Goal: Task Accomplishment & Management: Use online tool/utility

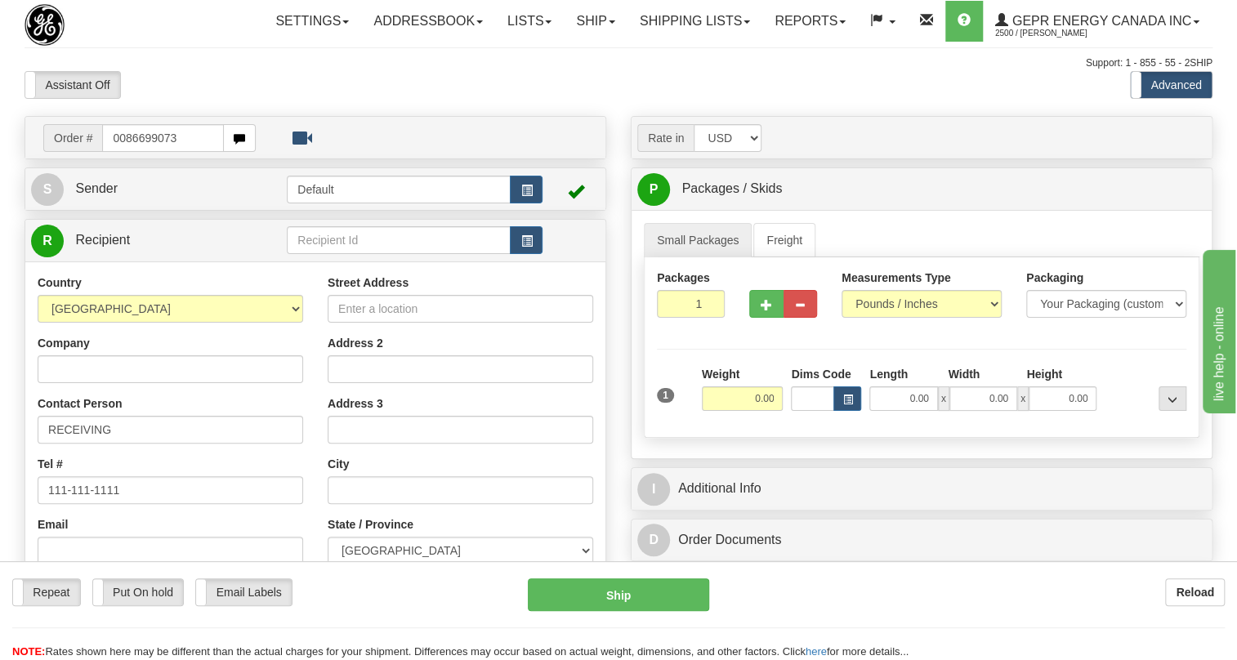
type input "0086699073"
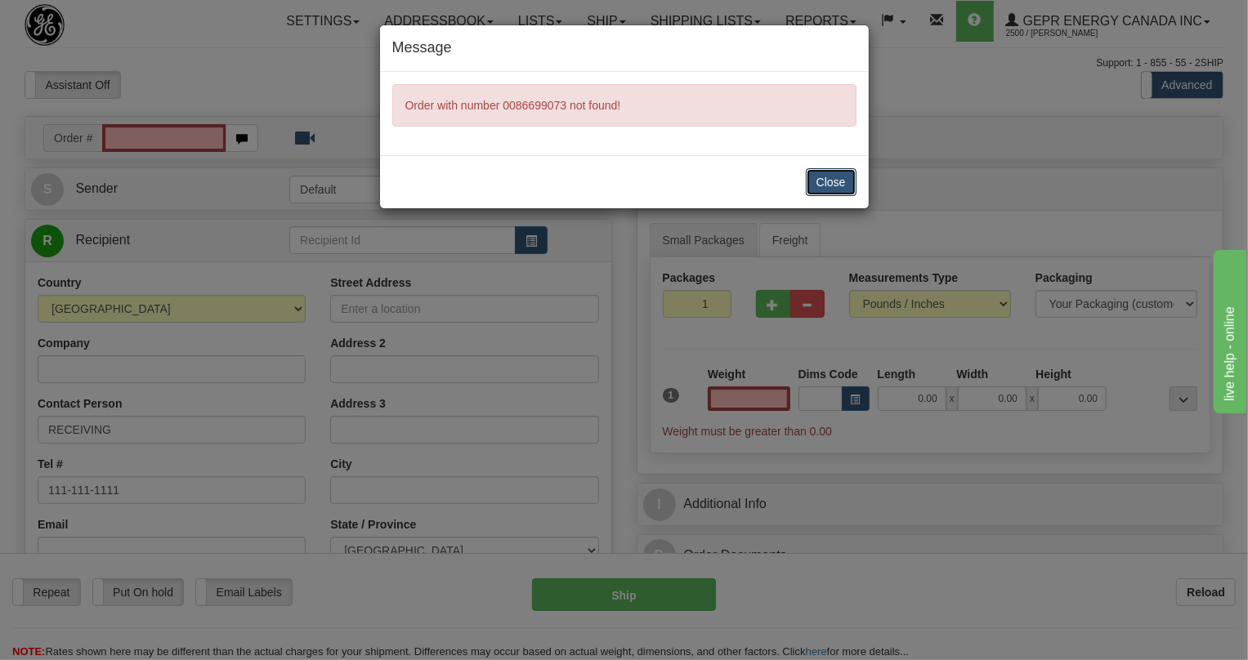
drag, startPoint x: 841, startPoint y: 179, endPoint x: 749, endPoint y: 169, distance: 92.8
click at [828, 179] on button "Close" at bounding box center [831, 182] width 51 height 28
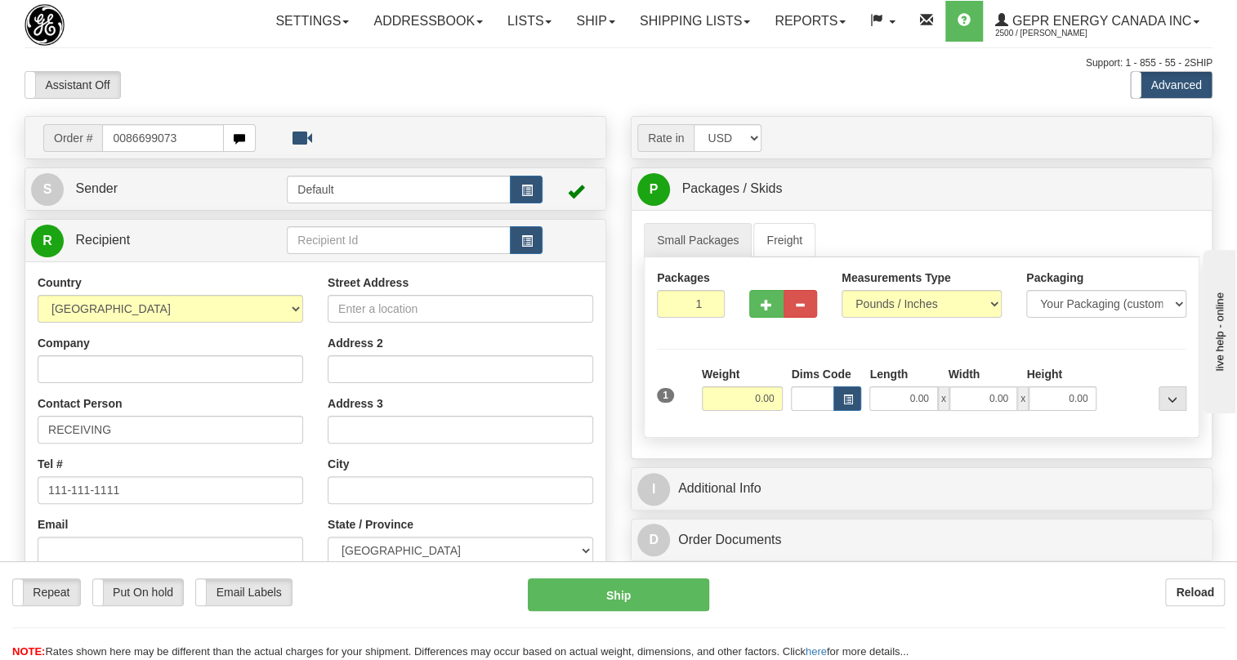
click at [126, 152] on input "0086699073" at bounding box center [163, 138] width 122 height 28
type input "86699073"
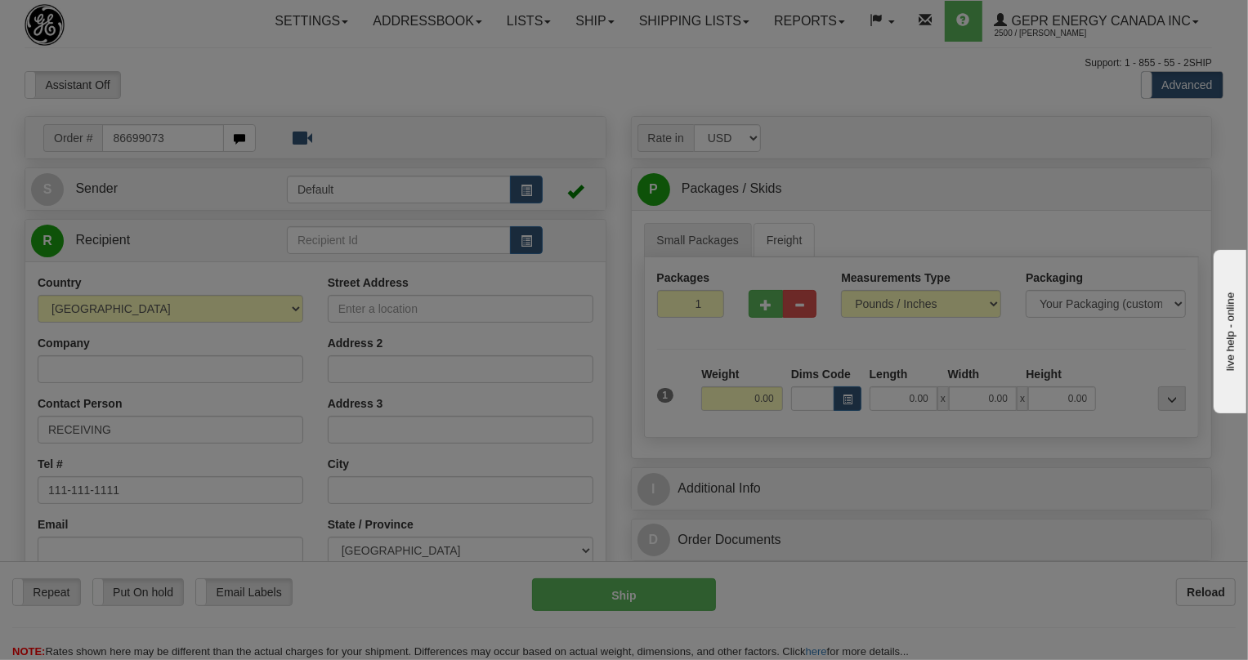
click at [174, 122] on body "Training Course Close Toggle navigation Settings Shipping Preferences New Recip…" at bounding box center [624, 330] width 1248 height 660
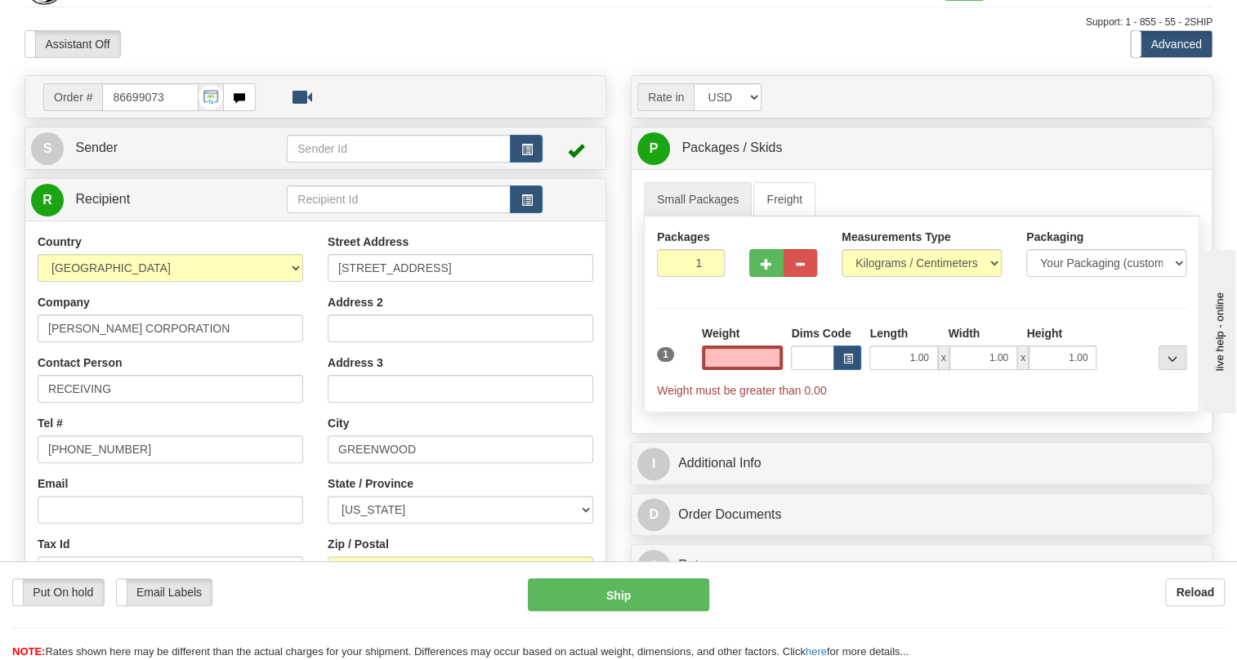
scroll to position [148, 0]
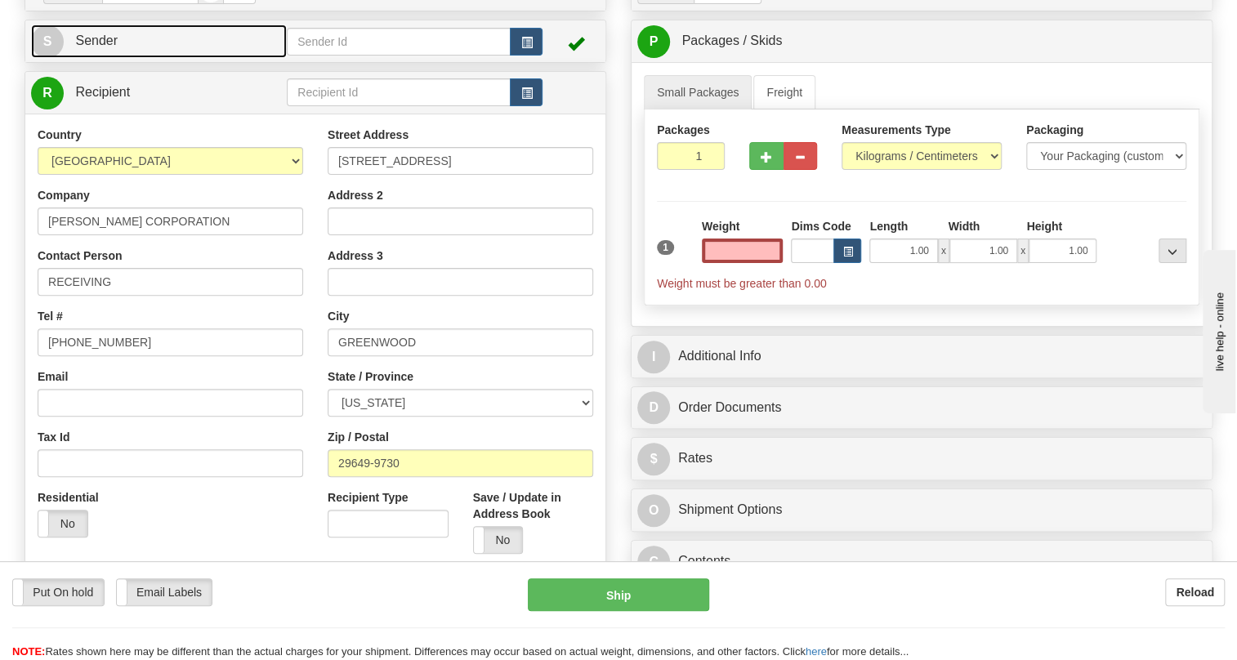
type input "0.00"
click at [99, 47] on span "Sender" at bounding box center [96, 40] width 42 height 14
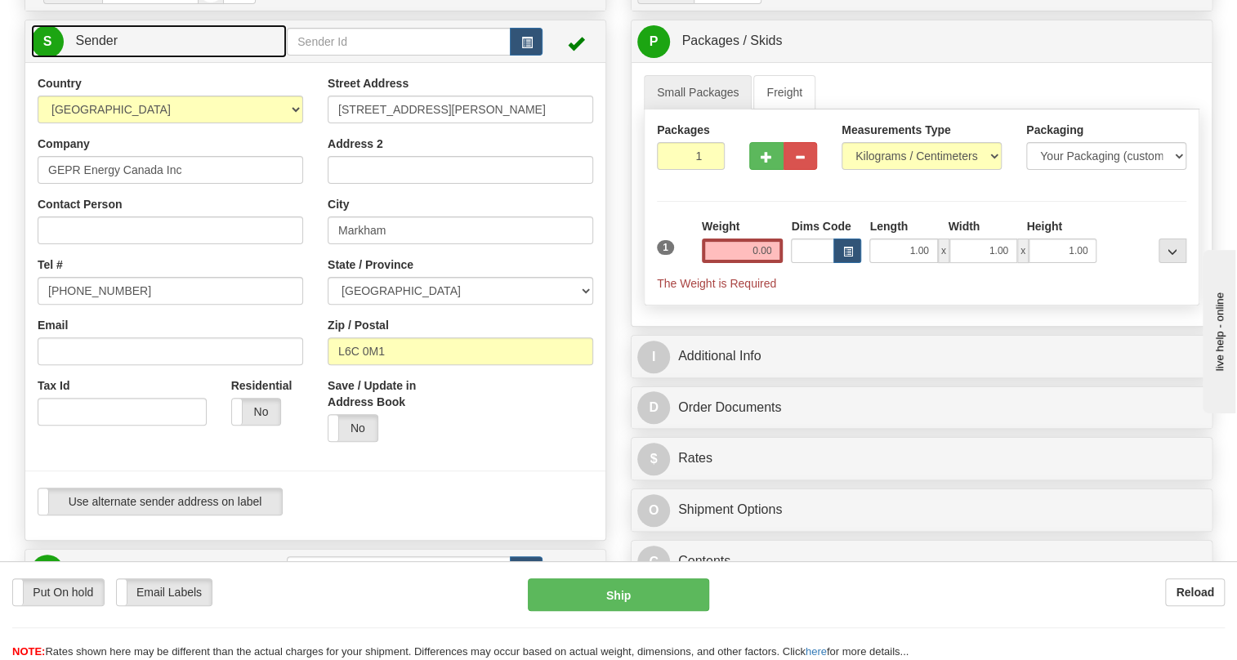
type input "MARKHAM"
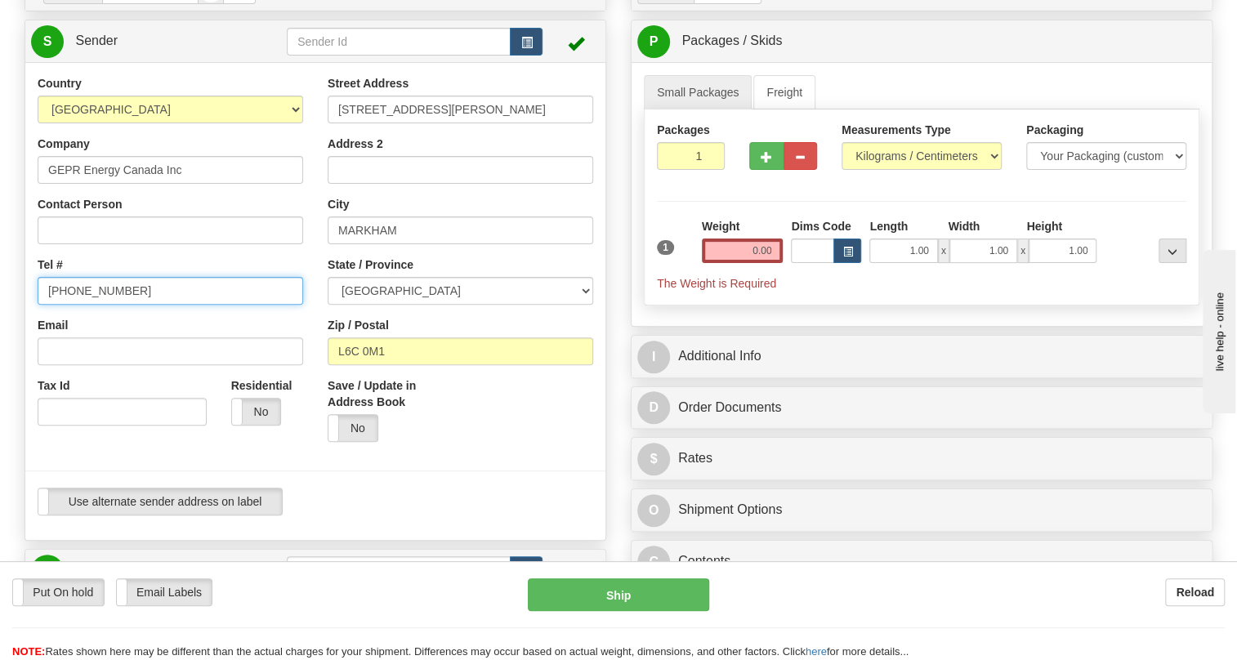
click at [103, 305] on input "(779)7960565" at bounding box center [171, 291] width 266 height 28
paste input "905-927-5013"
type input "905-927-5013"
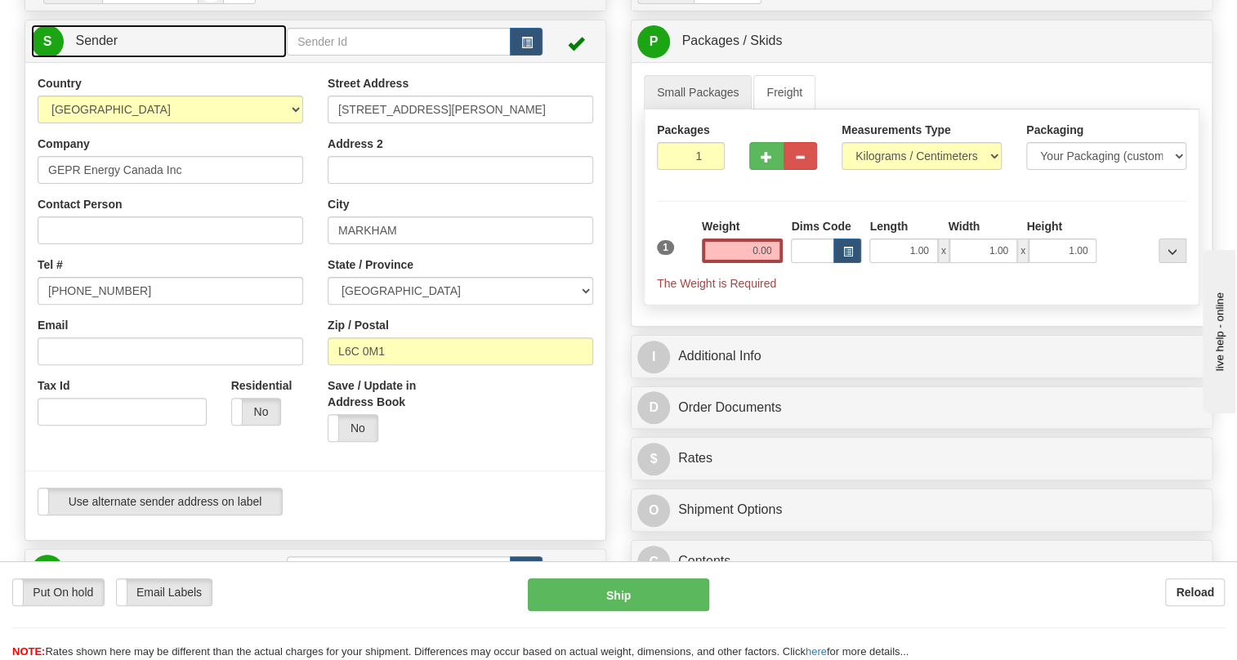
click at [100, 47] on span "Sender" at bounding box center [96, 40] width 42 height 14
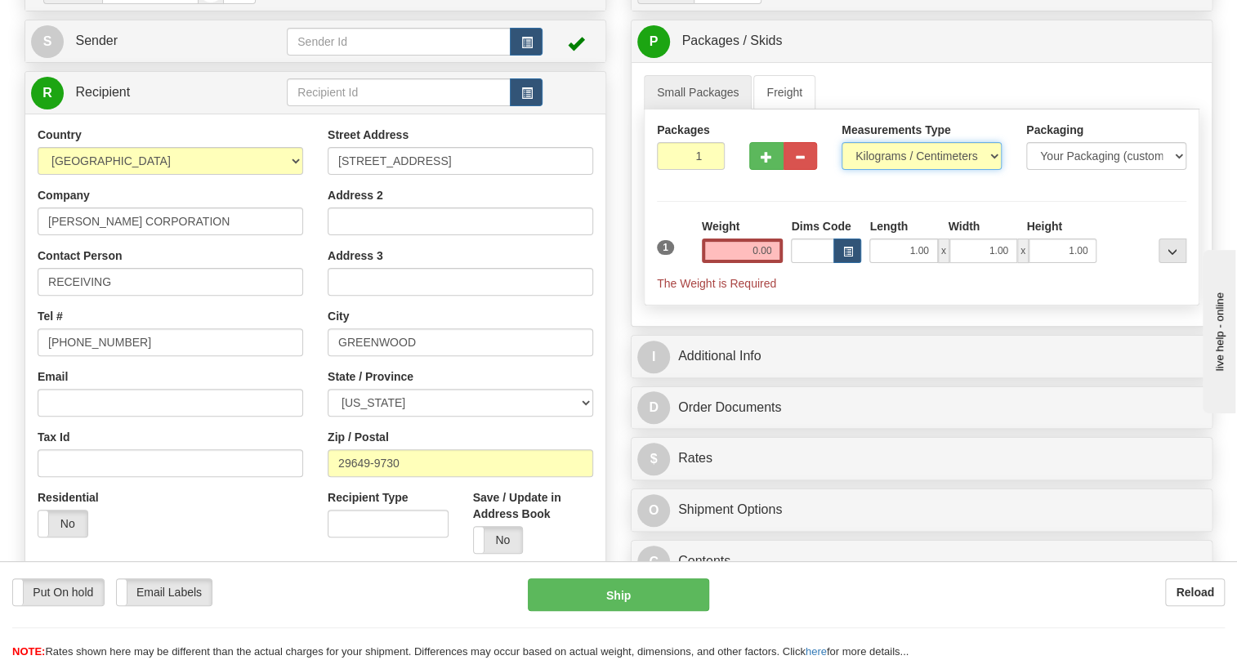
click at [899, 170] on select "Pounds / Inches Kilograms / Centimeters" at bounding box center [921, 156] width 160 height 28
select select "0"
click at [841, 170] on select "Pounds / Inches Kilograms / Centimeters" at bounding box center [921, 156] width 160 height 28
click at [748, 263] on input "0.00" at bounding box center [743, 251] width 82 height 25
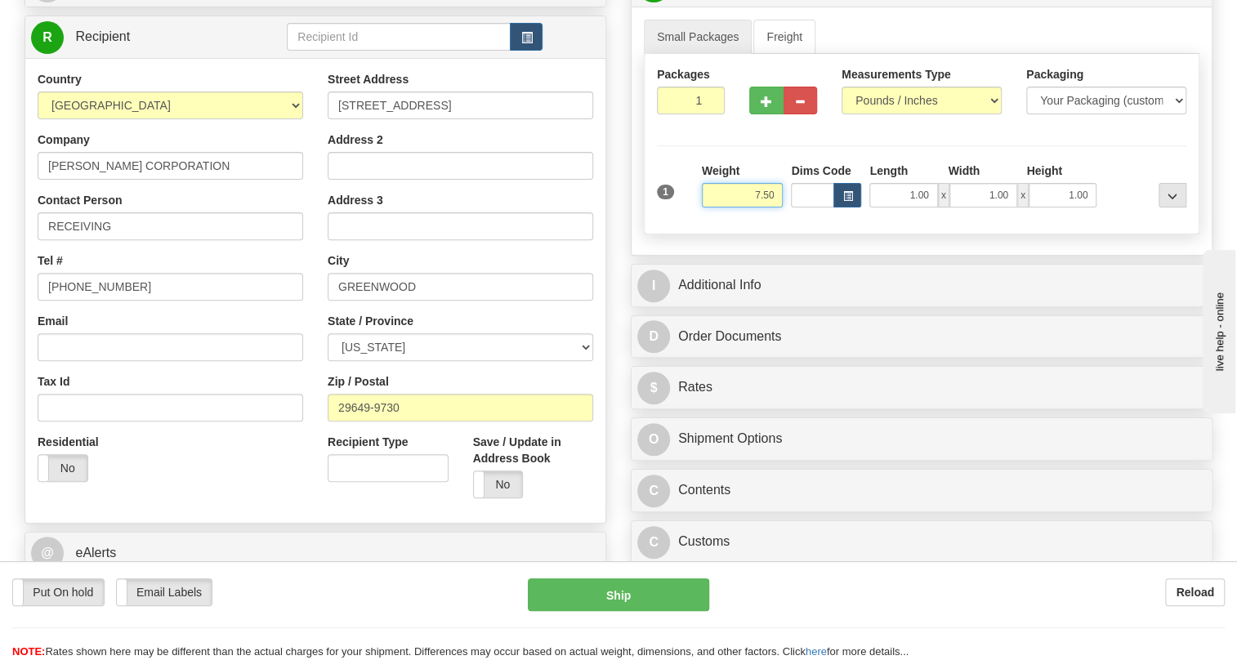
scroll to position [297, 0]
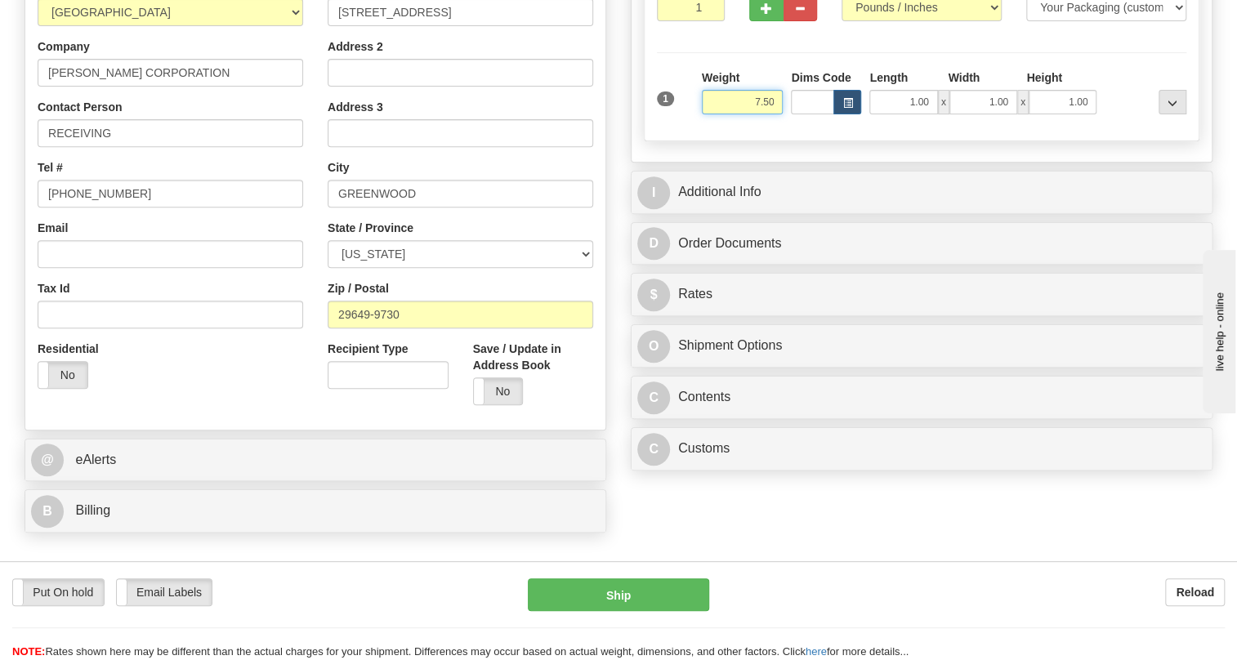
type input "7.50"
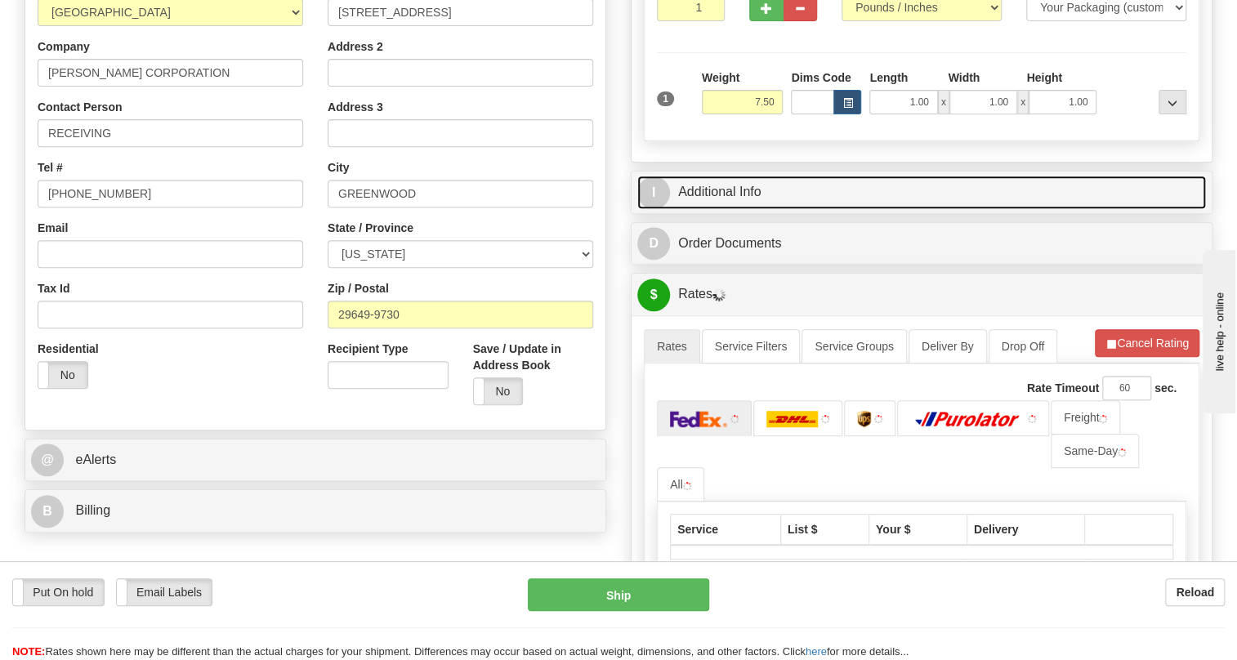
click at [739, 209] on link "I Additional Info" at bounding box center [921, 192] width 569 height 33
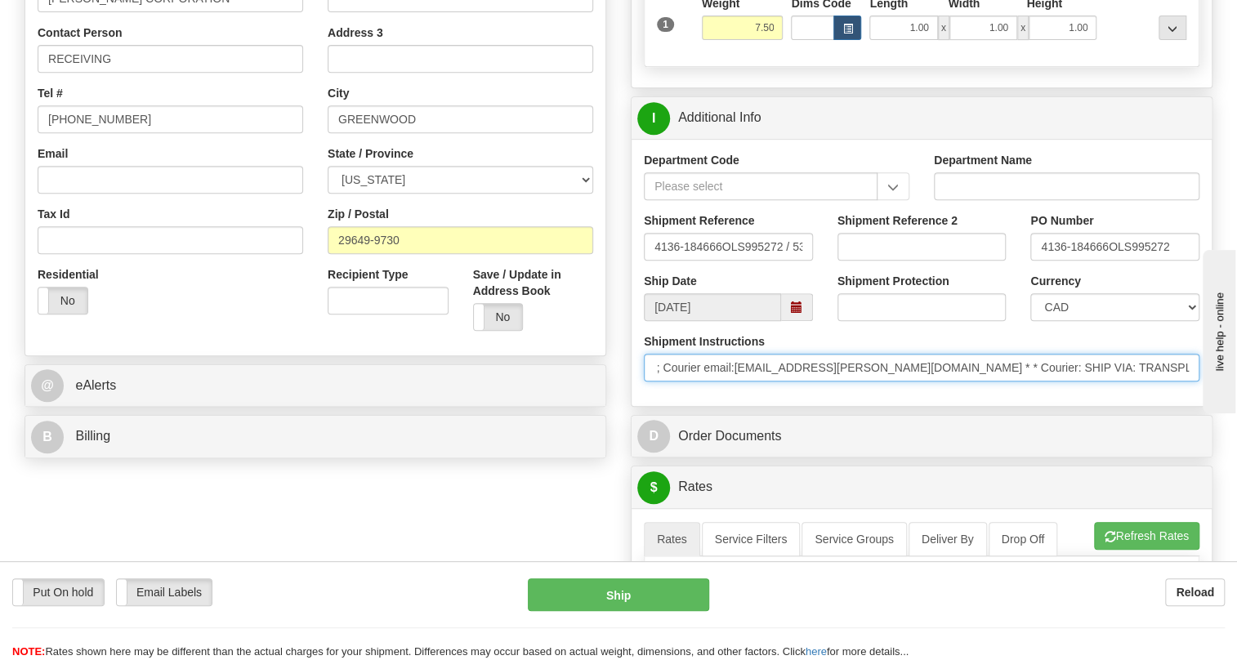
scroll to position [0, 555]
drag, startPoint x: 1124, startPoint y: 404, endPoint x: 1085, endPoint y: 386, distance: 42.8
click at [1119, 382] on input "* ; Courier contact:SHIP VIA: TRANSPLACE * ; Courier phone:864-321-6215 * ; Cou…" at bounding box center [922, 368] width 556 height 28
click at [1056, 382] on input "* ; Courier contact:SHIP VIA: TRANSPLACE * ; Courier phone:864-321-6215 * ; Cou…" at bounding box center [922, 368] width 556 height 28
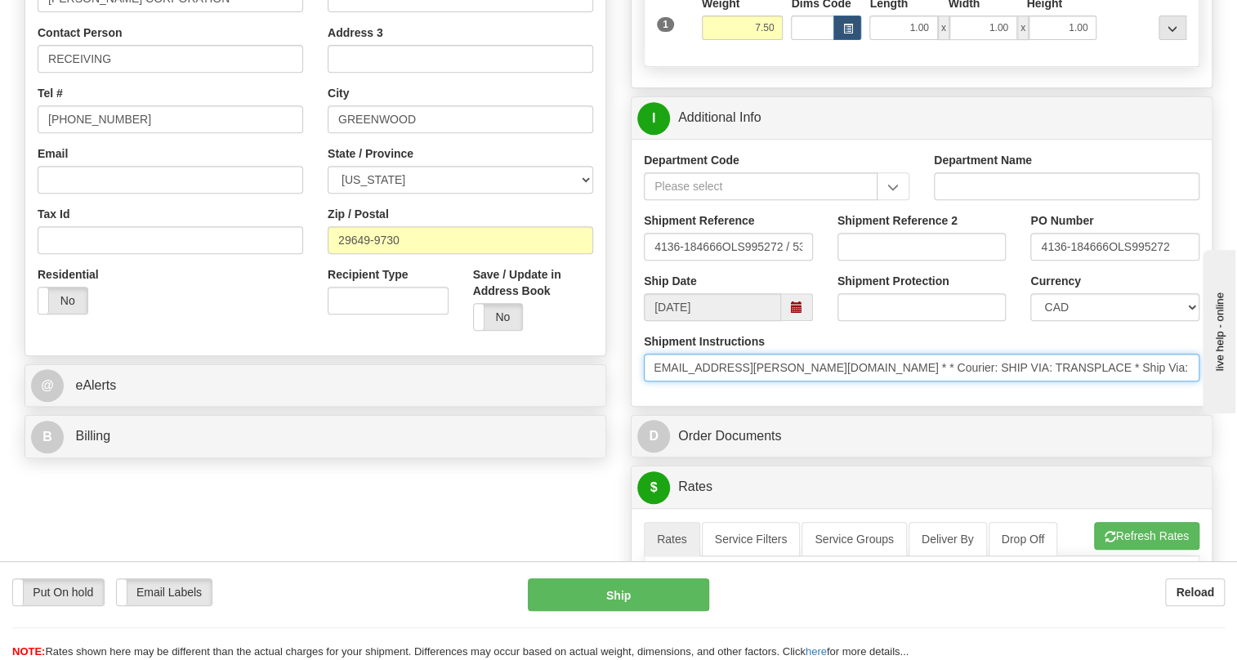
scroll to position [0, 793]
drag, startPoint x: 2145, startPoint y: 818, endPoint x: 1208, endPoint y: 442, distance: 1008.9
type input "* ; Courier contact:SHIP VIA: TRANSPLACE * ; Courier phone:864-321-6215 * ; Cou…"
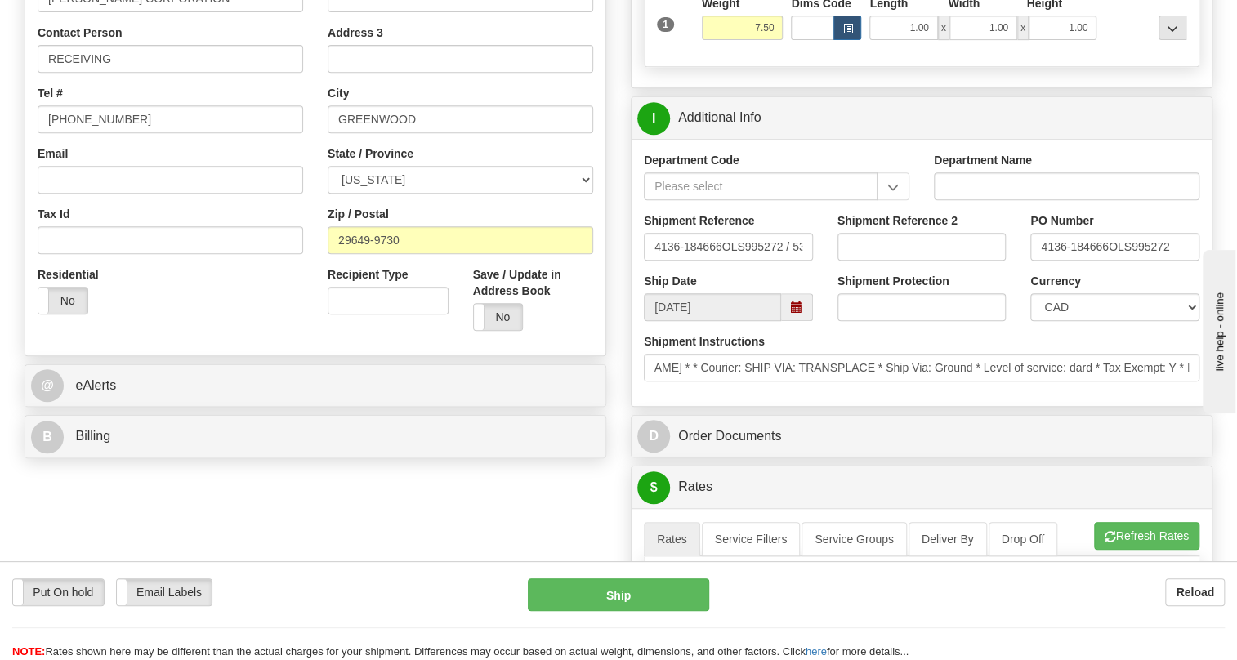
scroll to position [0, 0]
click at [1066, 406] on div "Department Code Department Name Shipment Reference 4136-184666OLS995272 / 53860…" at bounding box center [922, 272] width 580 height 267
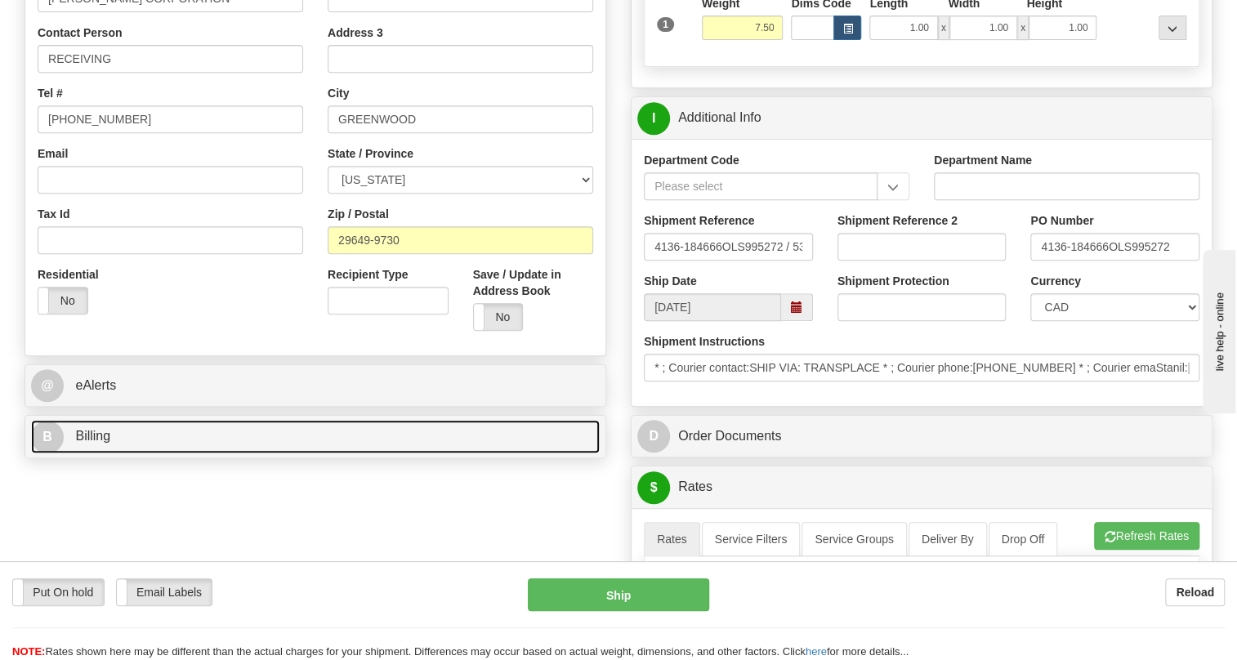
click at [96, 443] on span "Billing" at bounding box center [92, 436] width 35 height 14
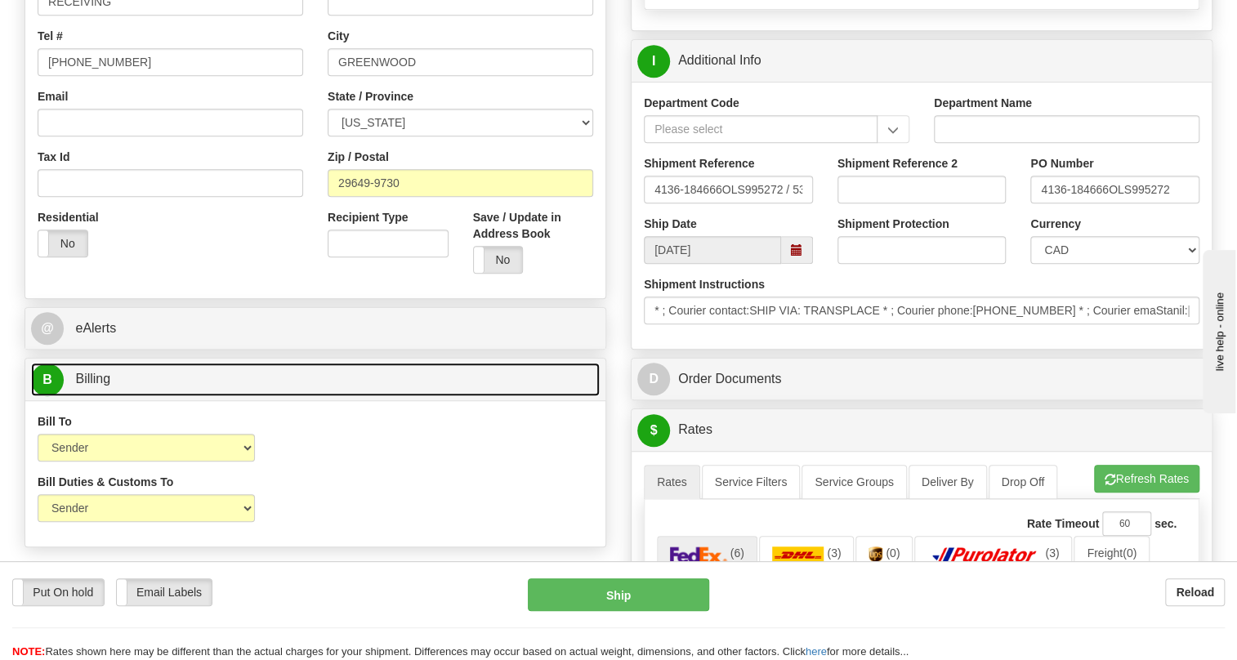
scroll to position [594, 0]
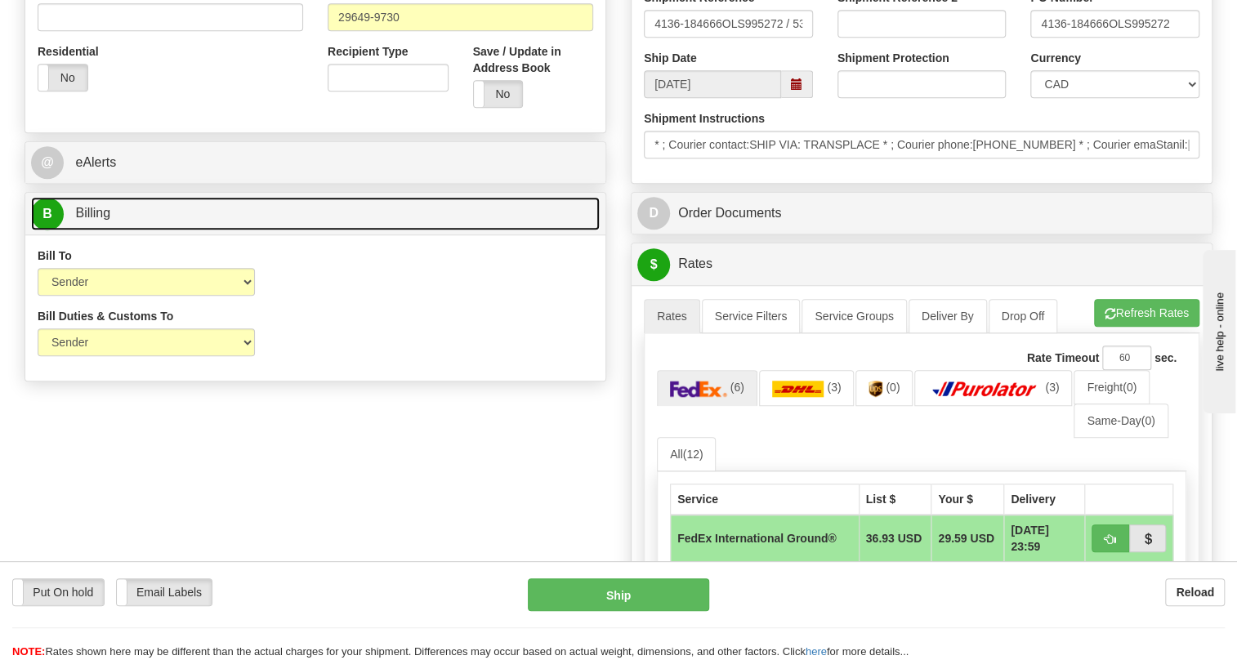
click at [100, 220] on span "Billing" at bounding box center [92, 213] width 35 height 14
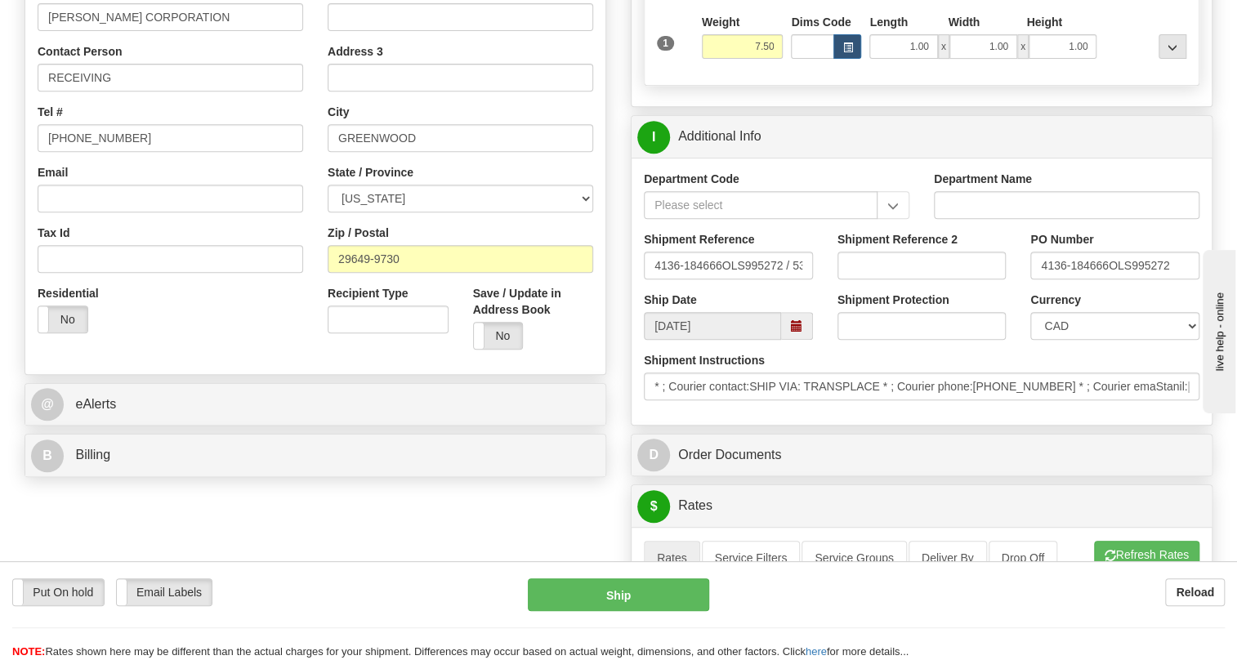
scroll to position [371, 0]
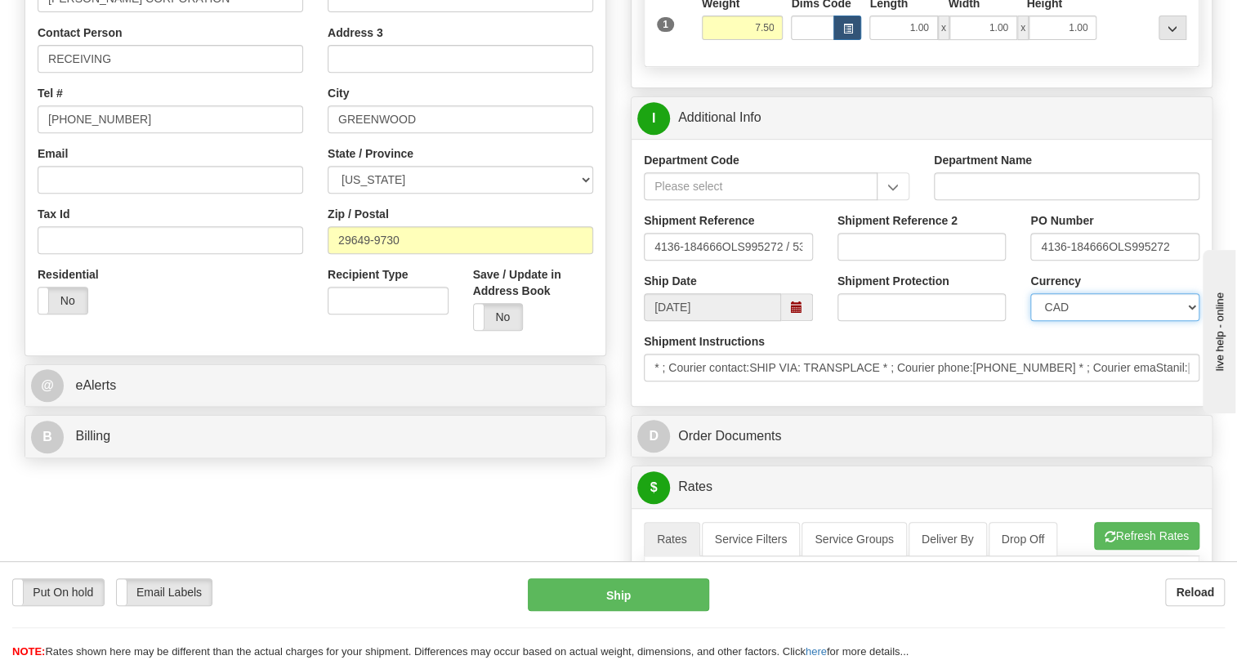
drag, startPoint x: 1105, startPoint y: 348, endPoint x: 1103, endPoint y: 333, distance: 14.9
click at [1105, 321] on select "CAD USD EUR ZAR [PERSON_NAME] ARN AUD AUS AWG BBD BFR BGN BHD BMD BND BRC BRL C…" at bounding box center [1114, 307] width 169 height 28
select select "1"
click at [1030, 321] on select "CAD USD EUR ZAR [PERSON_NAME] ARN AUD AUS AWG BBD BFR BGN BHD BMD BND BRC BRL C…" at bounding box center [1114, 307] width 169 height 28
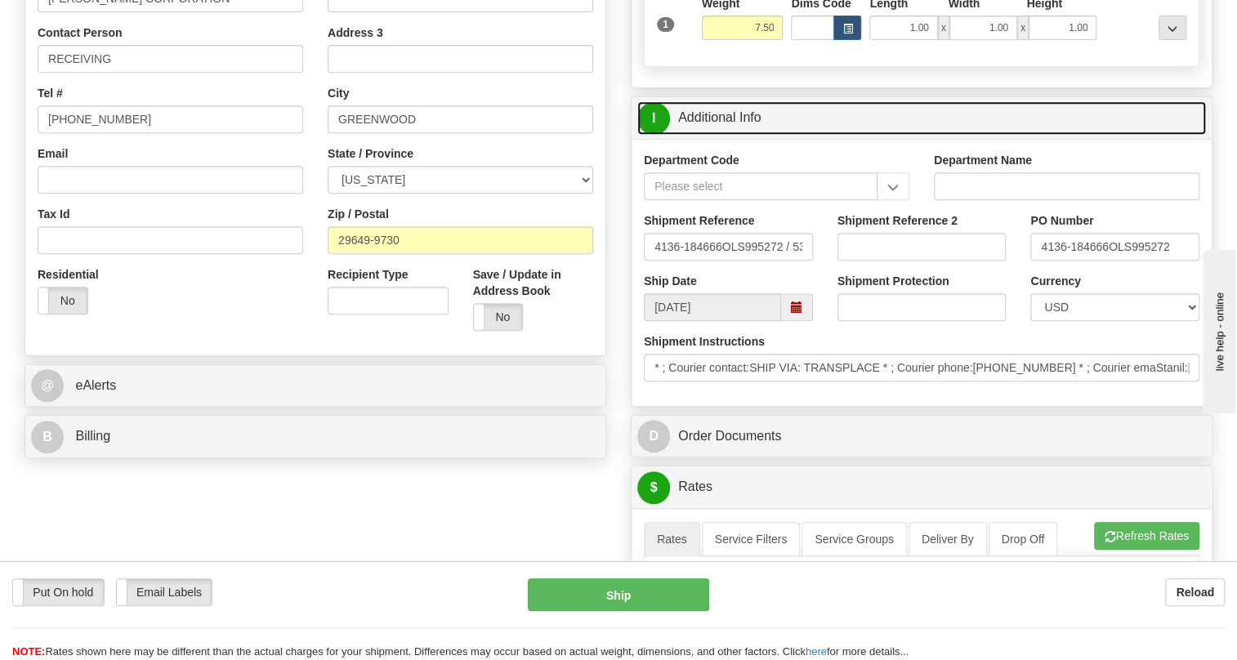
click at [724, 135] on link "I Additional Info" at bounding box center [921, 117] width 569 height 33
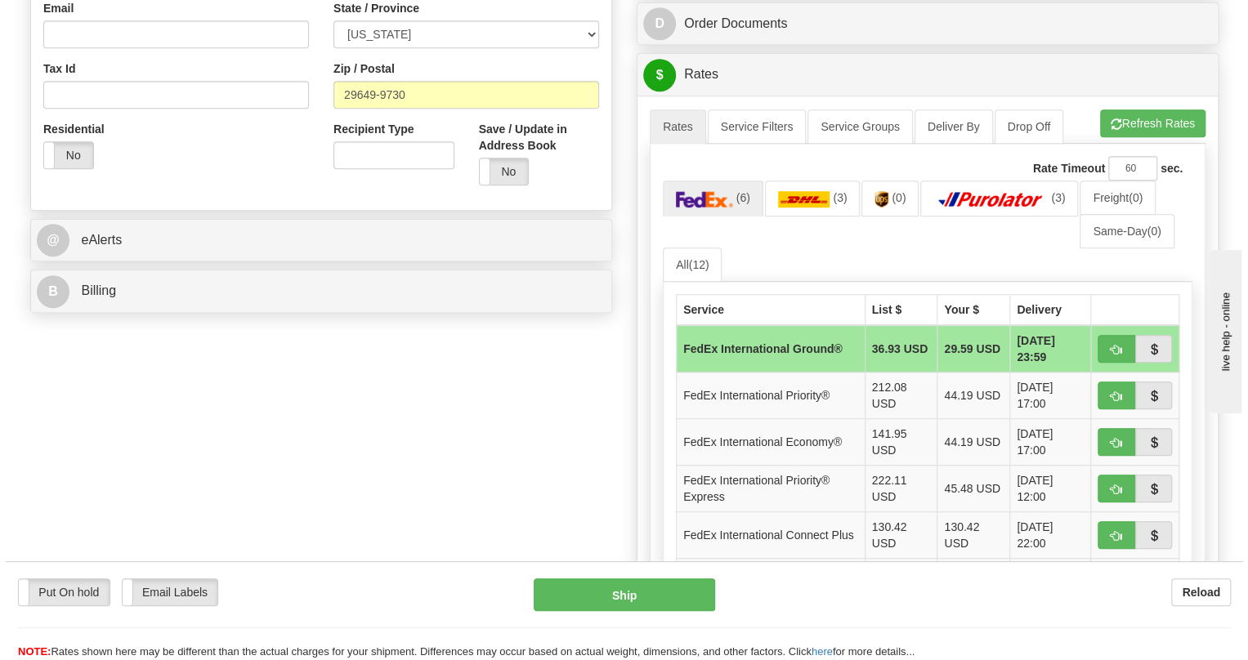
scroll to position [520, 0]
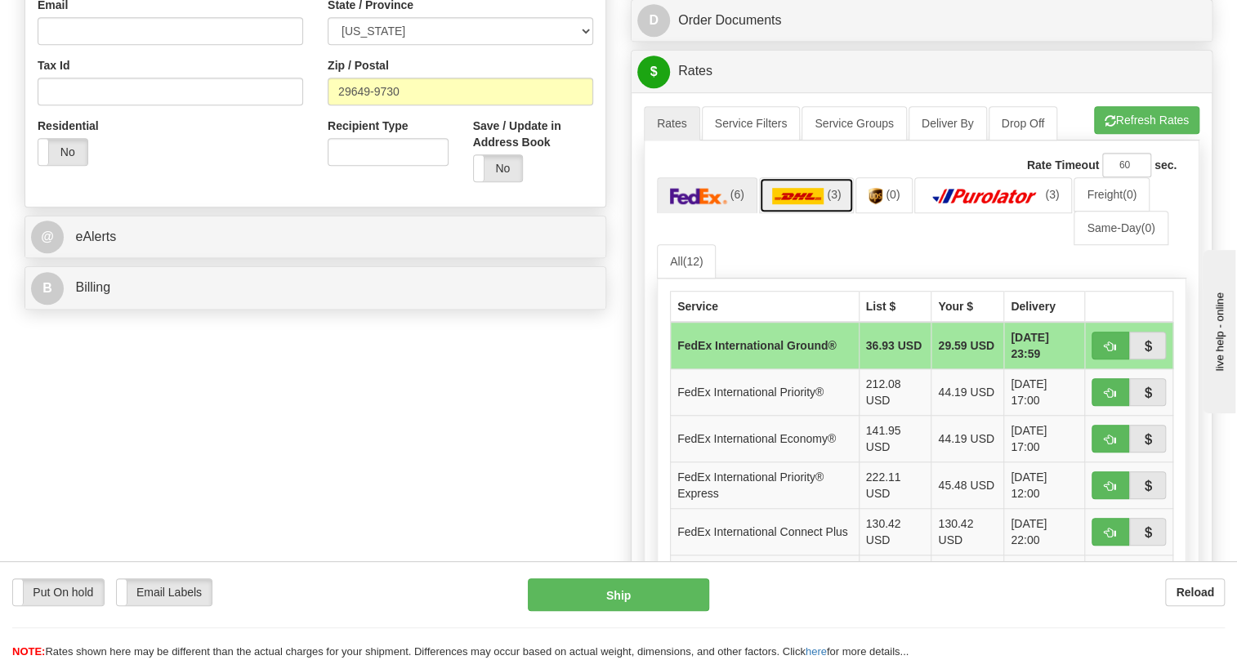
click at [803, 204] on img at bounding box center [798, 196] width 52 height 16
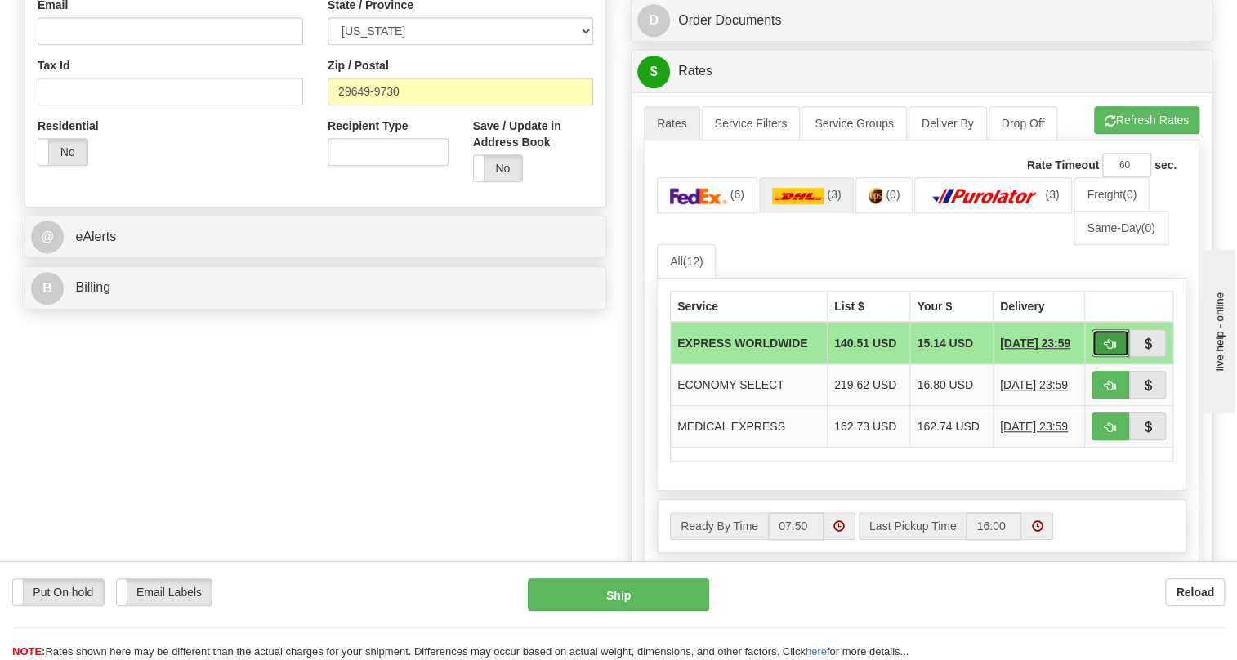
click at [1111, 350] on span "button" at bounding box center [1110, 344] width 11 height 11
type input "P"
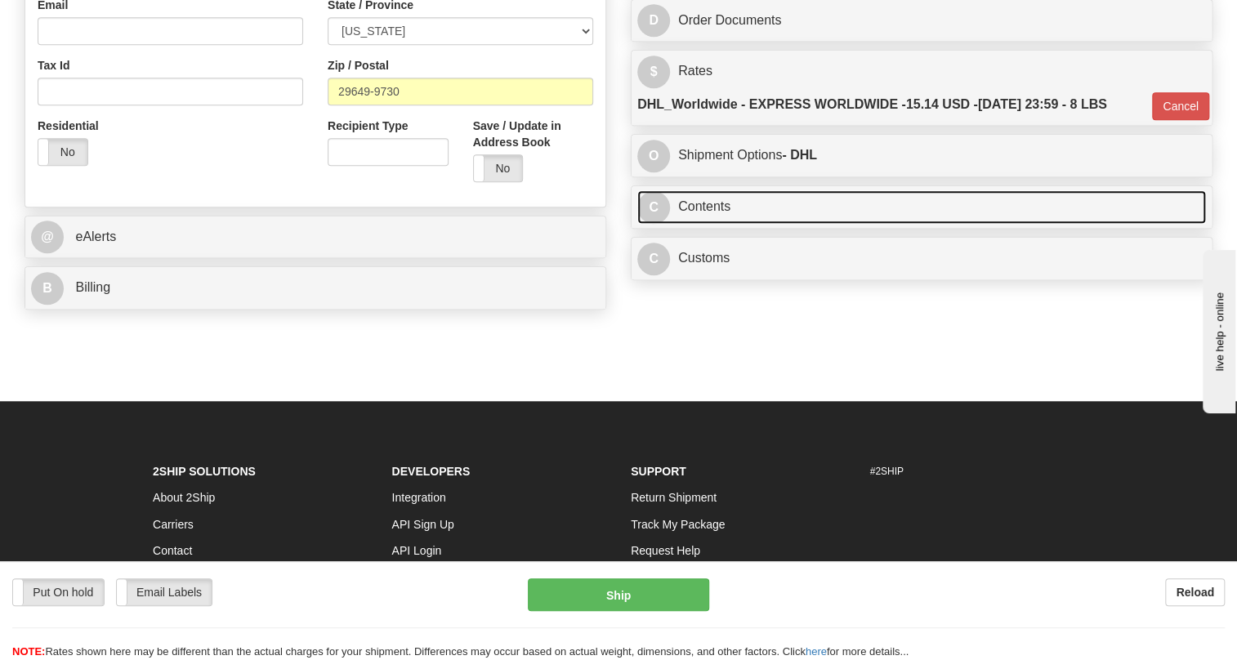
click at [710, 224] on link "C Contents" at bounding box center [921, 206] width 569 height 33
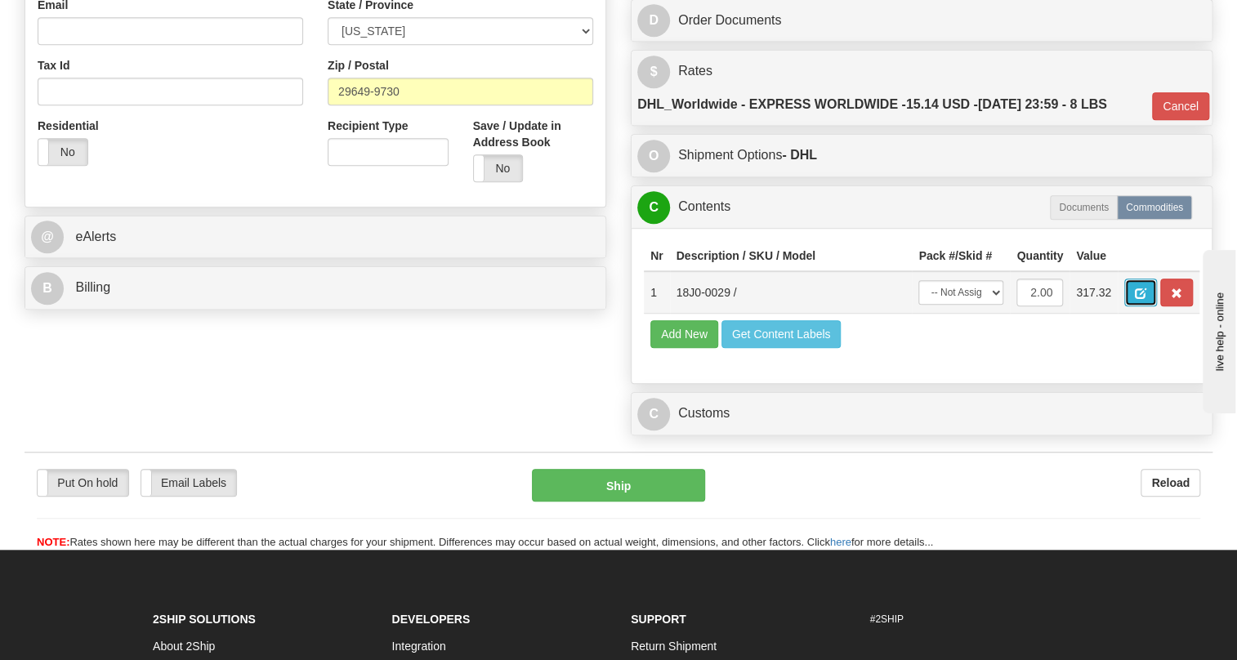
click at [1152, 306] on button "button" at bounding box center [1140, 293] width 33 height 28
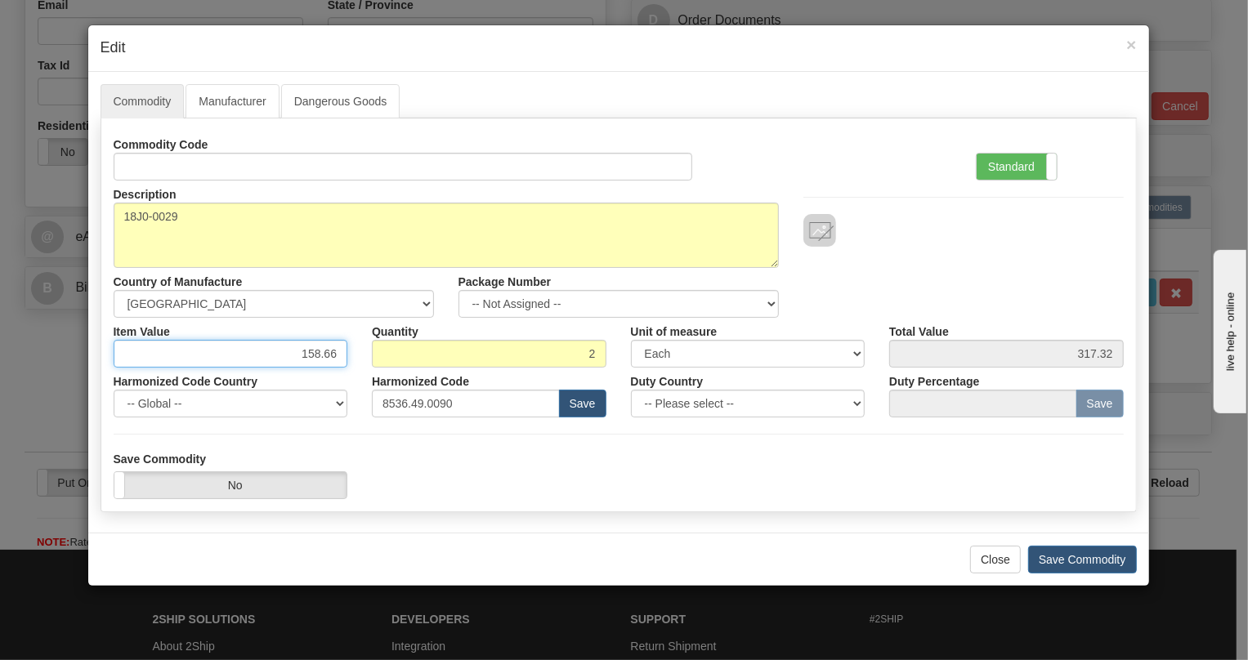
click at [326, 350] on input "158.66" at bounding box center [231, 354] width 234 height 28
type input "78.95"
type input "157.90"
click at [1006, 163] on label "Standard" at bounding box center [1016, 167] width 80 height 26
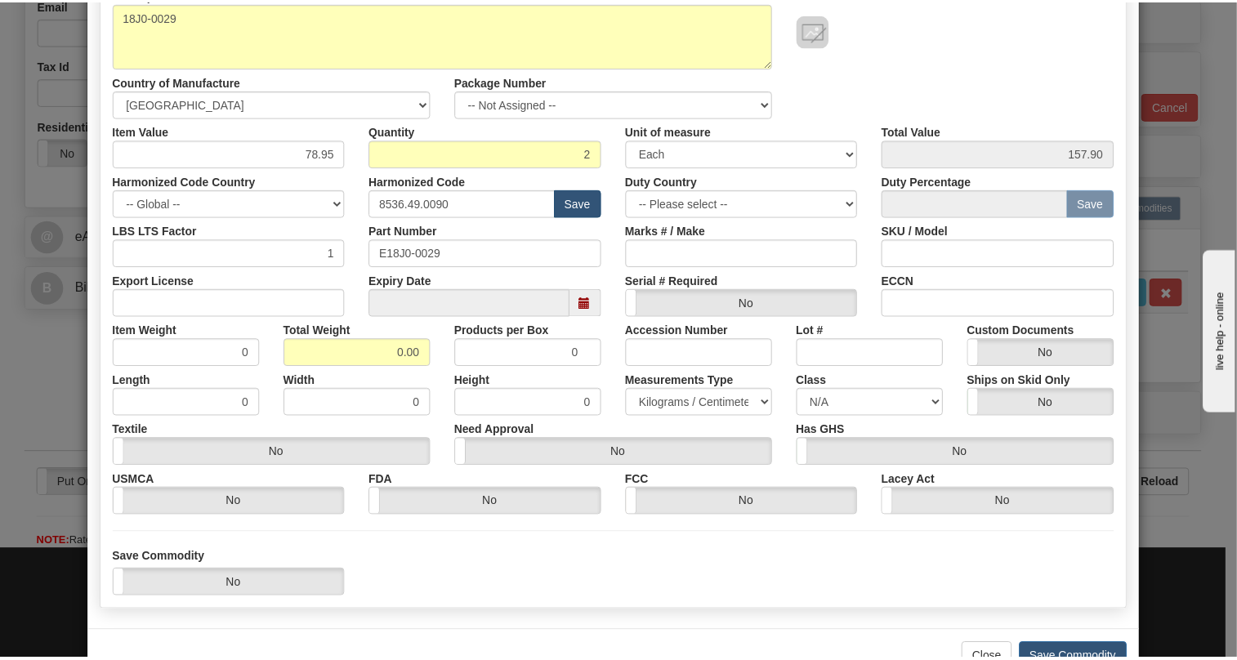
scroll to position [248, 0]
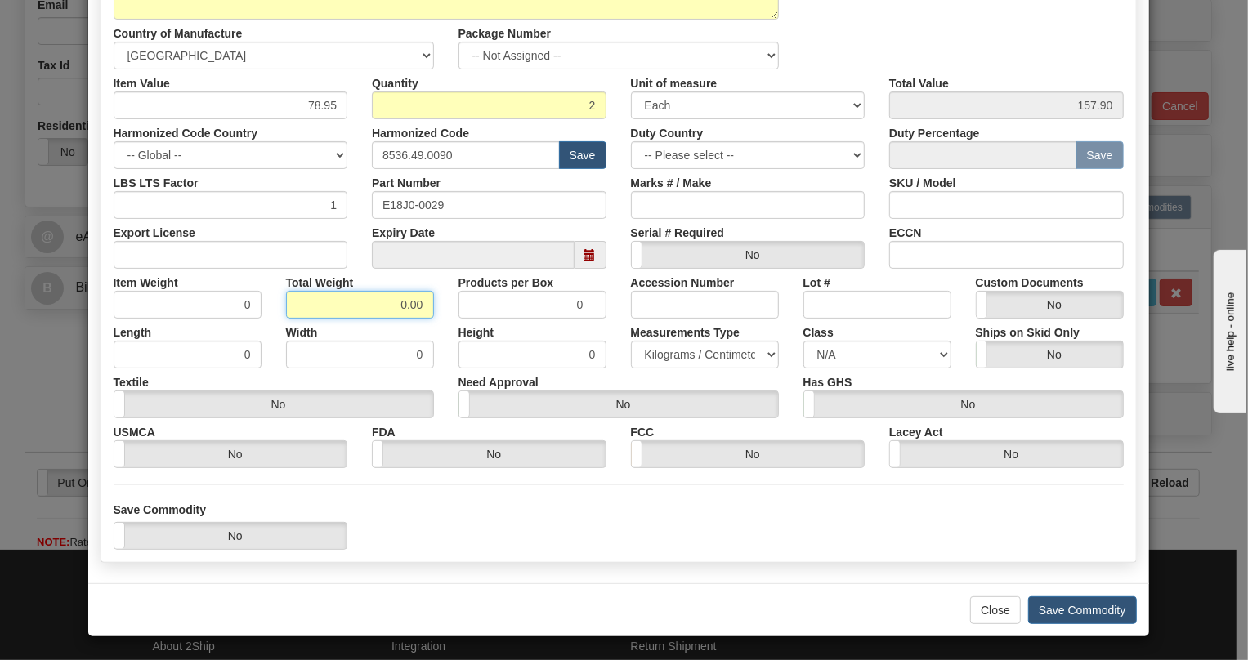
click at [380, 307] on input "0.00" at bounding box center [360, 305] width 148 height 28
type input "1.00"
type input "0.5000"
drag, startPoint x: 696, startPoint y: 347, endPoint x: 673, endPoint y: 359, distance: 26.0
click at [696, 347] on select "Pounds / Inches Kilograms / Centimeters" at bounding box center [705, 355] width 148 height 28
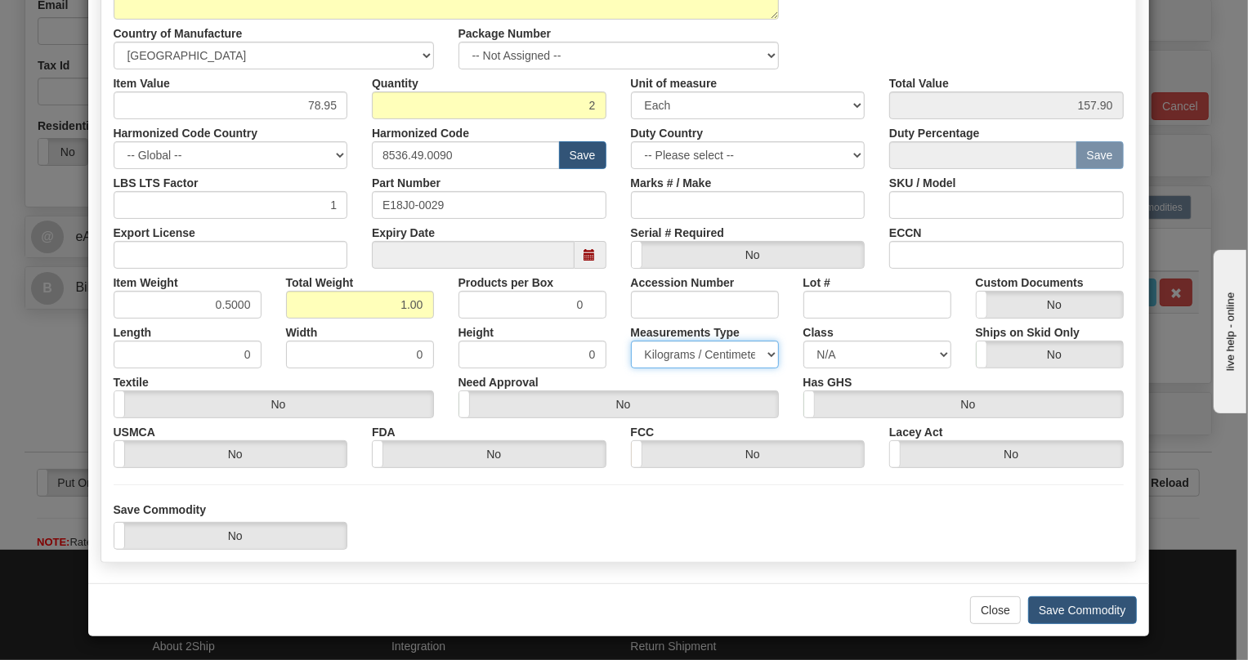
select select "0"
click at [631, 341] on select "Pounds / Inches Kilograms / Centimeters" at bounding box center [705, 355] width 148 height 28
click at [1063, 609] on button "Save Commodity" at bounding box center [1082, 610] width 109 height 28
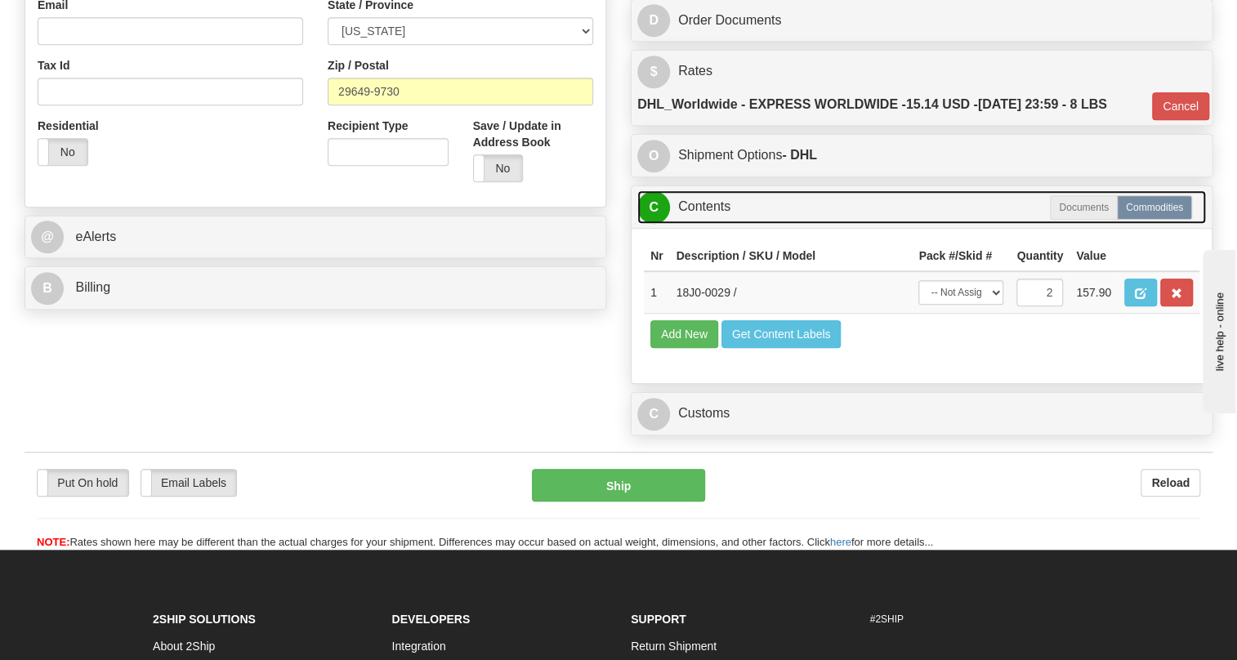
click at [708, 224] on link "C Contents" at bounding box center [921, 206] width 569 height 33
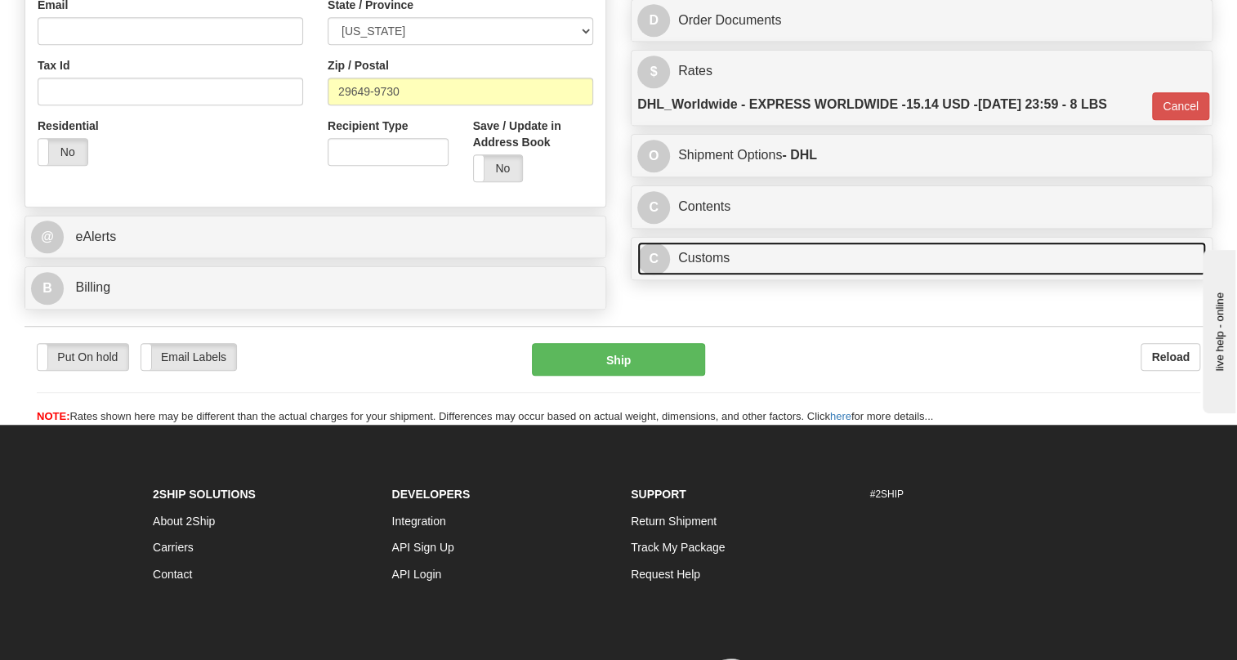
click at [708, 275] on link "C Customs" at bounding box center [921, 258] width 569 height 33
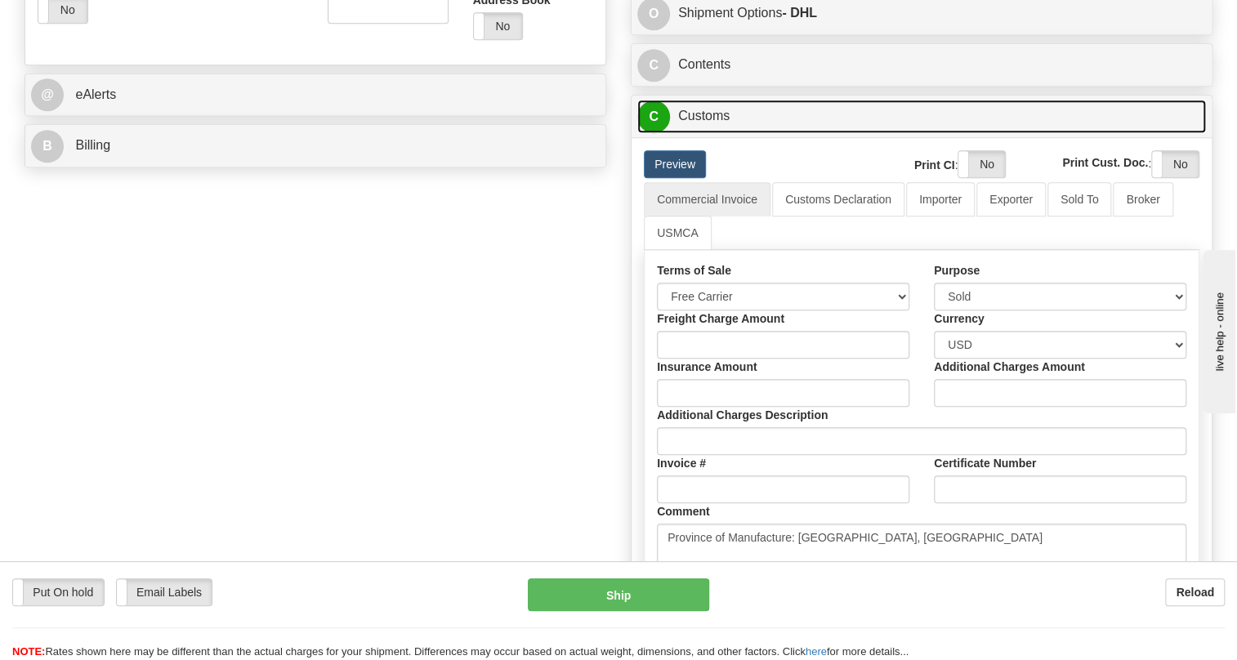
scroll to position [668, 0]
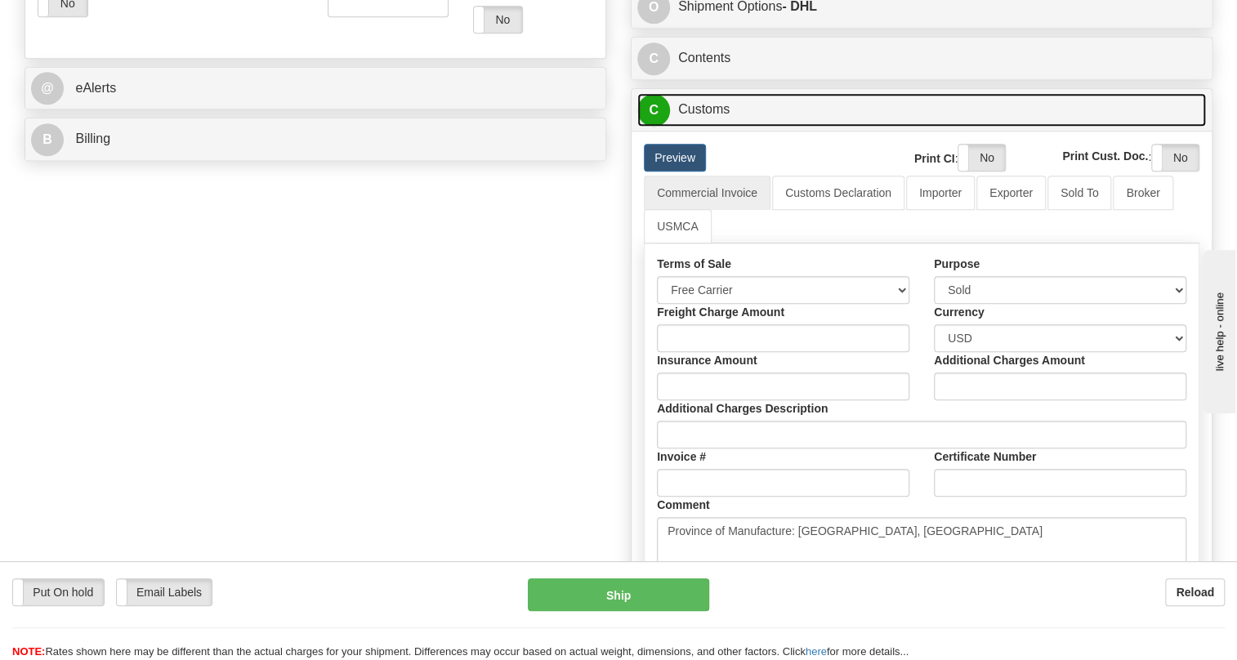
click at [722, 127] on link "C Customs" at bounding box center [921, 109] width 569 height 33
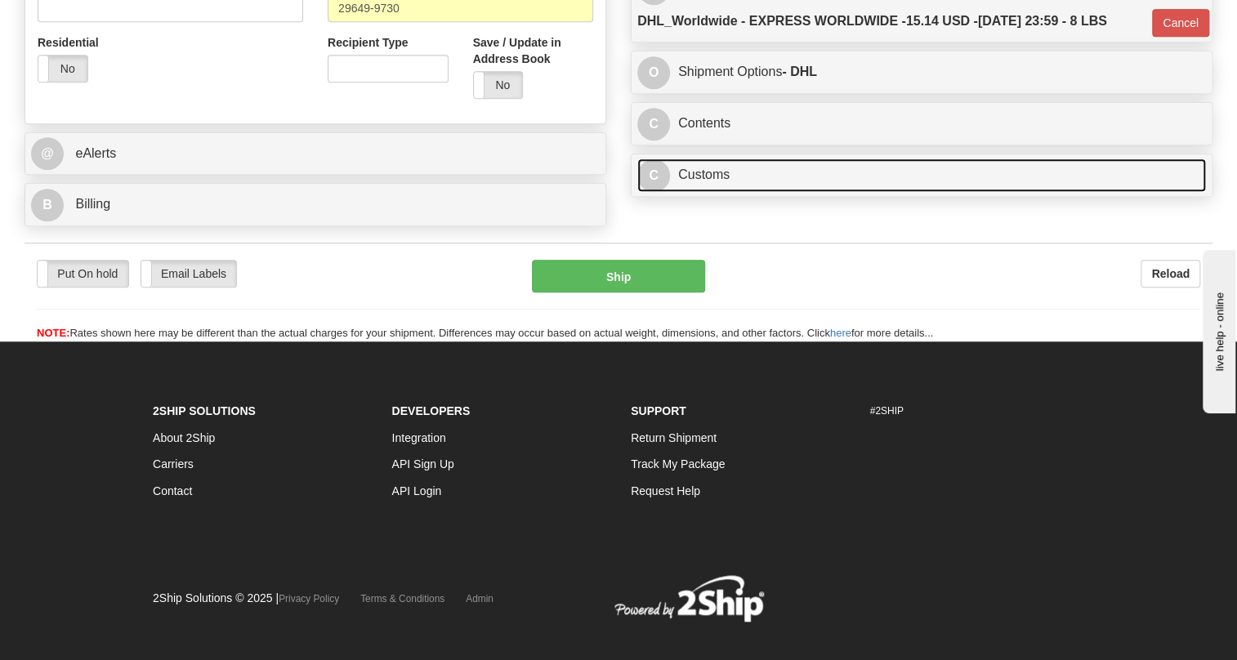
scroll to position [509, 0]
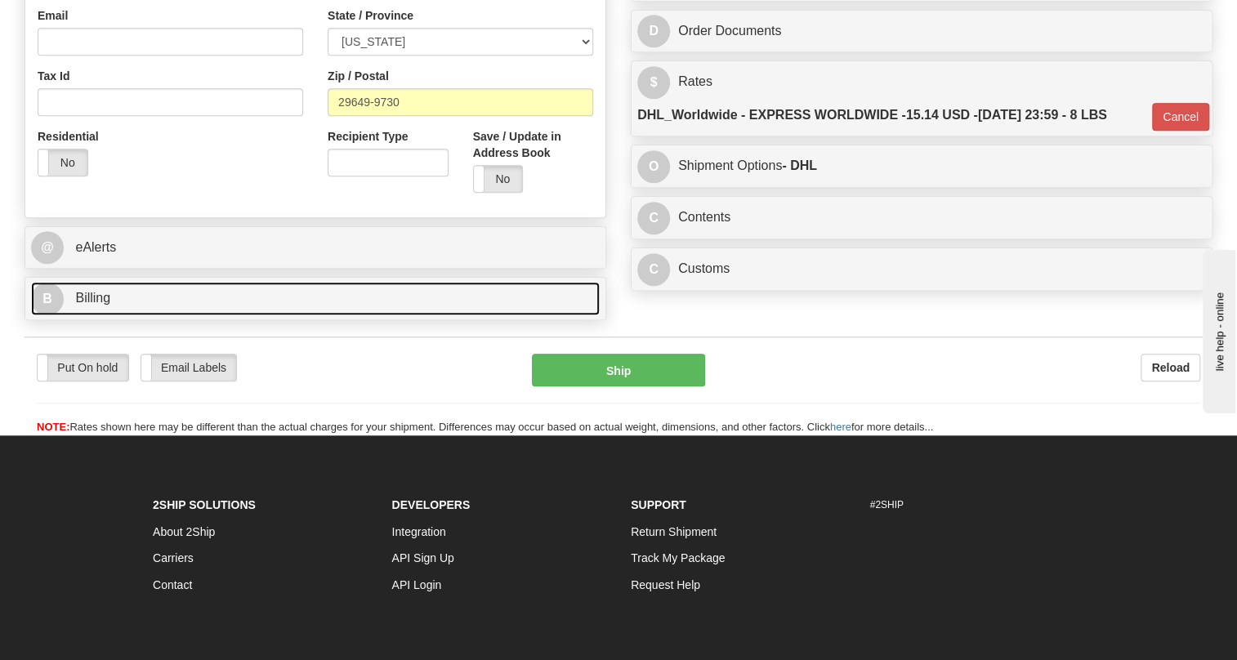
click at [92, 305] on span "Billing" at bounding box center [92, 298] width 35 height 14
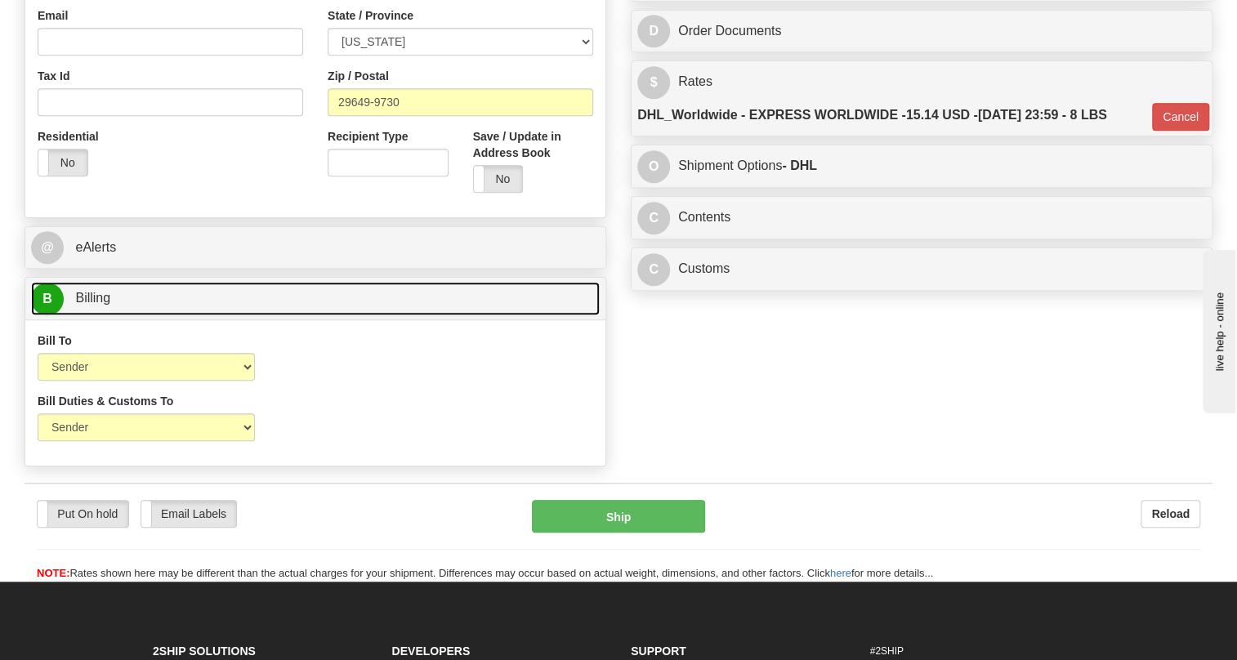
click at [92, 305] on span "Billing" at bounding box center [92, 298] width 35 height 14
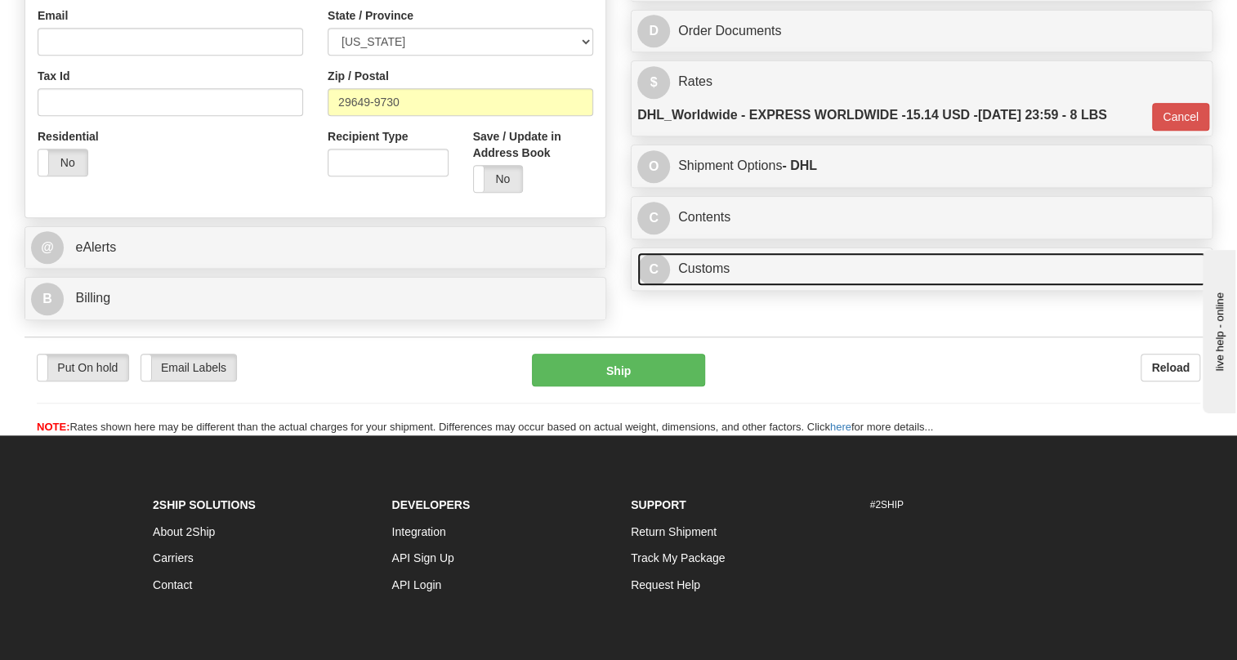
click at [703, 286] on link "C Customs" at bounding box center [921, 268] width 569 height 33
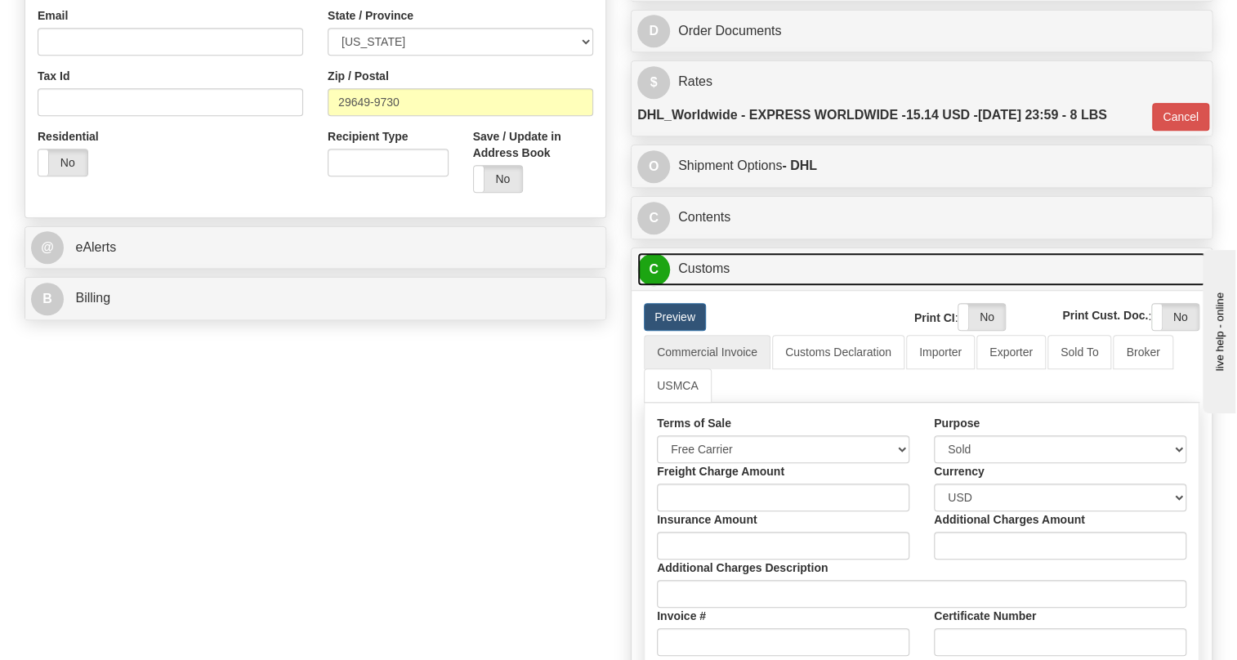
click at [716, 286] on link "C Customs" at bounding box center [921, 268] width 569 height 33
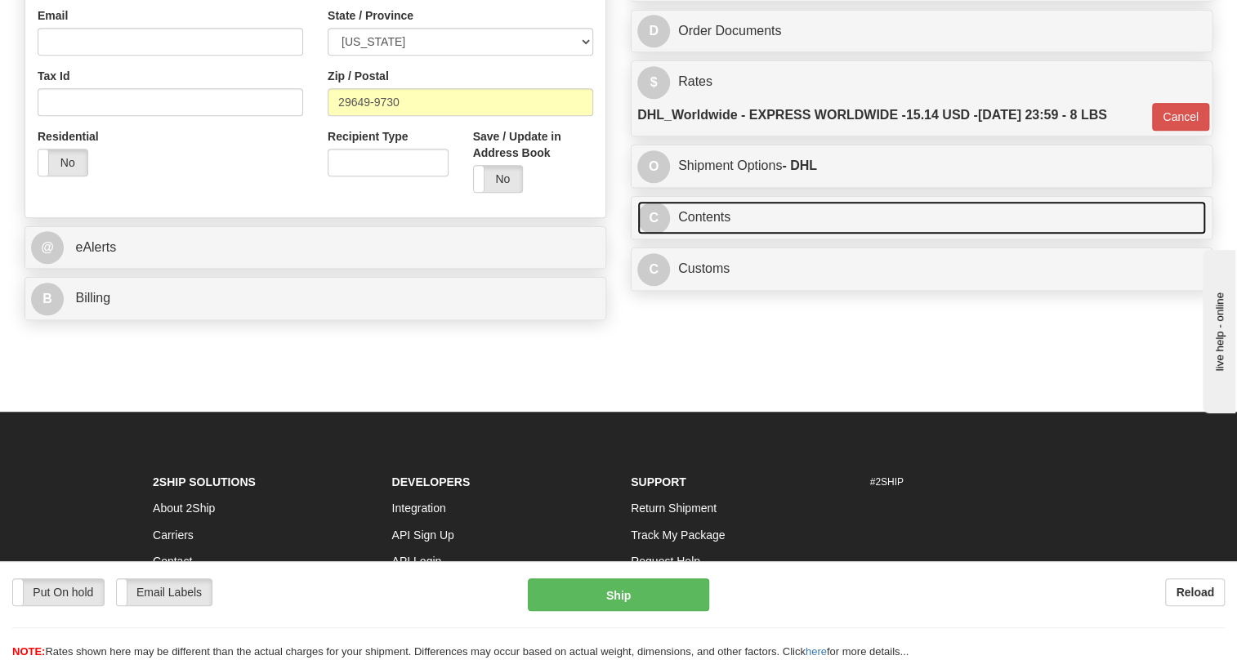
click at [710, 234] on link "C Contents" at bounding box center [921, 217] width 569 height 33
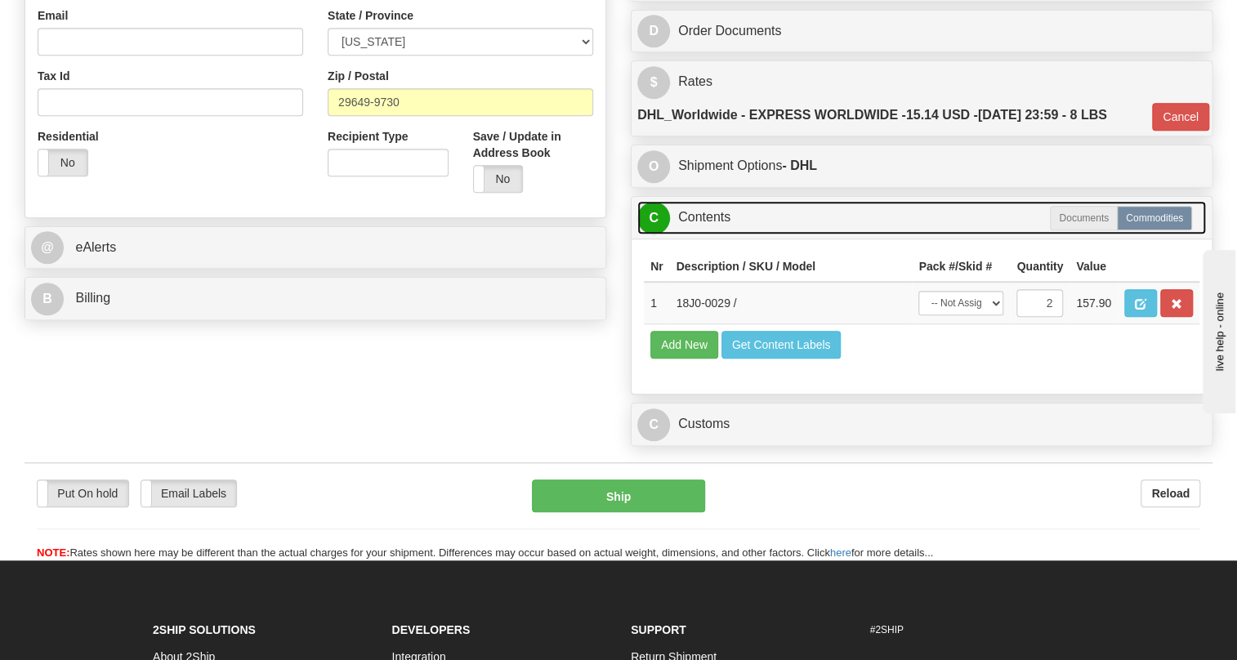
click at [710, 234] on link "C Contents" at bounding box center [921, 217] width 569 height 33
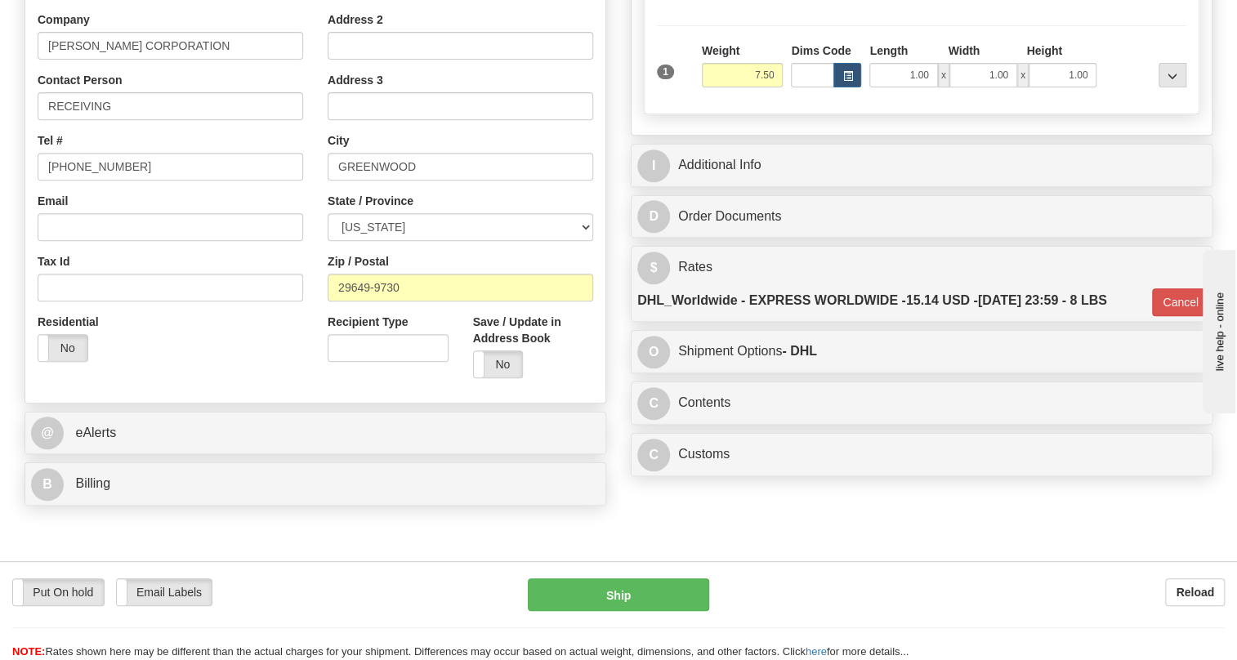
scroll to position [360, 0]
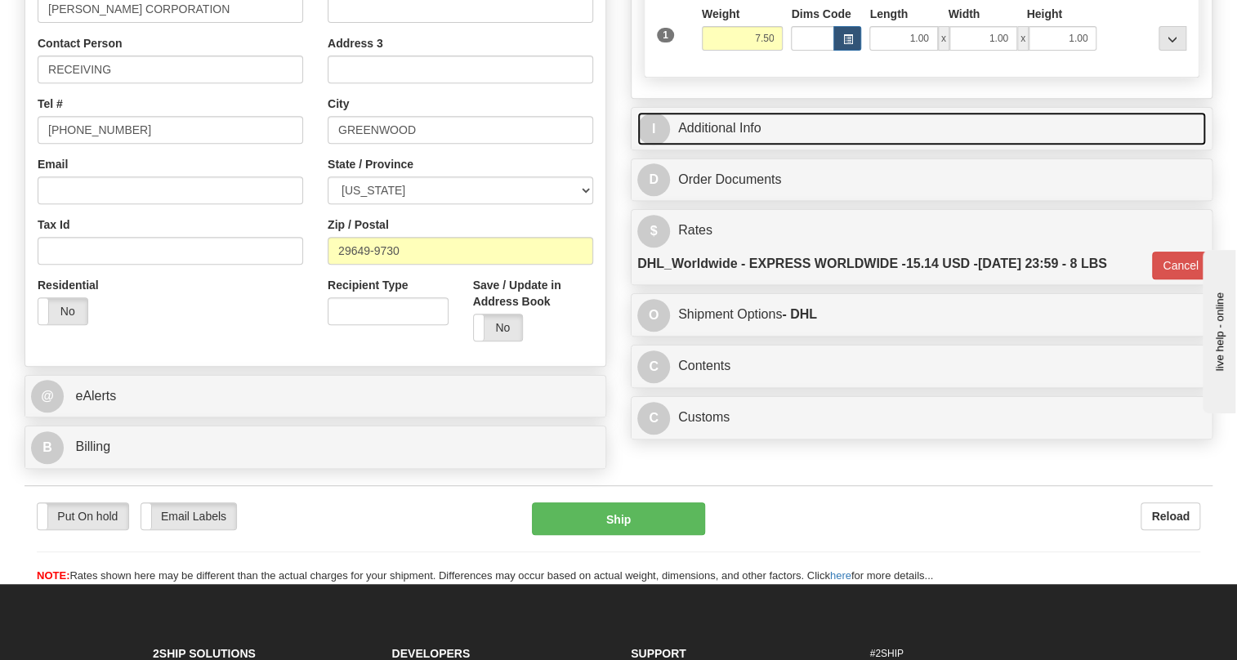
click at [705, 145] on link "I Additional Info" at bounding box center [921, 128] width 569 height 33
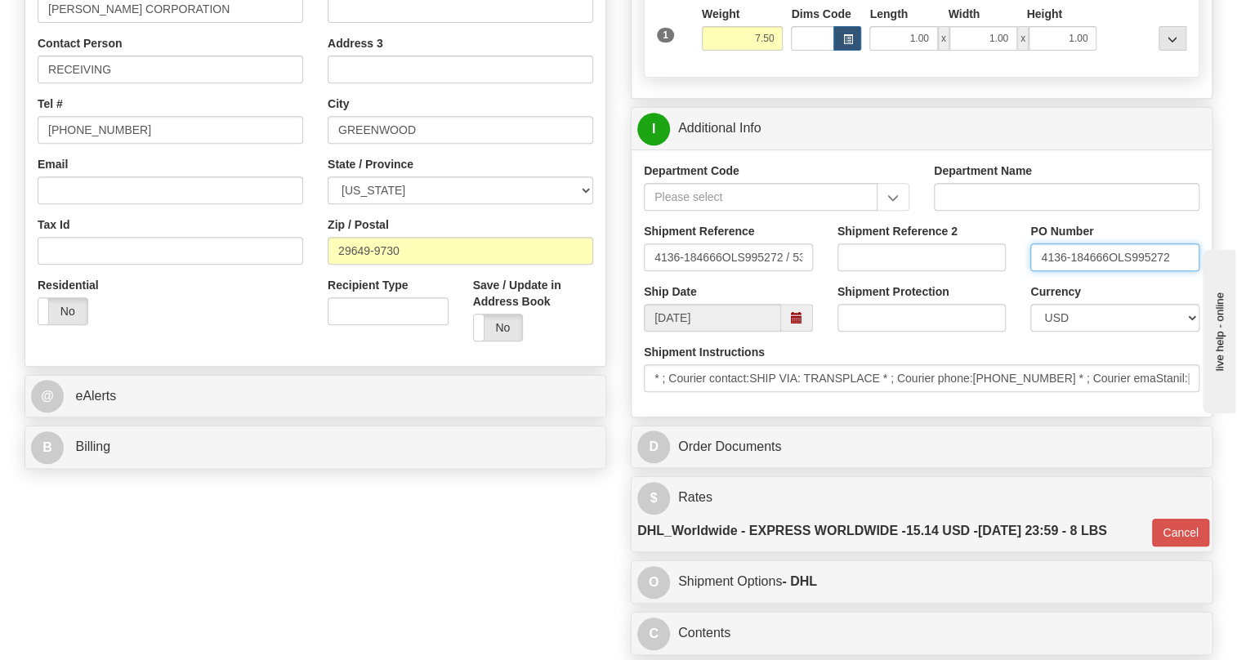
drag, startPoint x: 1106, startPoint y: 291, endPoint x: 1031, endPoint y: 292, distance: 75.2
click at [1031, 271] on input "4136-184666OLS995272" at bounding box center [1114, 257] width 169 height 28
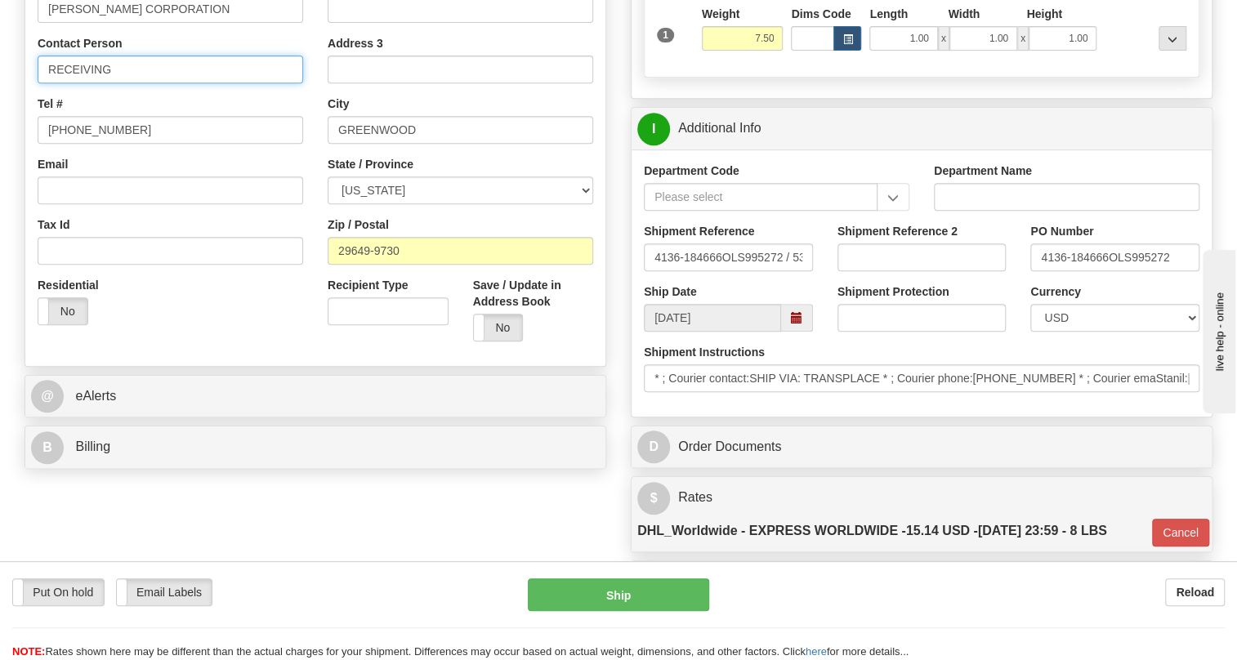
click at [137, 83] on input "RECEIVING" at bounding box center [171, 70] width 266 height 28
paste input "4136-184666"
type input "RECEIVING PO# 4136-184666"
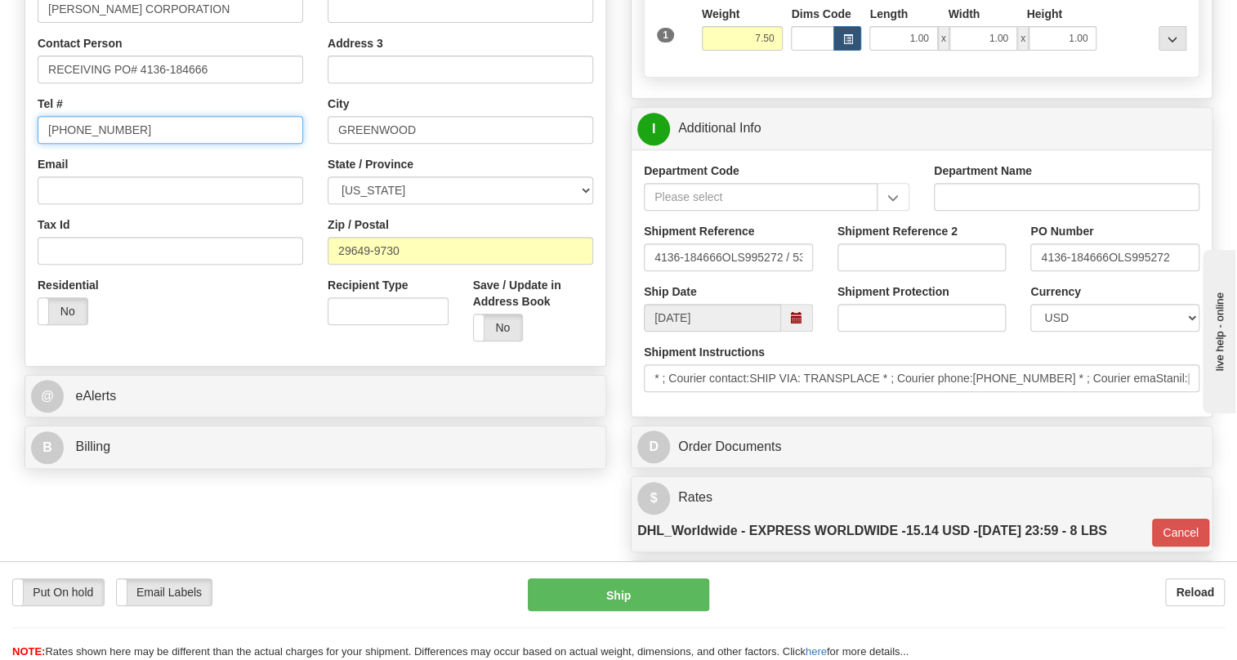
click at [100, 144] on input "(779)7960565" at bounding box center [171, 130] width 266 height 28
type input "111-111-1111"
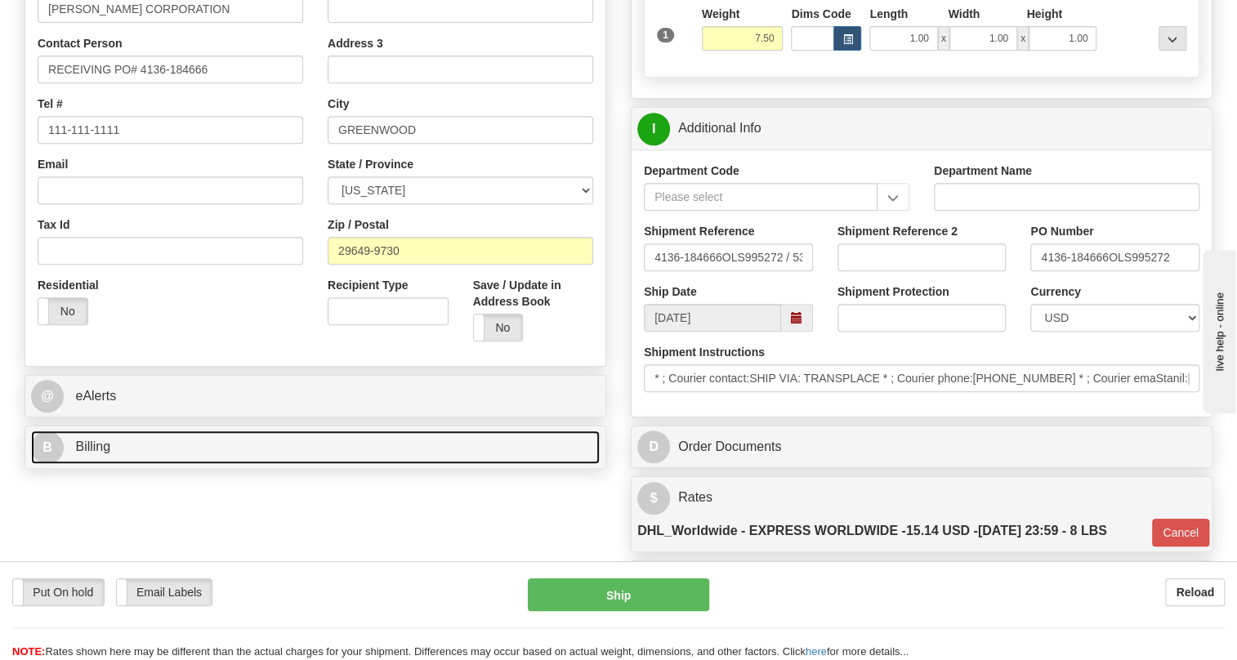
click at [92, 453] on span "Billing" at bounding box center [92, 447] width 35 height 14
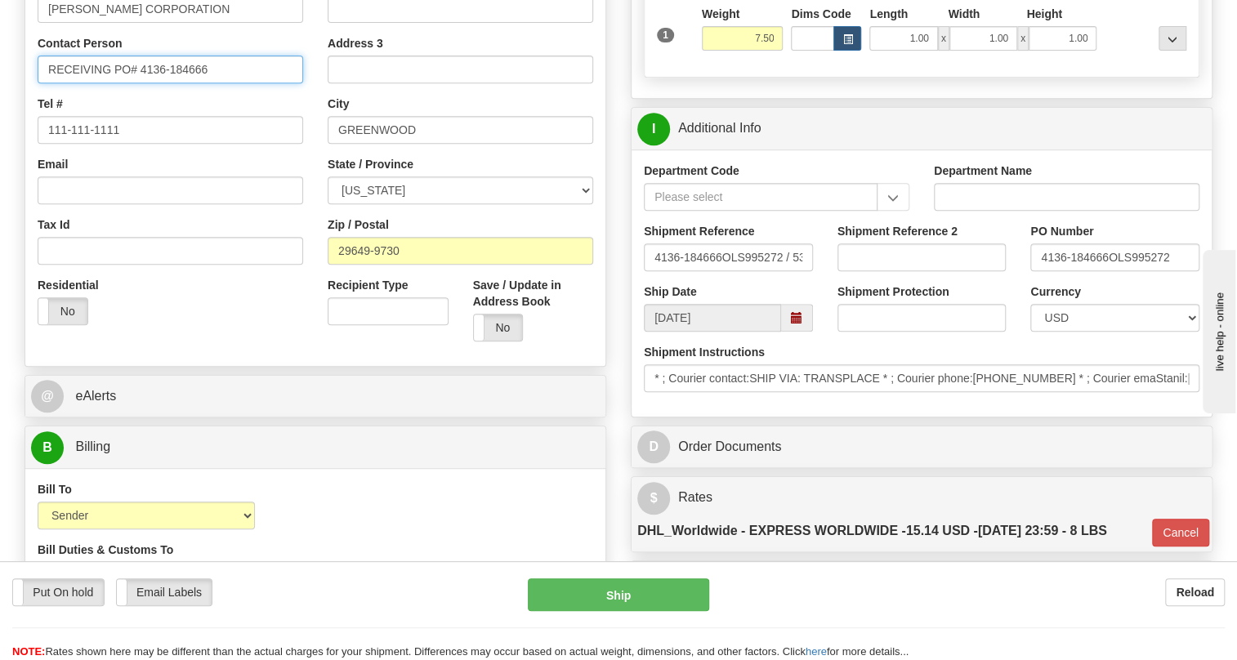
click at [114, 83] on input "RECEIVING PO# 4136-184666" at bounding box center [171, 70] width 266 height 28
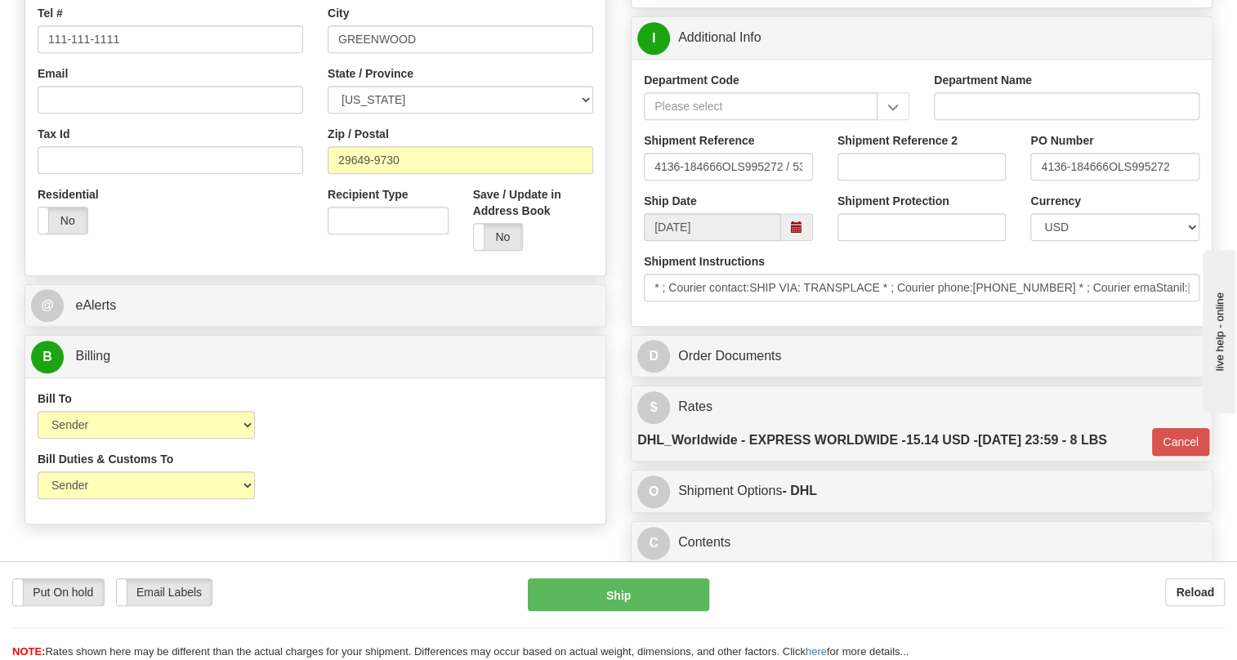
scroll to position [509, 0]
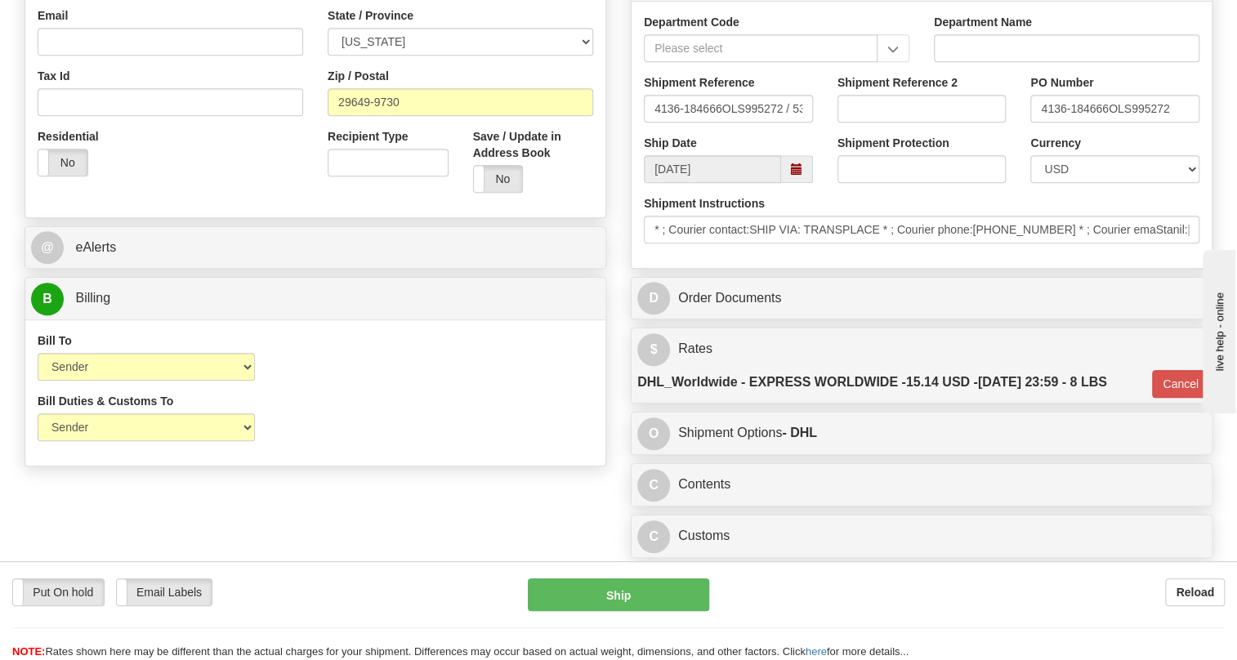
type input "RECEIVING / PO# 4136-184666"
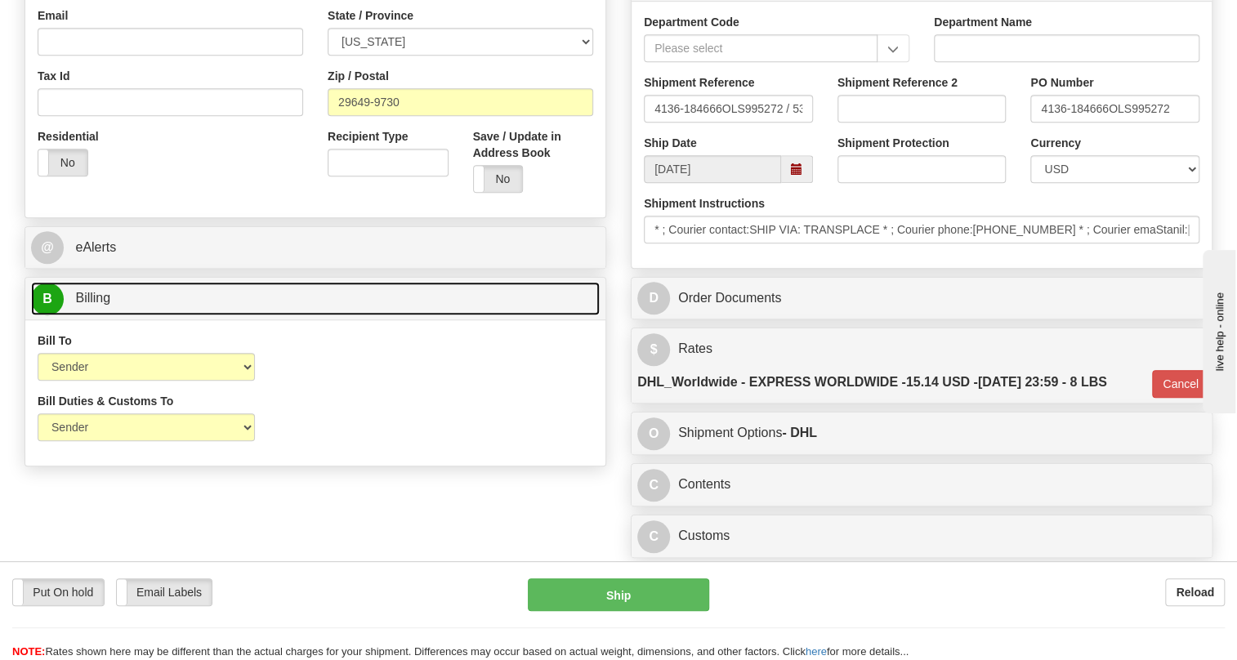
click at [92, 315] on link "B Billing" at bounding box center [315, 298] width 569 height 33
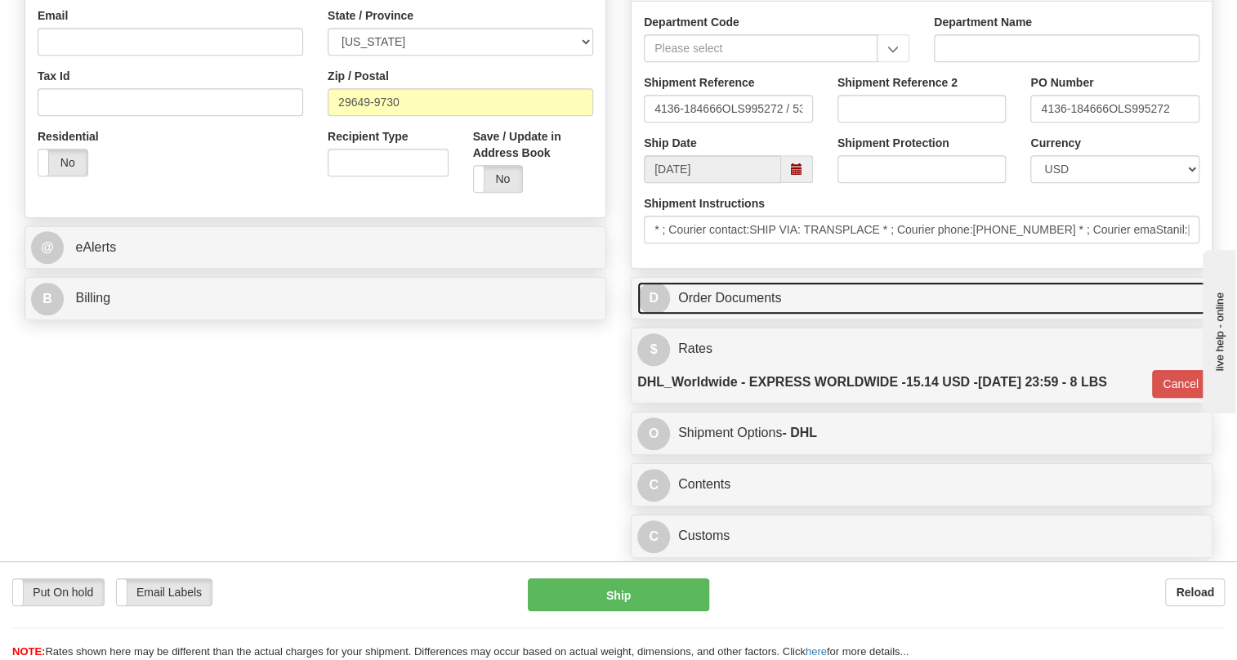
click at [761, 315] on link "D Order Documents" at bounding box center [921, 298] width 569 height 33
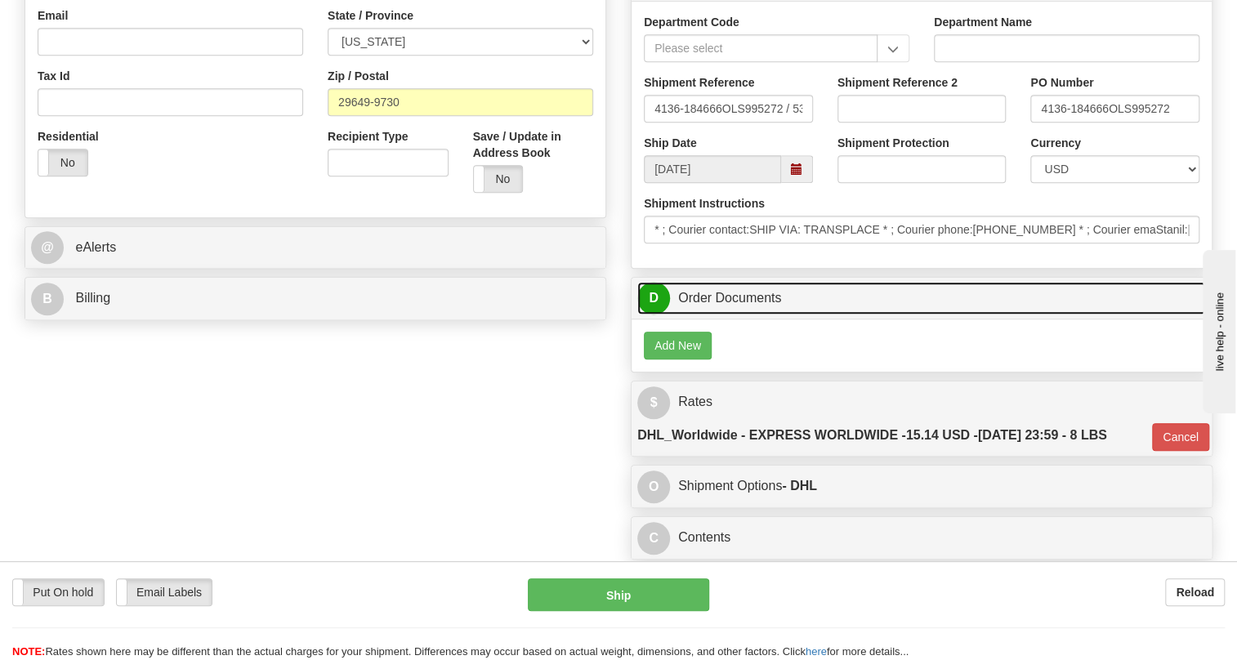
click at [761, 315] on link "D Order Documents" at bounding box center [921, 298] width 569 height 33
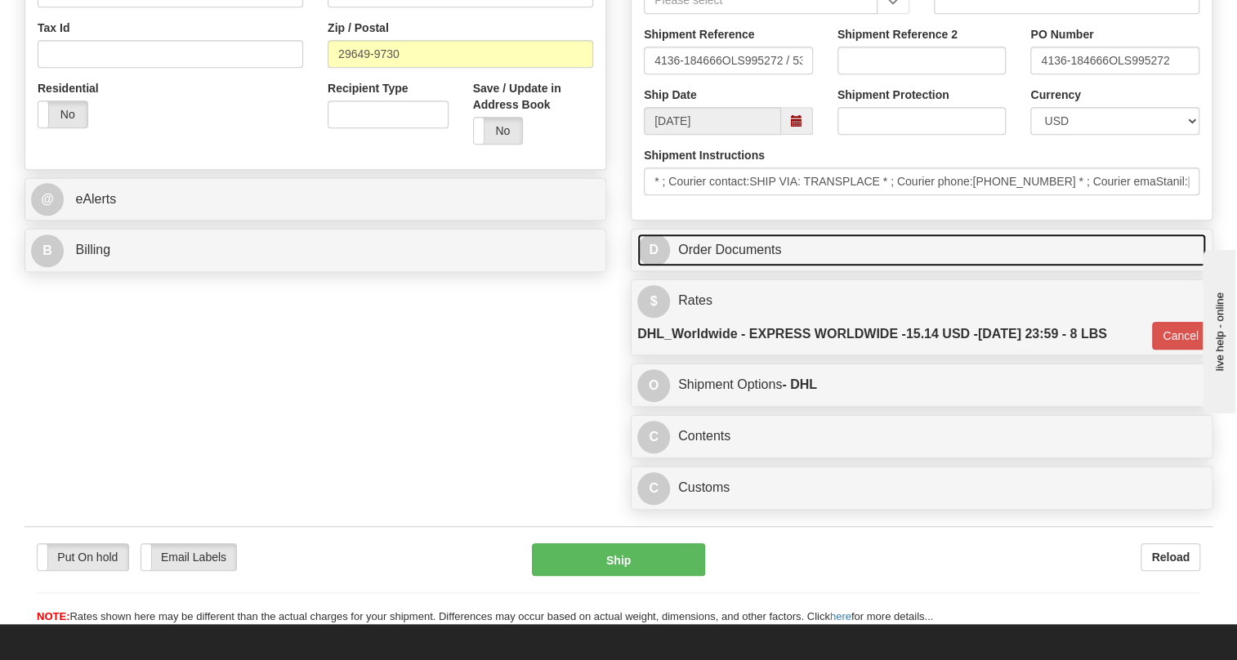
scroll to position [583, 0]
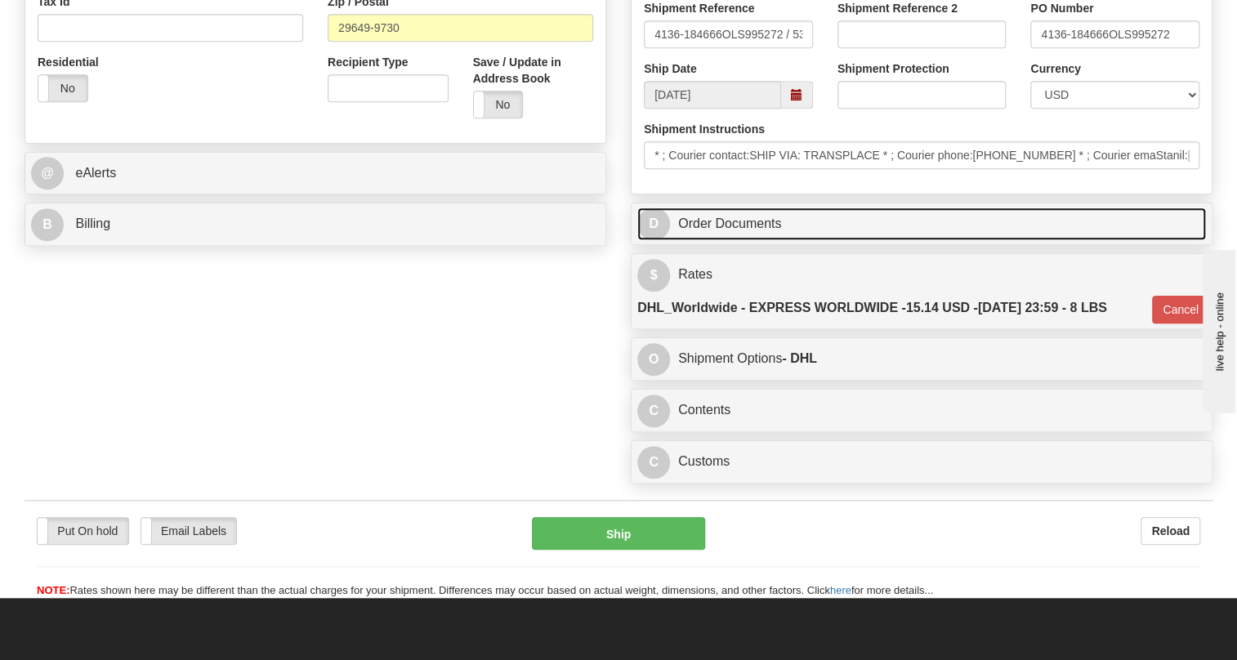
click at [751, 241] on link "D Order Documents" at bounding box center [921, 224] width 569 height 33
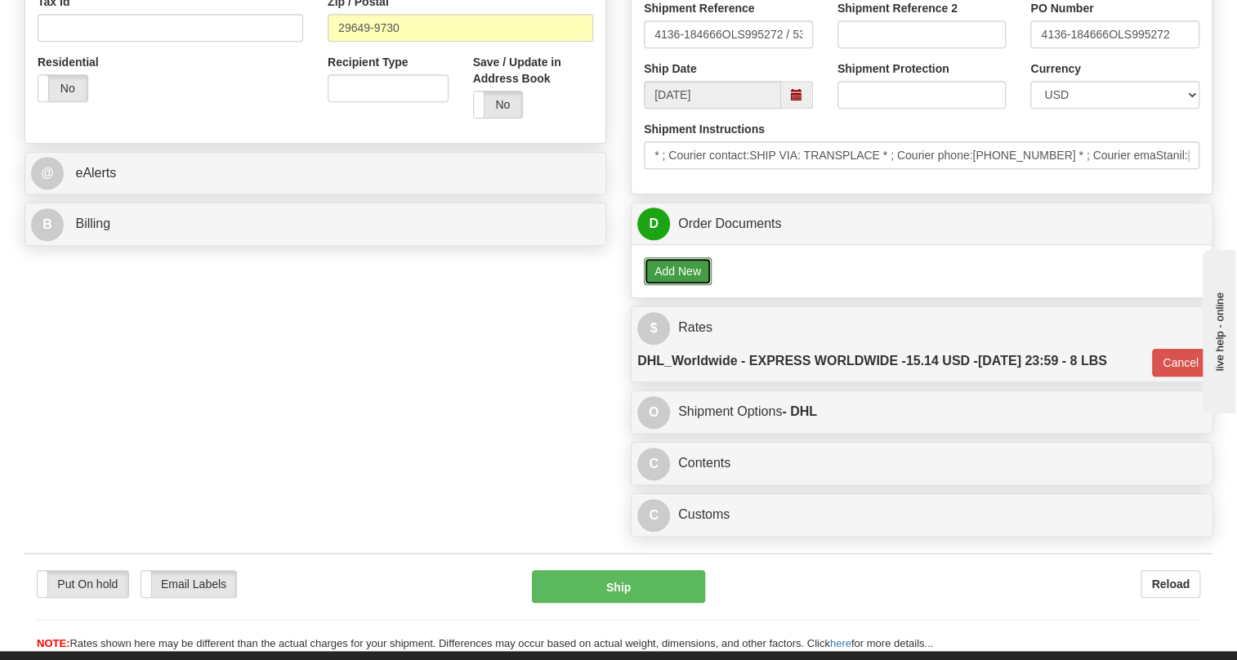
click at [684, 285] on button "Add New" at bounding box center [678, 271] width 68 height 28
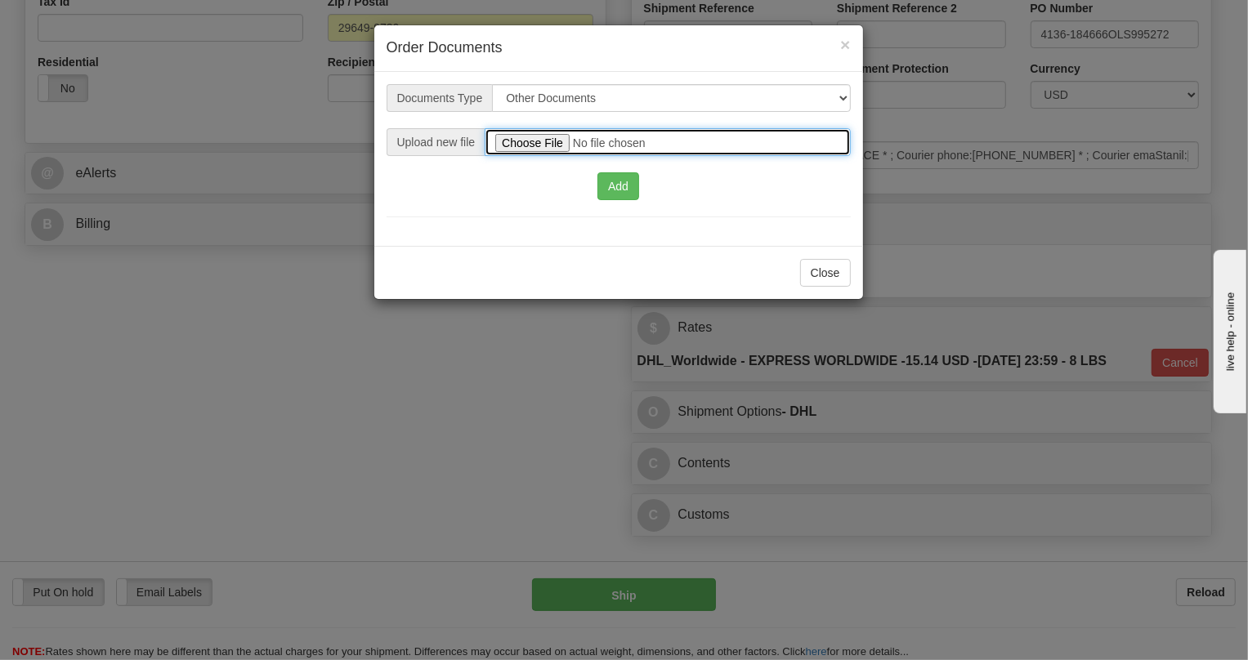
click at [540, 142] on input "file" at bounding box center [666, 142] width 365 height 28
type input "C:\fakepath\2025_USMCA_GE Grid Solutions LLC_2025I1-1-1411-USMCA-1.pdf"
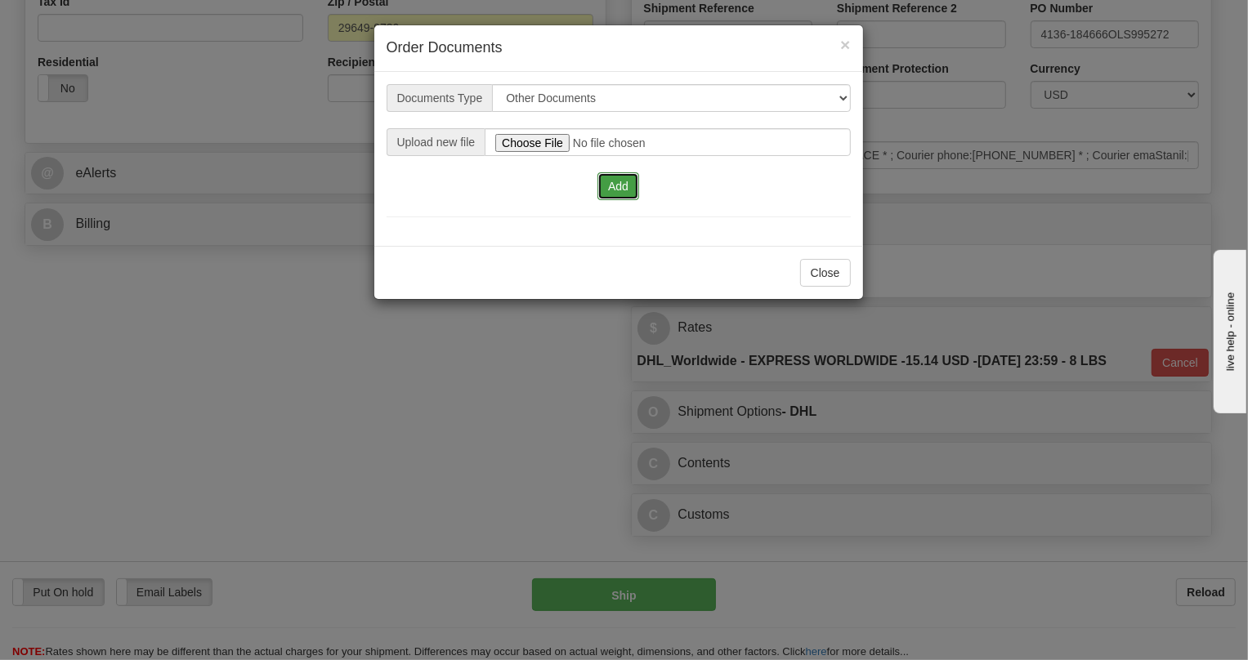
click at [620, 185] on button "Add" at bounding box center [618, 186] width 42 height 28
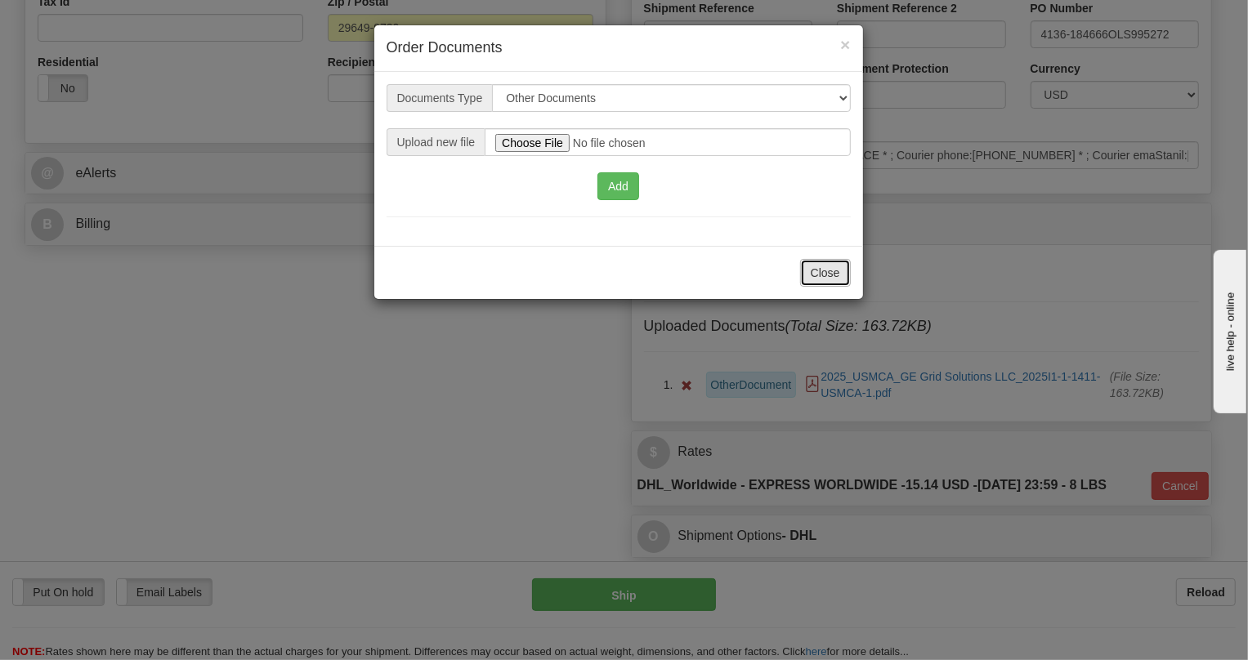
click at [824, 271] on button "Close" at bounding box center [825, 273] width 51 height 28
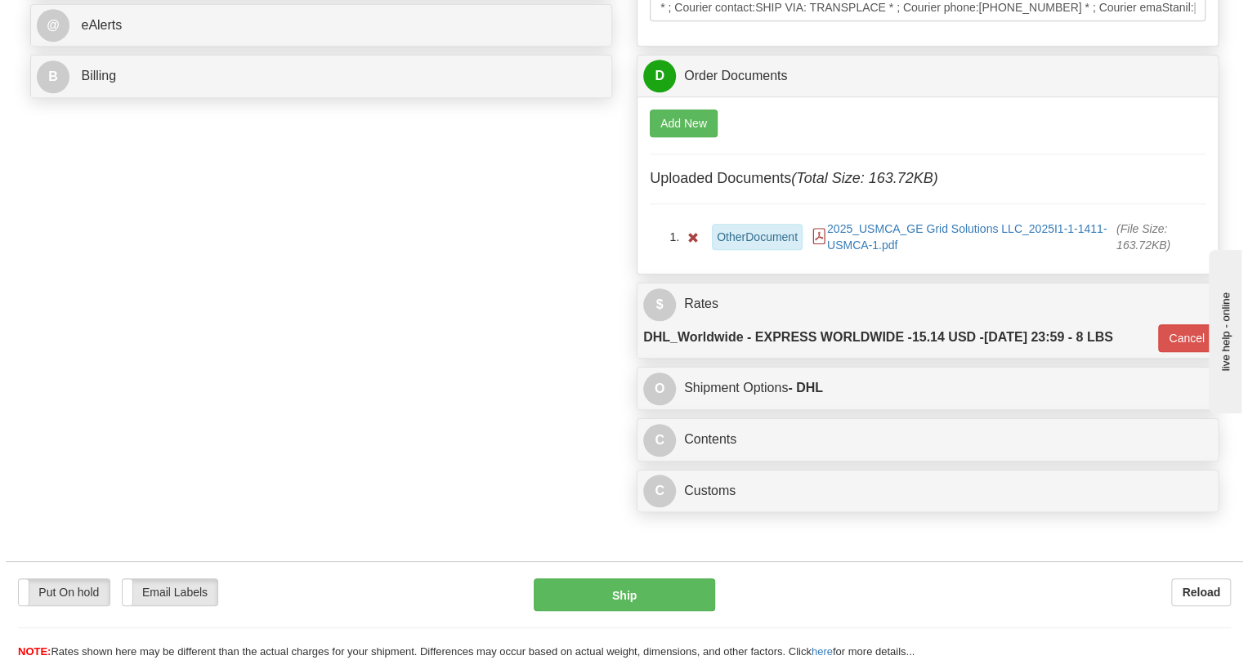
scroll to position [732, 0]
drag, startPoint x: 818, startPoint y: 270, endPoint x: 566, endPoint y: 305, distance: 254.1
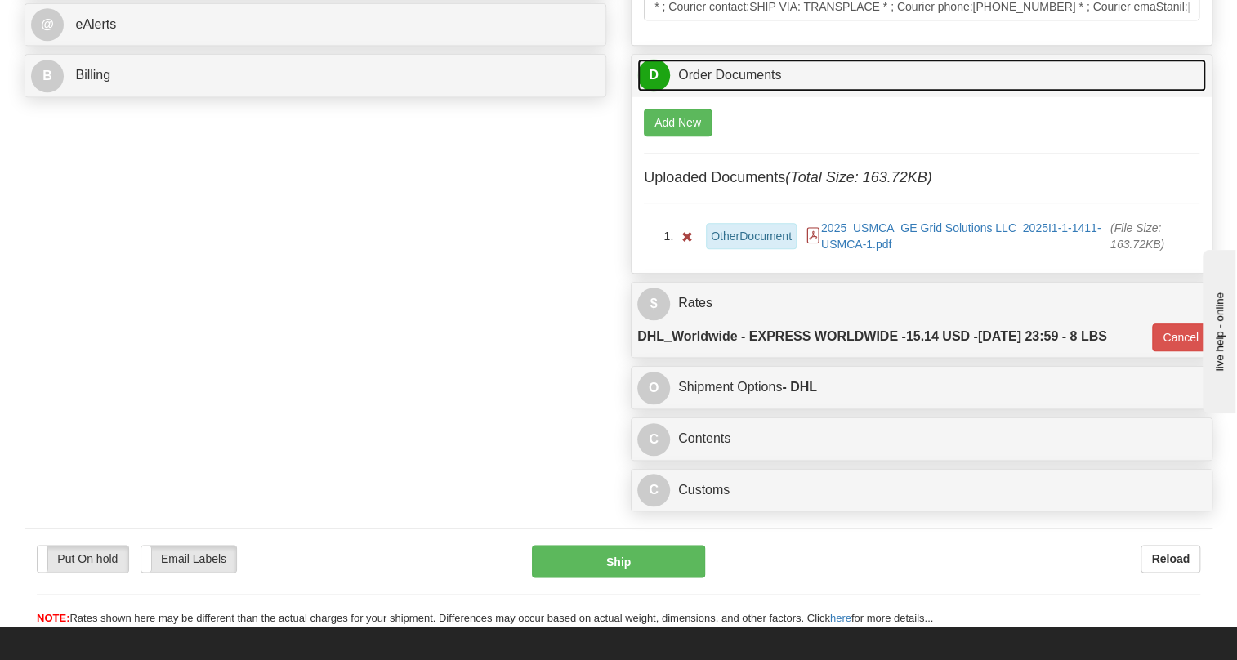
click at [748, 92] on link "D Order Documents" at bounding box center [921, 75] width 569 height 33
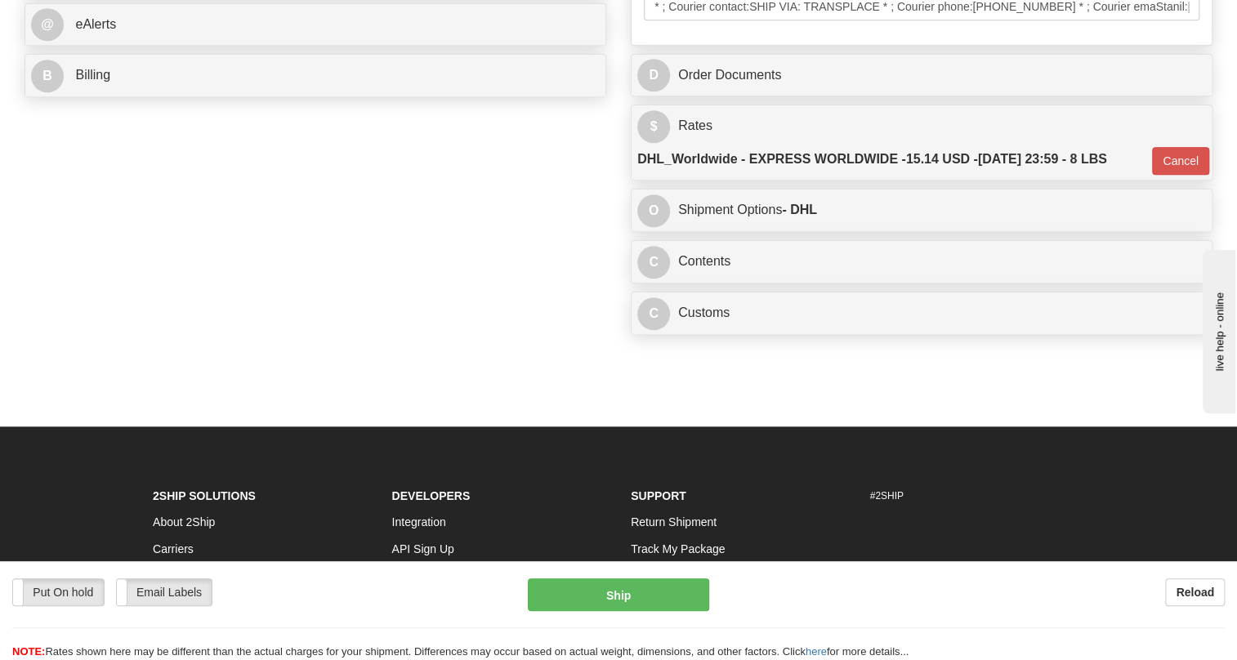
drag, startPoint x: 1118, startPoint y: 409, endPoint x: 1098, endPoint y: 391, distance: 26.6
click at [1118, 409] on div "Put On hold Put On hold Email Labels Email Labels Edit Reload" at bounding box center [619, 384] width 1188 height 83
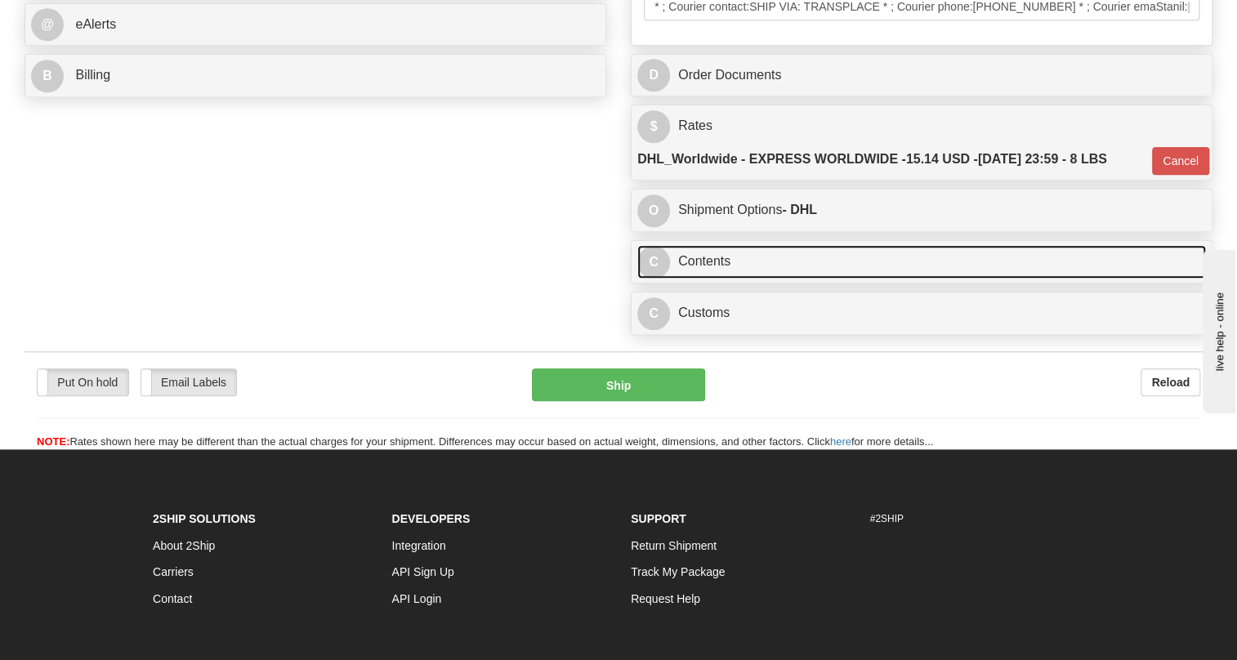
click at [694, 279] on link "C Contents" at bounding box center [921, 261] width 569 height 33
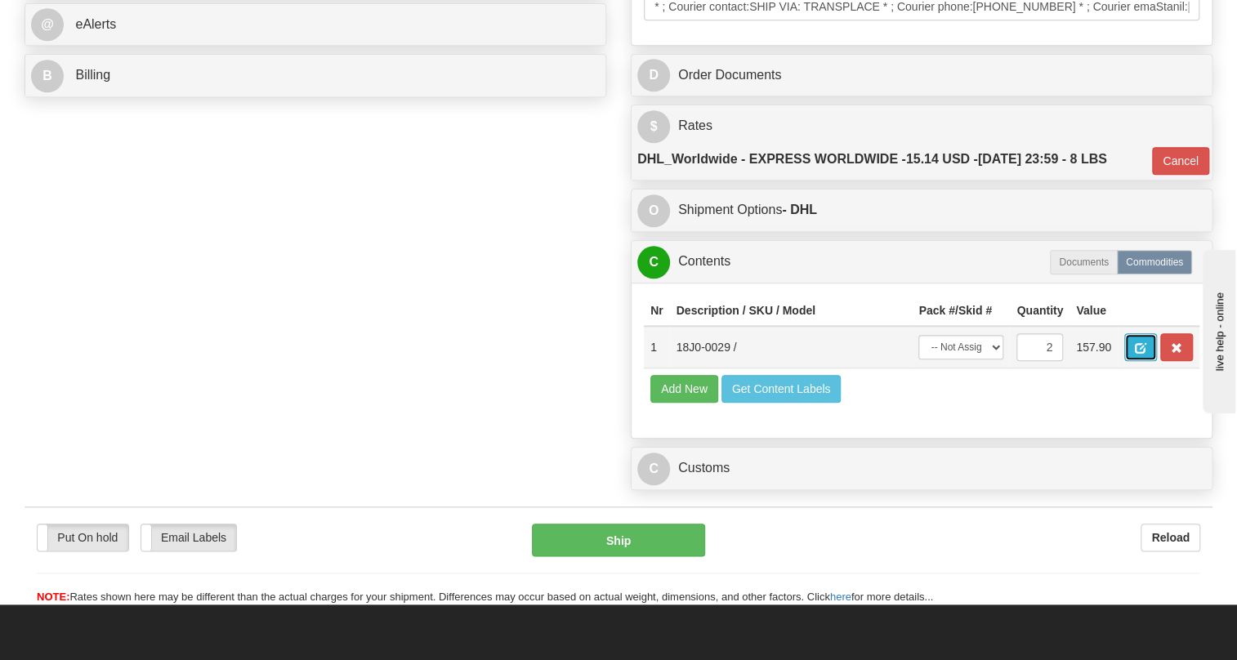
click at [1136, 354] on span "button" at bounding box center [1140, 348] width 11 height 11
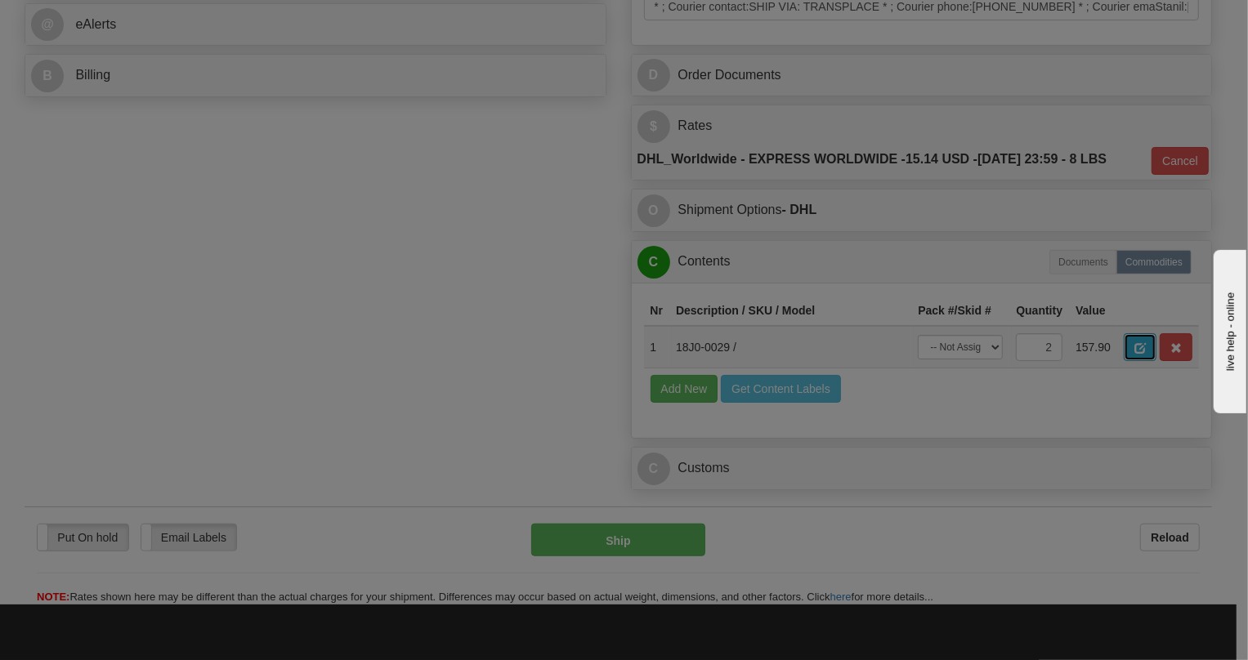
scroll to position [0, 0]
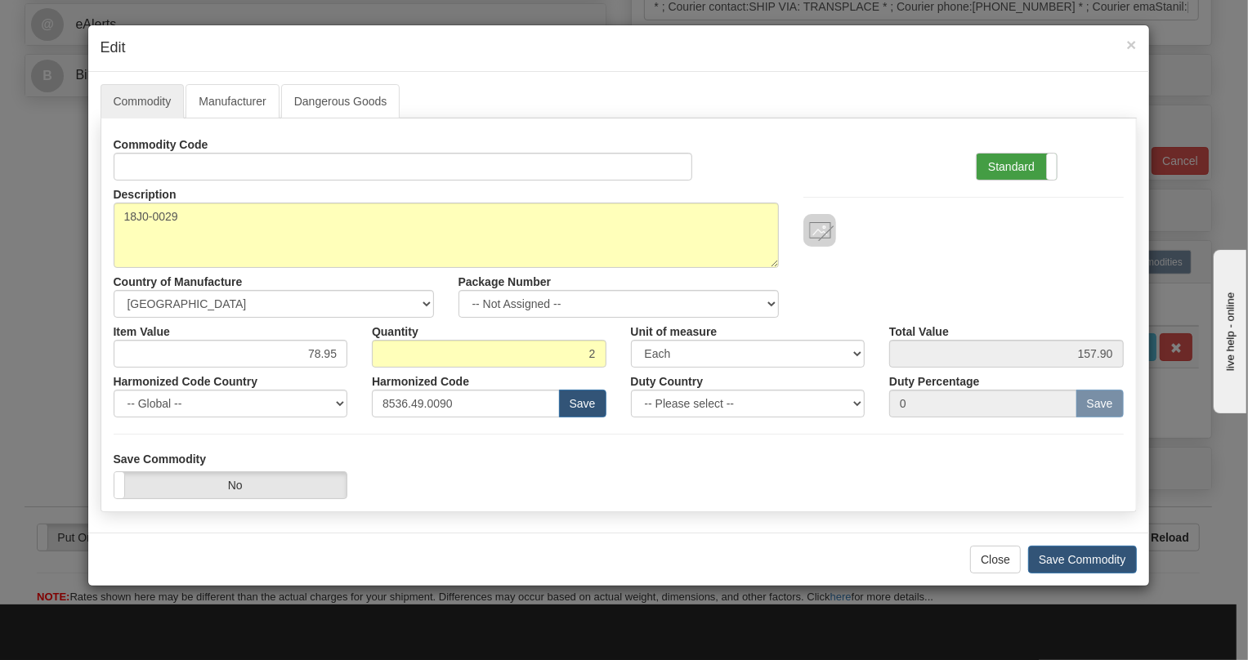
click at [998, 168] on label "Standard" at bounding box center [1016, 167] width 80 height 26
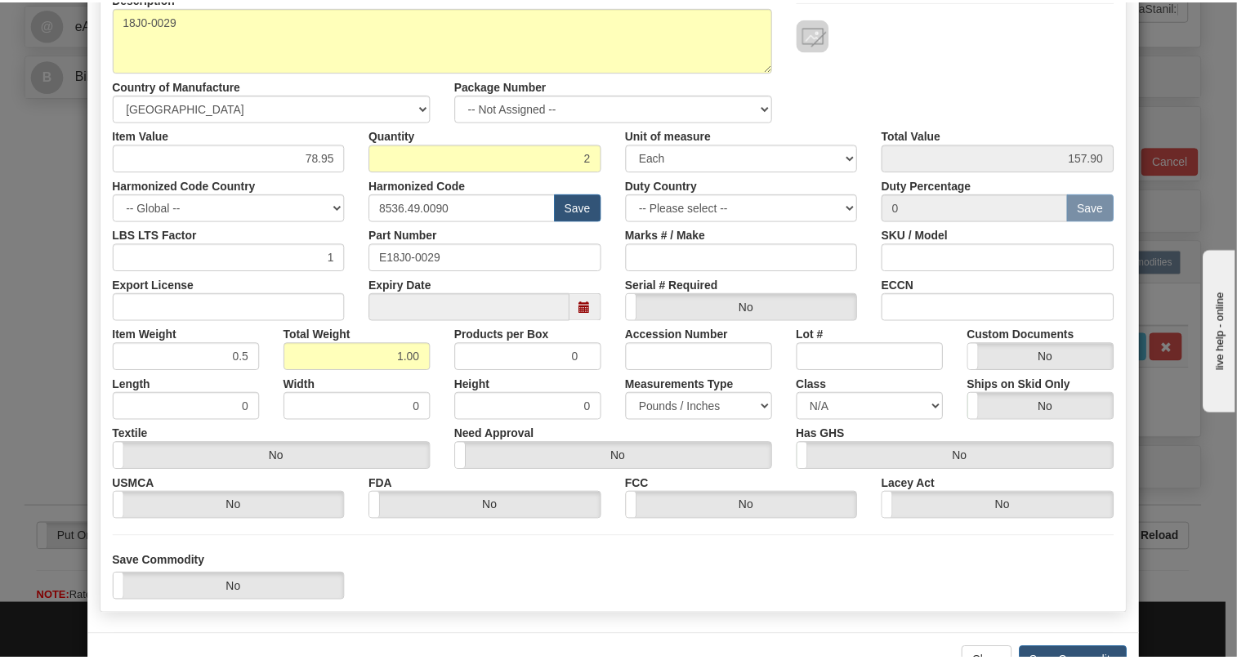
scroll to position [222, 0]
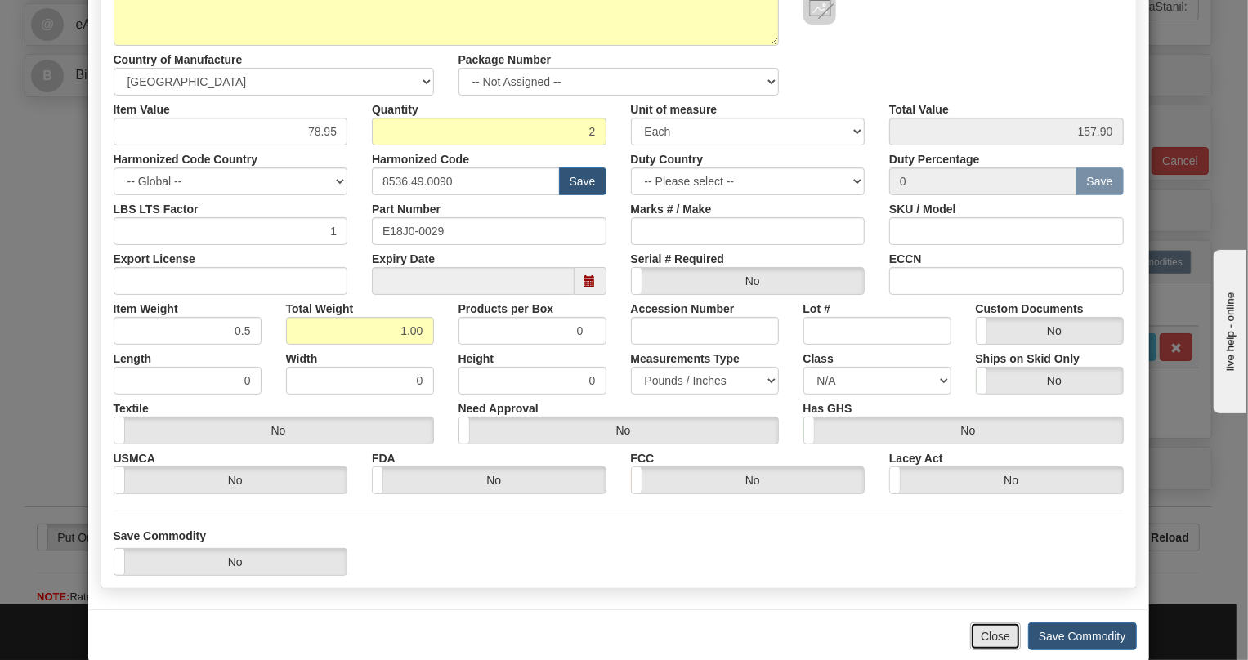
click at [993, 634] on button "Close" at bounding box center [995, 637] width 51 height 28
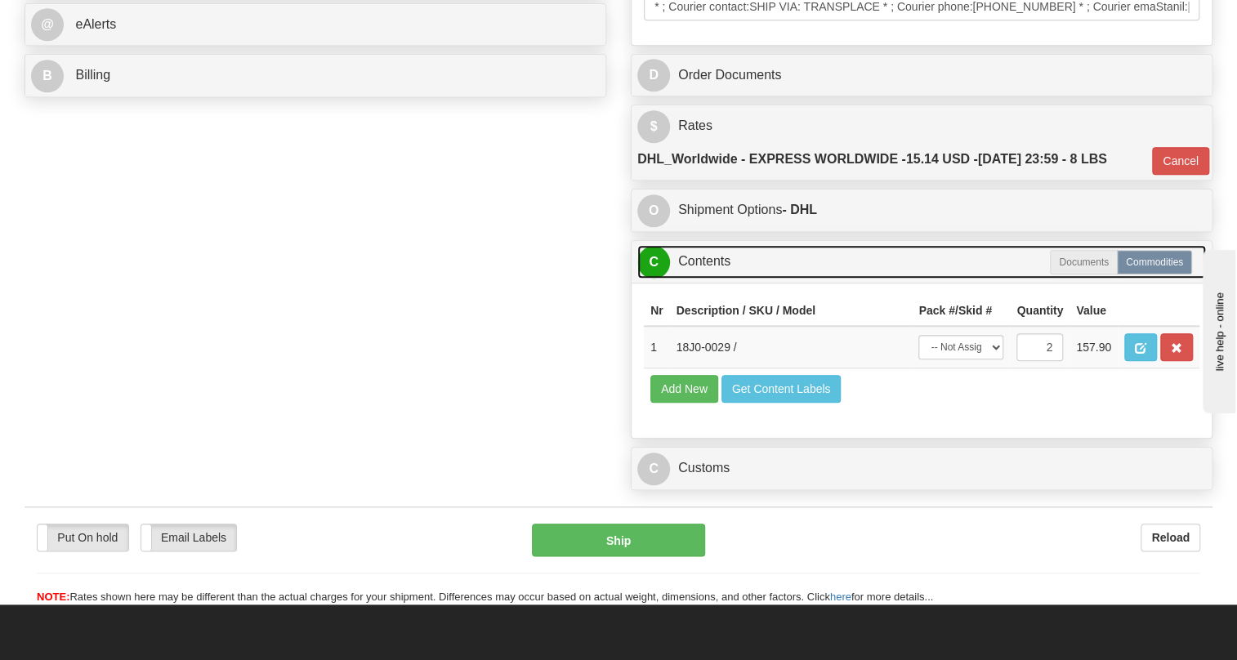
click at [712, 279] on link "C Contents" at bounding box center [921, 261] width 569 height 33
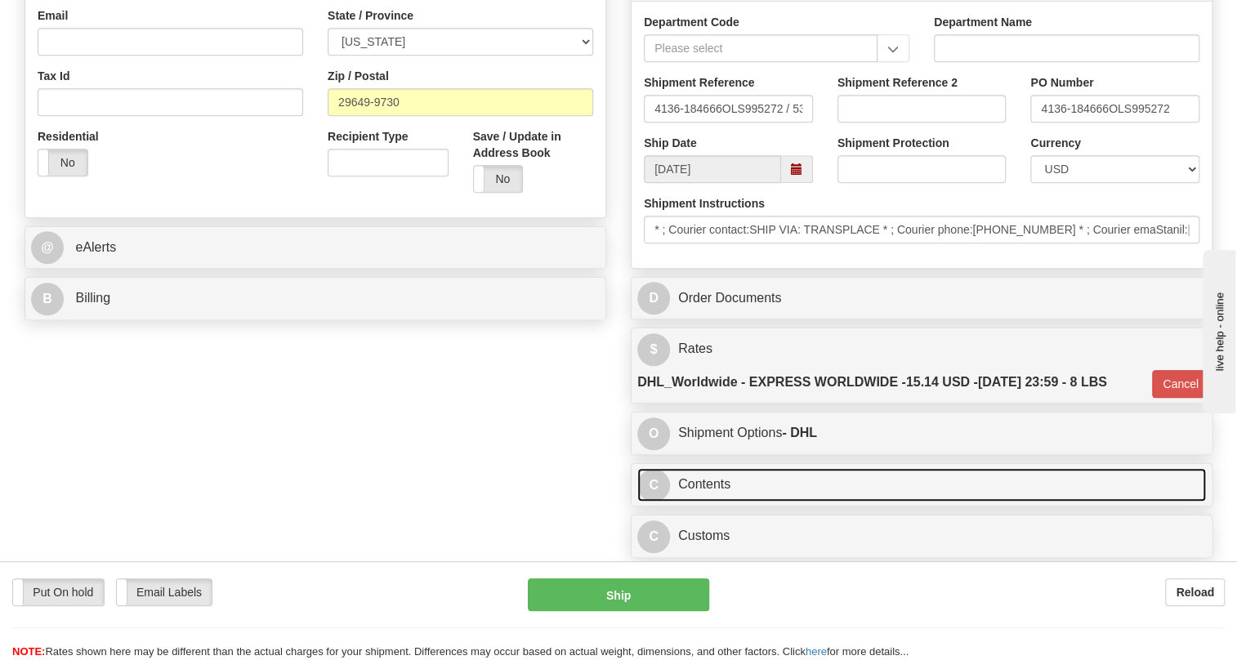
scroll to position [435, 0]
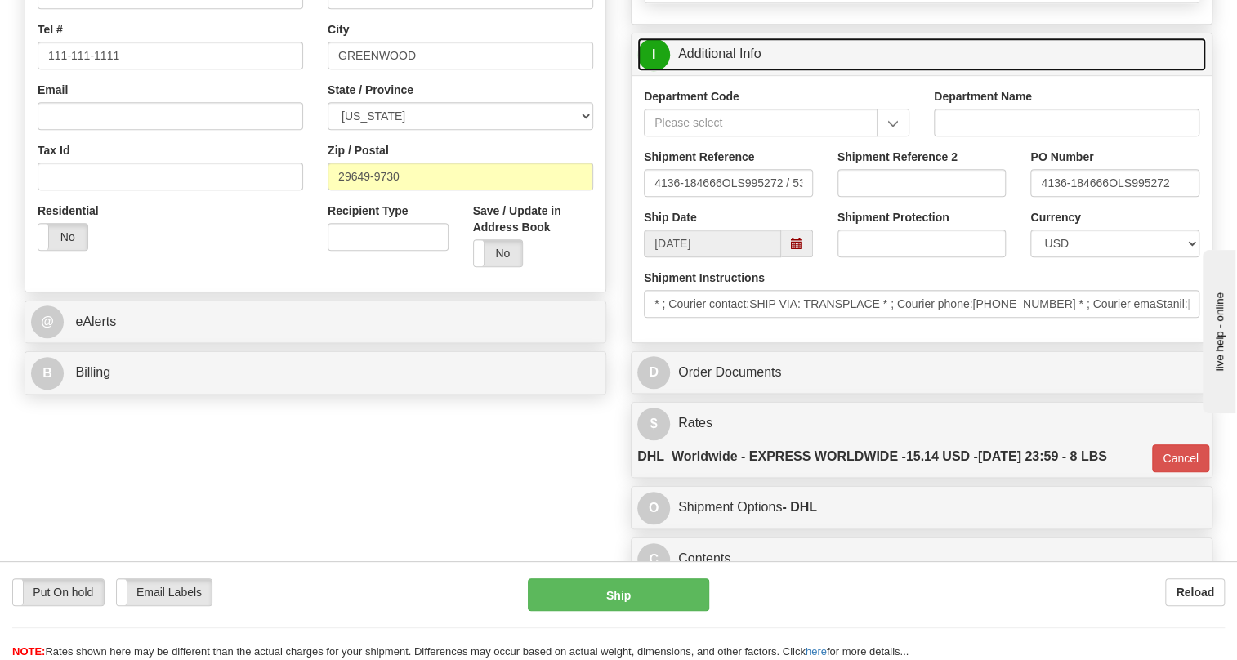
click at [734, 71] on link "I Additional Info" at bounding box center [921, 54] width 569 height 33
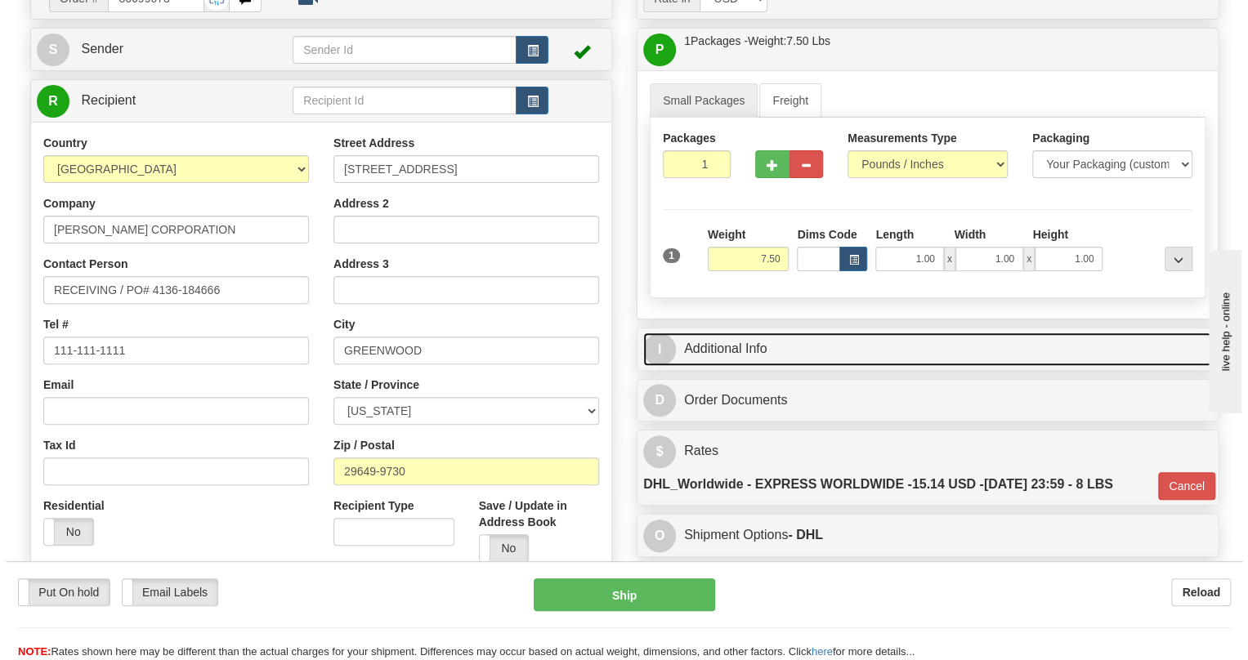
scroll to position [138, 0]
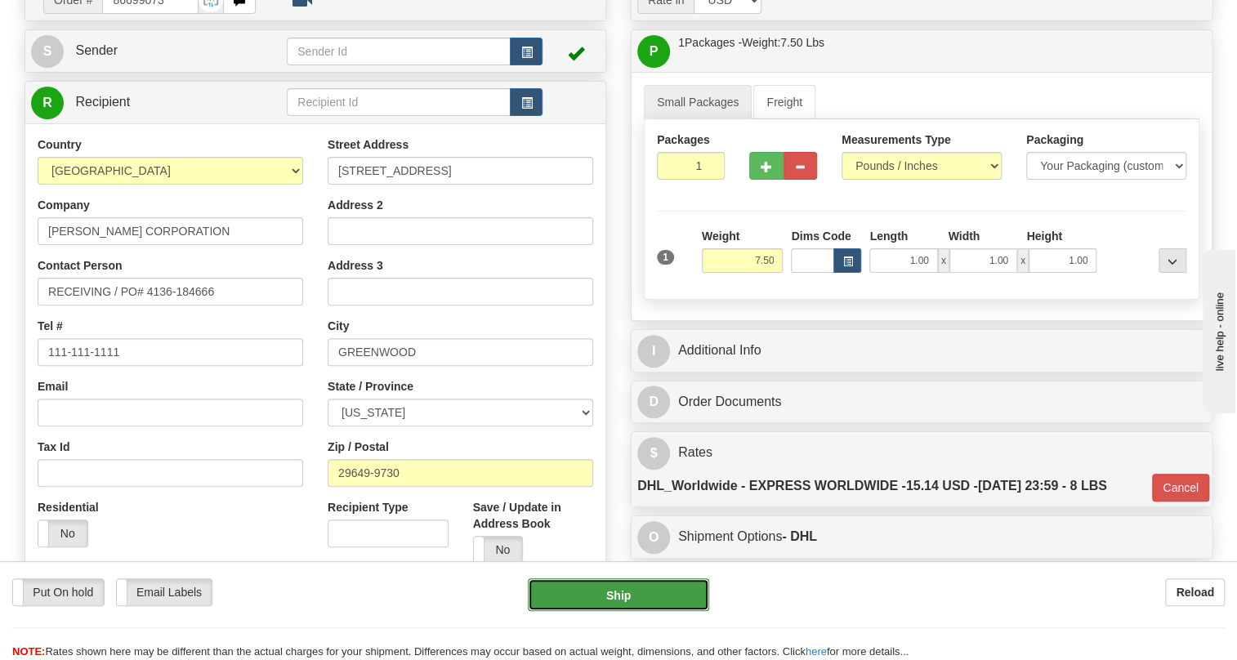
click at [617, 598] on button "Ship" at bounding box center [618, 594] width 181 height 33
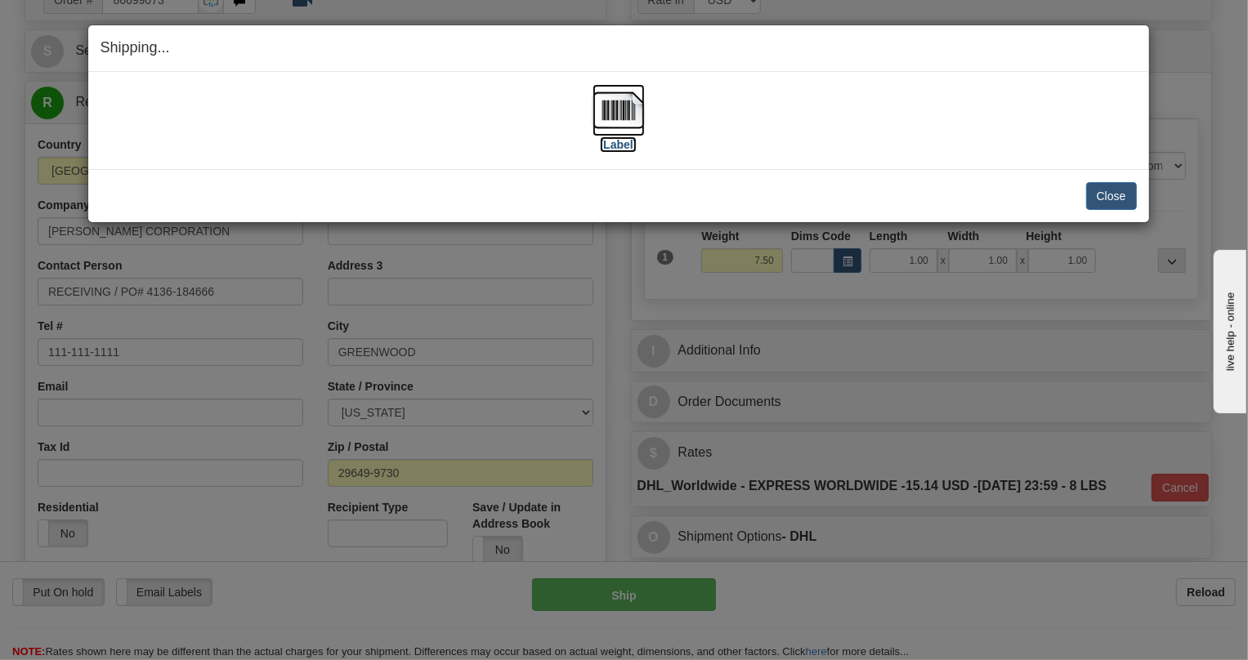
click at [624, 109] on img at bounding box center [618, 110] width 52 height 52
click at [1204, 105] on div "Shipping... Your SHIPMENT will EXPIRE in [Label] IMPORTANT NOTICE Embassy / Con…" at bounding box center [624, 330] width 1248 height 660
click at [1114, 191] on button "Close" at bounding box center [1111, 196] width 51 height 28
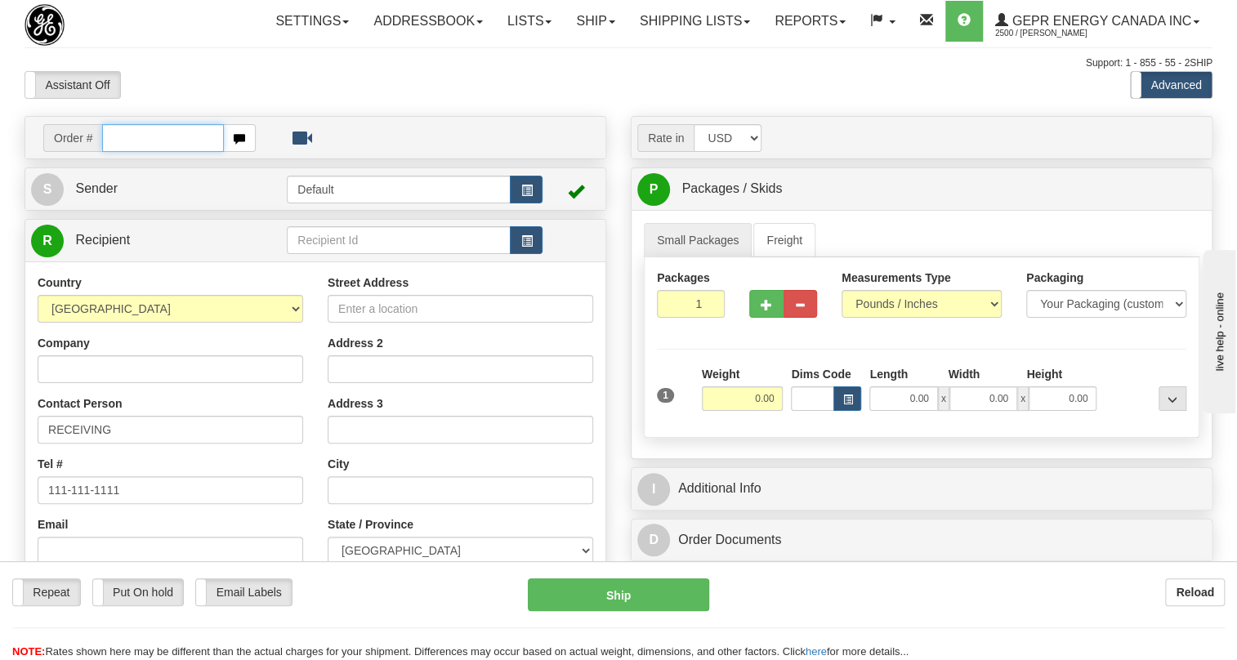
click at [137, 152] on input "text" at bounding box center [163, 138] width 122 height 28
paste input "86699016"
type input "86699016"
click at [336, 129] on body "Training Course Close Toggle navigation Settings Shipping Preferences New Recip…" at bounding box center [618, 330] width 1237 height 660
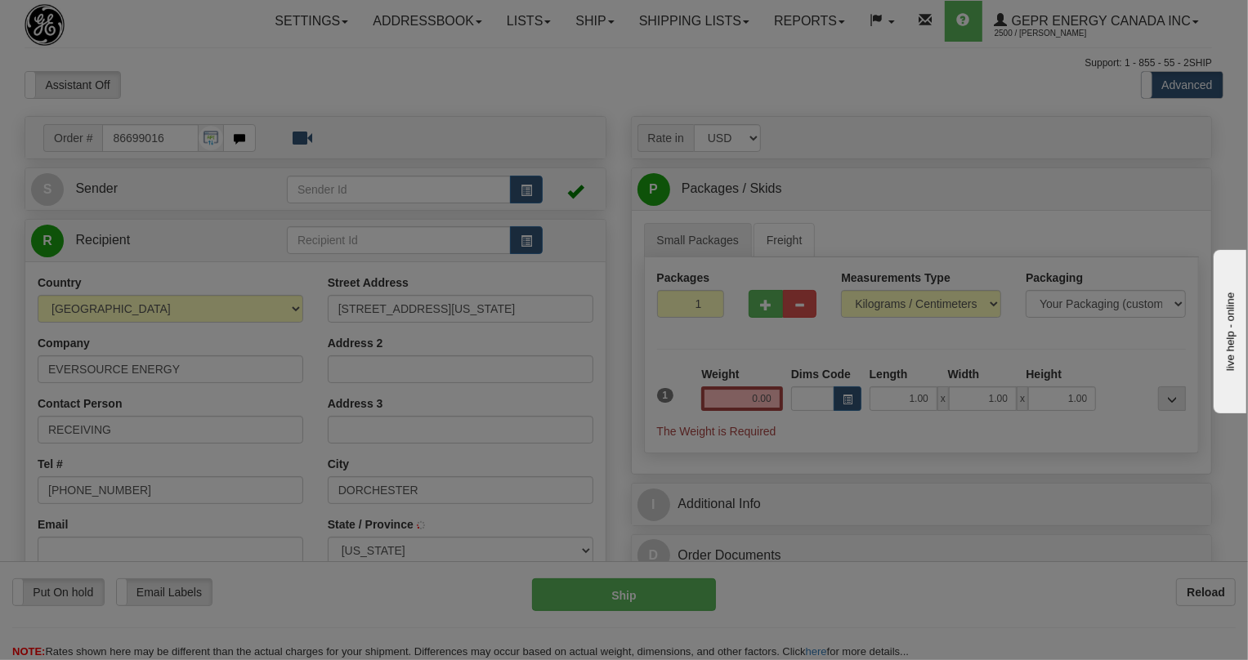
type input "BOSTON"
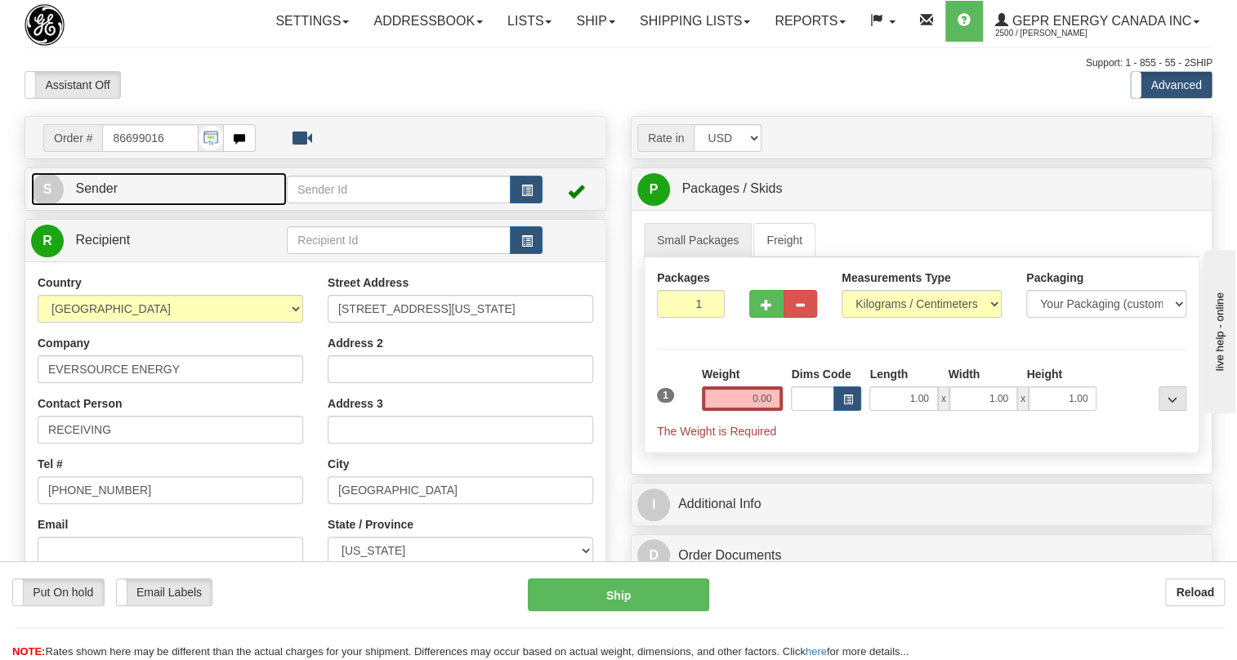
drag, startPoint x: 114, startPoint y: 221, endPoint x: 70, endPoint y: 221, distance: 44.1
click at [114, 195] on span "Sender" at bounding box center [96, 188] width 42 height 14
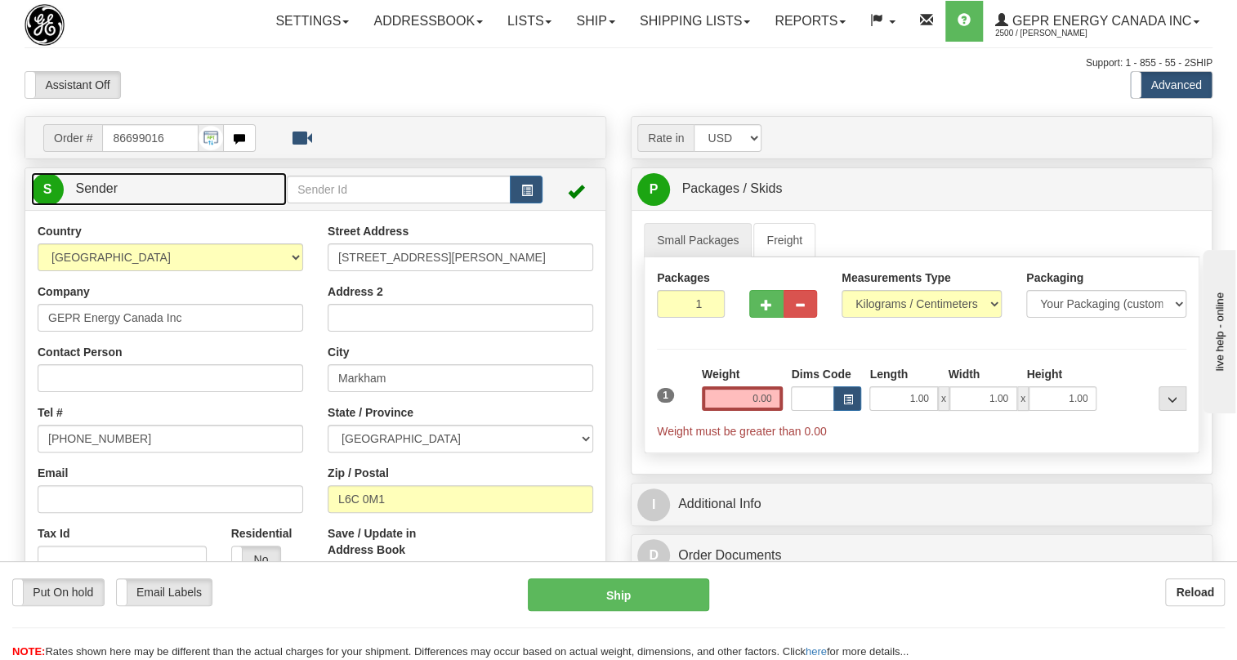
type input "MARKHAM"
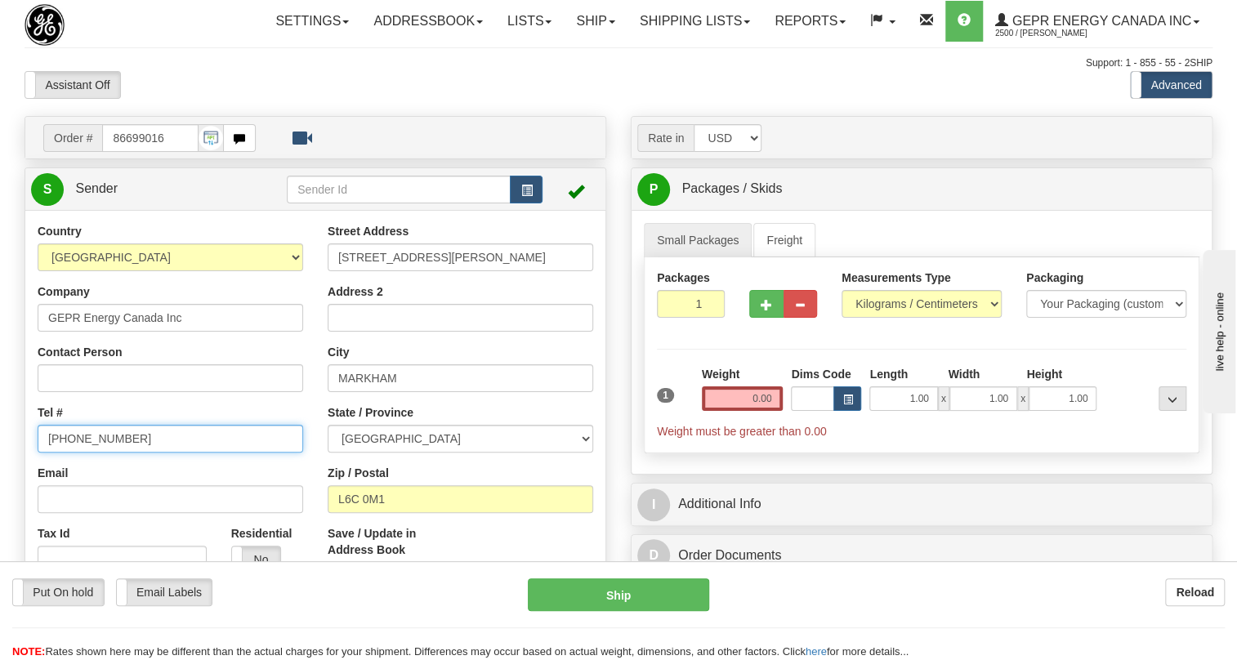
click at [98, 453] on input "(779)7960565" at bounding box center [171, 439] width 266 height 28
paste input "905-927-5013"
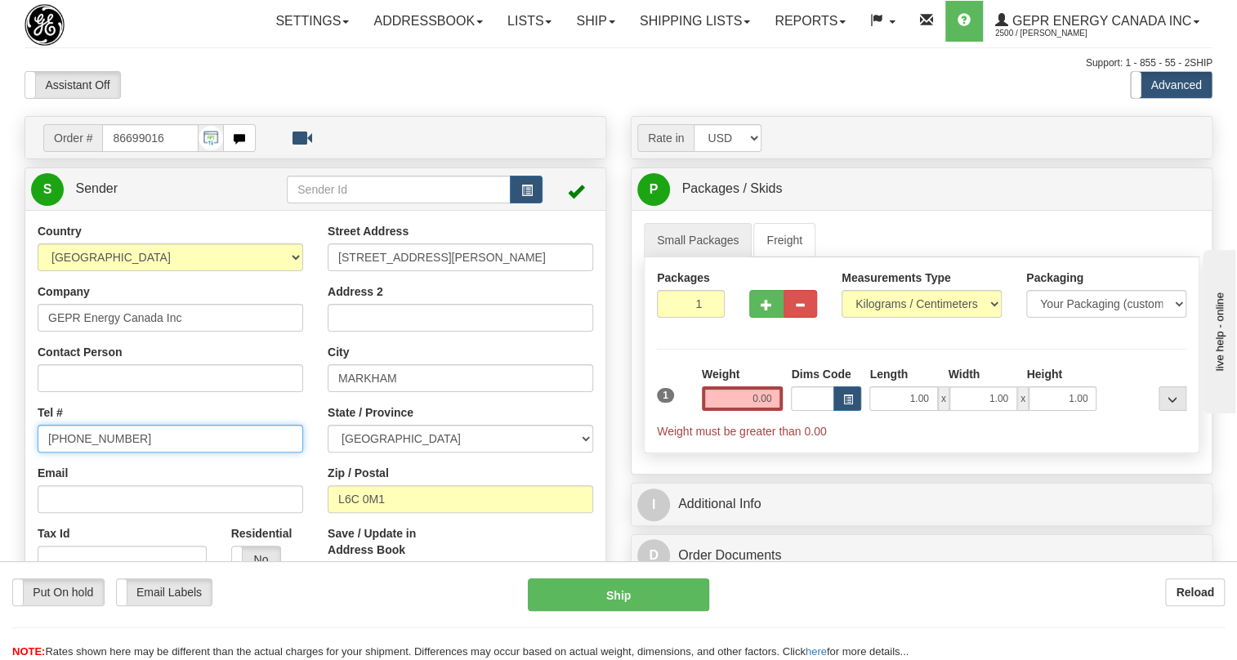
type input "905-927-5013"
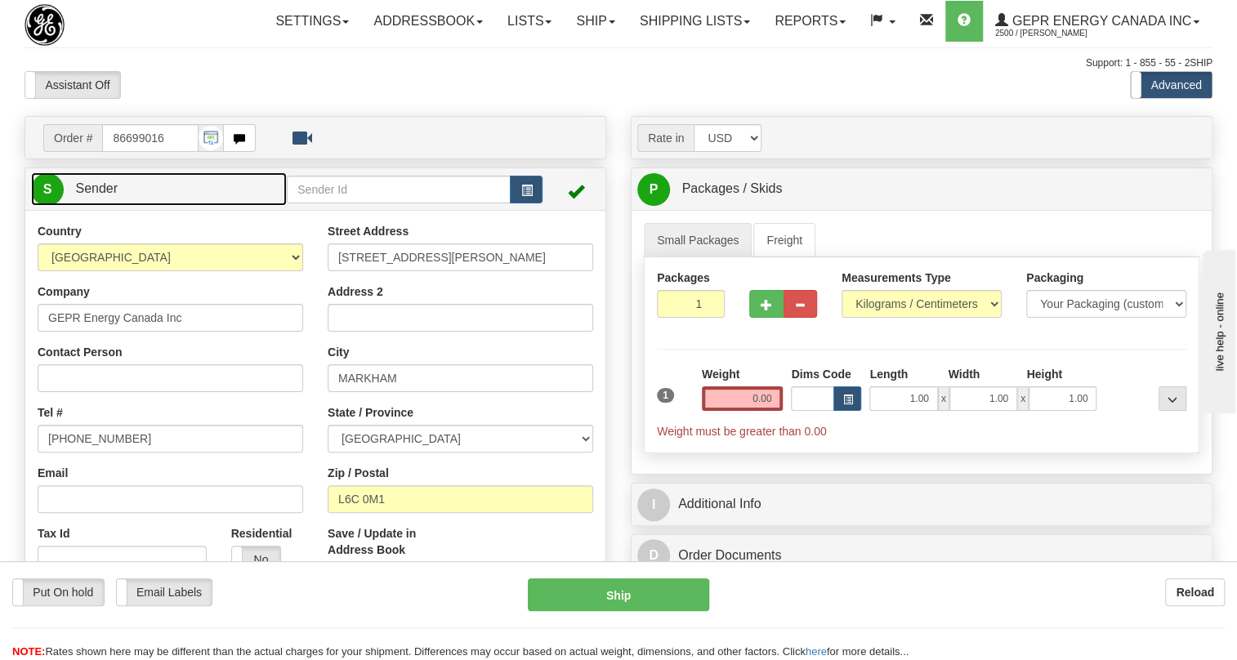
click at [109, 195] on span "Sender" at bounding box center [96, 188] width 42 height 14
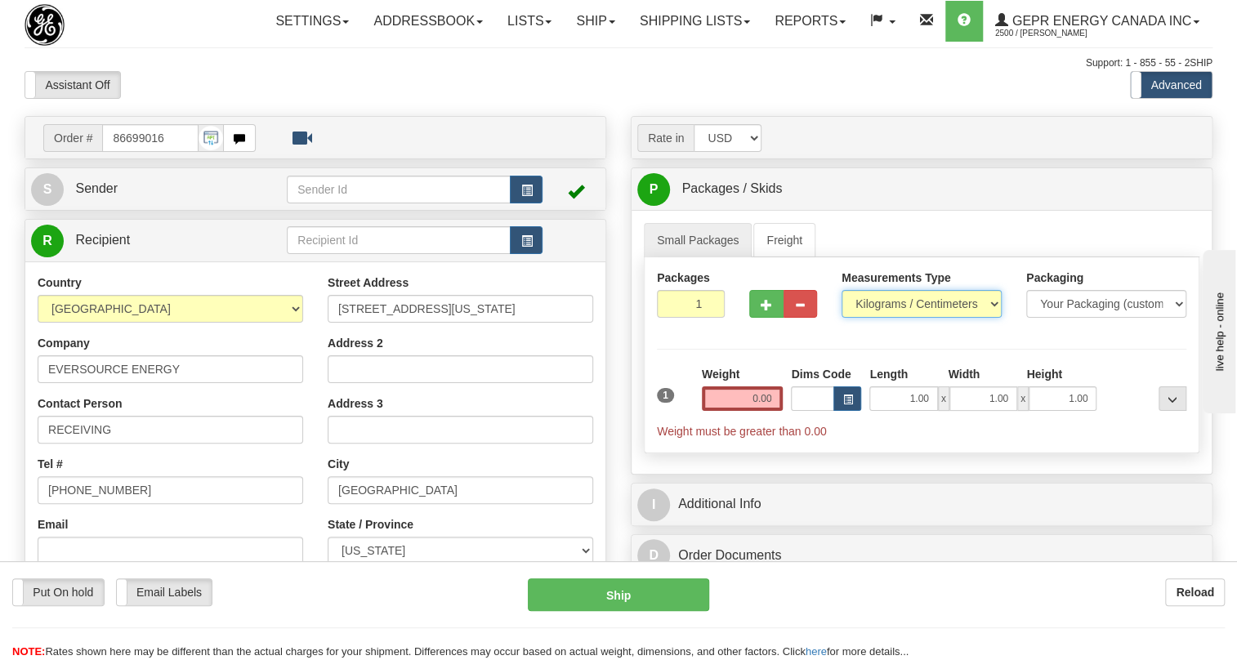
drag, startPoint x: 935, startPoint y: 337, endPoint x: 926, endPoint y: 340, distance: 9.6
click at [935, 318] on select "Pounds / Inches Kilograms / Centimeters" at bounding box center [921, 304] width 160 height 28
select select "0"
click at [841, 318] on select "Pounds / Inches Kilograms / Centimeters" at bounding box center [921, 304] width 160 height 28
click at [748, 411] on input "0.00" at bounding box center [743, 398] width 82 height 25
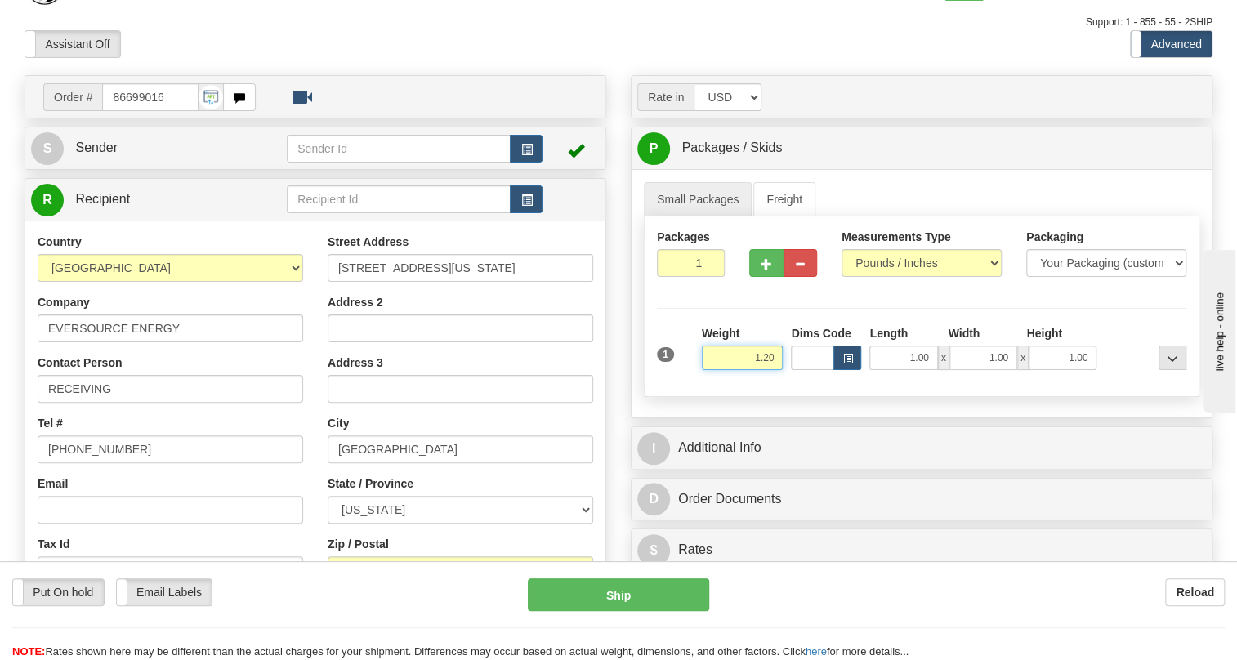
scroll to position [74, 0]
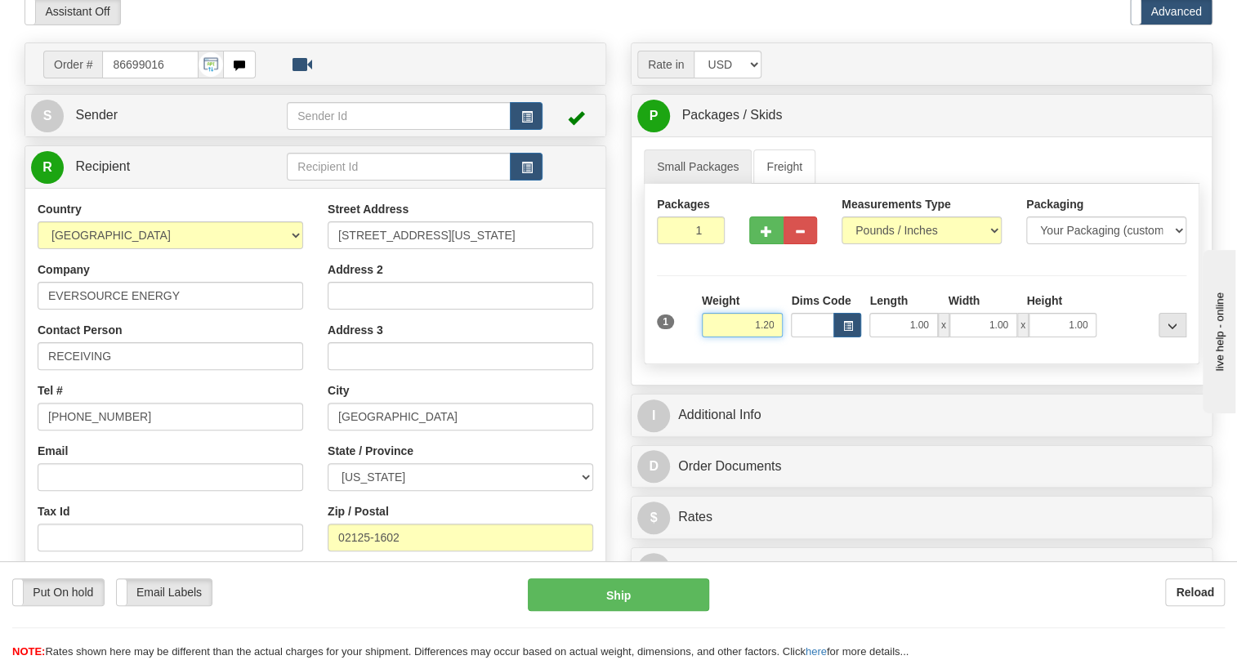
type input "1.20"
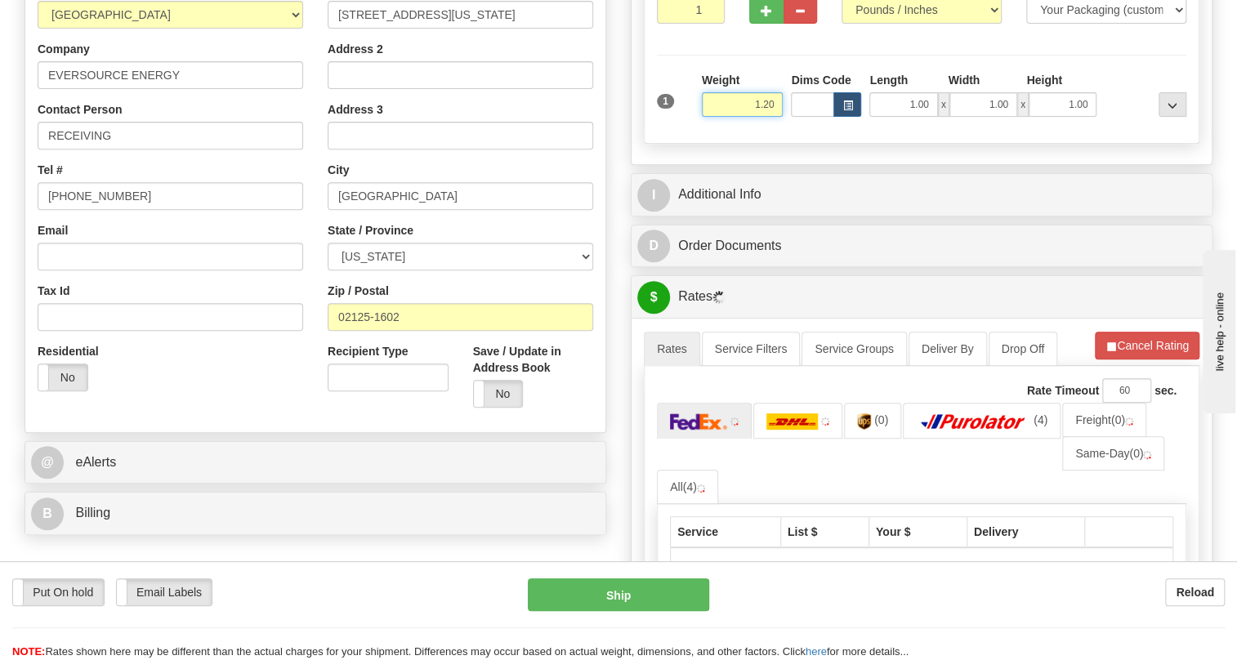
scroll to position [297, 0]
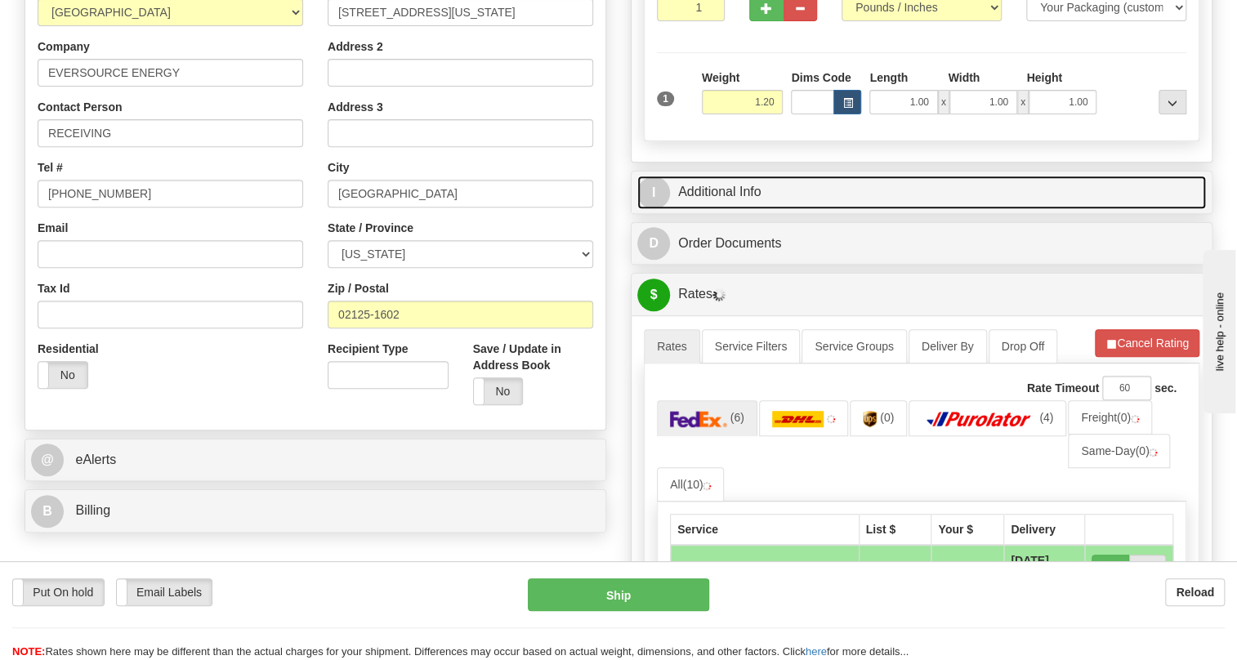
click at [743, 209] on link "I Additional Info" at bounding box center [921, 192] width 569 height 33
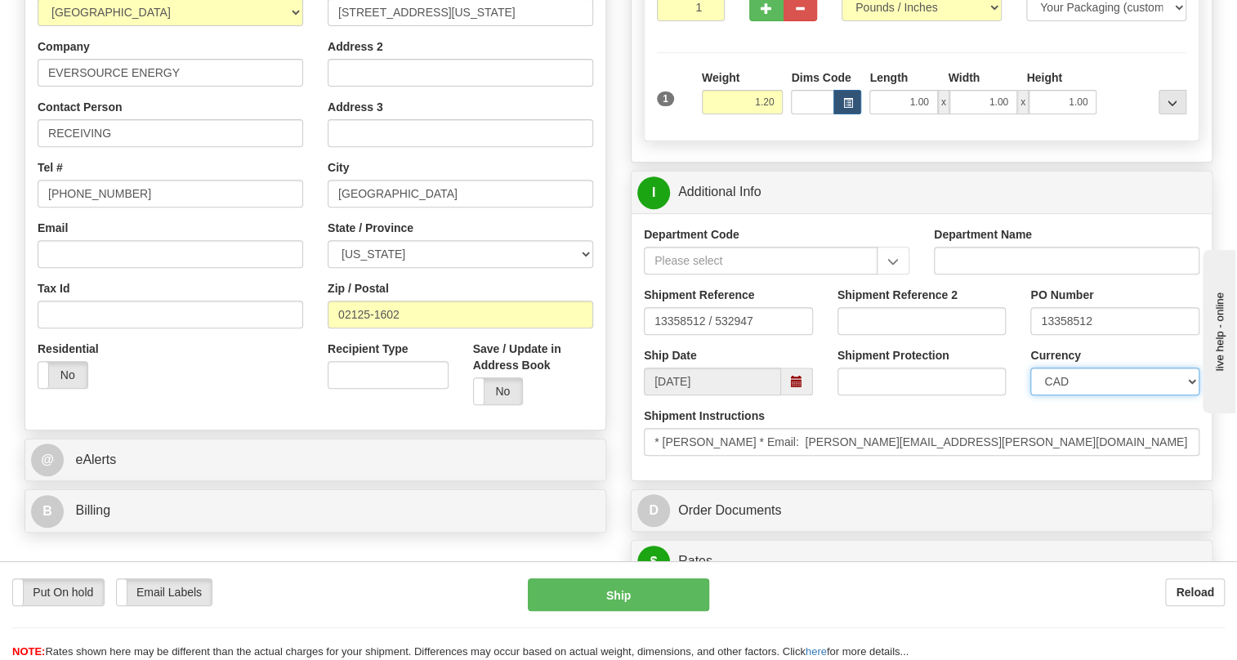
drag, startPoint x: 1111, startPoint y: 415, endPoint x: 1111, endPoint y: 406, distance: 9.0
click at [1111, 395] on select "CAD USD EUR ZAR RON ANG ARN AUD AUS AWG BBD BFR BGN BHD BMD BND BRC BRL CHP CKZ…" at bounding box center [1114, 382] width 169 height 28
select select "1"
click at [1030, 395] on select "CAD USD EUR ZAR [PERSON_NAME] ARN AUD AUS AWG BBD BFR BGN BHD BMD BND BRC BRL C…" at bounding box center [1114, 382] width 169 height 28
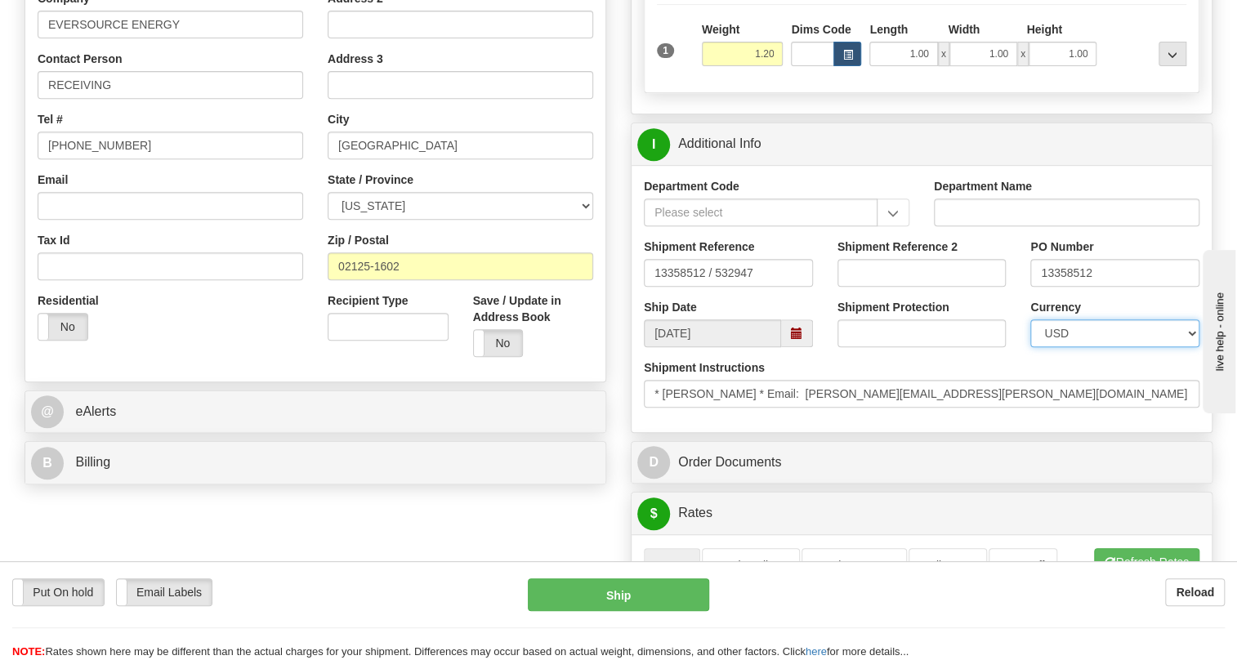
scroll to position [371, 0]
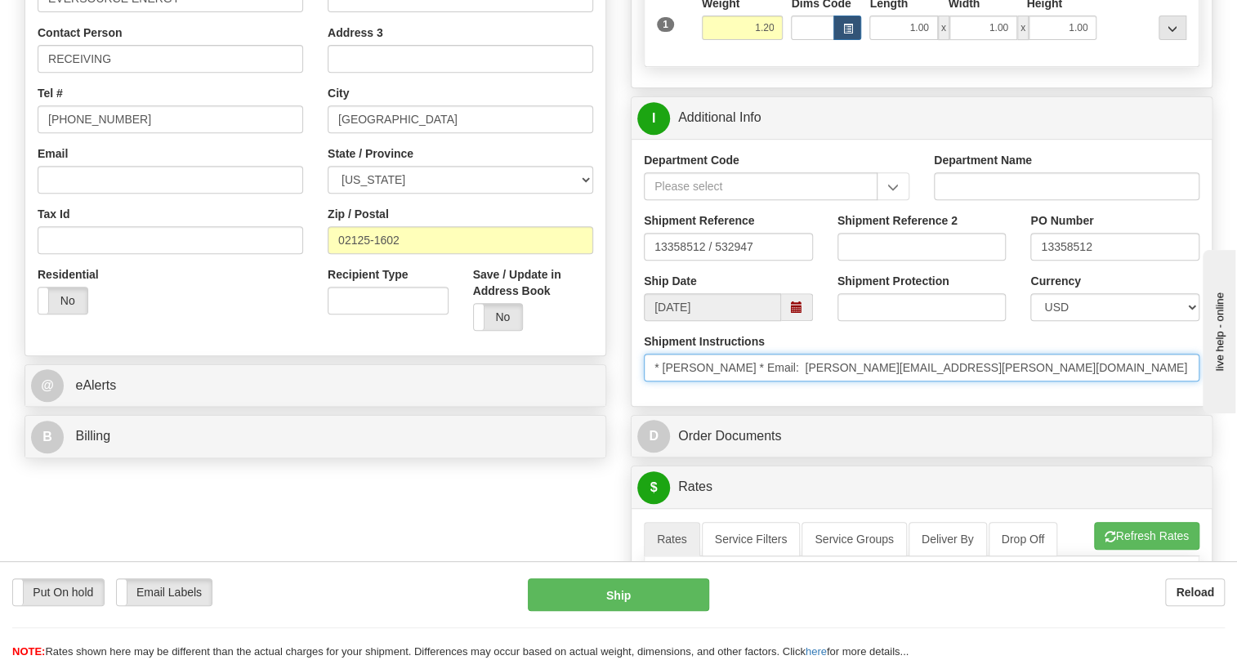
drag, startPoint x: 750, startPoint y: 402, endPoint x: 664, endPoint y: 415, distance: 86.8
click at [664, 382] on input "* PETER MARINO * Email: peter.marino@eversource.com * Phone: + () (860) 665-394…" at bounding box center [922, 368] width 556 height 28
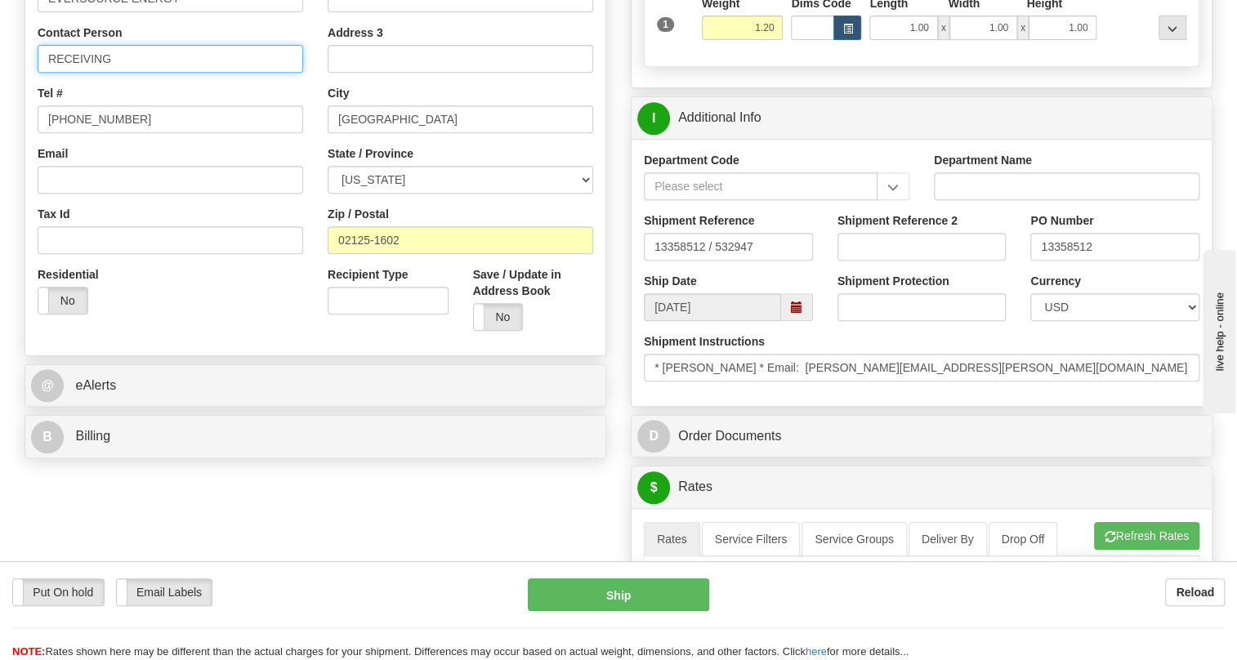
click at [105, 73] on input "RECEIVING" at bounding box center [171, 59] width 266 height 28
click at [109, 73] on input "RECEIVING" at bounding box center [171, 59] width 266 height 28
paste input "[PERSON_NAME]"
type input "RECEIVING / [PERSON_NAME]"
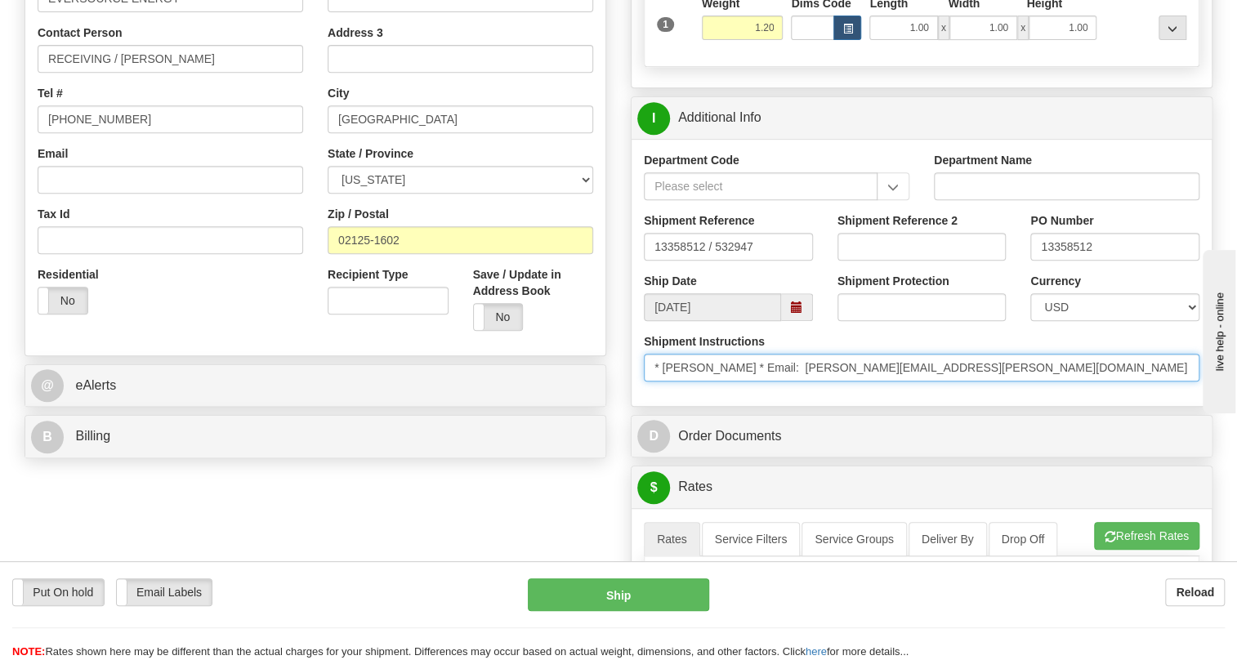
click at [1109, 382] on input "* PETER MARINO * Email: peter.marino@eversource.com * Phone: + () (860) 665-394…" at bounding box center [922, 368] width 556 height 28
drag, startPoint x: 1109, startPoint y: 402, endPoint x: 1033, endPoint y: 407, distance: 76.1
click at [1033, 382] on input "* PETER MARINO * Email: peter.marino@eversource.com * Phone: + () (860) 665-394…" at bounding box center [922, 368] width 556 height 28
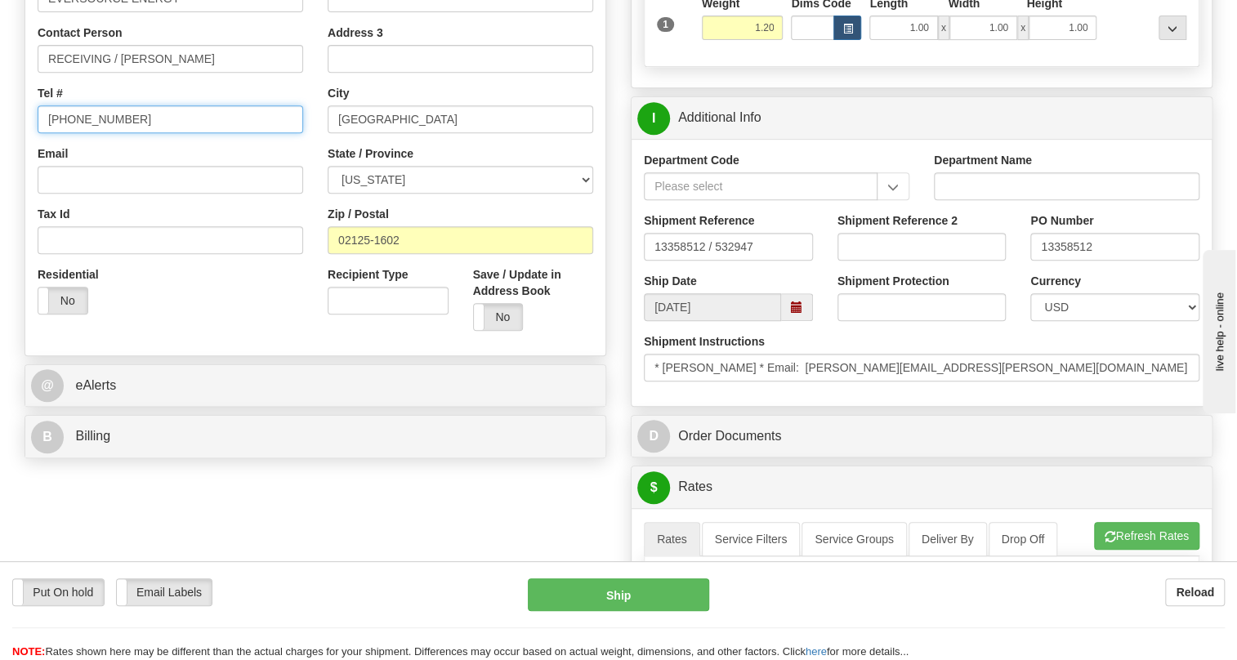
click at [89, 133] on input "(779)7960565" at bounding box center [171, 119] width 266 height 28
paste input "860) 665-3942"
type input "[PHONE_NUMBER]"
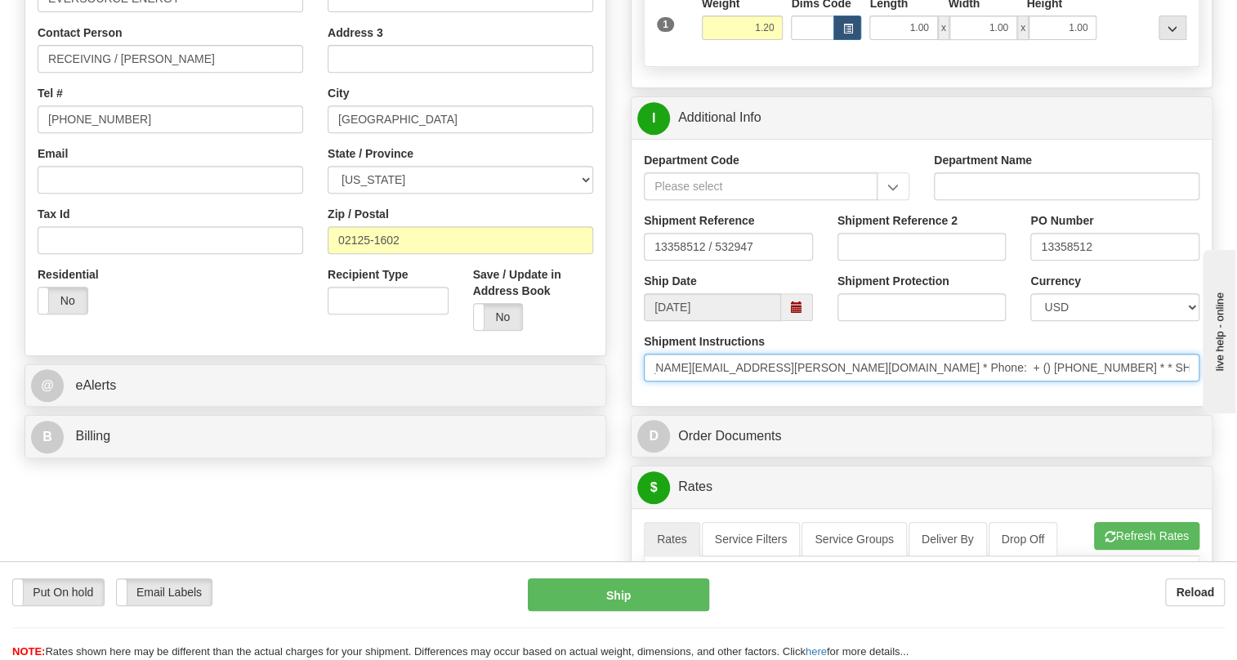
scroll to position [0, 0]
drag, startPoint x: 1066, startPoint y: 404, endPoint x: 891, endPoint y: 416, distance: 176.0
click at [891, 382] on input "* PETER MARINO * Email: peter.marino@eversource.com * Phone: + () (860) 665-394…" at bounding box center [922, 368] width 556 height 28
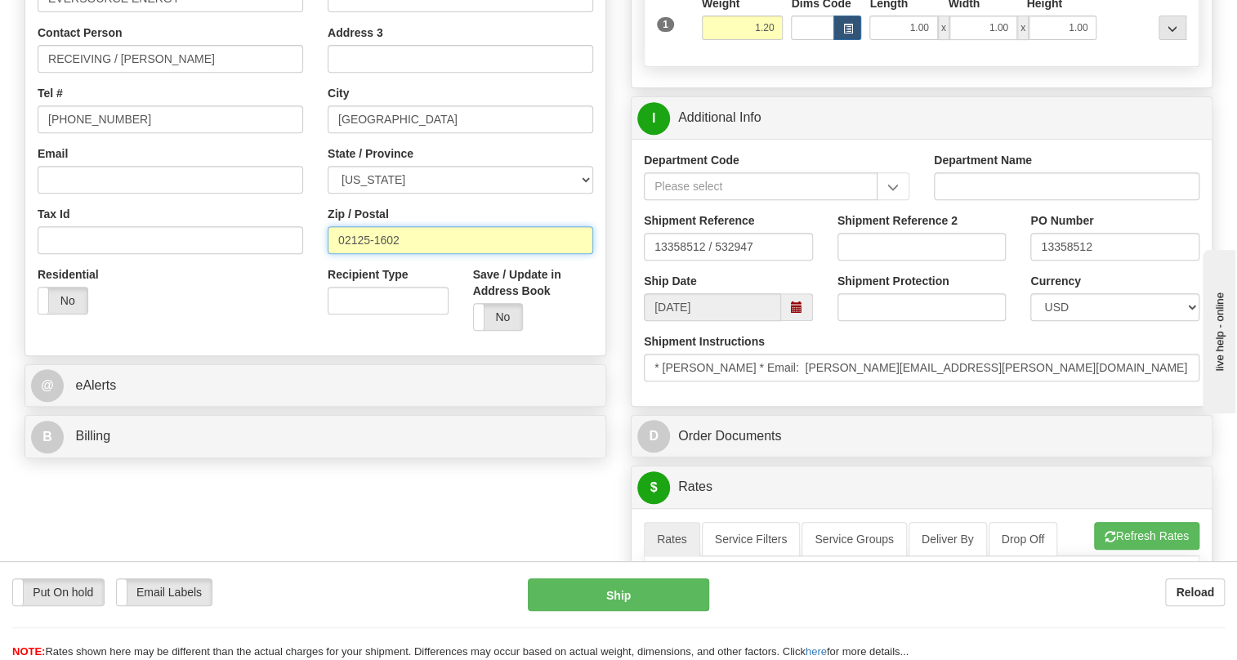
click at [399, 254] on input "02125-1602" at bounding box center [461, 240] width 266 height 28
drag, startPoint x: 399, startPoint y: 278, endPoint x: 335, endPoint y: 283, distance: 63.9
click at [335, 254] on input "02125-1602" at bounding box center [461, 240] width 266 height 28
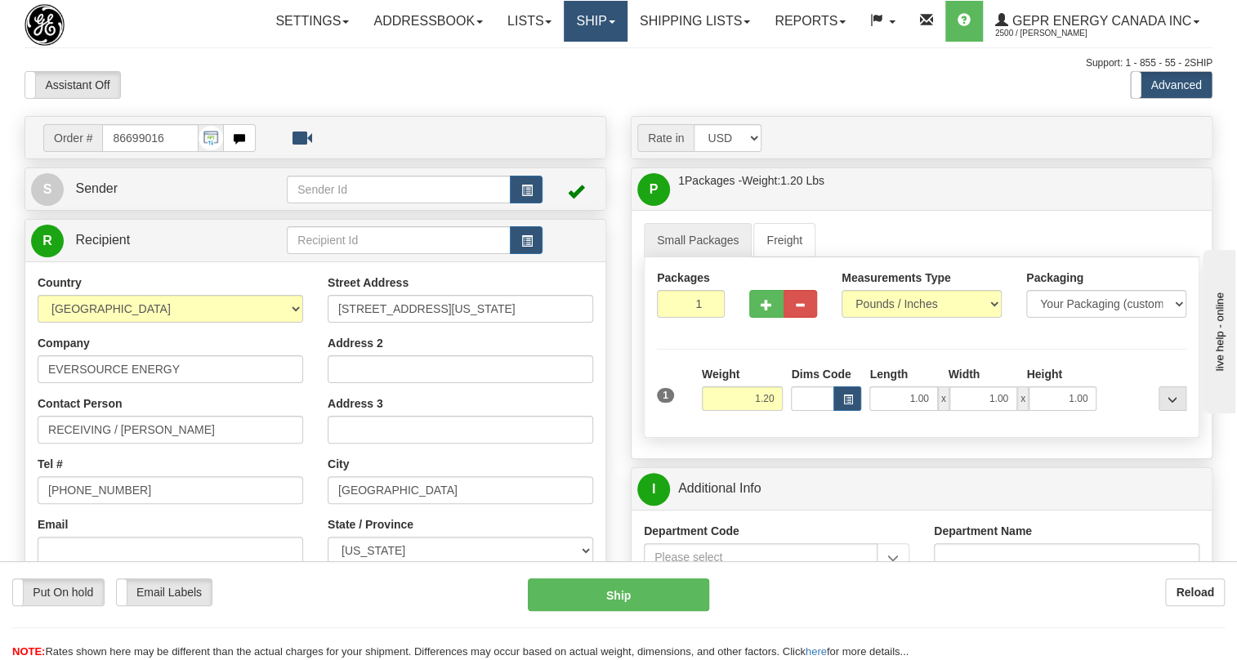
click at [609, 22] on span at bounding box center [612, 21] width 7 height 3
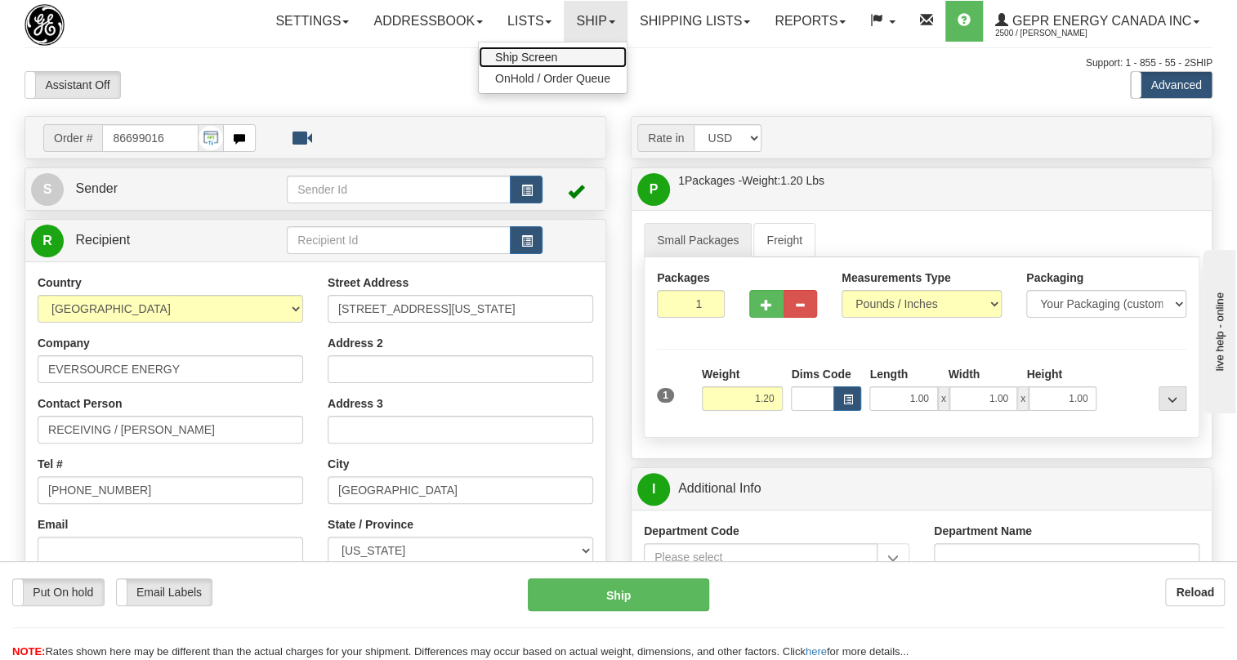
click at [526, 52] on span "Ship Screen" at bounding box center [526, 57] width 62 height 13
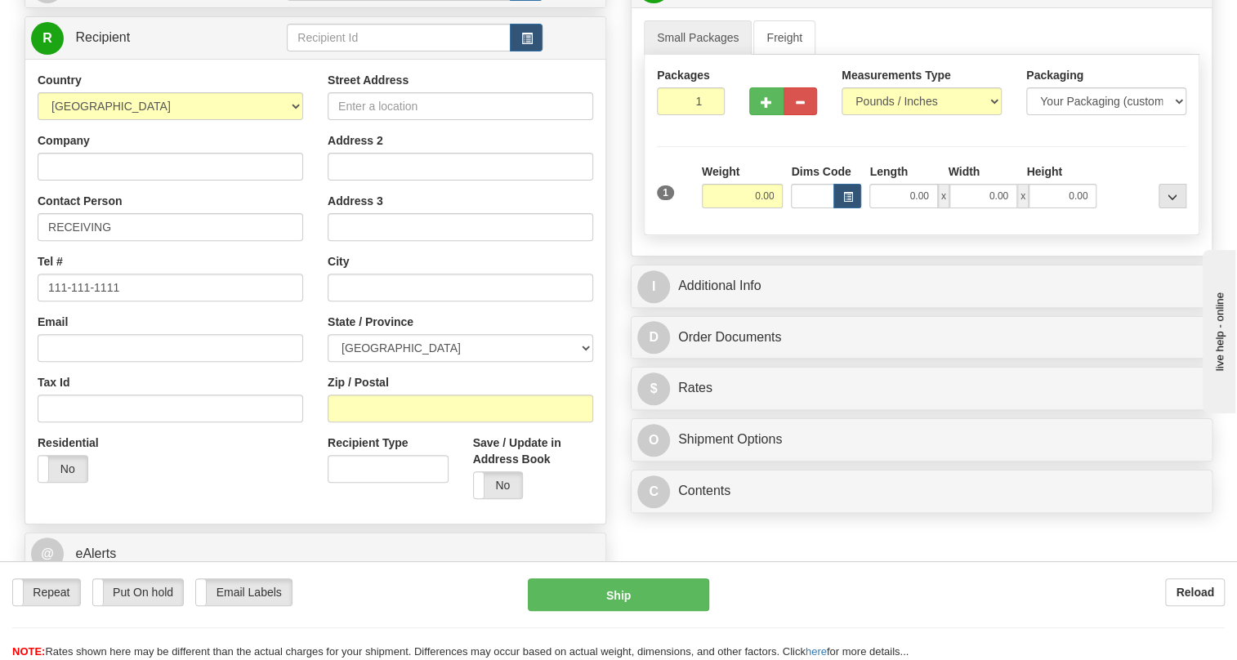
scroll to position [222, 0]
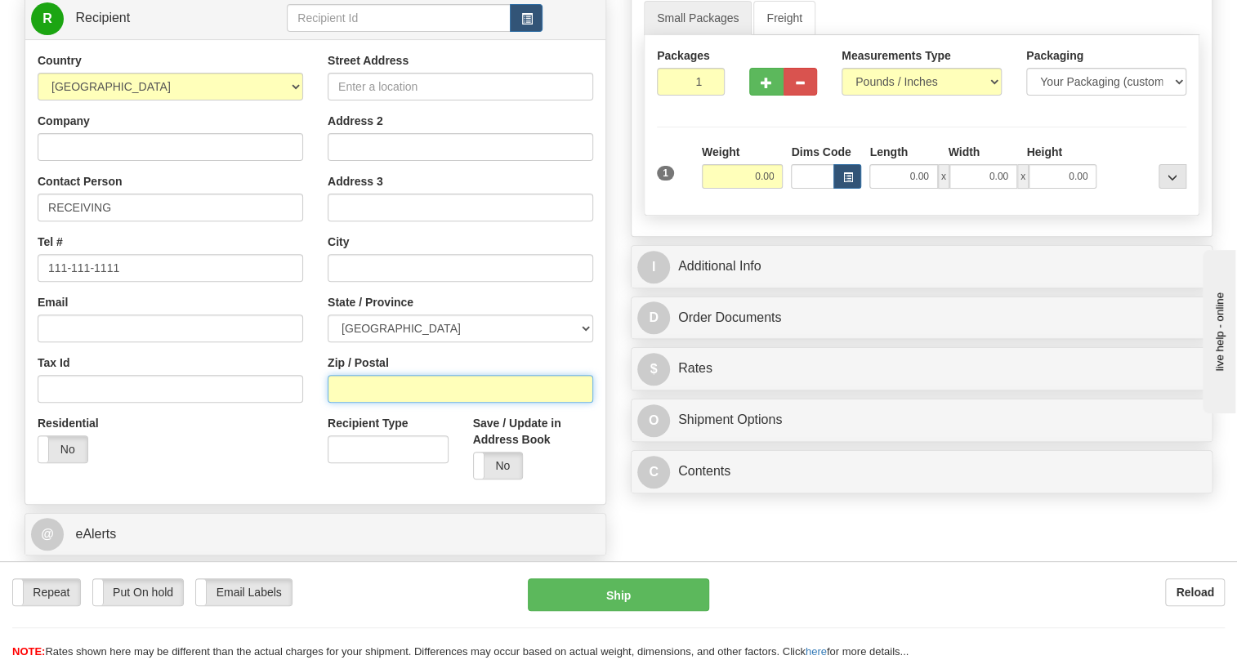
click at [337, 403] on input "Zip / Postal" at bounding box center [461, 389] width 266 height 28
paste input "02125-1602"
type input "02125-1602"
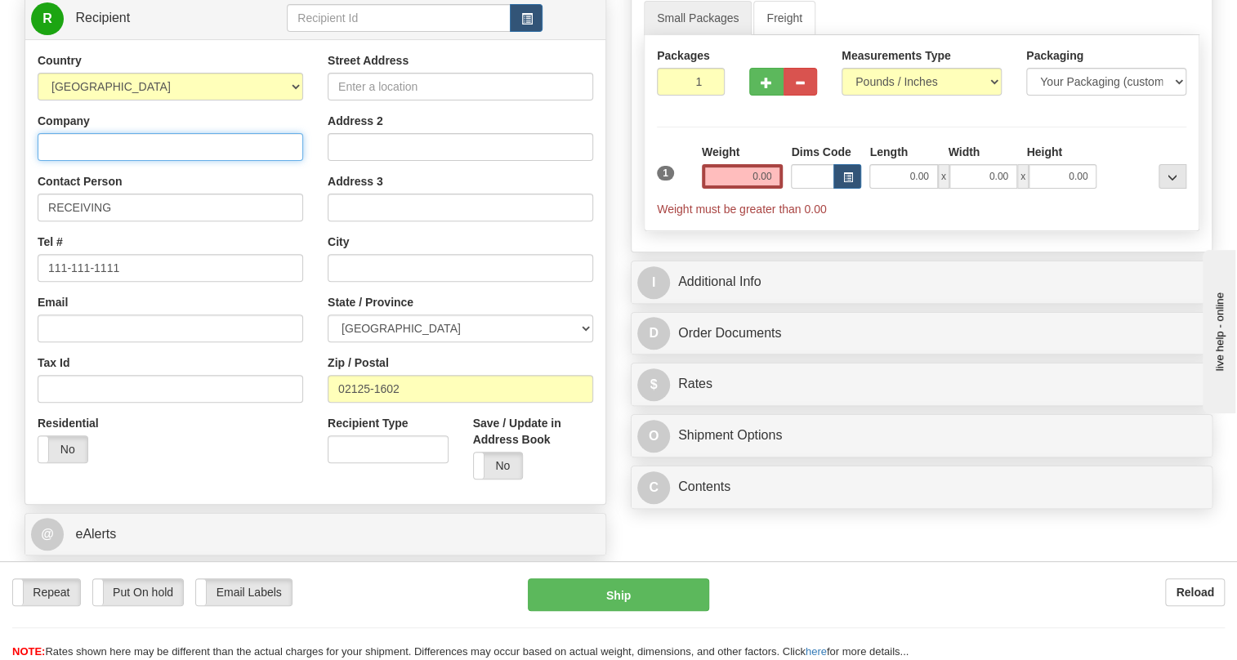
click at [67, 161] on input "Company" at bounding box center [171, 147] width 266 height 28
paste input "EVERSOURCE ENERGY"
type input "EVERSOURCE ENERGY"
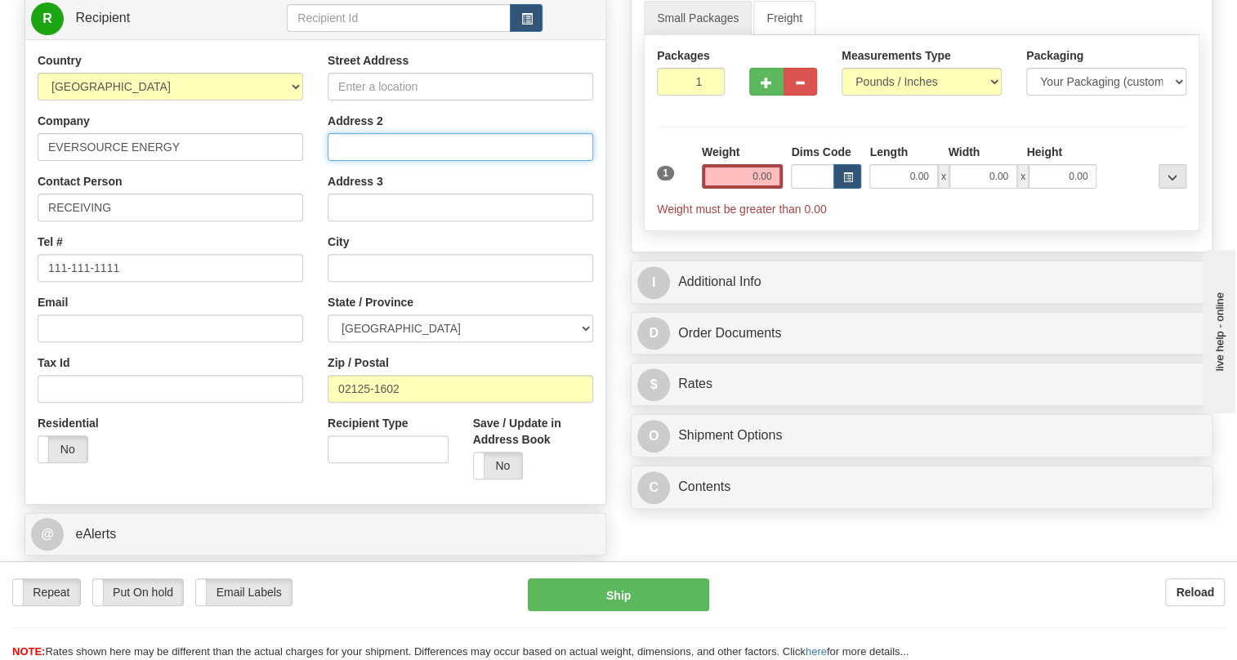
click at [350, 161] on input "Address 2" at bounding box center [461, 147] width 266 height 28
paste input "MA EAST ELECTRIC EMERGENCY"
type input "MA EAST ELECTRIC EMERGENCY"
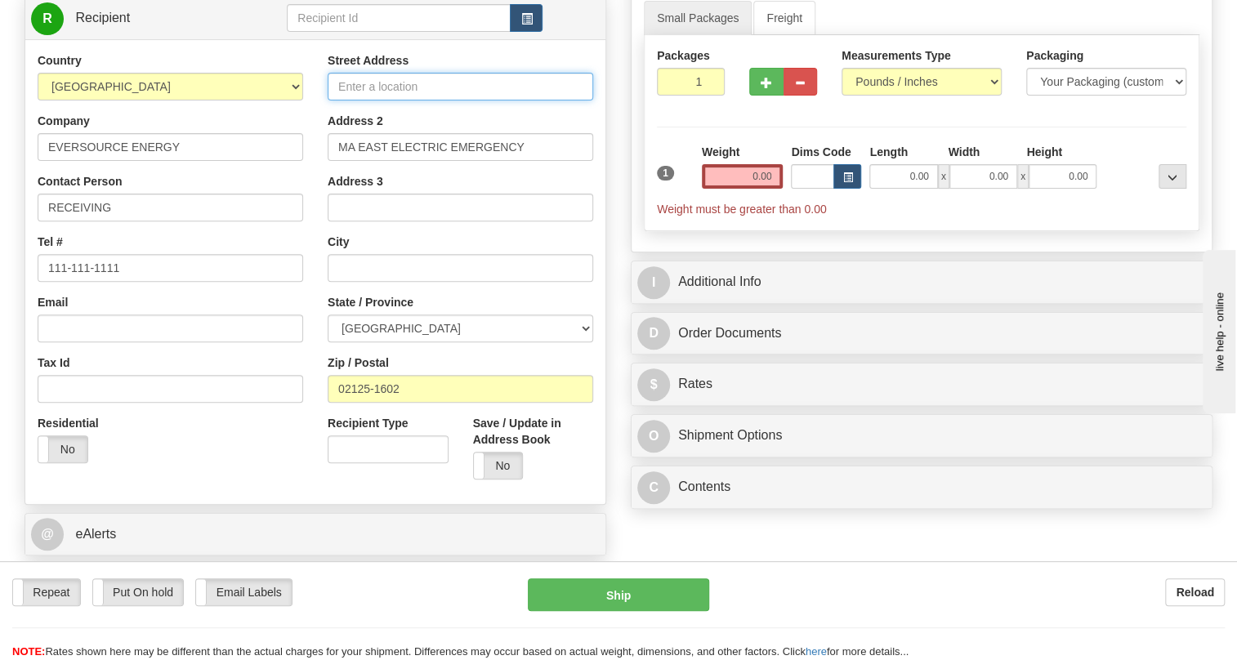
click at [362, 100] on input "Street Address" at bounding box center [461, 87] width 266 height 28
paste input "1165 Massachusetts Ave"
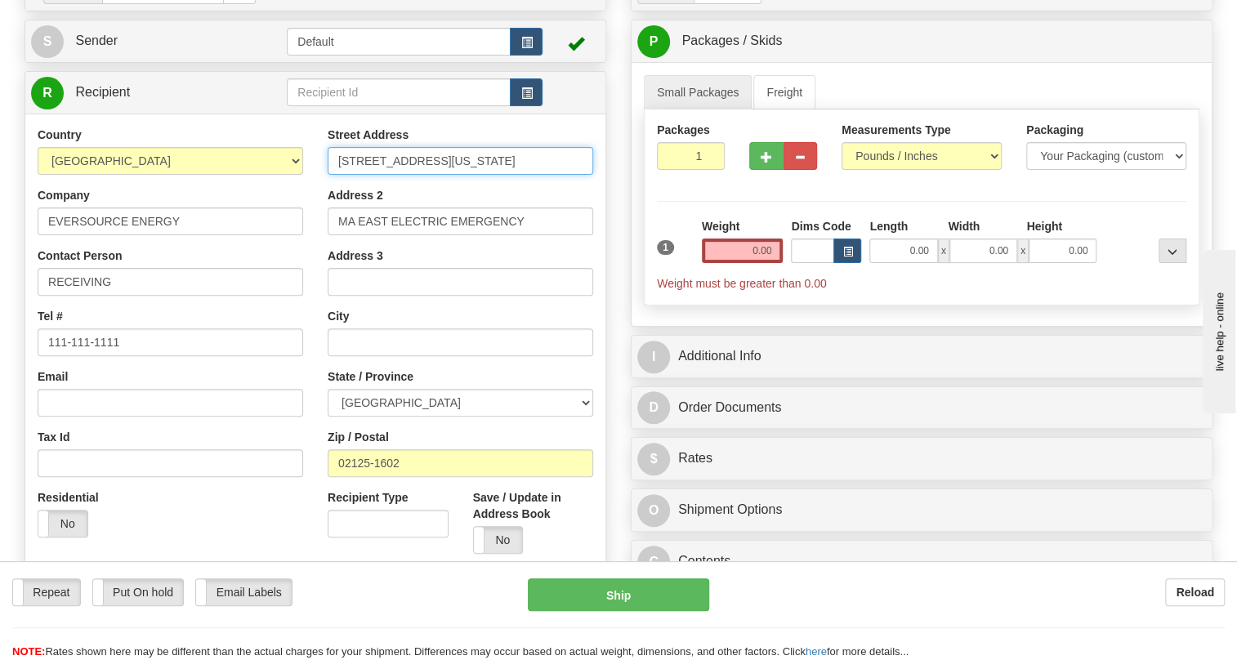
scroll to position [0, 0]
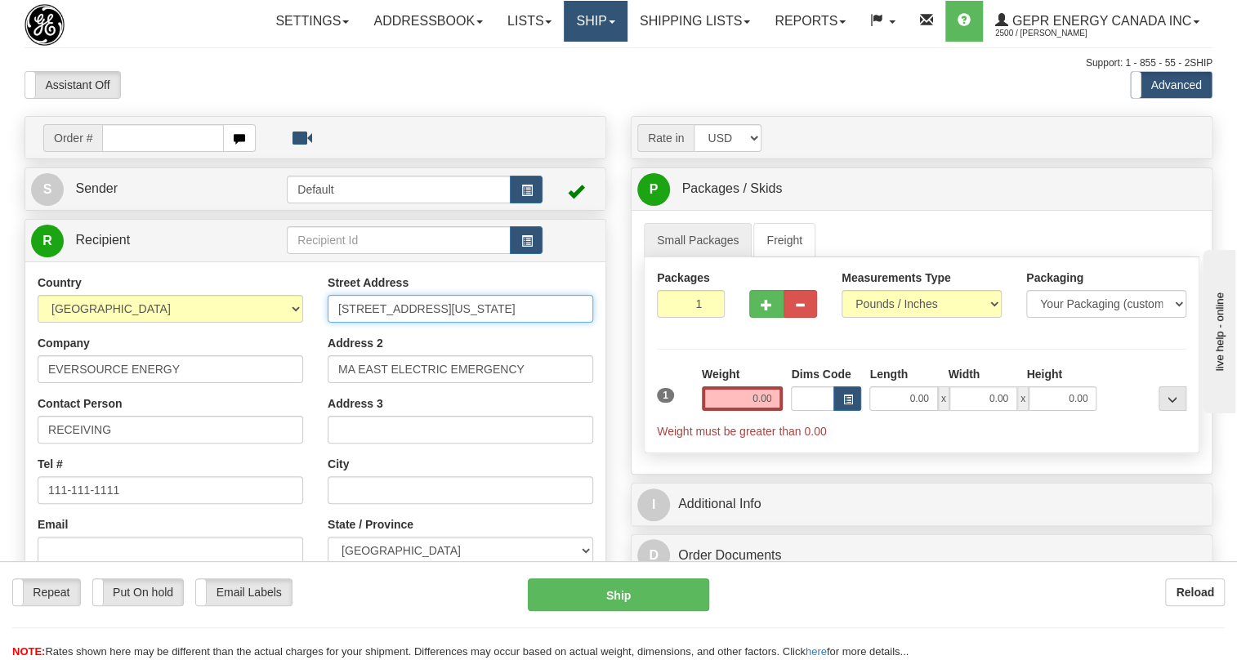
type input "1165 Massachusetts Ave"
click at [609, 21] on span at bounding box center [612, 21] width 7 height 3
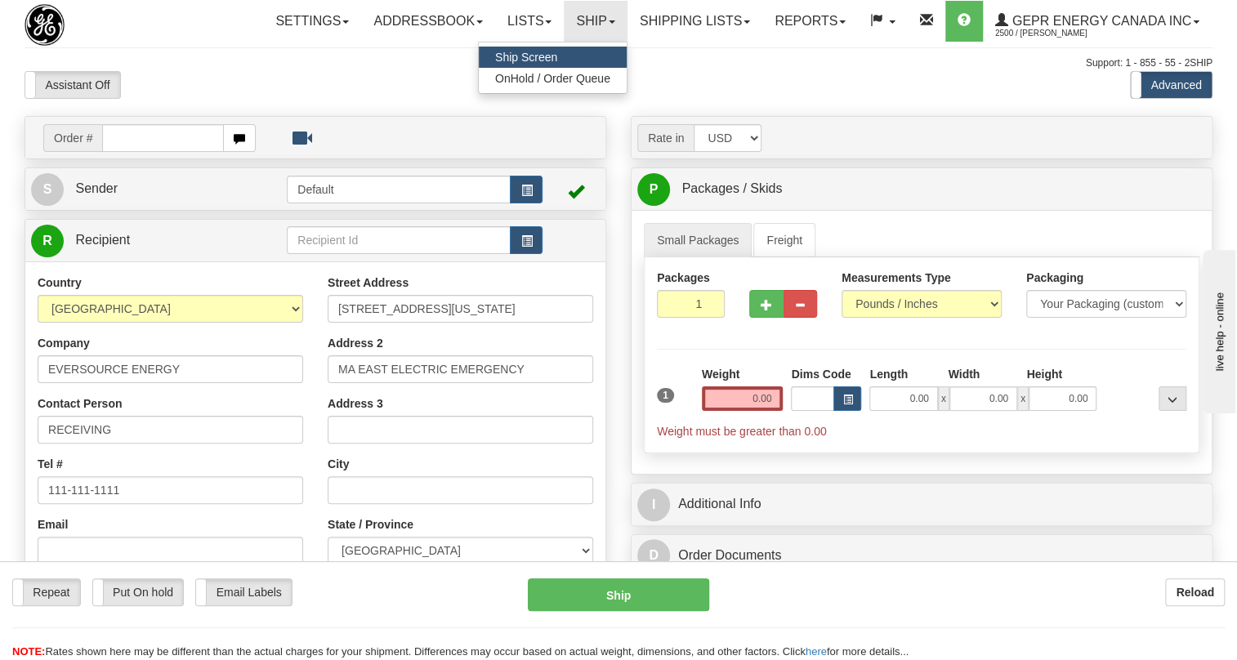
click at [519, 54] on span "Ship Screen" at bounding box center [526, 57] width 62 height 13
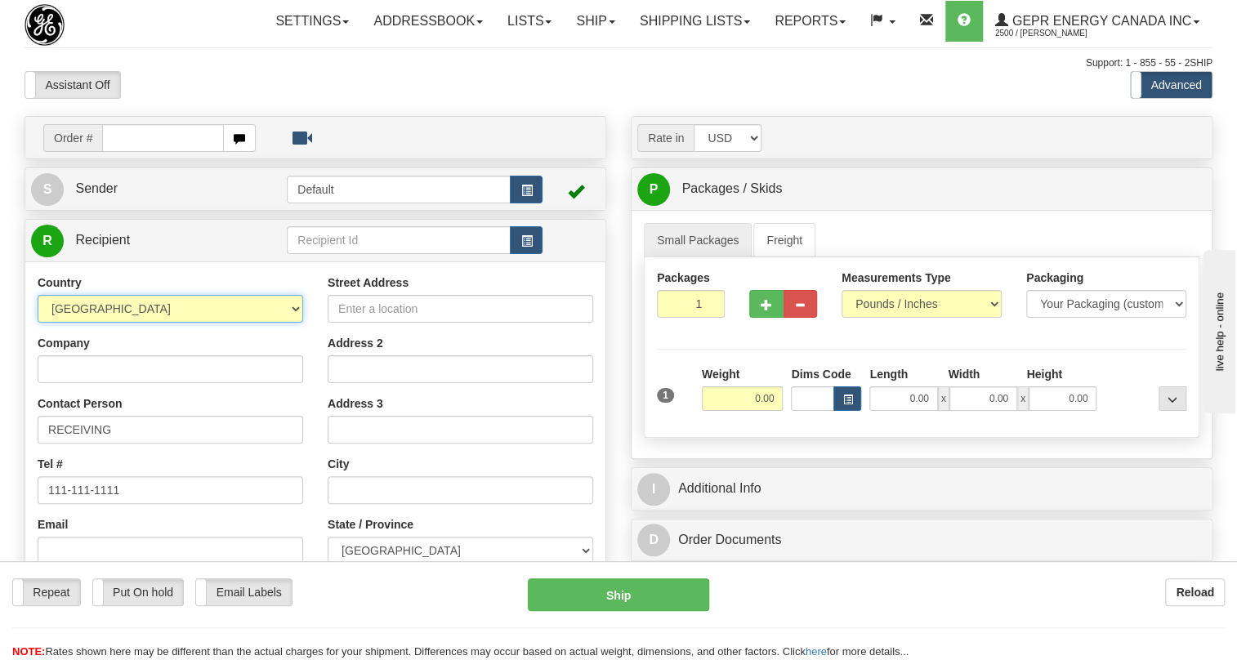
drag, startPoint x: 290, startPoint y: 349, endPoint x: 299, endPoint y: 350, distance: 9.0
click at [290, 323] on select "[GEOGRAPHIC_DATA] [GEOGRAPHIC_DATA] [GEOGRAPHIC_DATA] [GEOGRAPHIC_DATA] [US_STA…" at bounding box center [171, 309] width 266 height 28
select select "US"
click at [38, 323] on select "[GEOGRAPHIC_DATA] [GEOGRAPHIC_DATA] [GEOGRAPHIC_DATA] [GEOGRAPHIC_DATA] [US_STA…" at bounding box center [171, 309] width 266 height 28
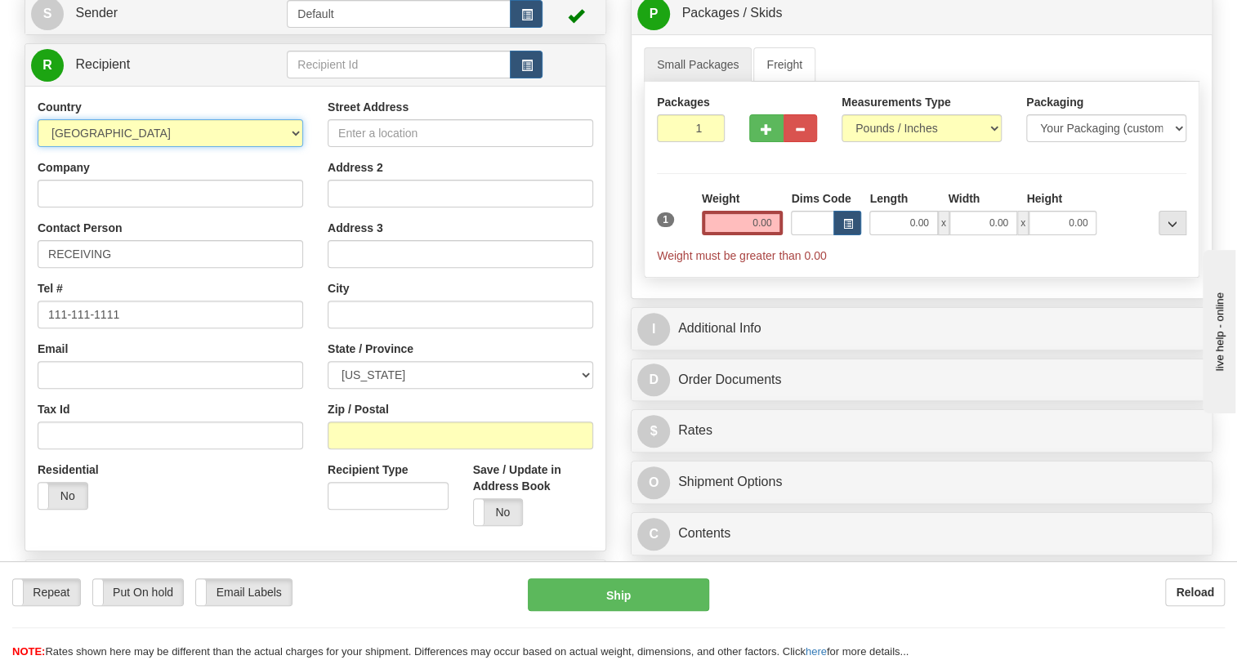
scroll to position [222, 0]
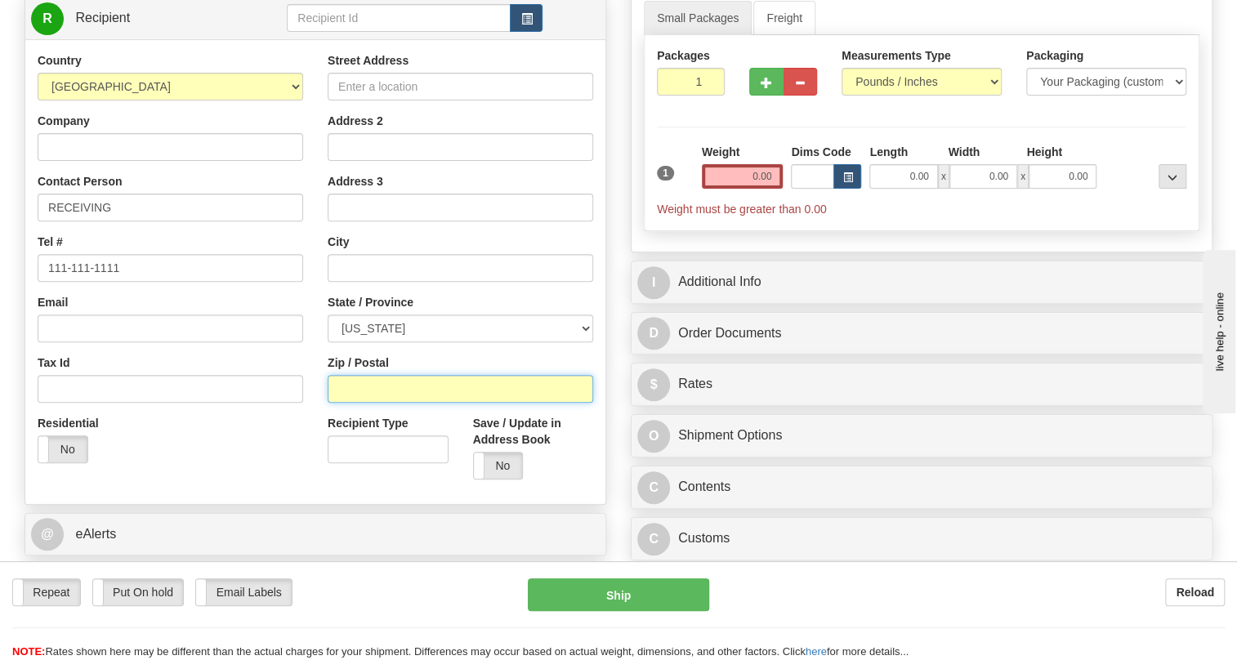
click at [362, 403] on input "Zip / Postal" at bounding box center [461, 389] width 266 height 28
paste input "02125-1602"
type input "02125-1602"
type input "[GEOGRAPHIC_DATA]"
select select "MA"
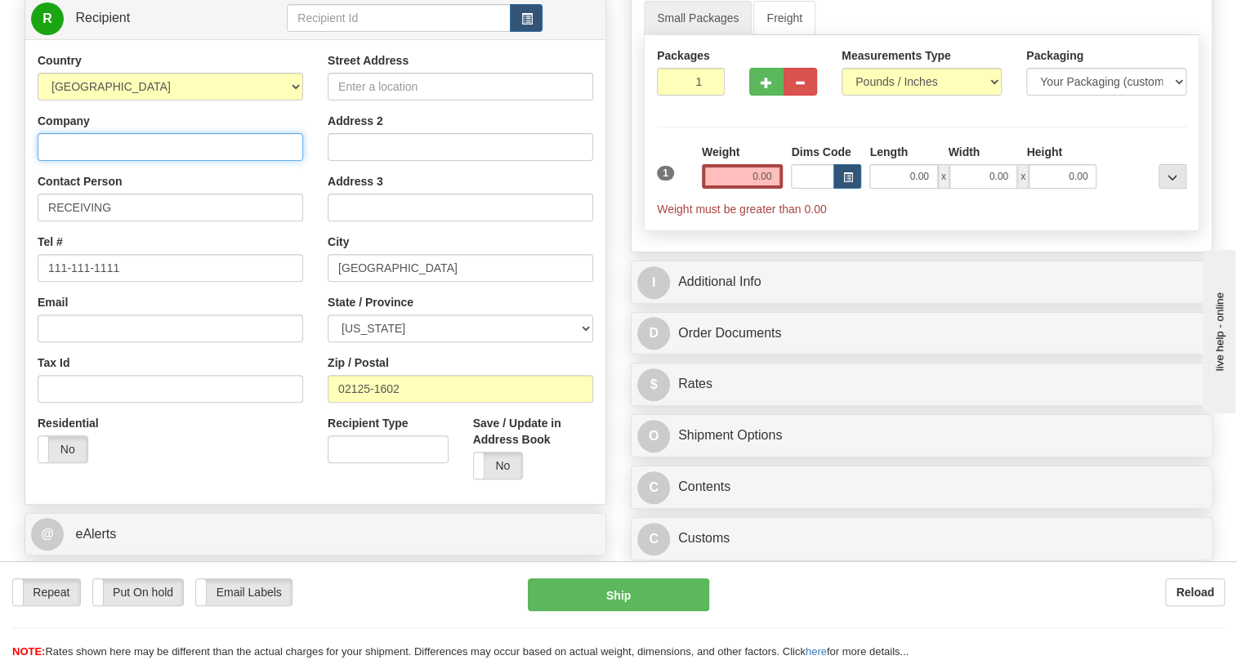
click at [66, 161] on input "Company" at bounding box center [171, 147] width 266 height 28
paste input "EVERSOURCE ENERGY"
type input "EVERSOURCE ENERGY"
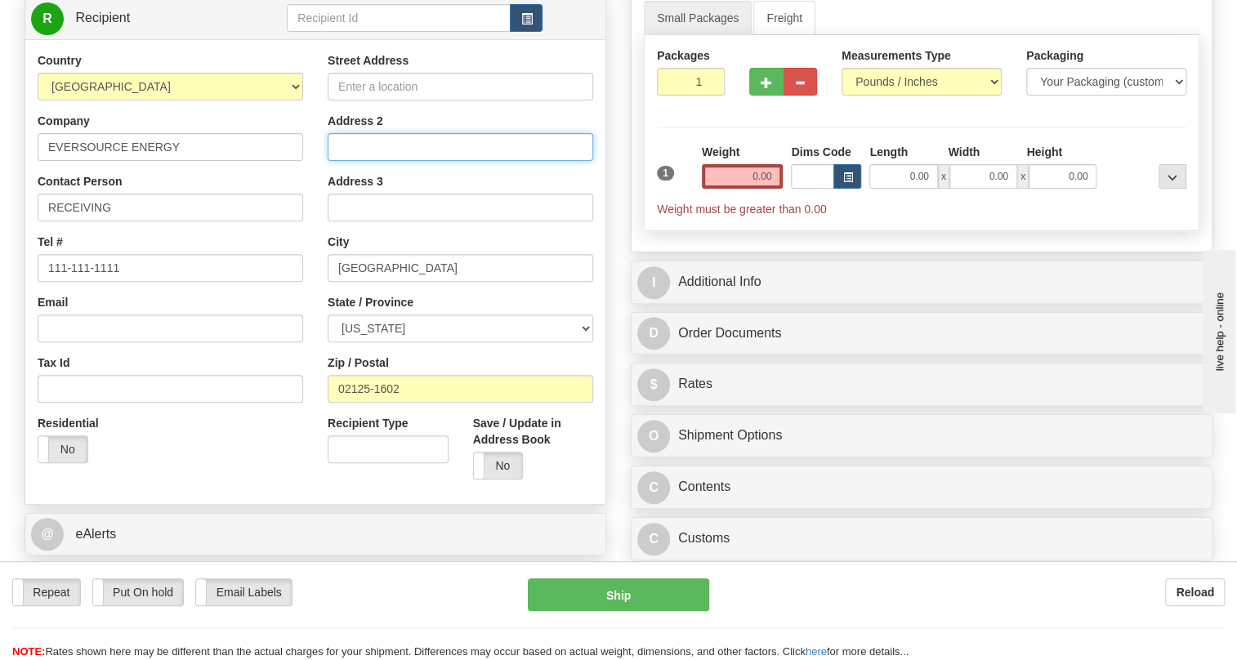
click at [371, 161] on input "Address 2" at bounding box center [461, 147] width 266 height 28
paste input "MA EAST ELECTRIC EMERGENCY"
type input "MA EAST ELECTRIC EMERGENCY"
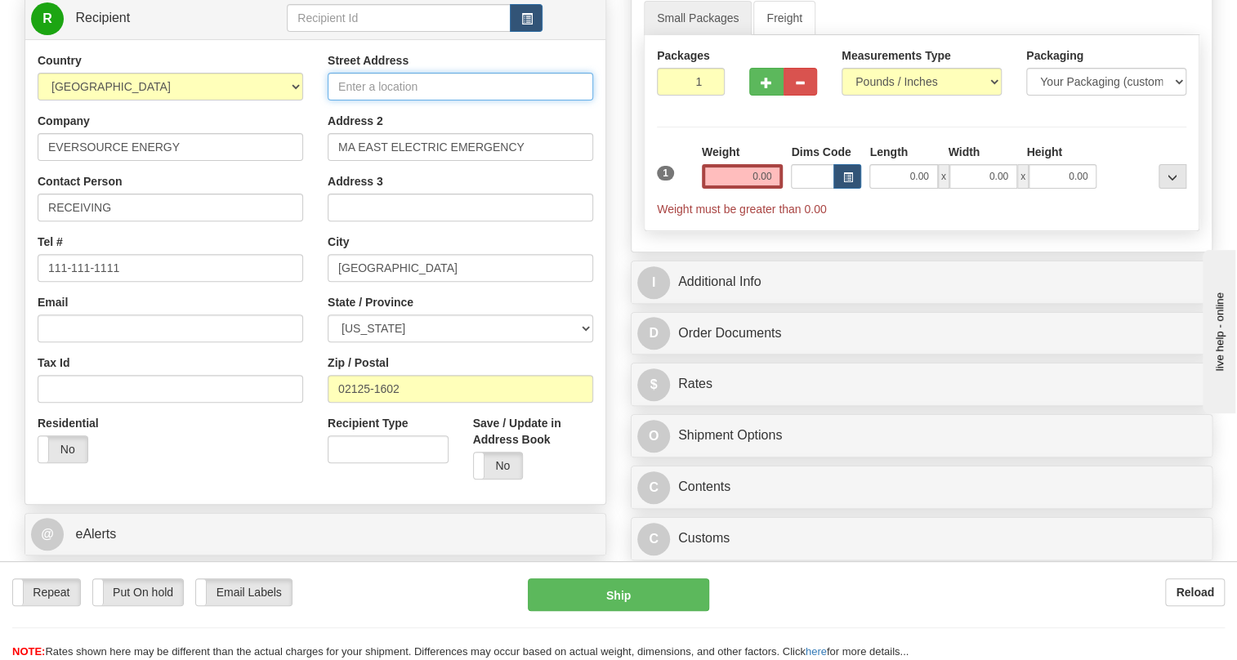
click at [394, 100] on input "Street Address" at bounding box center [461, 87] width 266 height 28
paste input "[STREET_ADDRESS][US_STATE]"
type input "[STREET_ADDRESS][US_STATE]"
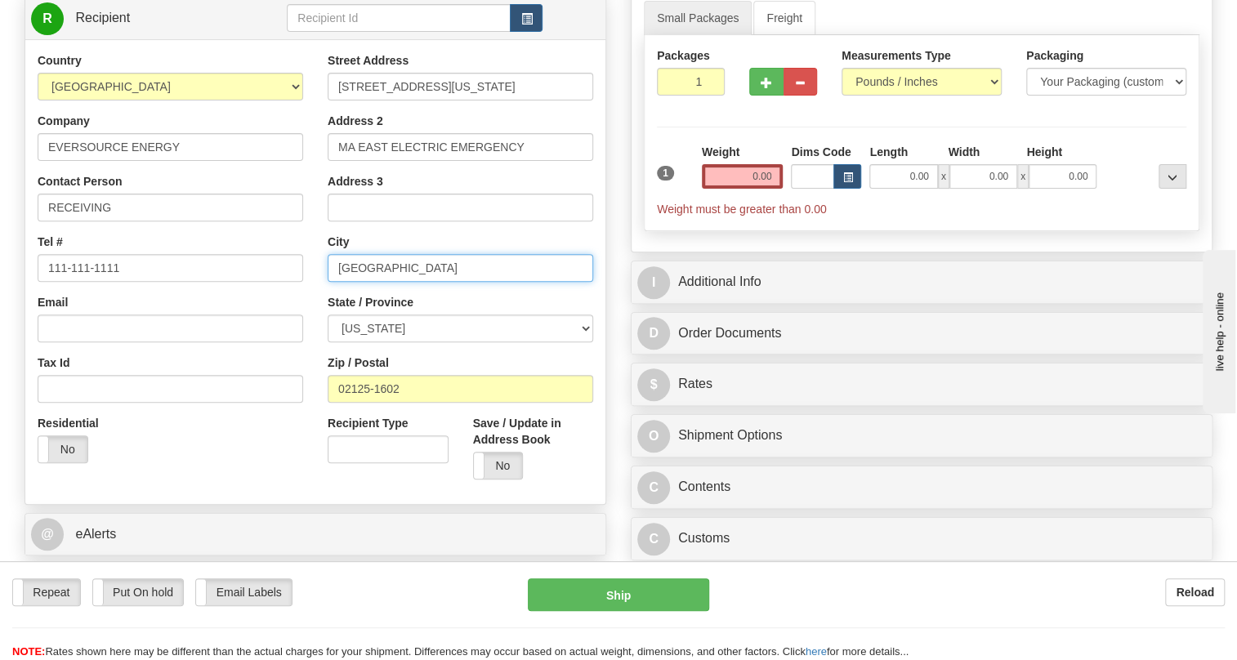
click at [364, 282] on input "[GEOGRAPHIC_DATA]" at bounding box center [461, 268] width 266 height 28
paste input "DORCHESTER"
type input "DORCHESTER"
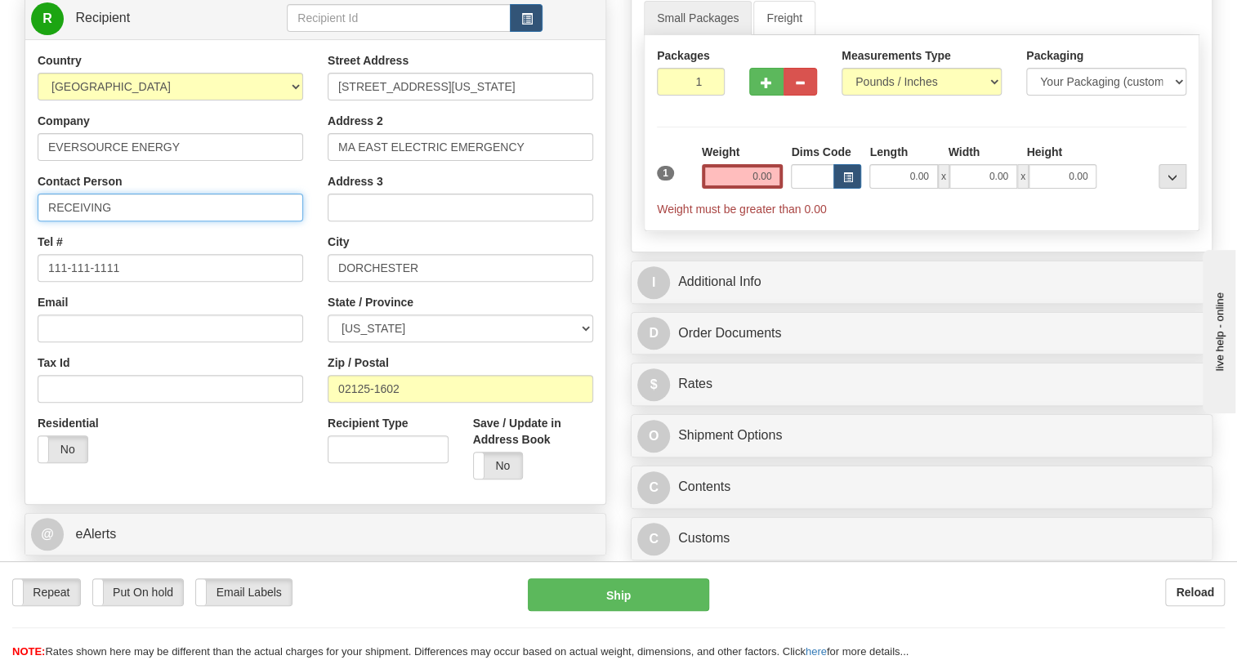
click at [123, 221] on input "RECEIVING" at bounding box center [171, 208] width 266 height 28
paste input "PETER MARINO"
type input "RECEIVING / PETER MARINO"
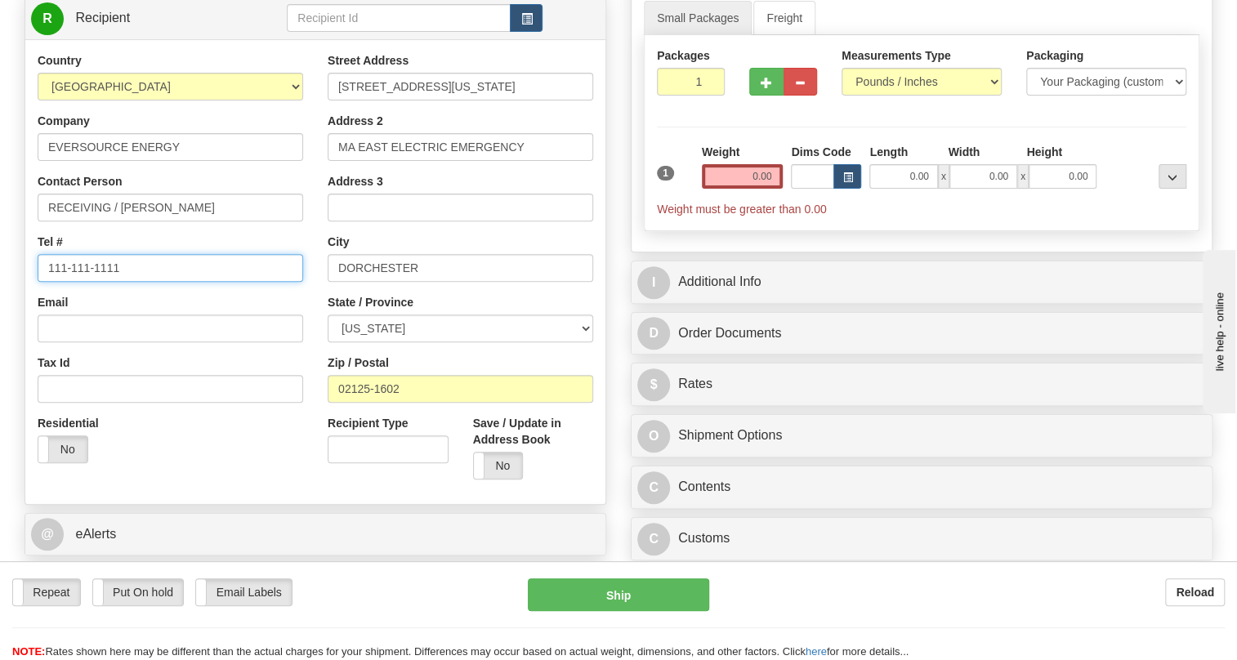
click at [101, 282] on input "111-111-1111" at bounding box center [171, 268] width 266 height 28
paste input "(860) 665-3942"
type input "(860) 665-3942"
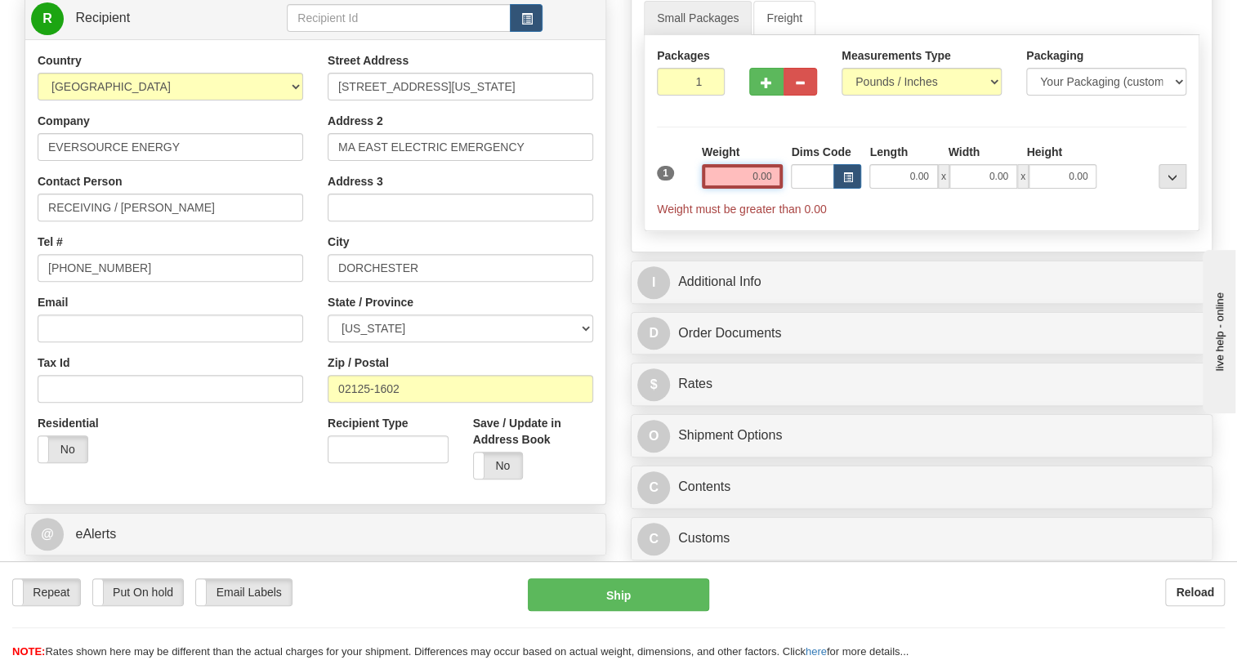
click at [734, 189] on input "0.00" at bounding box center [743, 176] width 82 height 25
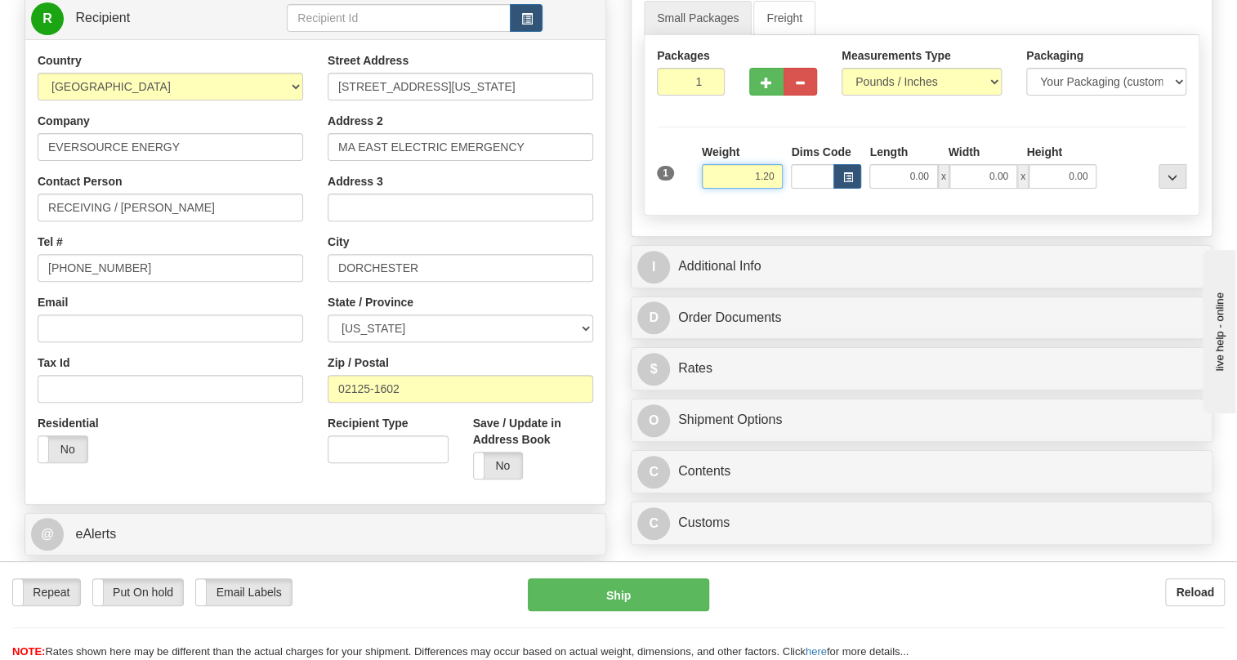
type input "1.20"
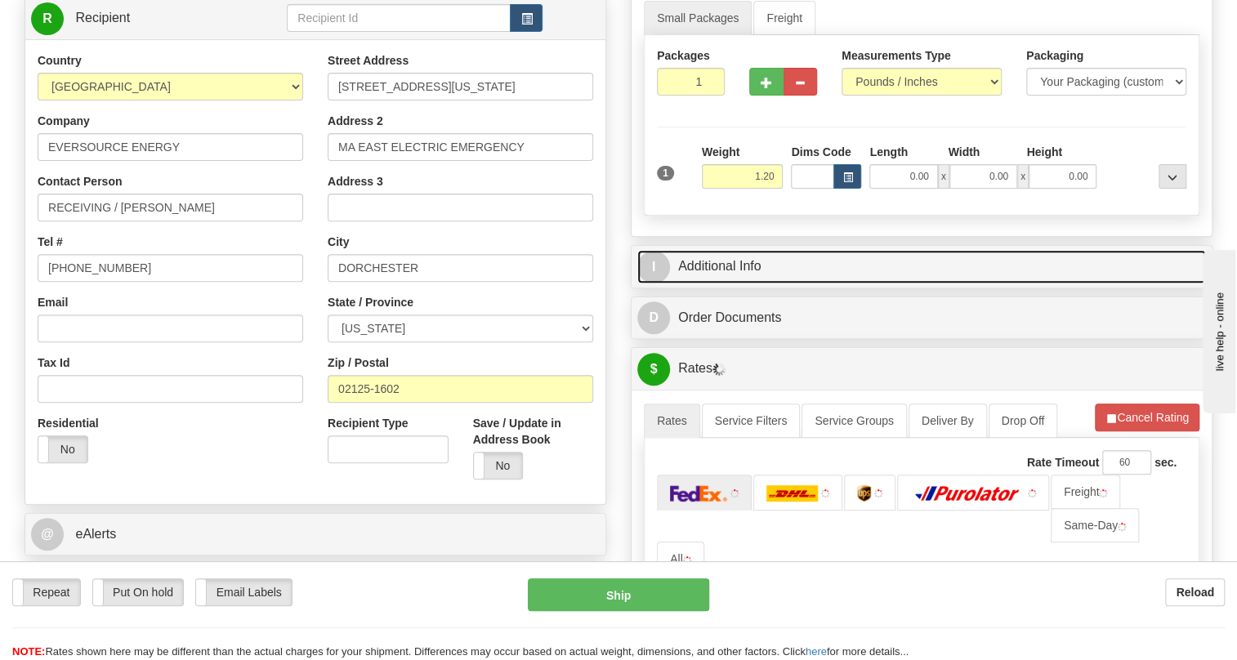
click at [733, 283] on link "I Additional Info" at bounding box center [921, 266] width 569 height 33
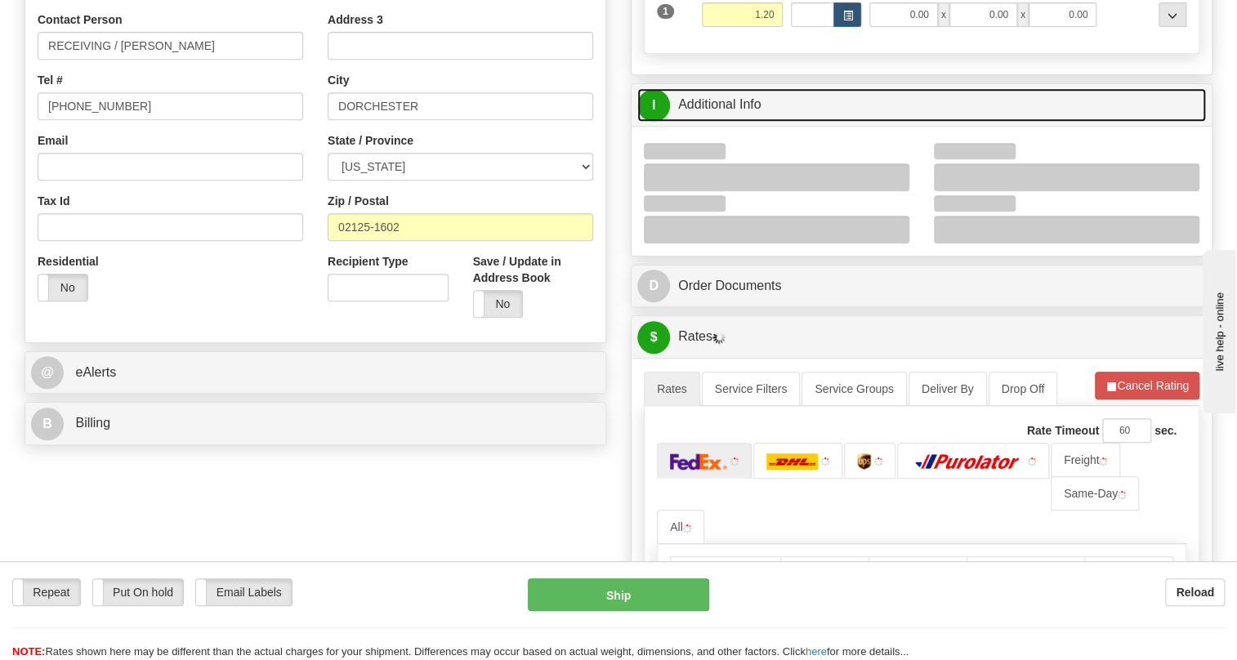
scroll to position [445, 0]
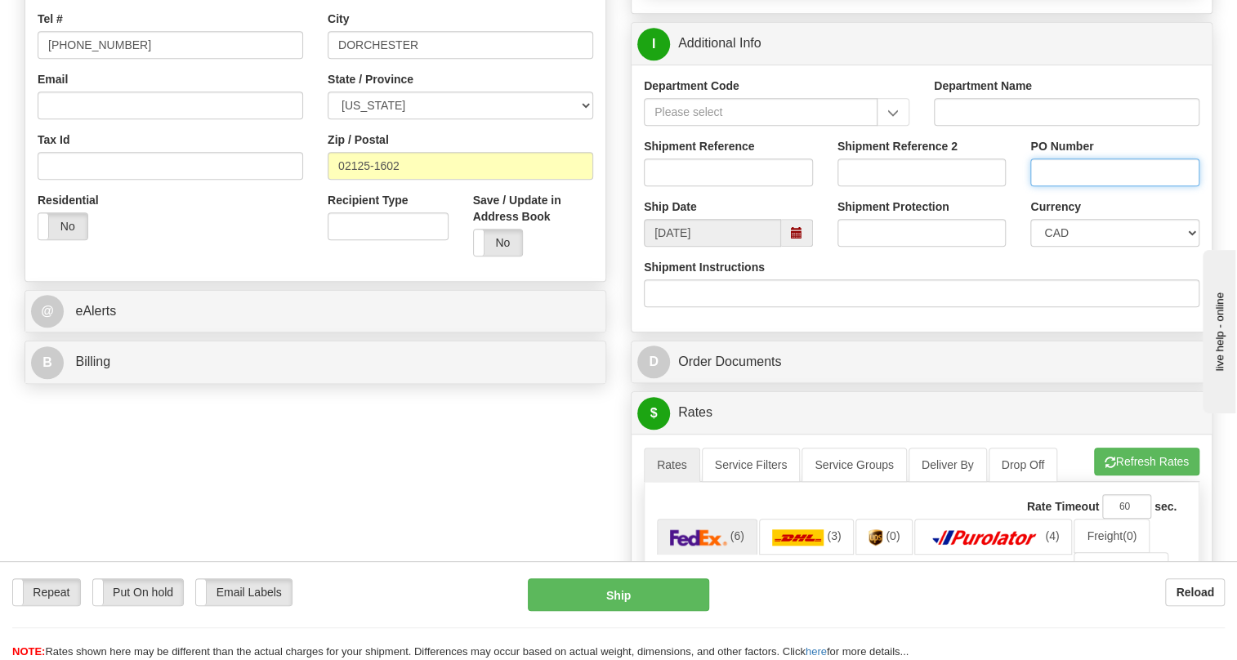
click at [1042, 186] on input "PO Number" at bounding box center [1114, 172] width 169 height 28
paste input "13358512"
type input "13358512"
click at [1082, 247] on select "CAD USD EUR ZAR [PERSON_NAME] ARN AUD AUS AWG BBD BFR BGN BHD BMD BND BRC BRL C…" at bounding box center [1114, 233] width 169 height 28
select select "1"
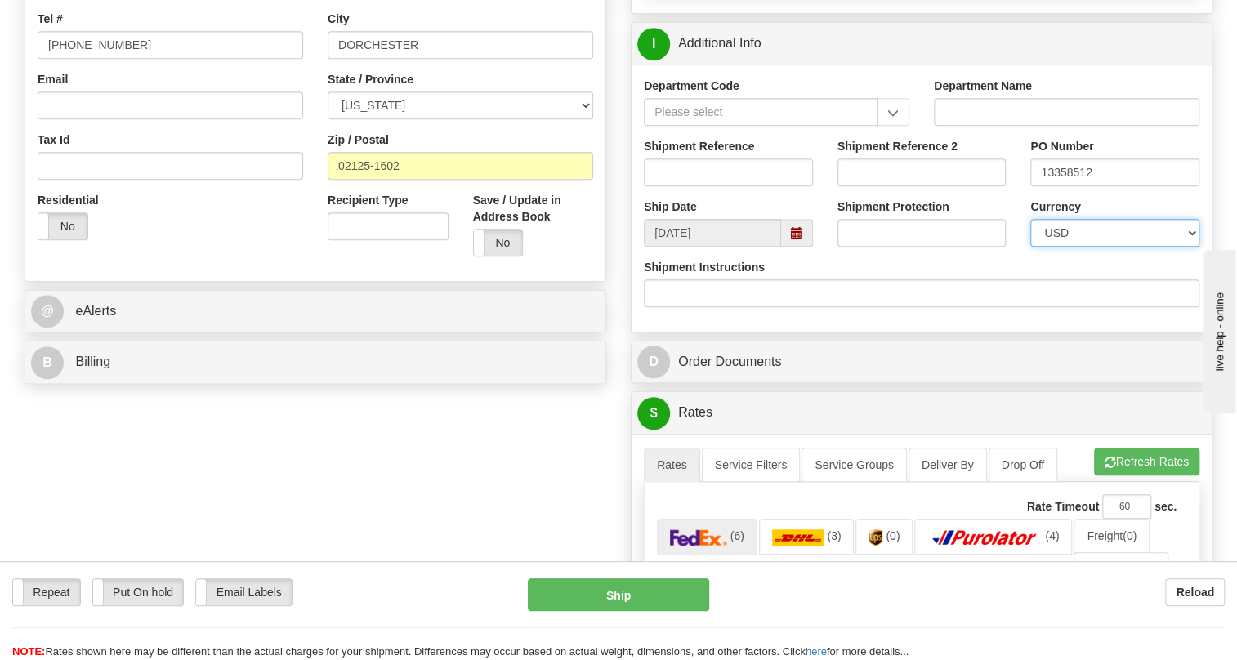
click at [1030, 247] on select "CAD USD EUR ZAR [PERSON_NAME] ARN AUD AUS AWG BBD BFR BGN BHD BMD BND BRC BRL C…" at bounding box center [1114, 233] width 169 height 28
click at [650, 186] on input "Shipment Reference" at bounding box center [728, 172] width 169 height 28
paste input "532947"
click at [702, 186] on input "532947" at bounding box center [728, 172] width 169 height 28
paste input "5399005258"
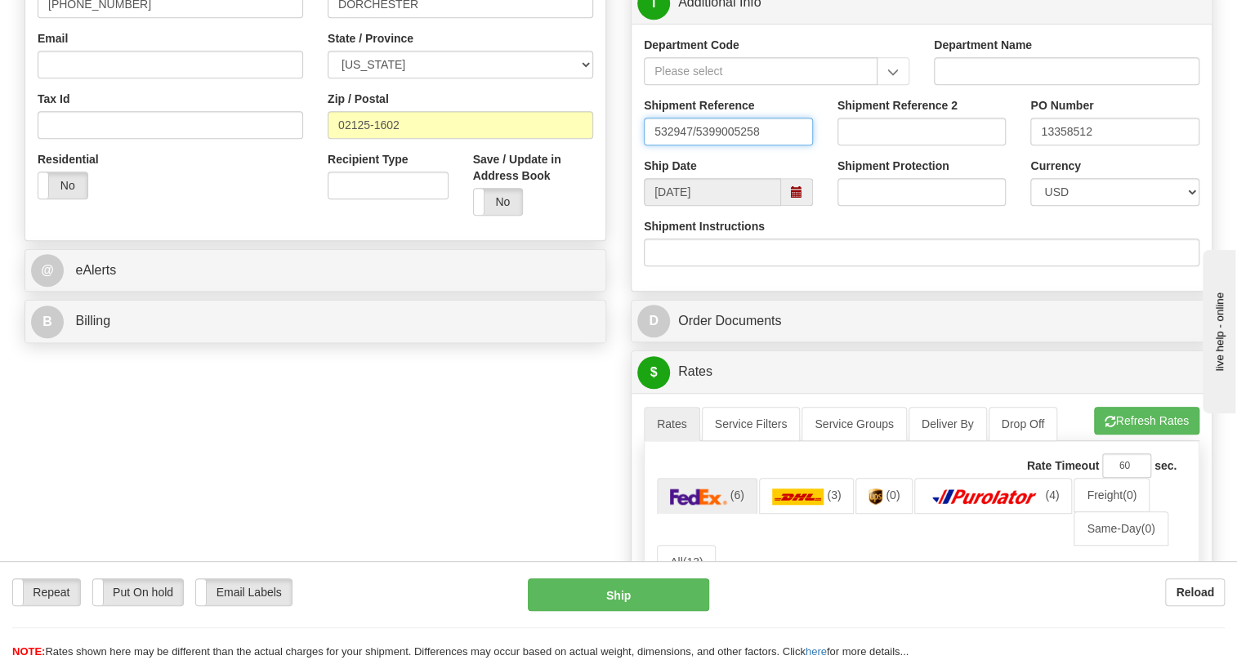
scroll to position [520, 0]
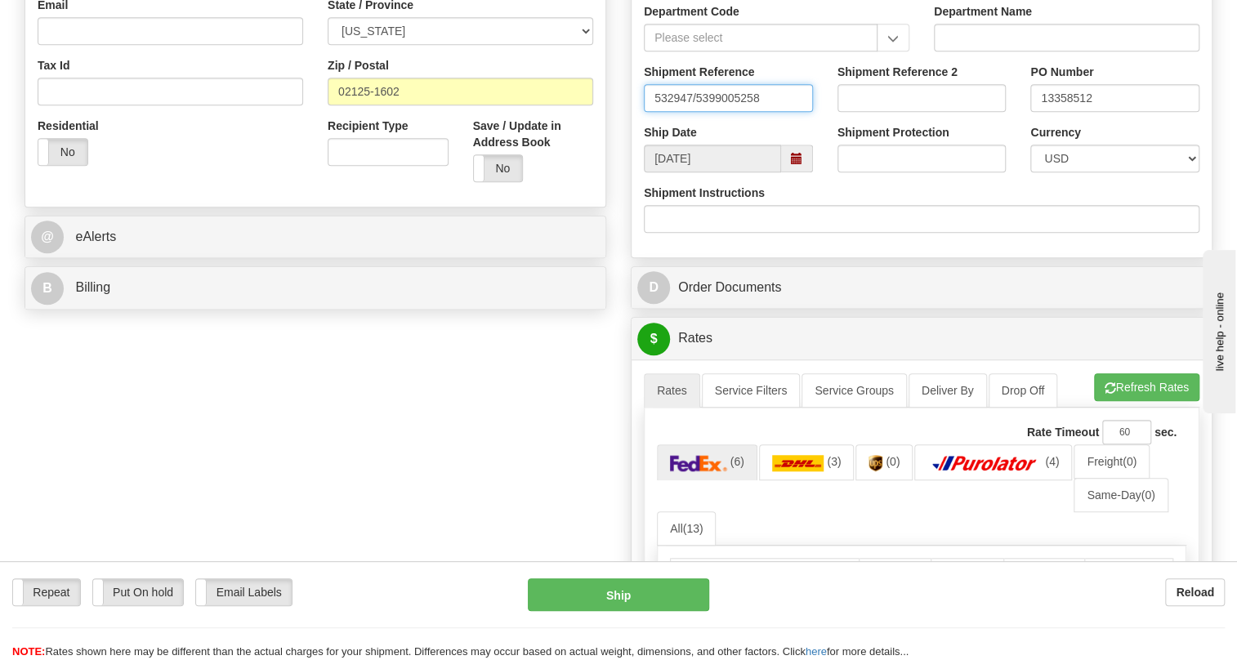
type input "532947/5399005258"
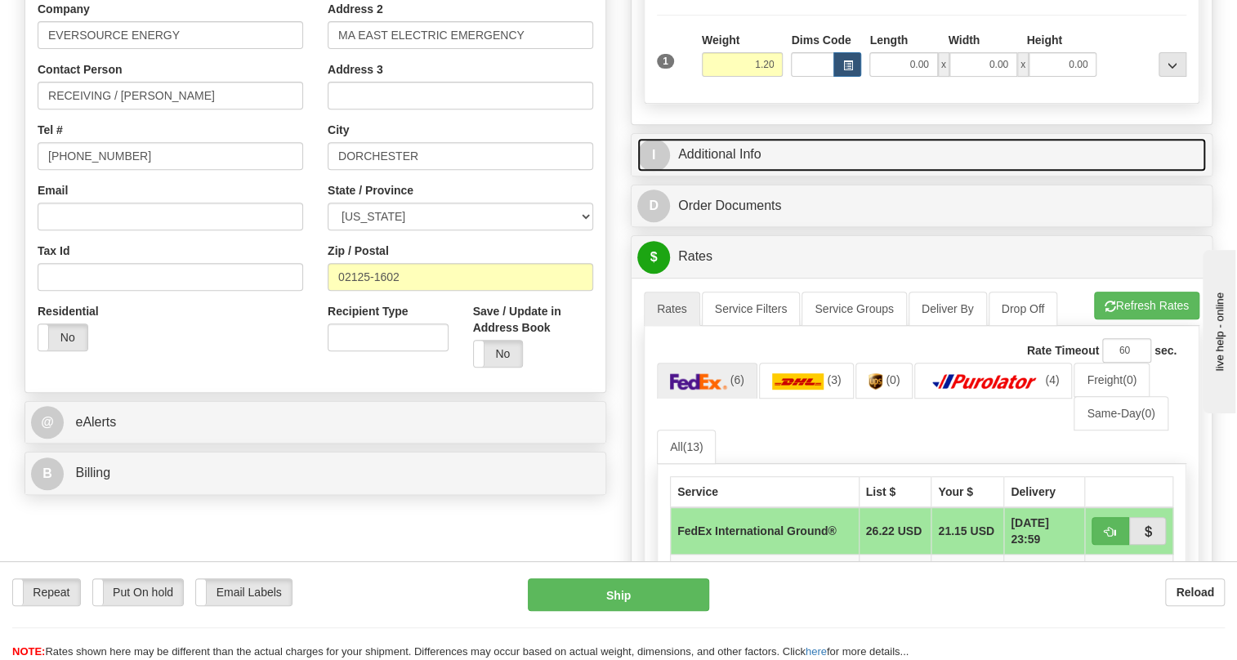
scroll to position [371, 0]
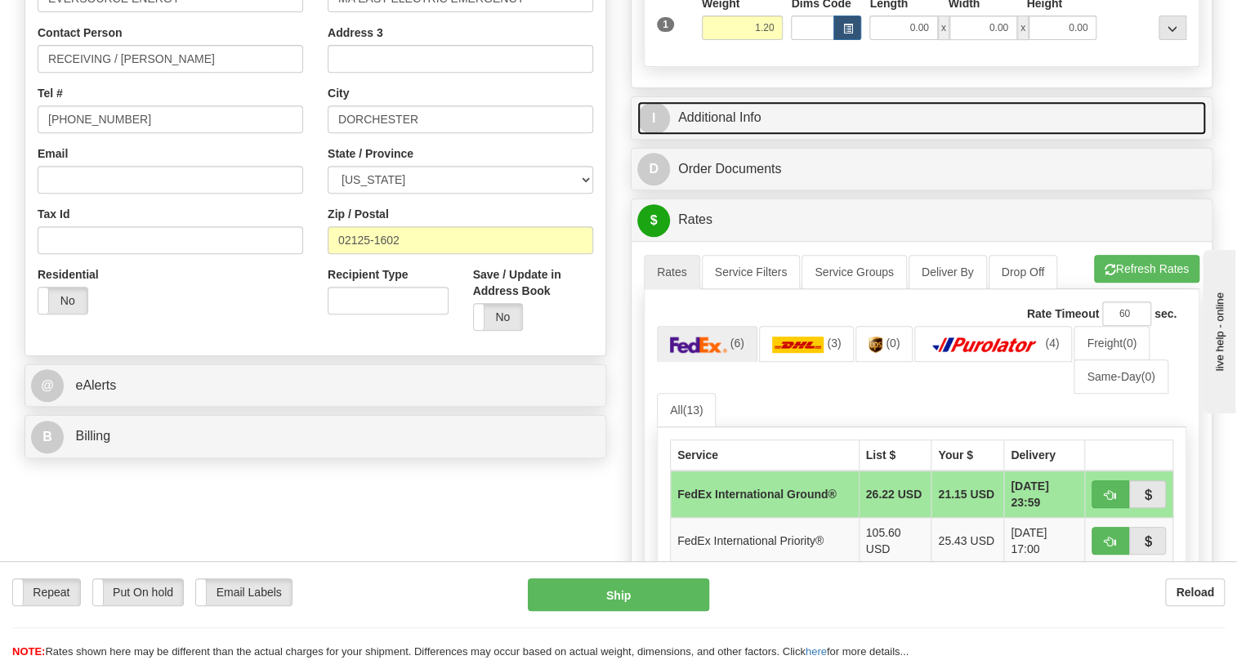
click at [728, 135] on link "I Additional Info" at bounding box center [921, 117] width 569 height 33
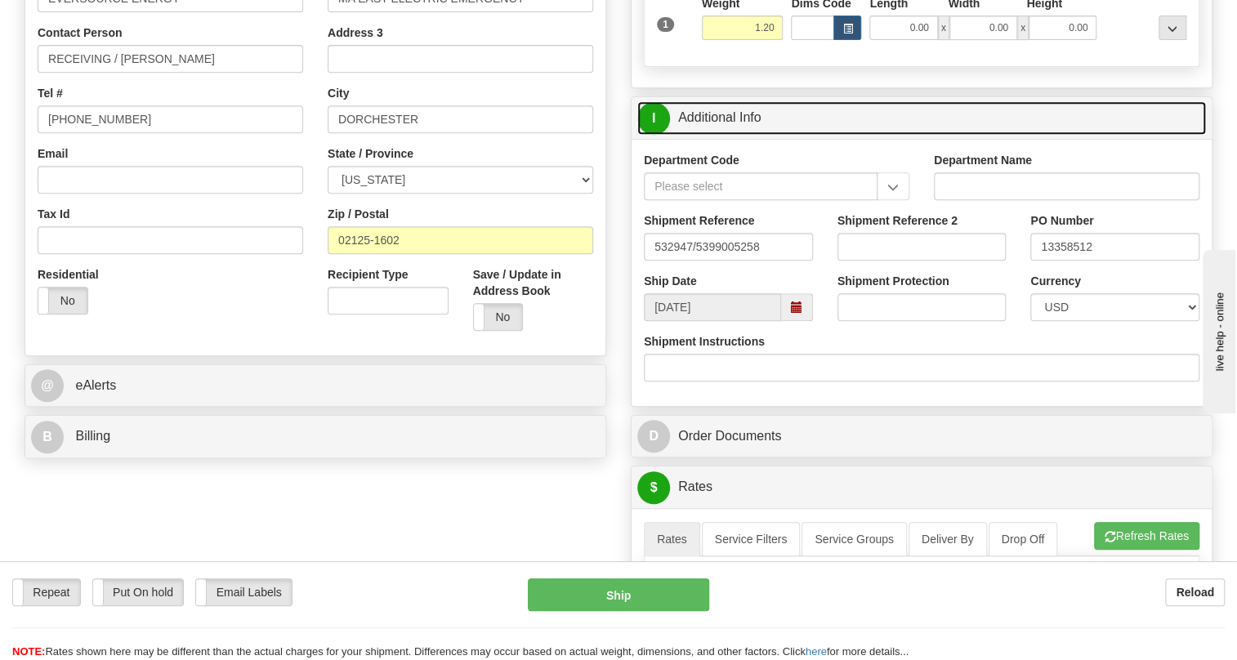
click at [728, 135] on link "I Additional Info" at bounding box center [921, 117] width 569 height 33
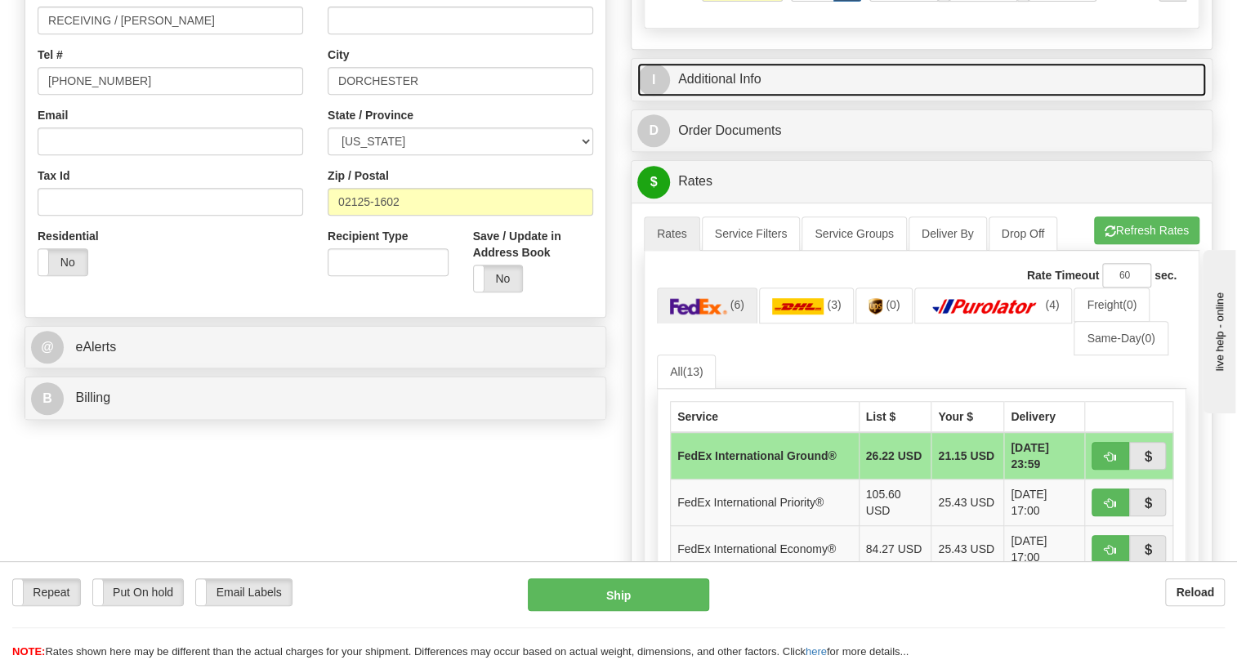
scroll to position [445, 0]
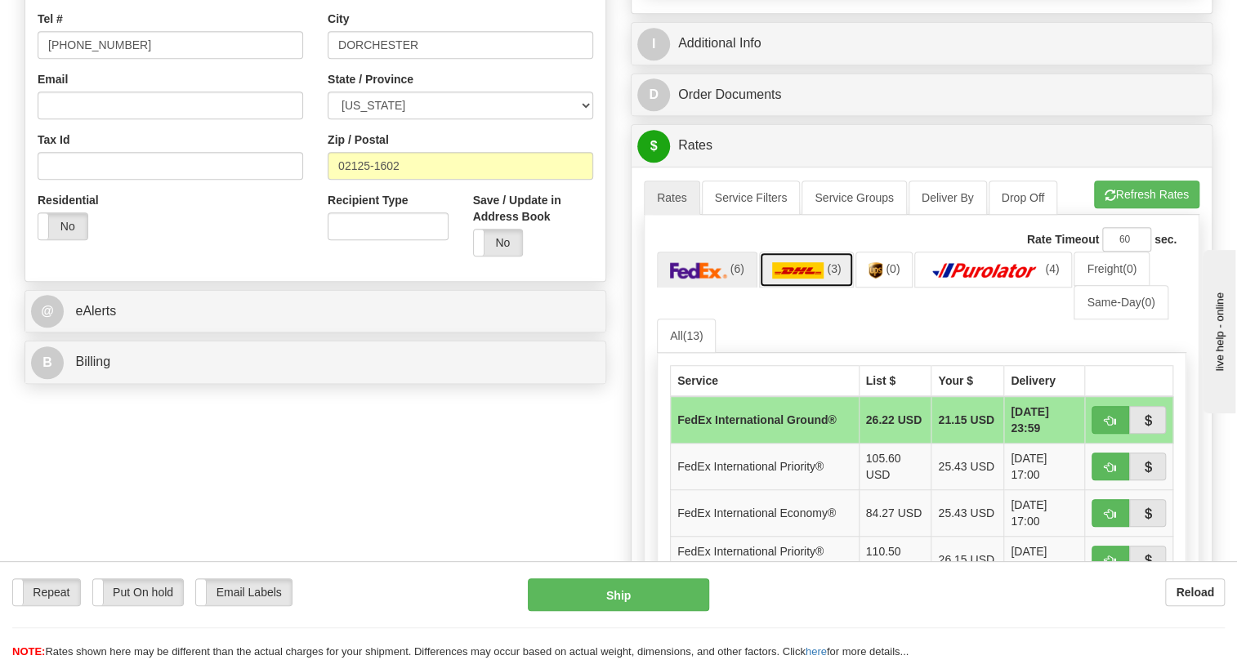
click at [808, 279] on img at bounding box center [798, 270] width 52 height 16
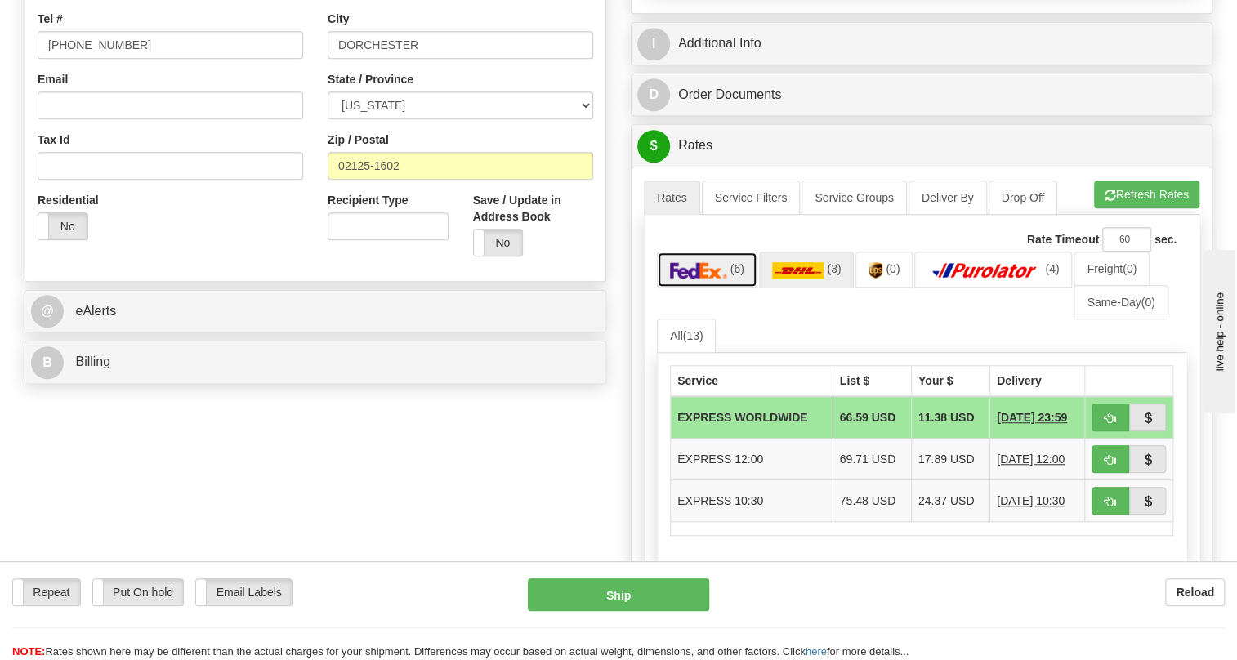
click at [704, 279] on img at bounding box center [698, 270] width 57 height 16
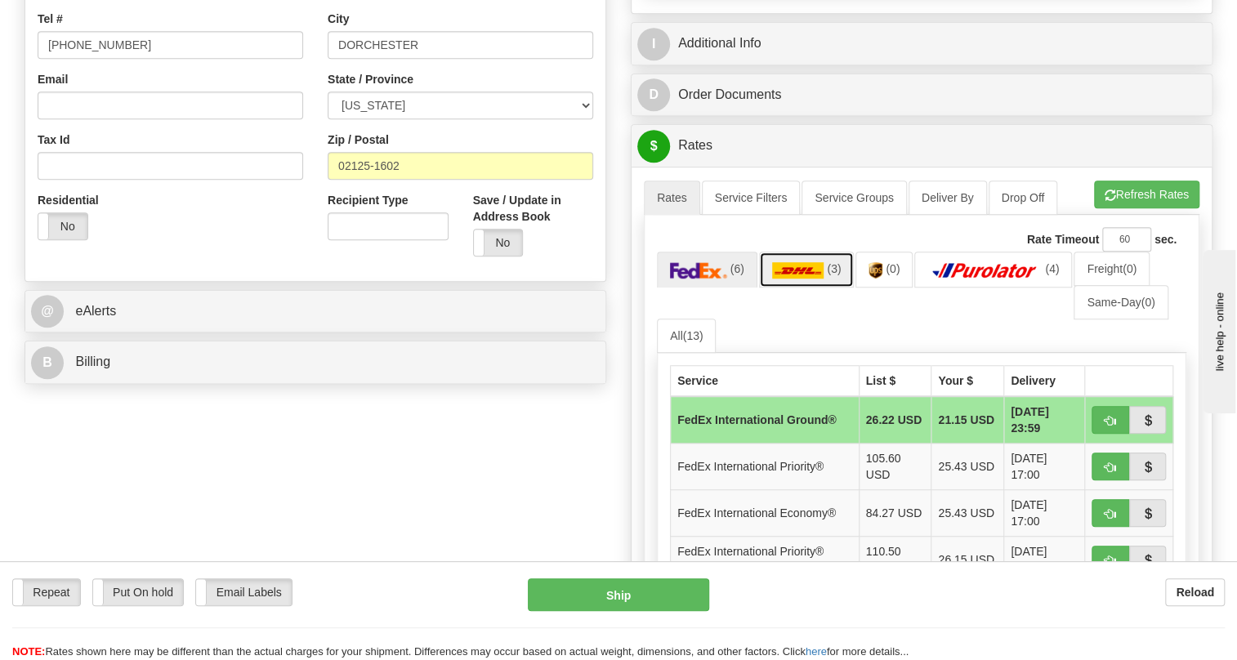
click at [807, 279] on img at bounding box center [798, 270] width 52 height 16
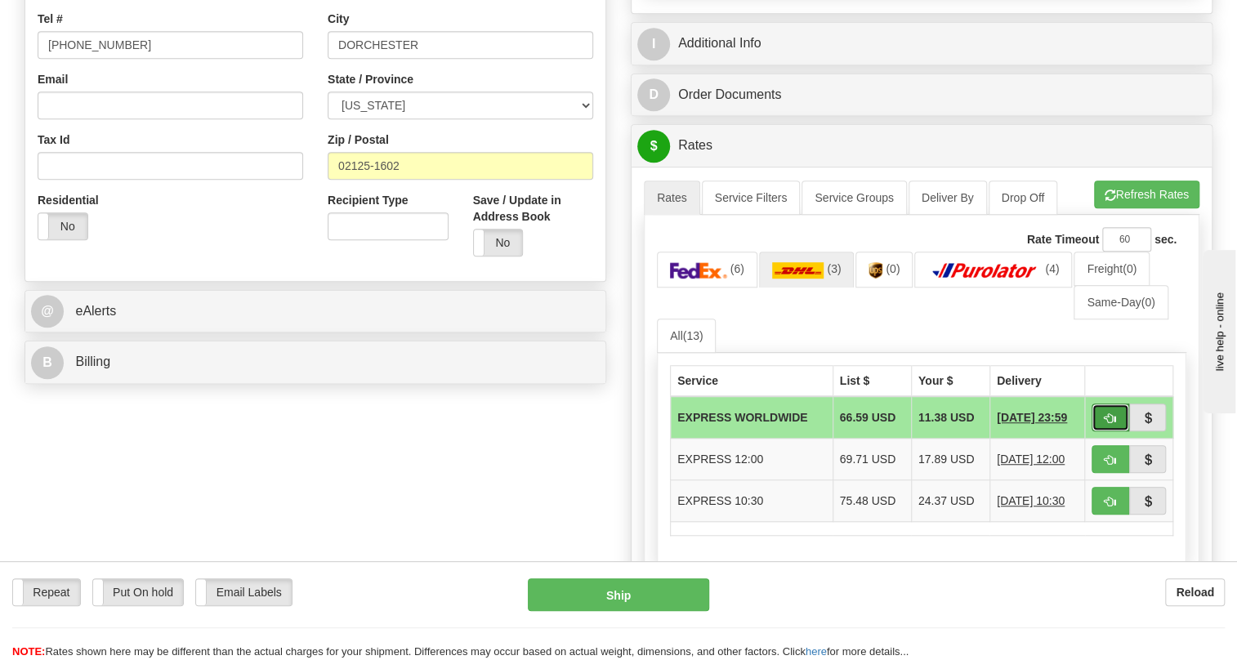
click at [1114, 424] on span "button" at bounding box center [1110, 418] width 11 height 11
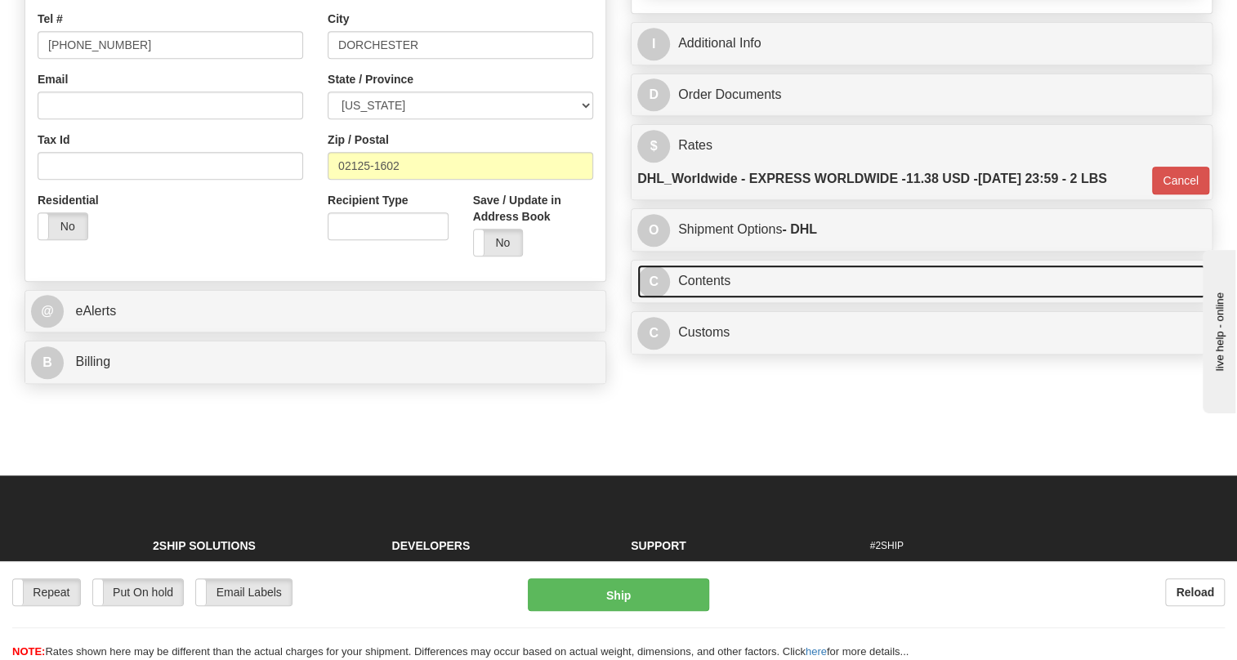
click at [720, 298] on link "C Contents" at bounding box center [921, 281] width 569 height 33
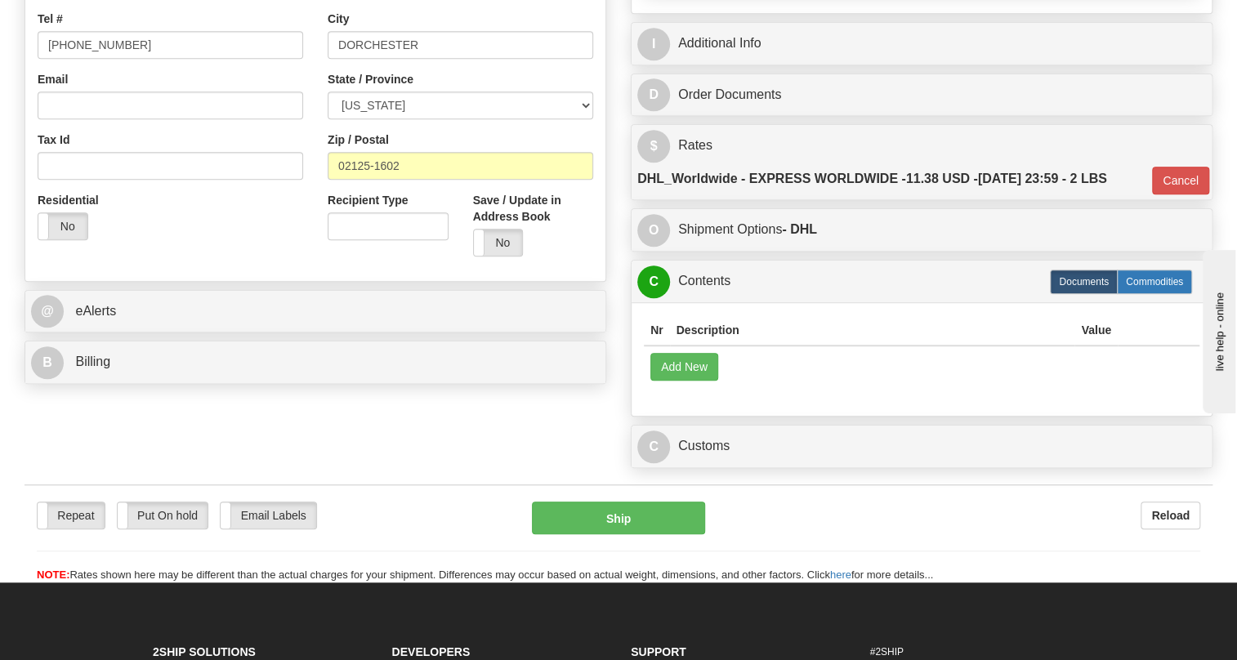
click at [1152, 294] on label "Commodities" at bounding box center [1154, 282] width 75 height 25
type input "D"
radio input "true"
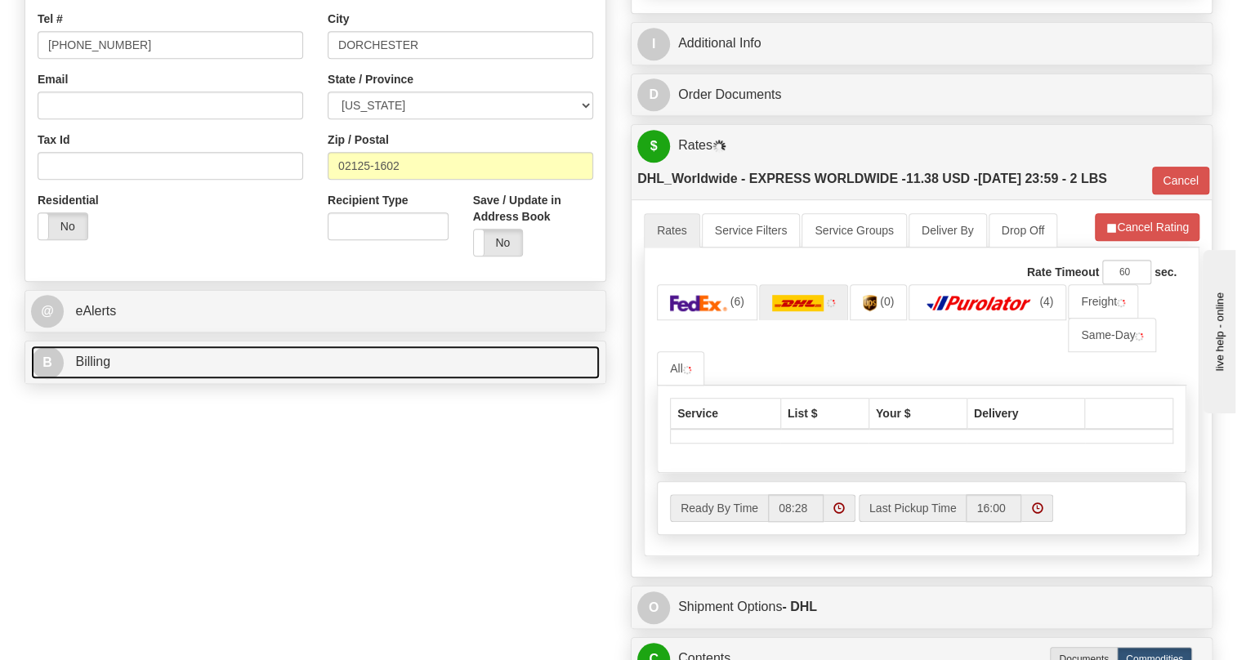
click at [97, 368] on span "Billing" at bounding box center [92, 362] width 35 height 14
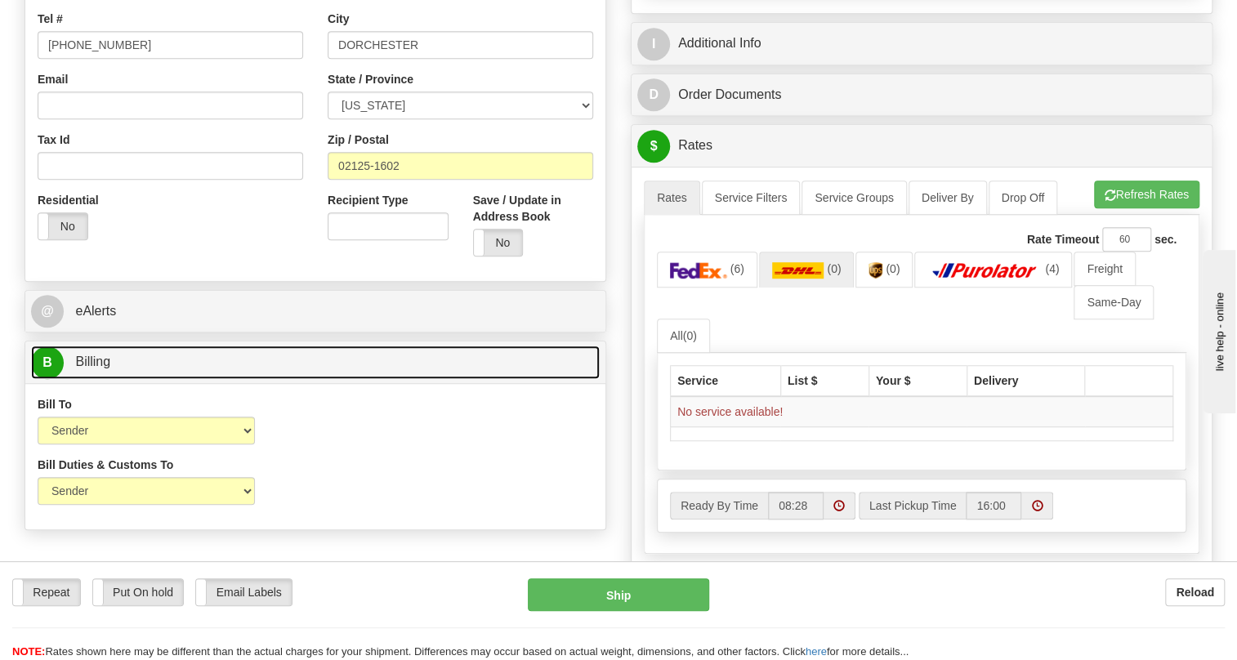
click at [97, 368] on span "Billing" at bounding box center [92, 362] width 35 height 14
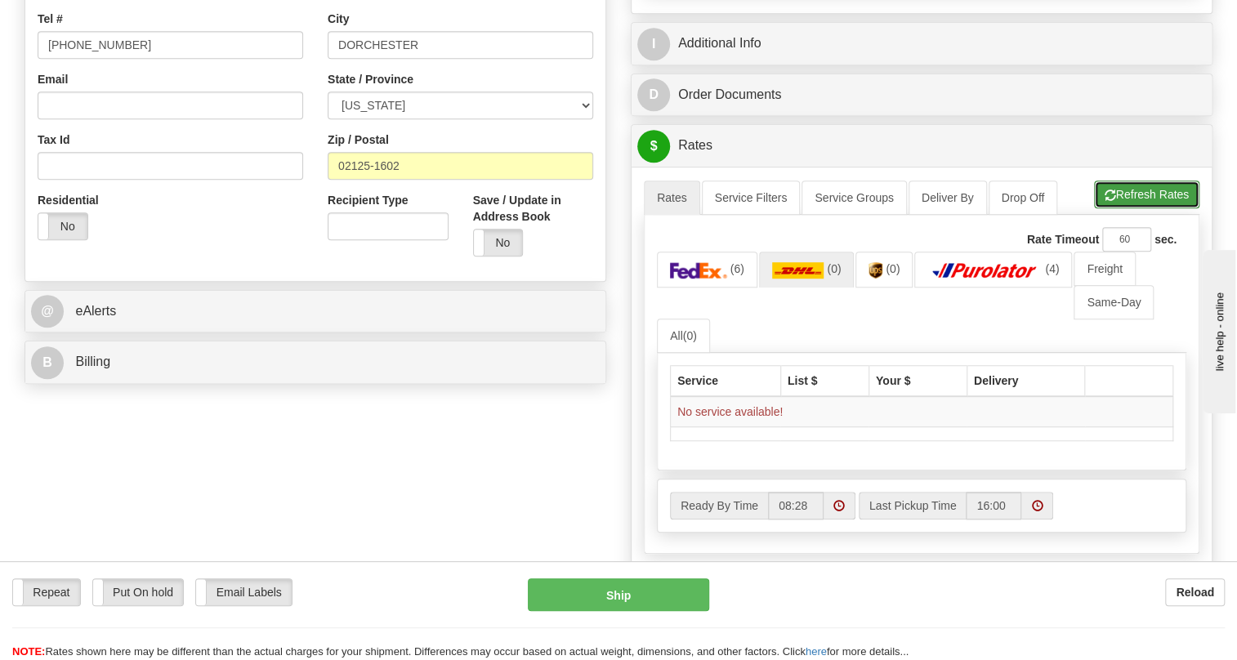
click at [1131, 208] on button "Refresh Rates" at bounding box center [1146, 195] width 105 height 28
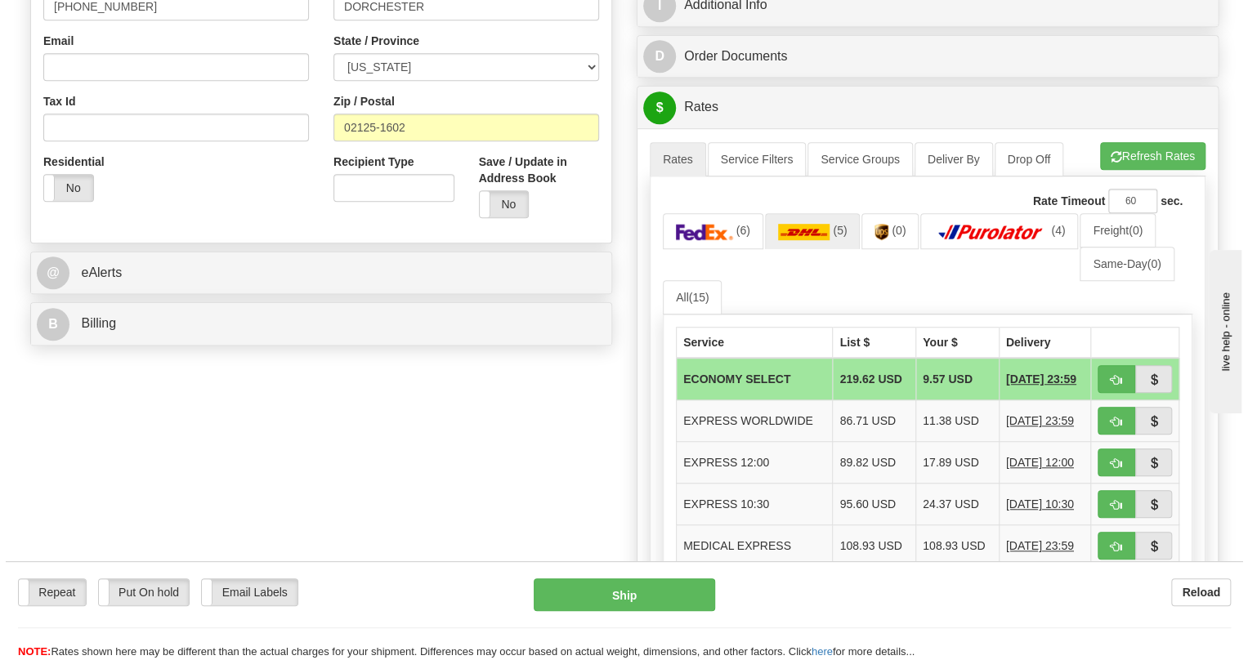
scroll to position [520, 0]
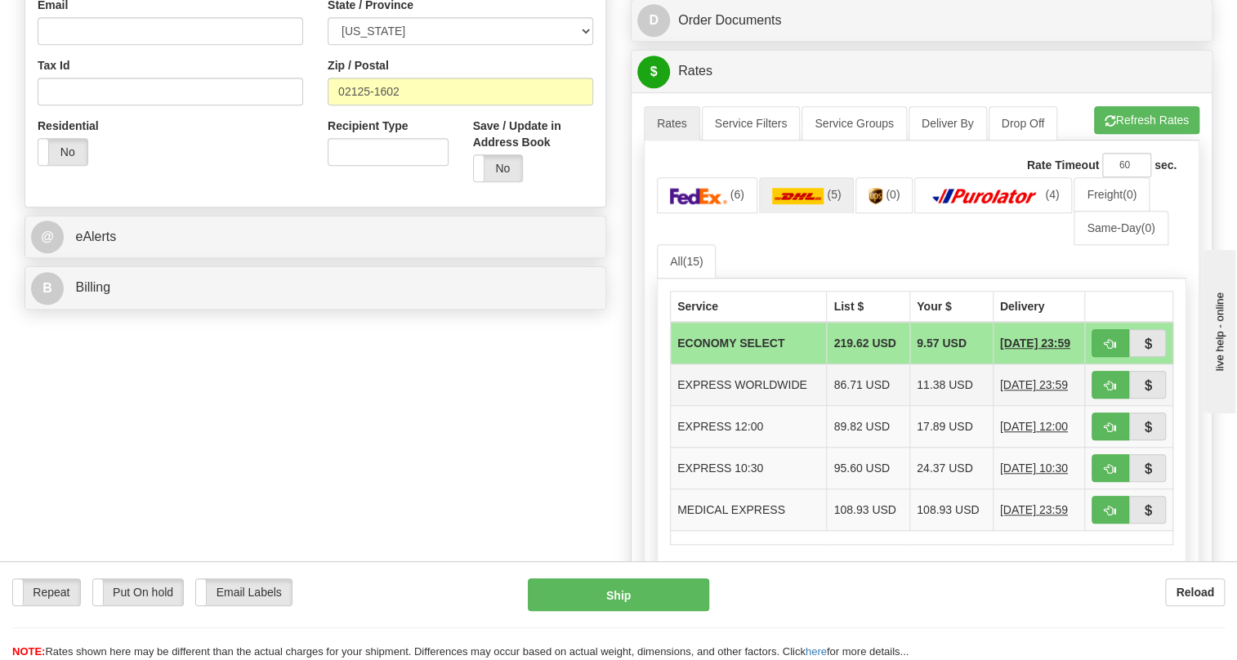
click at [841, 406] on td "86.71 USD" at bounding box center [868, 385] width 83 height 42
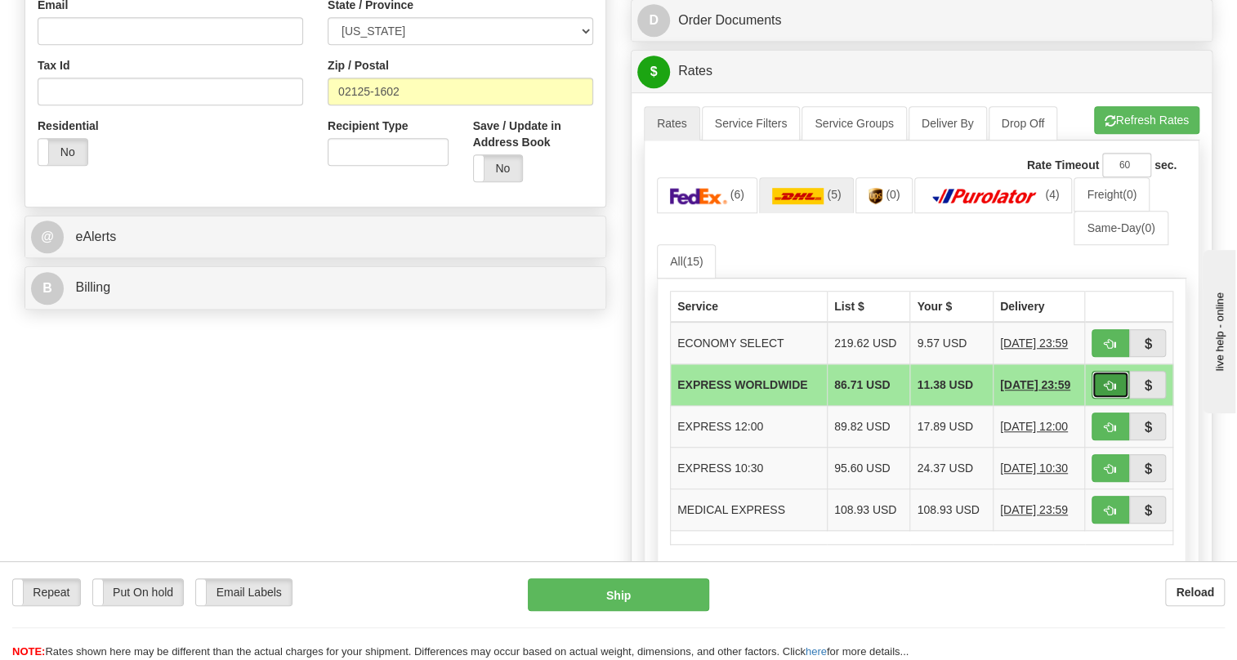
click at [1113, 391] on span "button" at bounding box center [1110, 386] width 11 height 11
type input "P"
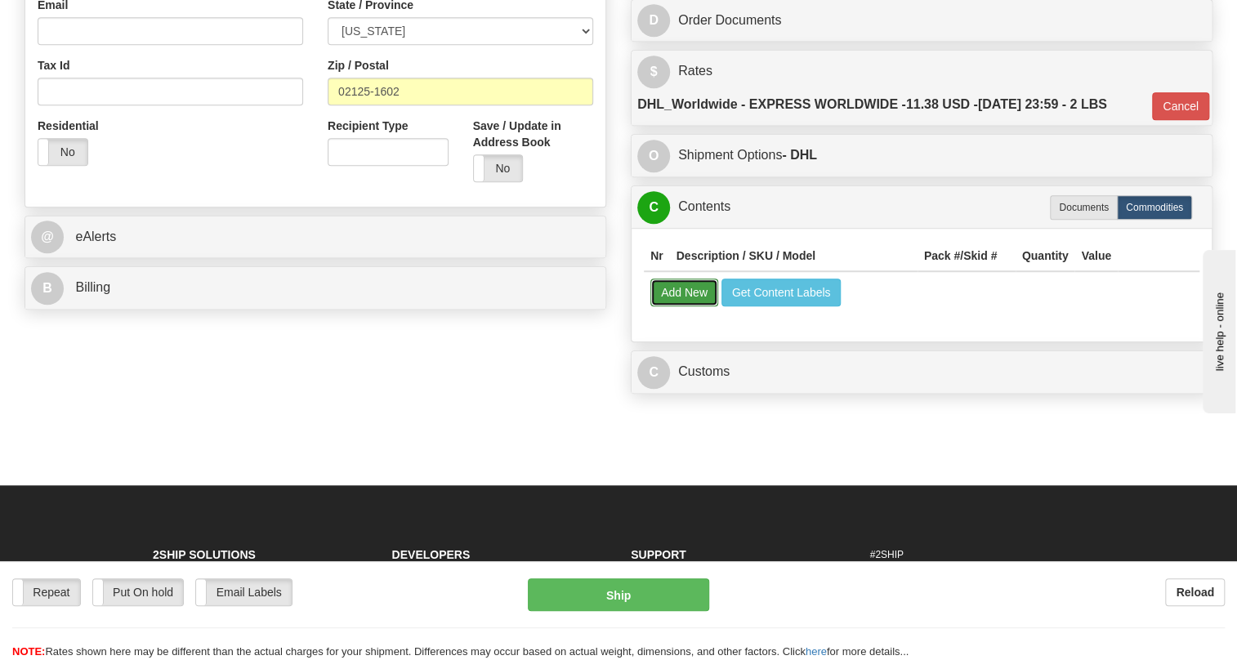
click at [672, 306] on button "Add New" at bounding box center [684, 293] width 68 height 28
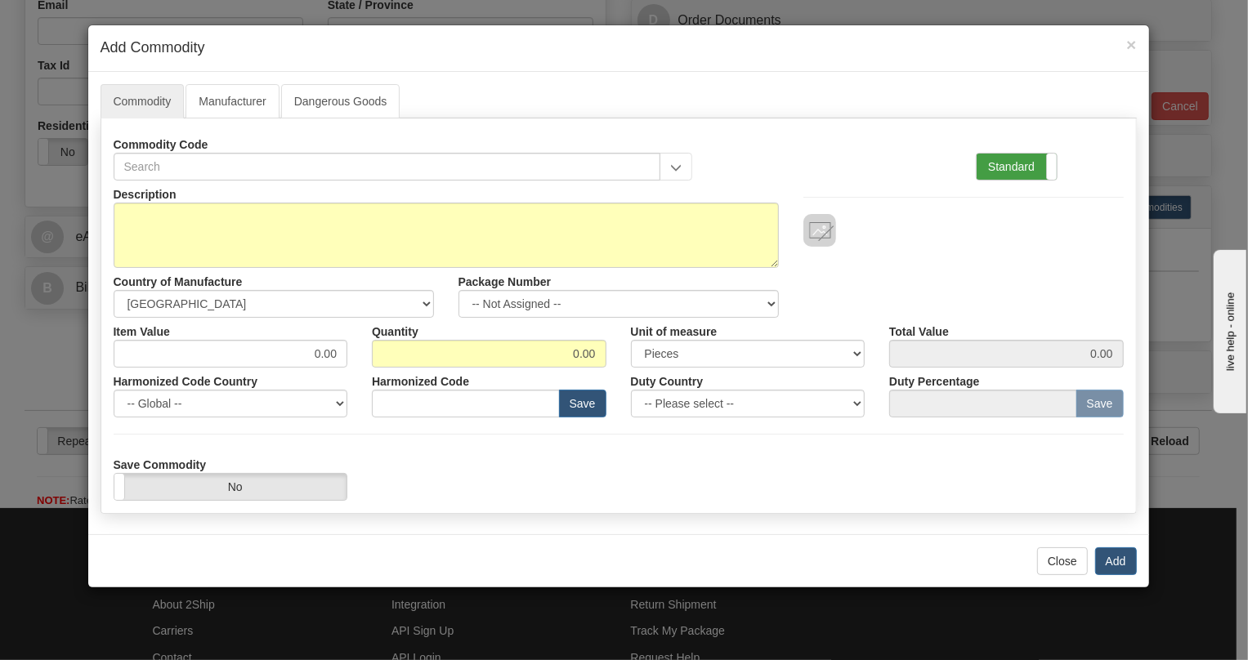
drag, startPoint x: 1002, startPoint y: 164, endPoint x: 811, endPoint y: 203, distance: 194.4
click at [1001, 164] on label "Standard" at bounding box center [1016, 167] width 80 height 26
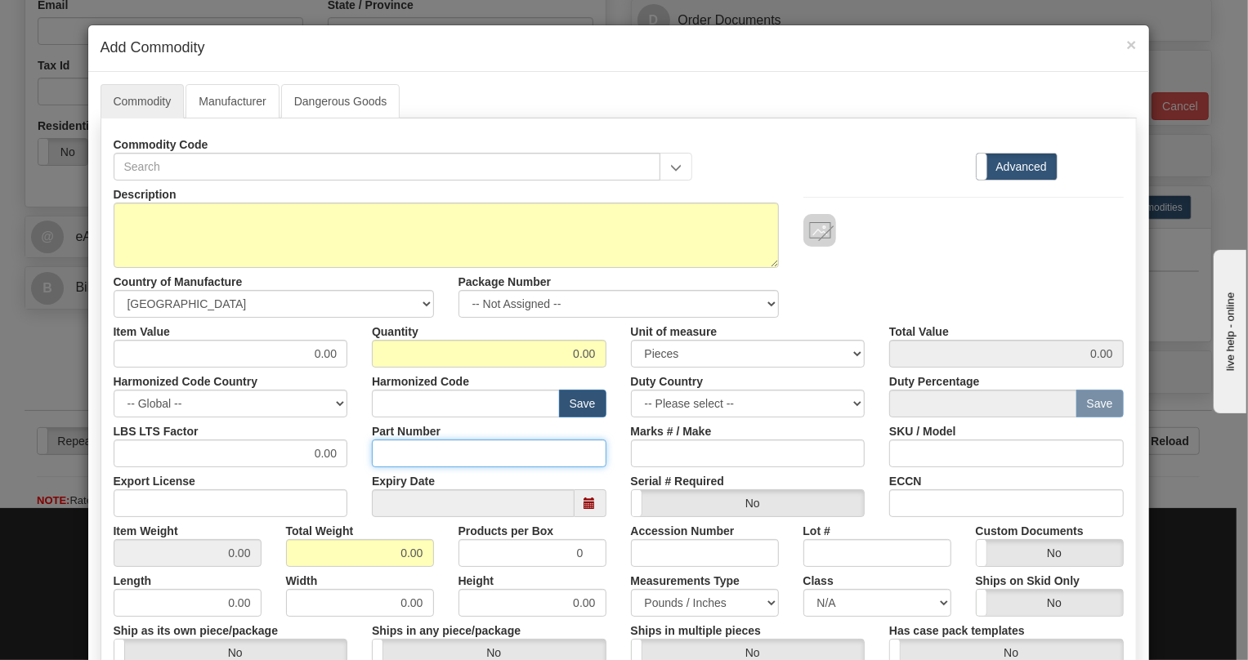
click at [387, 447] on input "Part Number" at bounding box center [489, 454] width 234 height 28
paste input "E35-86430-73"
type input "E35-86430-73"
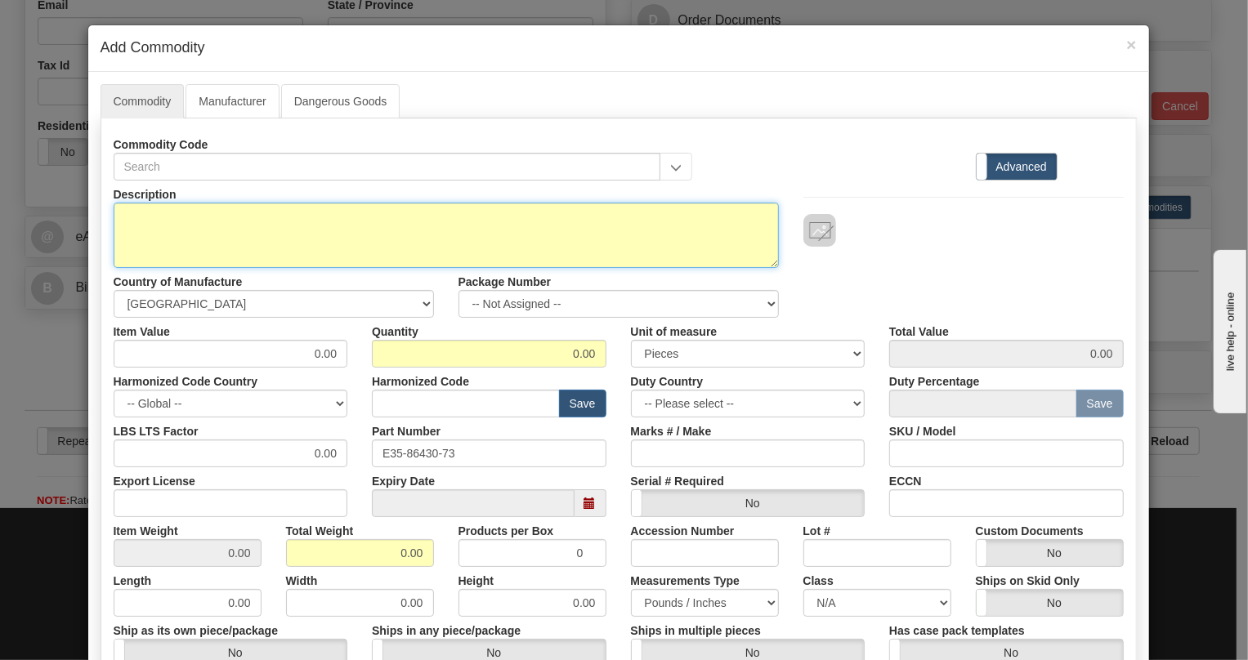
click at [199, 221] on textarea "Description" at bounding box center [446, 235] width 665 height 65
paste textarea "CABLE,OC-3/OC-3,72""
type textarea "CABLE,OC-3/OC-3,72""
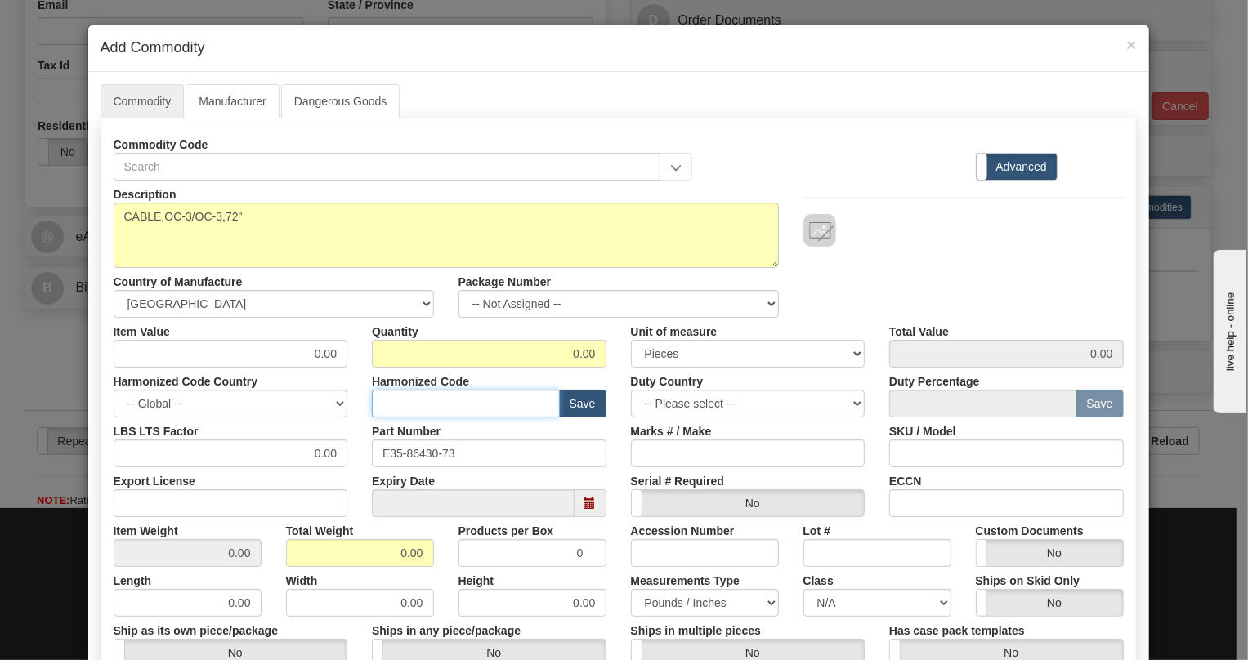
click at [388, 401] on input "text" at bounding box center [466, 404] width 188 height 28
paste input "8544.42.2000"
type input "8544.42.2000"
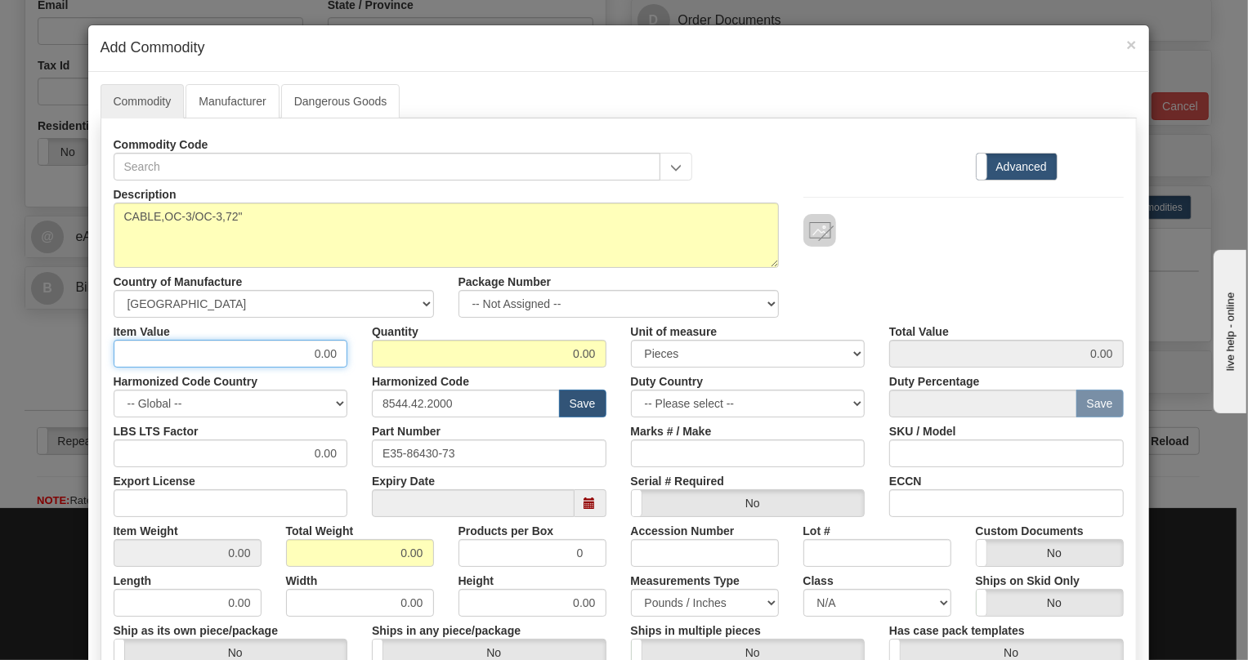
click at [323, 352] on input "0.00" at bounding box center [231, 354] width 234 height 28
type input "71.46"
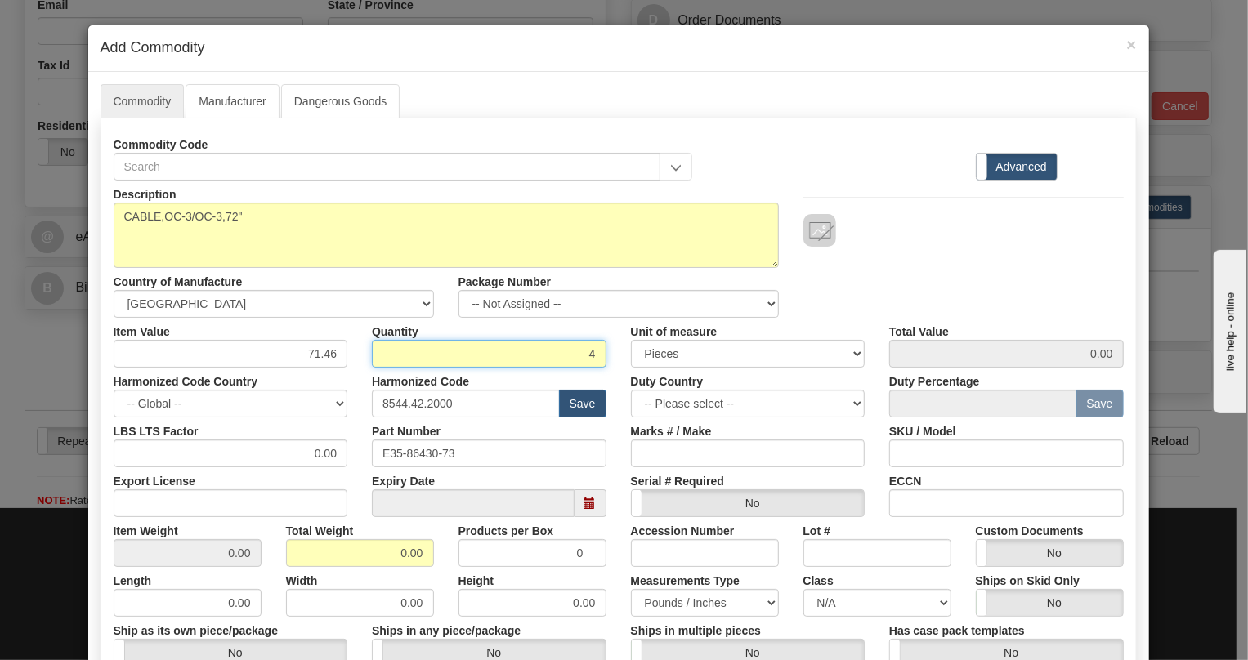
type input "4"
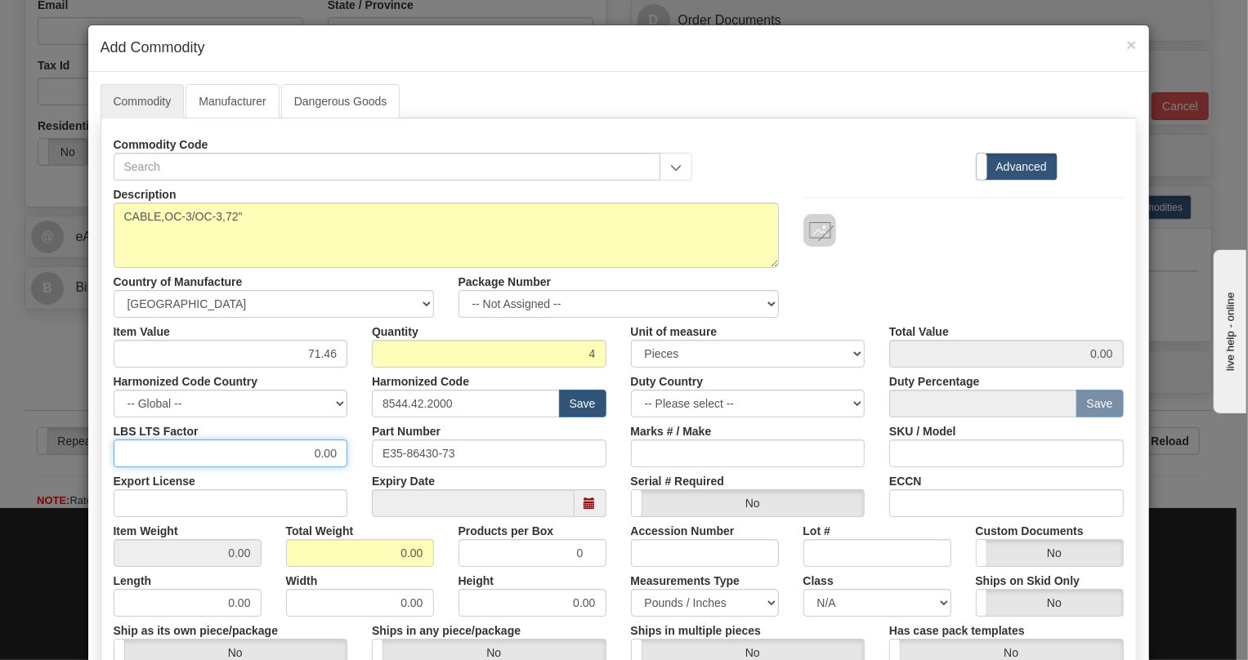
type input "285.84"
click at [306, 461] on input "0.00" at bounding box center [231, 454] width 234 height 28
type input "1.00"
click at [385, 553] on input "0.00" at bounding box center [360, 553] width 148 height 28
type input "1.00"
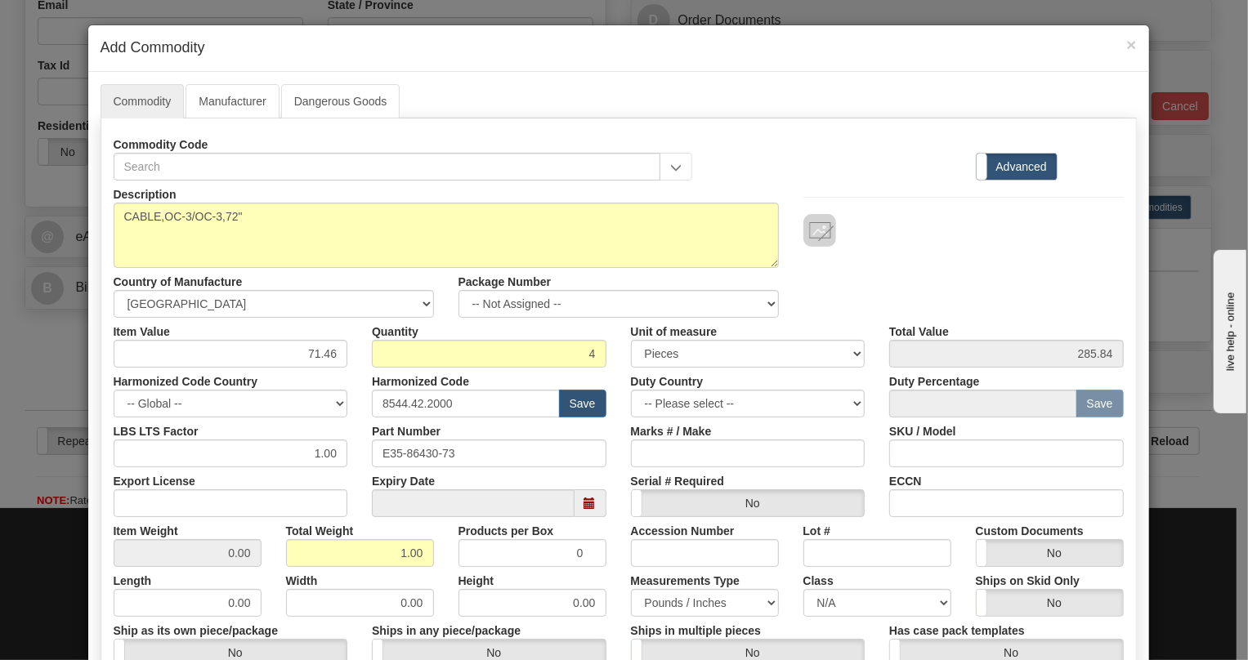
type input "0.2500"
click at [618, 508] on div "Serial # Required Yes No" at bounding box center [747, 492] width 259 height 50
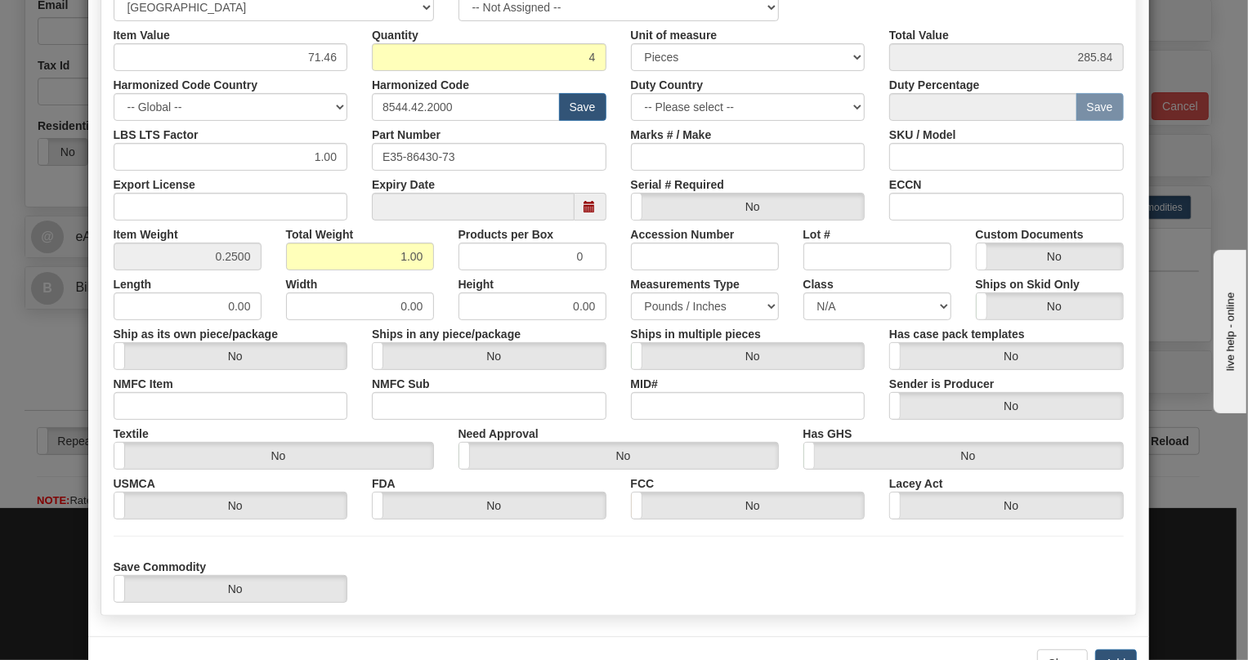
scroll to position [350, 0]
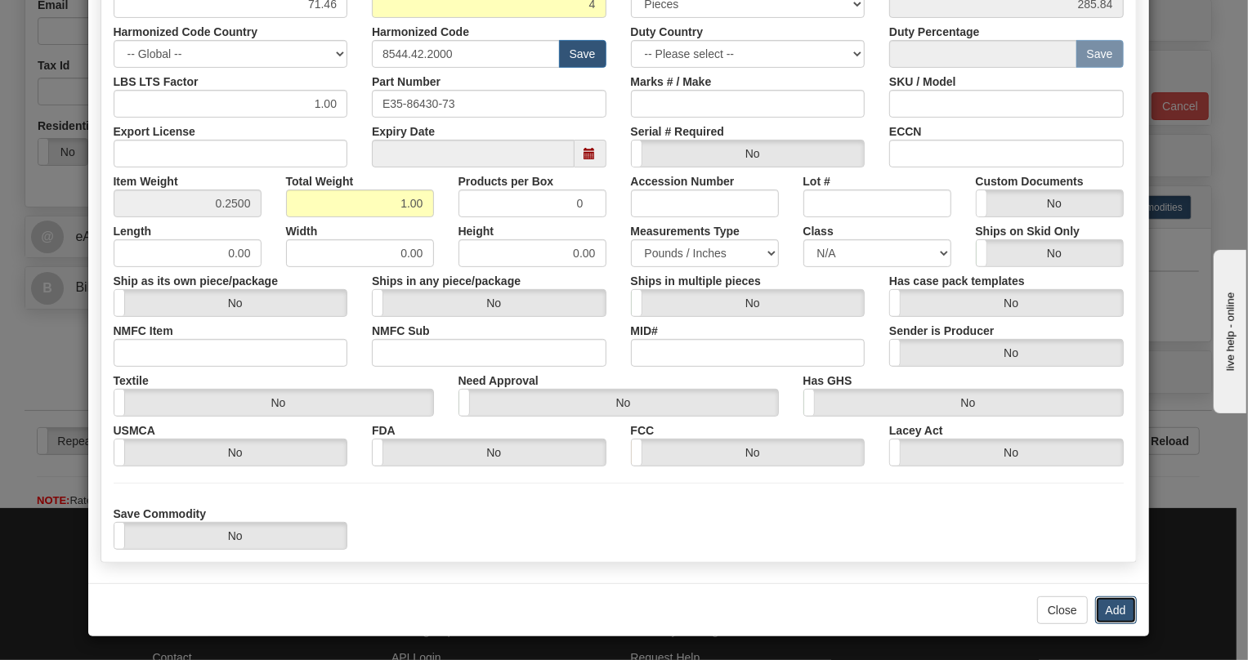
click at [1111, 609] on button "Add" at bounding box center [1116, 610] width 42 height 28
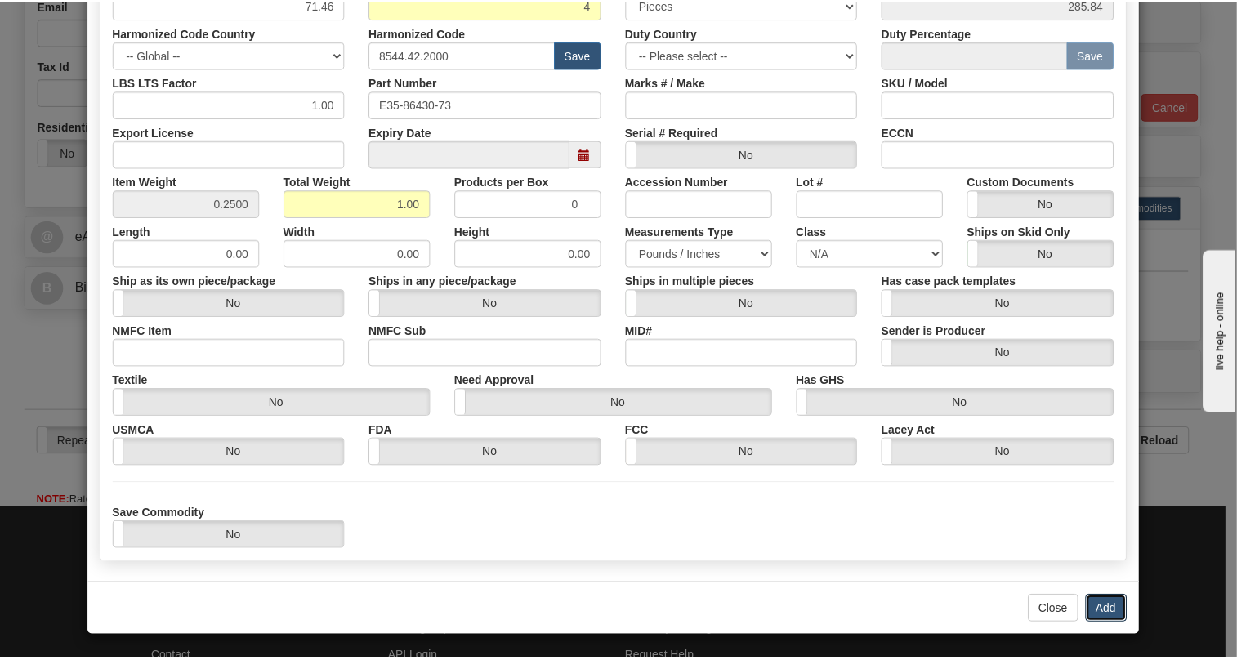
scroll to position [0, 0]
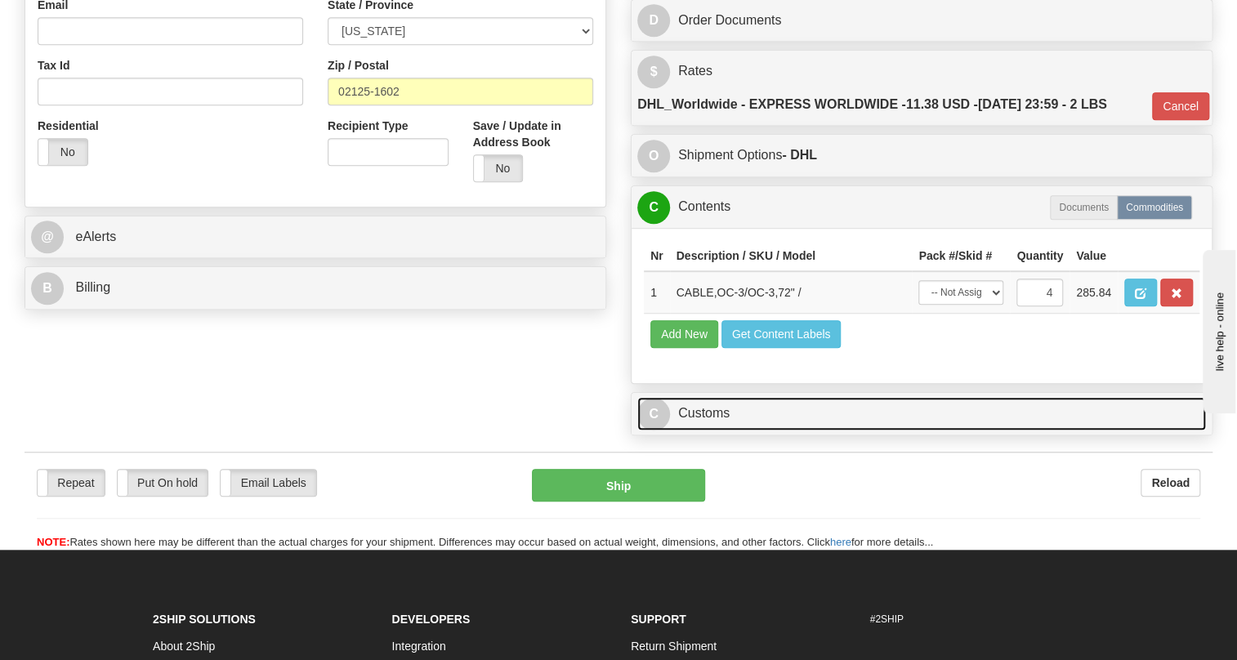
click at [727, 431] on link "C Customs" at bounding box center [921, 413] width 569 height 33
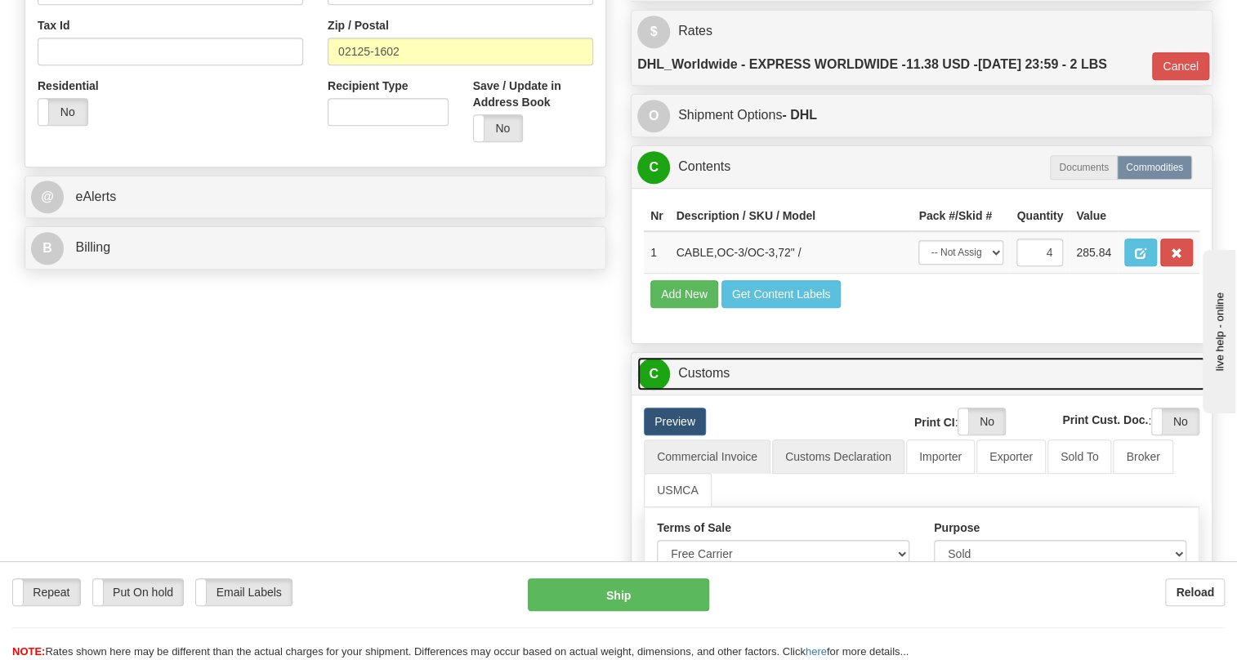
scroll to position [594, 0]
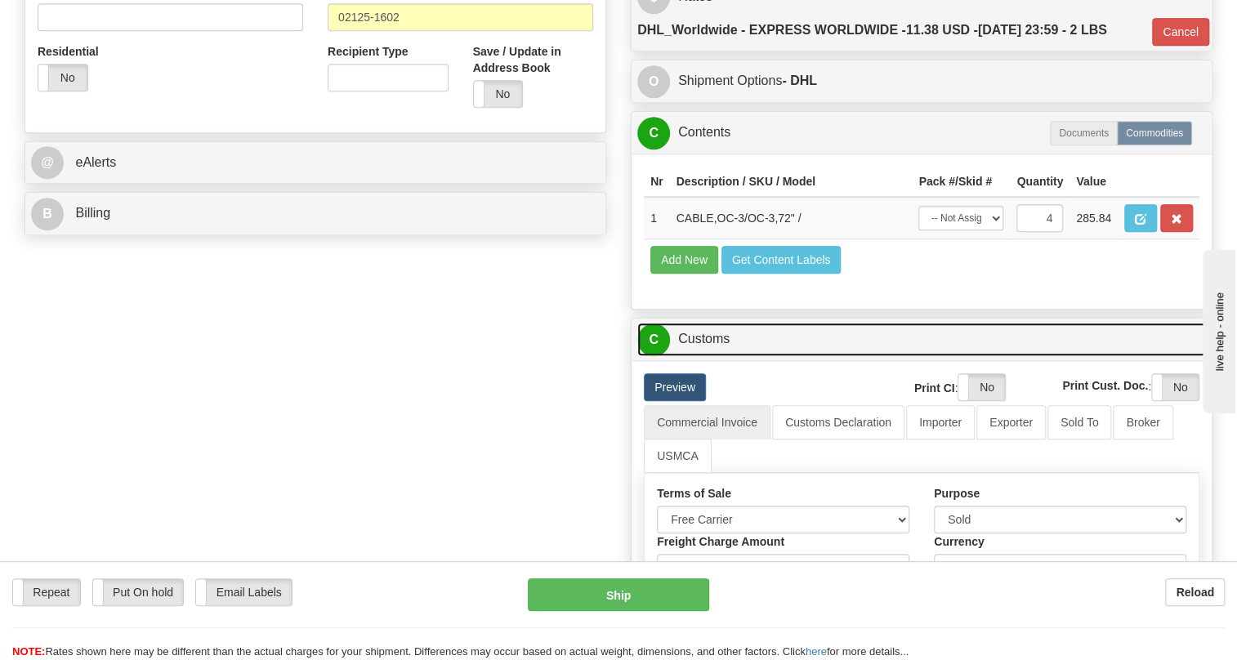
click at [713, 356] on link "C Customs" at bounding box center [921, 339] width 569 height 33
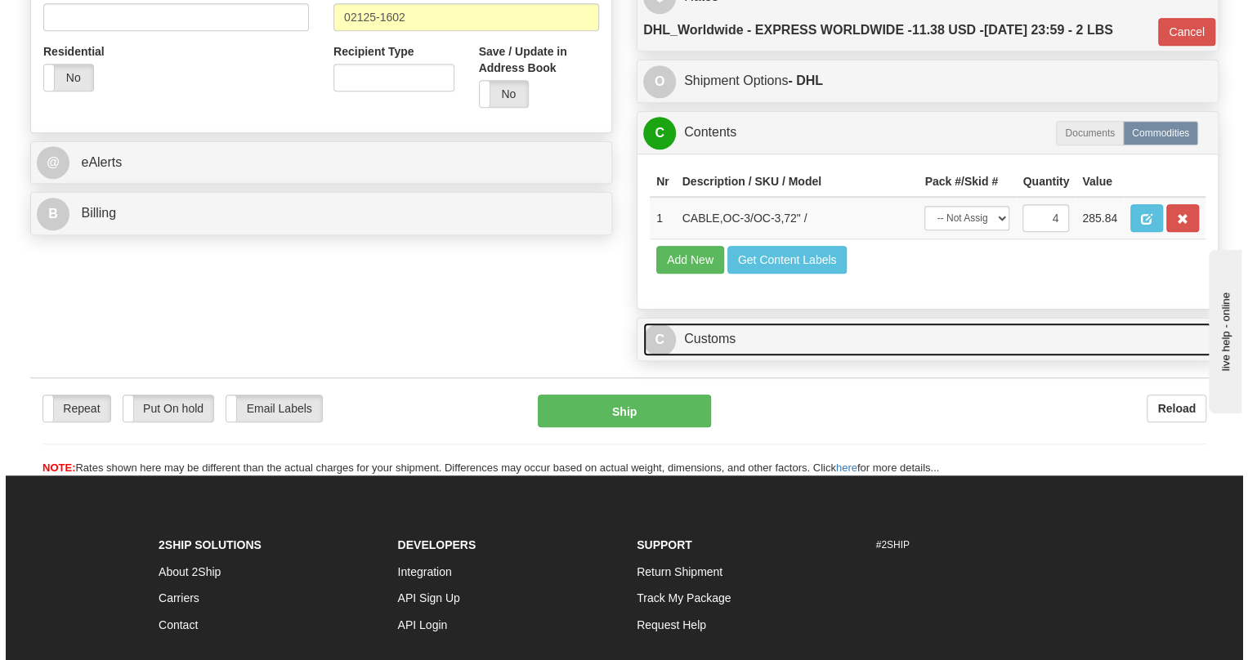
scroll to position [520, 0]
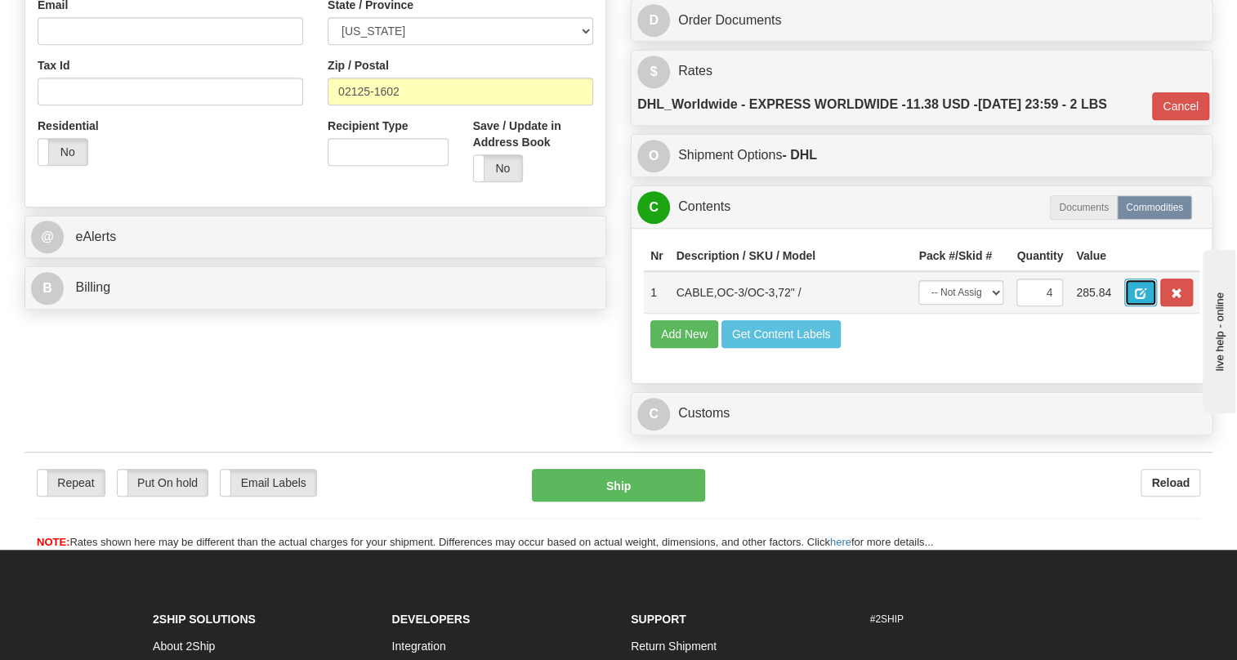
click at [1142, 299] on span "button" at bounding box center [1140, 293] width 11 height 11
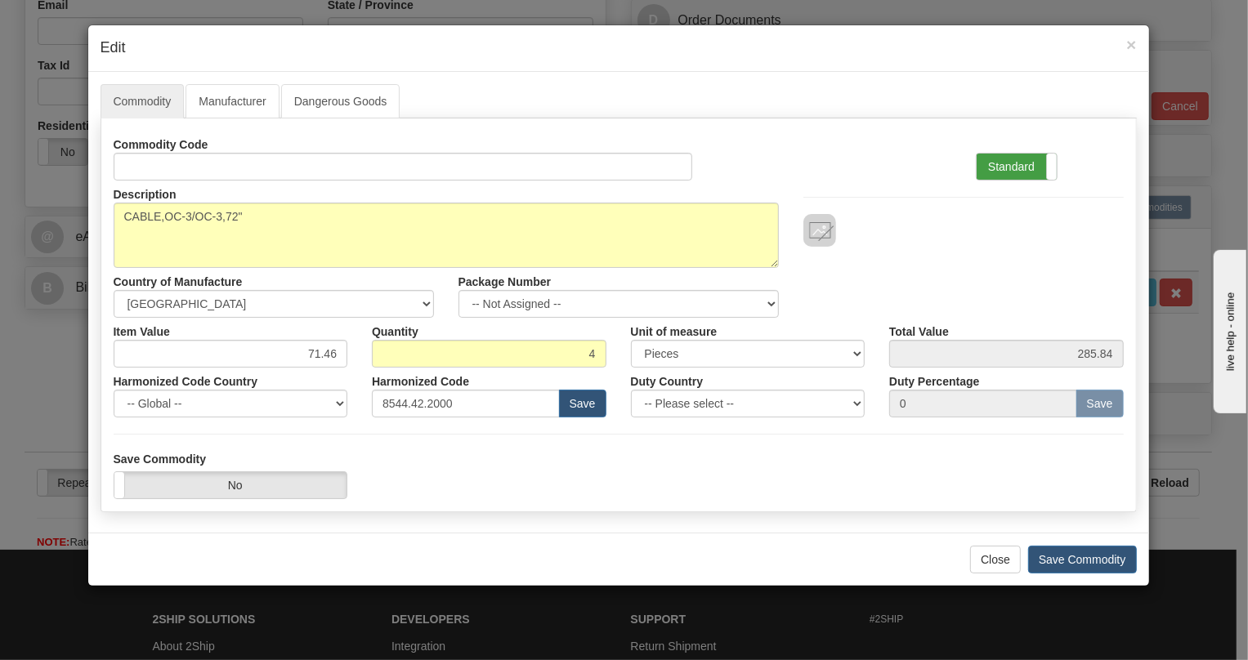
click at [1009, 168] on label "Standard" at bounding box center [1016, 167] width 80 height 26
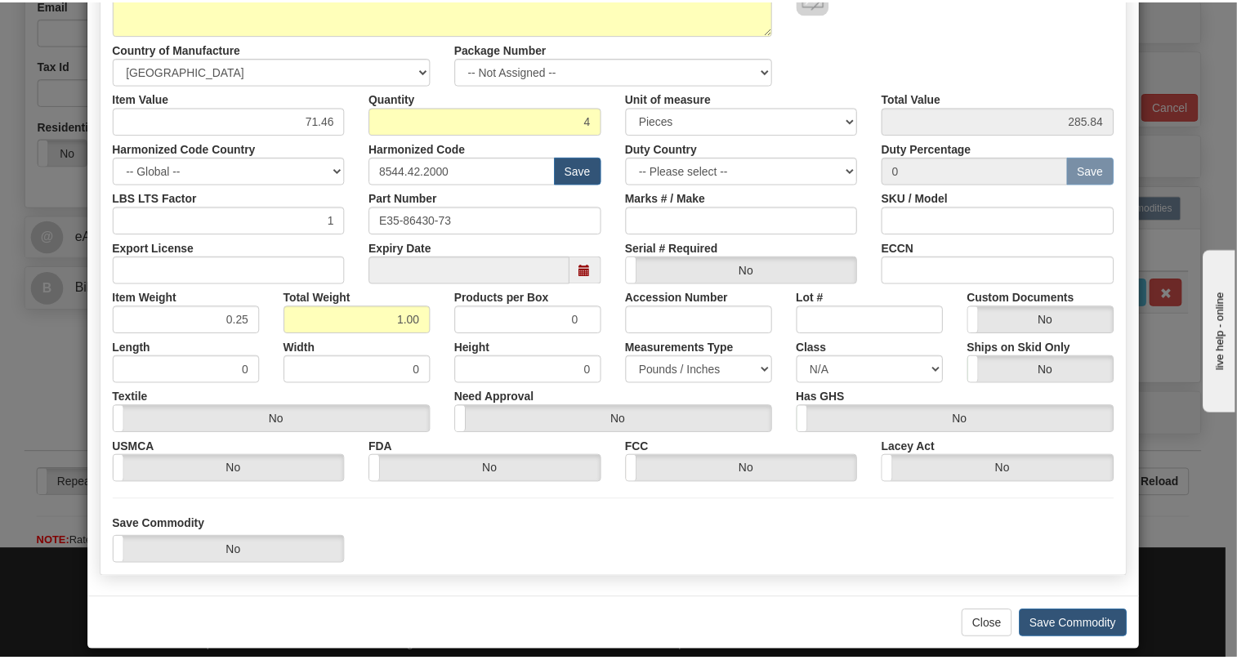
scroll to position [248, 0]
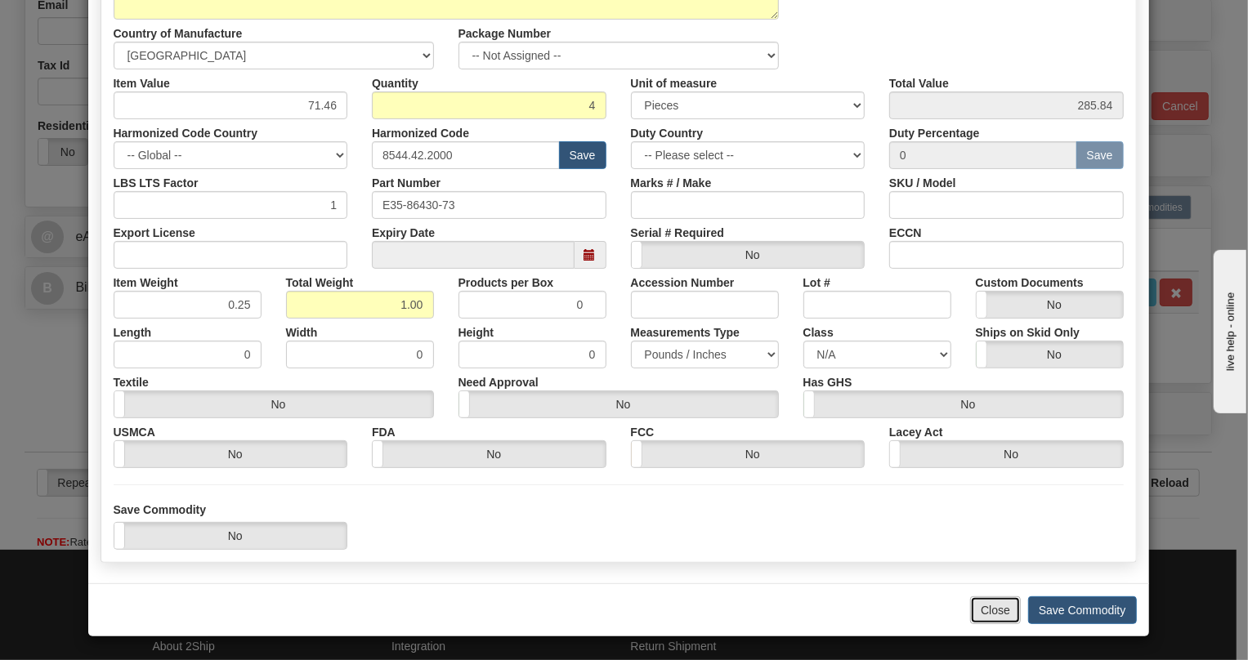
click at [984, 613] on button "Close" at bounding box center [995, 610] width 51 height 28
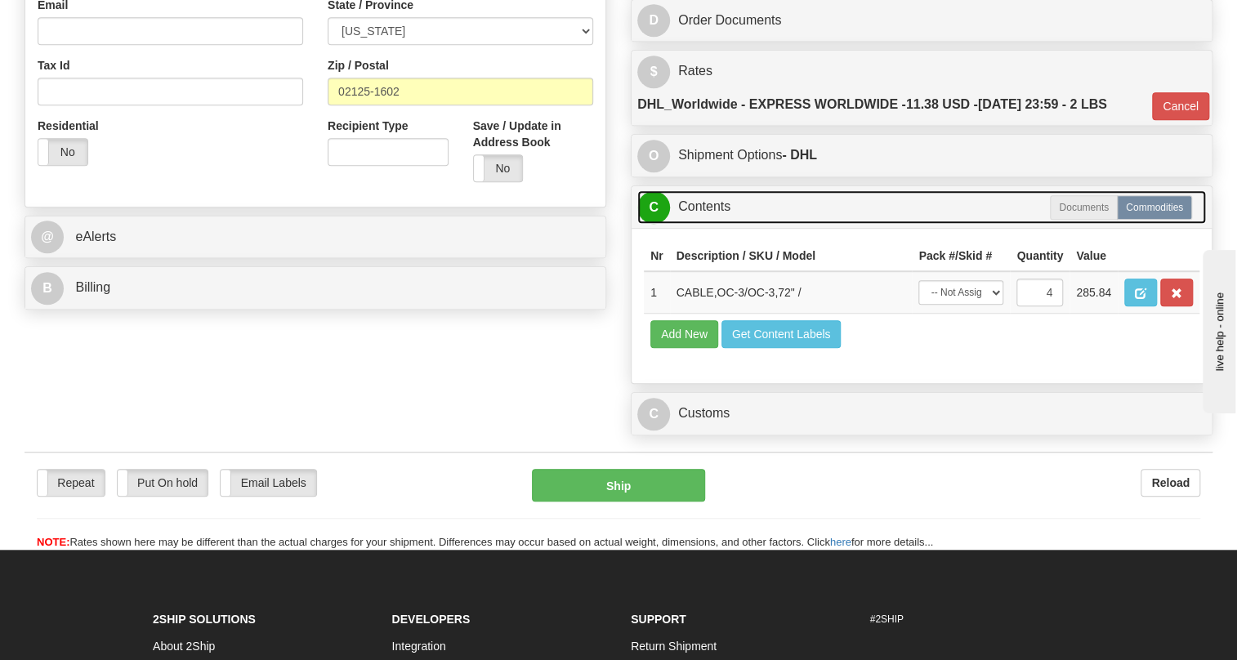
click at [702, 224] on link "C Contents" at bounding box center [921, 206] width 569 height 33
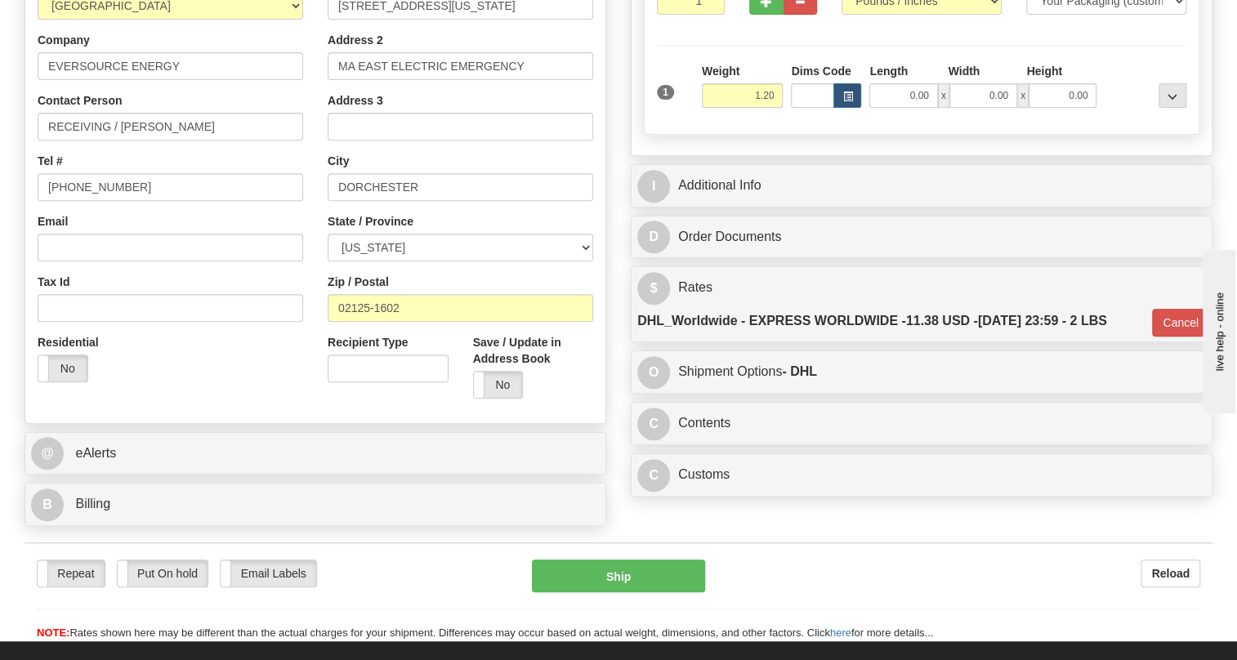
scroll to position [297, 0]
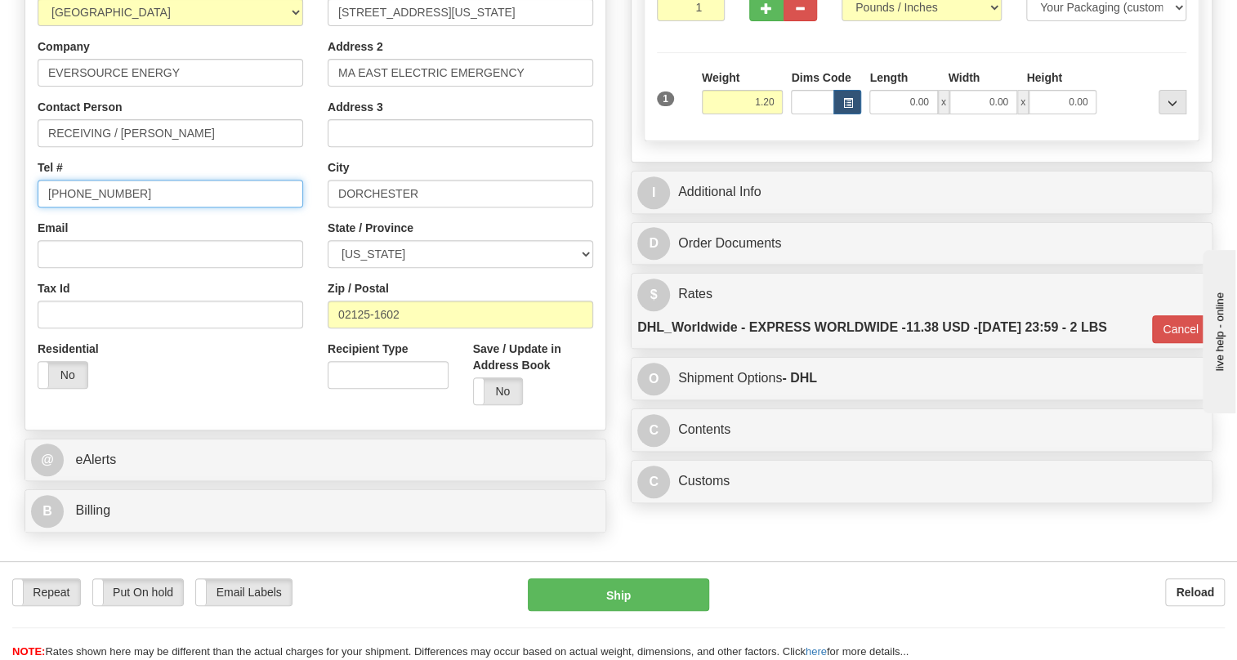
click at [95, 208] on input "(860) 665-3942" at bounding box center [171, 194] width 266 height 28
paste input "+ ()"
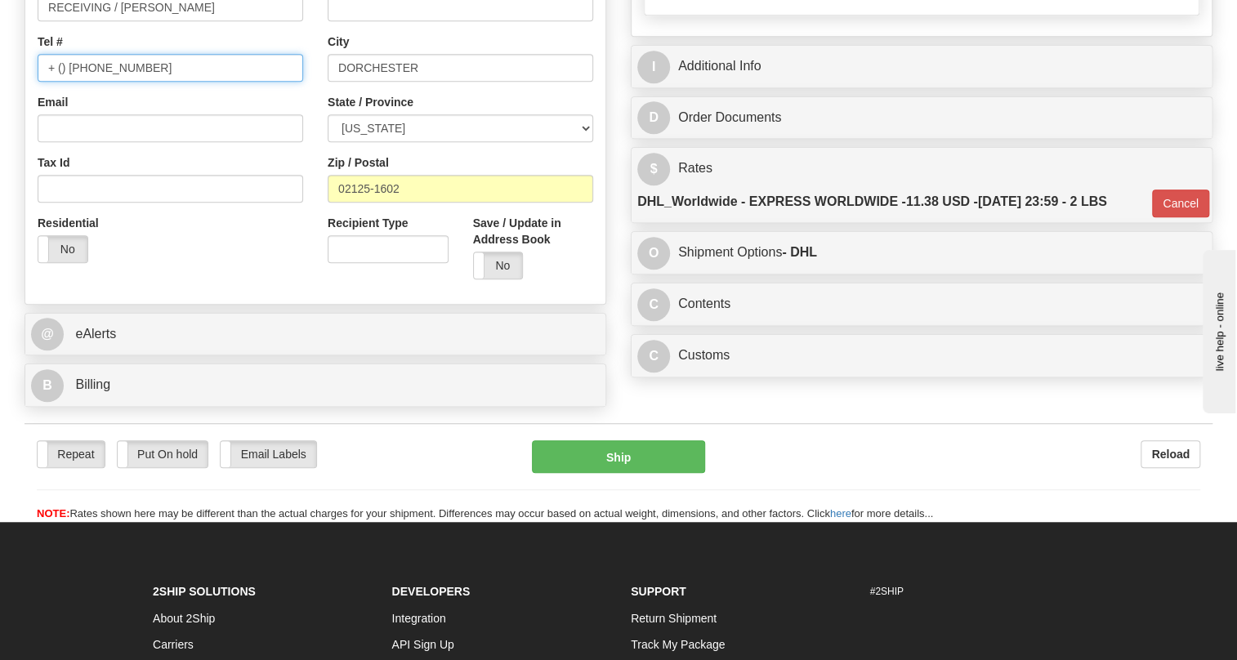
scroll to position [445, 0]
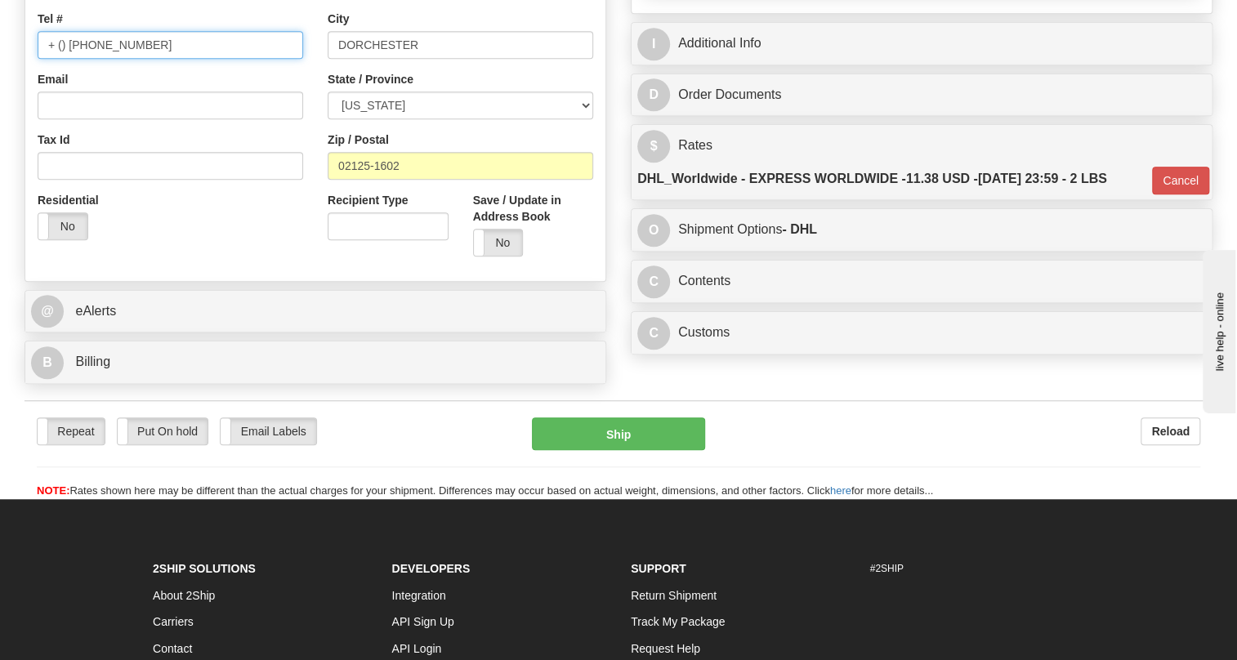
type input "+ () (860) 665-3942"
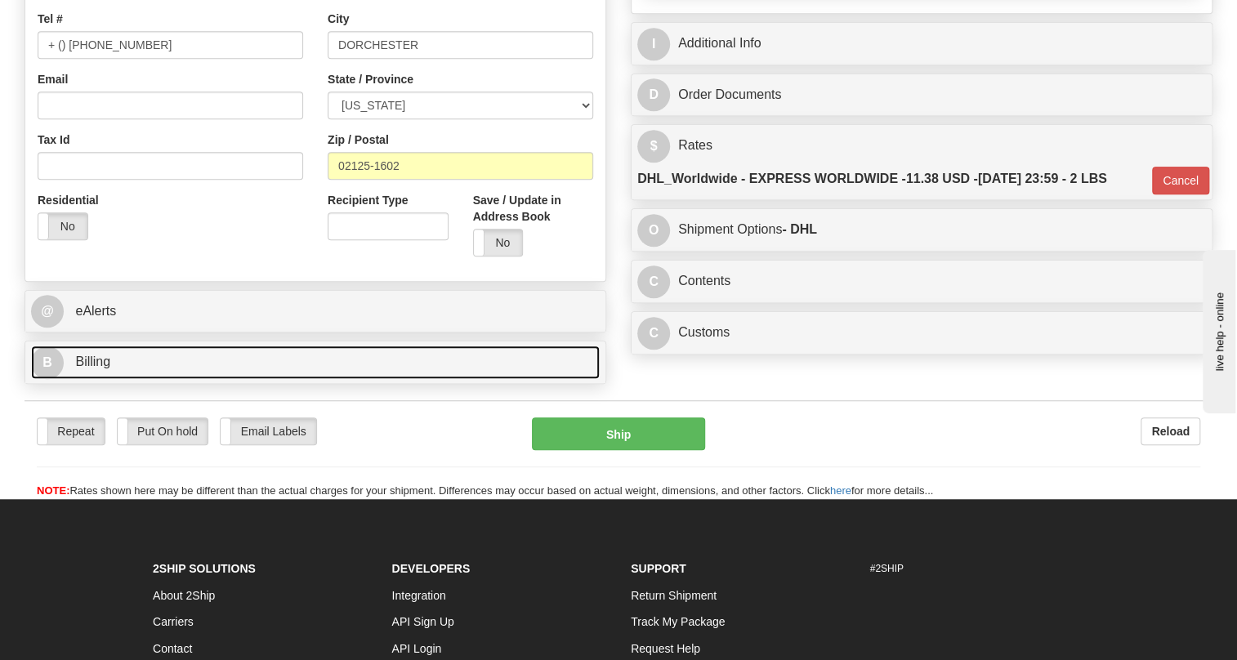
click at [87, 368] on span "Billing" at bounding box center [92, 362] width 35 height 14
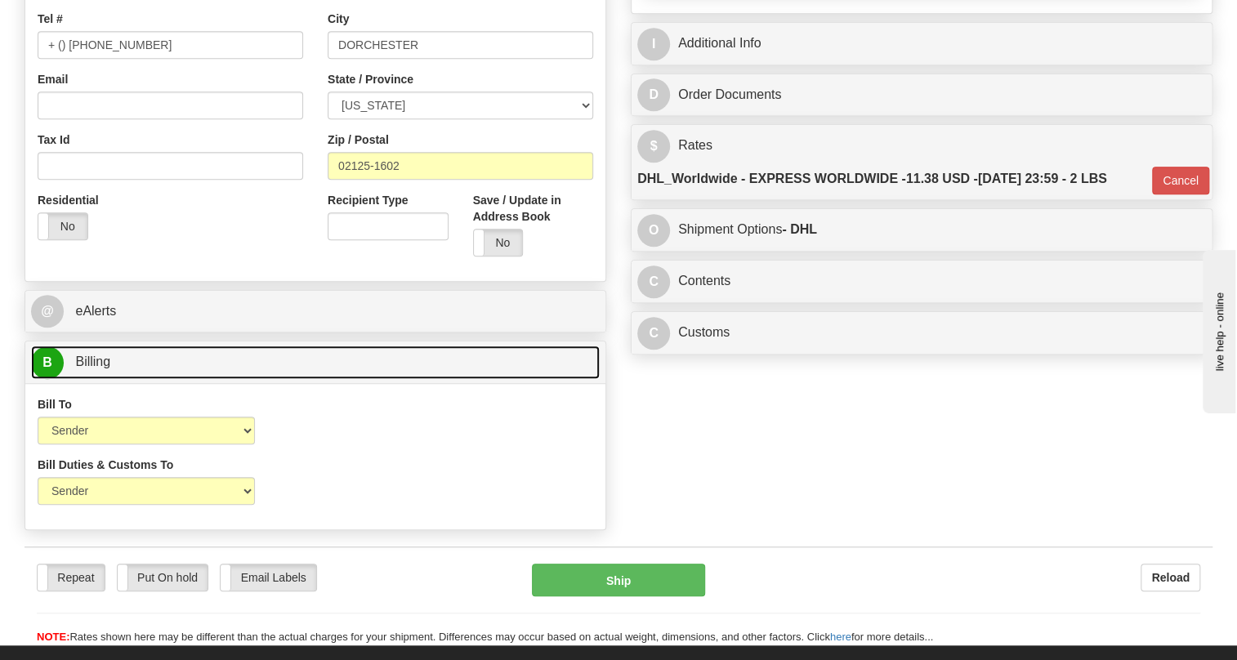
click at [87, 368] on span "Billing" at bounding box center [92, 362] width 35 height 14
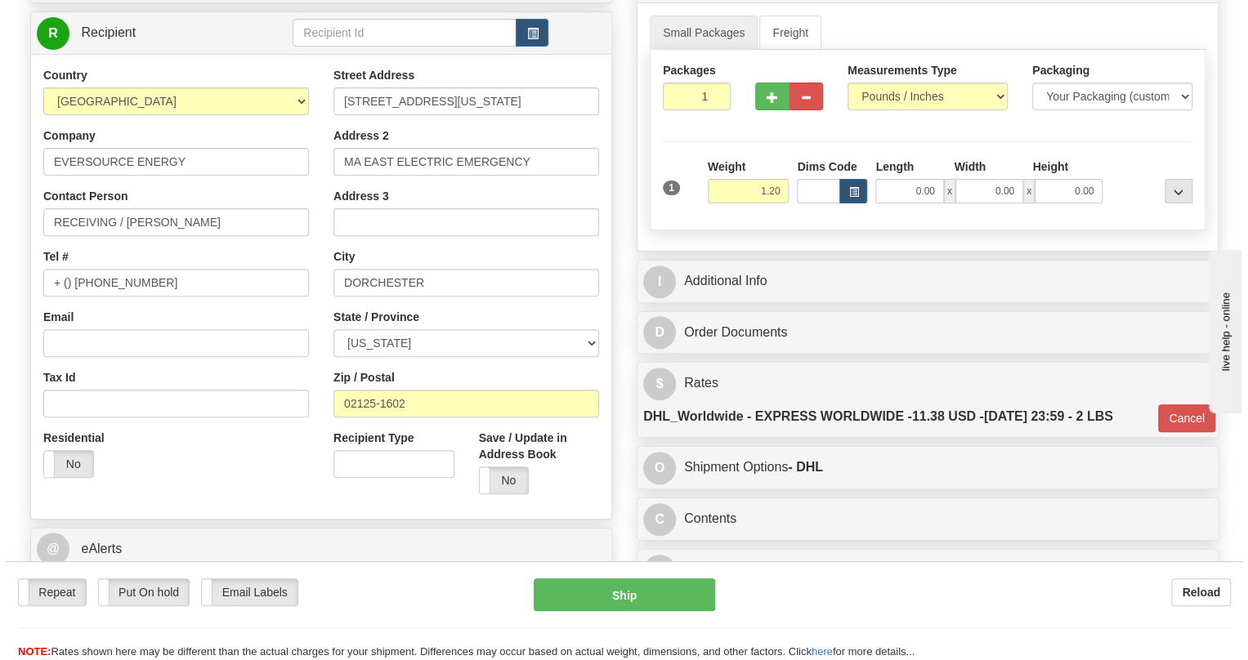
scroll to position [148, 0]
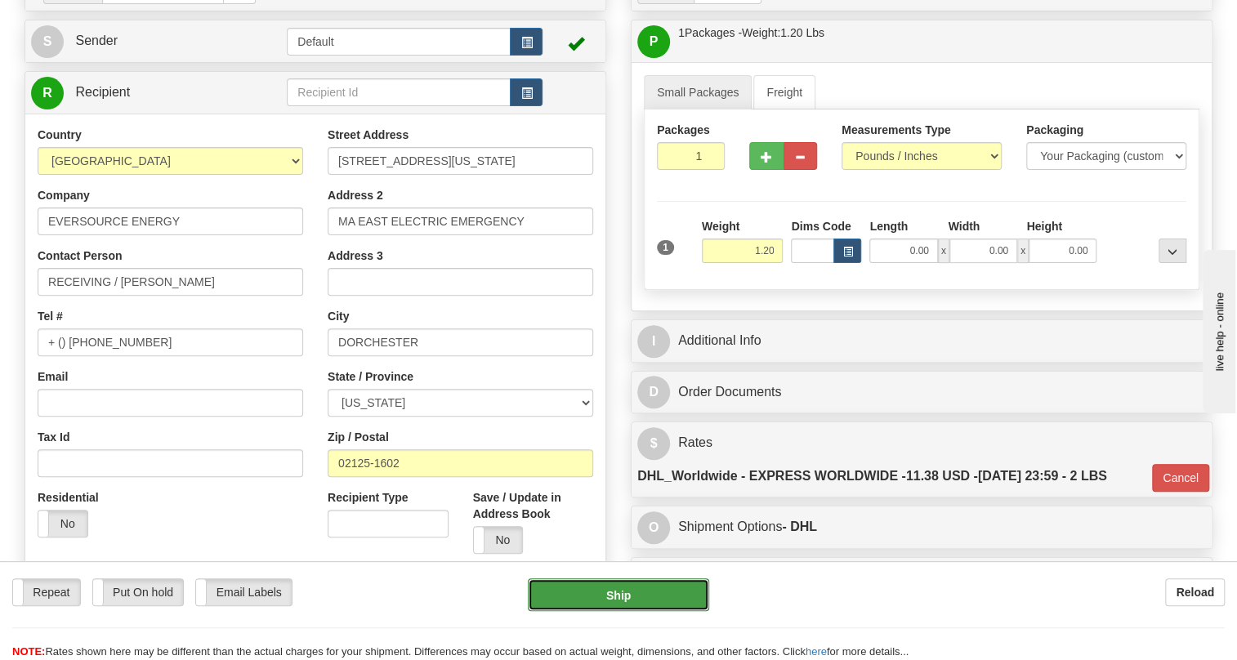
click at [620, 596] on button "Ship" at bounding box center [618, 594] width 181 height 33
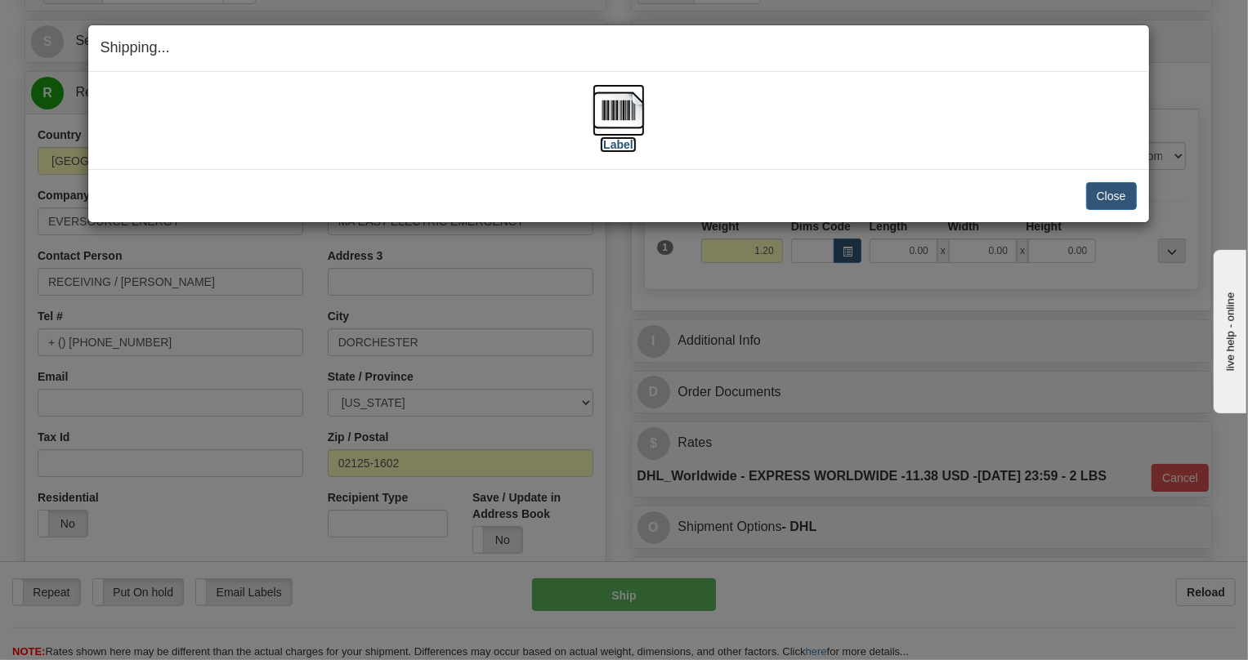
click at [613, 106] on img at bounding box center [618, 110] width 52 height 52
drag, startPoint x: 1109, startPoint y: 196, endPoint x: 1096, endPoint y: 195, distance: 12.3
click at [1109, 196] on button "Close" at bounding box center [1111, 196] width 51 height 28
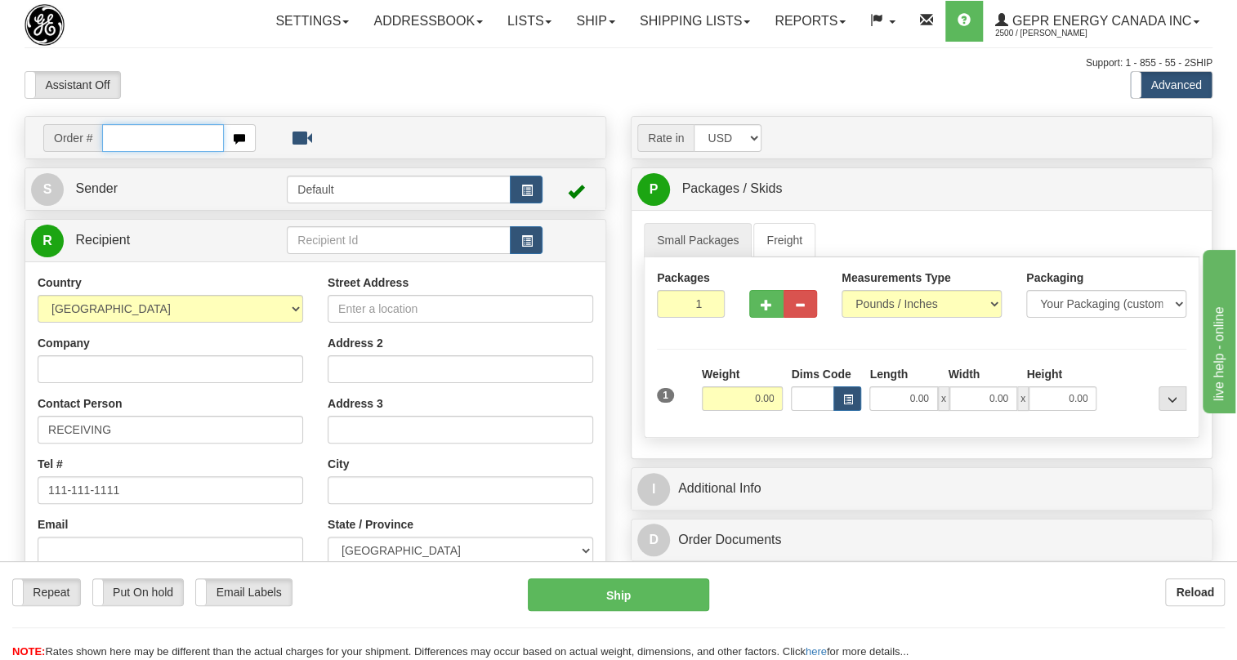
click at [123, 152] on input "text" at bounding box center [163, 138] width 122 height 28
paste input "86699088"
type input "86699088"
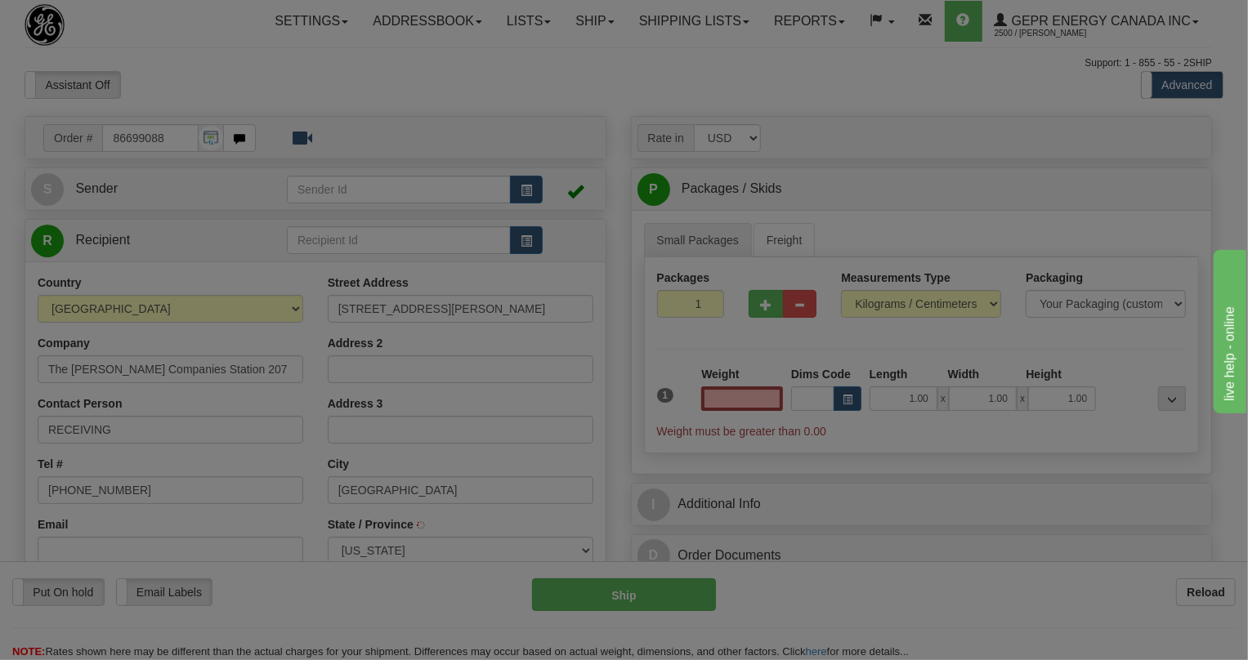
type input "OLD BRIDGE"
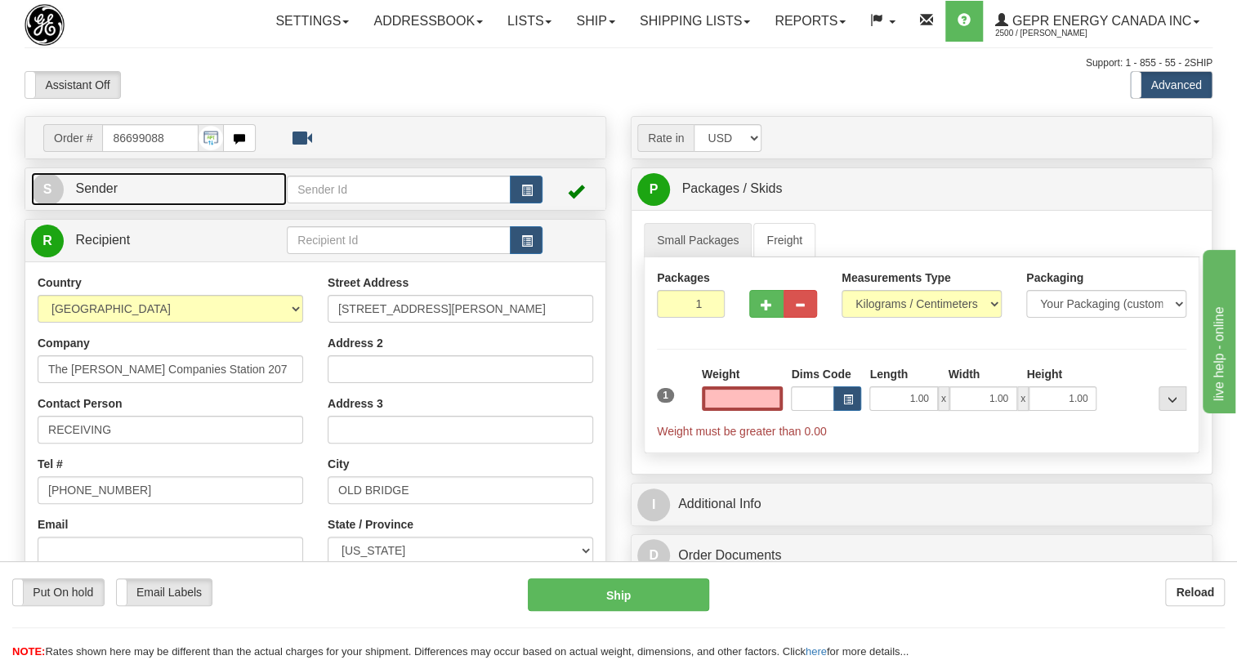
type input "0.00"
drag, startPoint x: 115, startPoint y: 225, endPoint x: 106, endPoint y: 226, distance: 9.0
click at [114, 195] on span "Sender" at bounding box center [96, 188] width 42 height 14
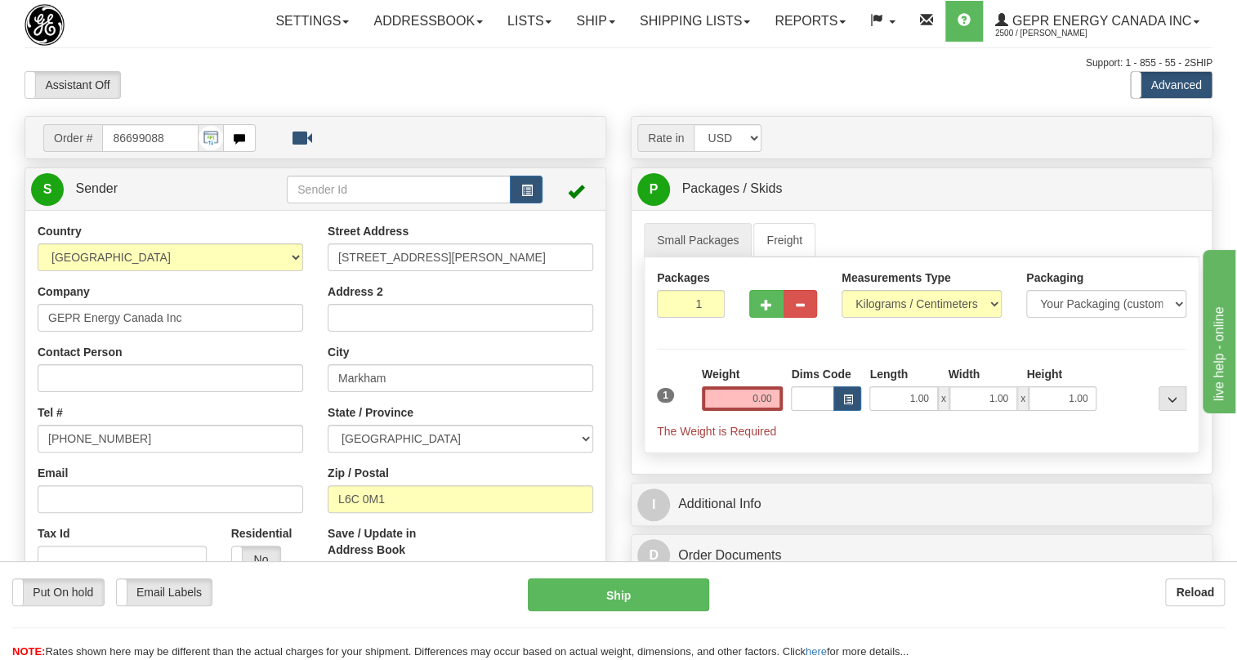
type input "MARKHAM"
click at [99, 453] on input "[PHONE_NUMBER]" at bounding box center [171, 439] width 266 height 28
paste input "[PHONE_NUMBER]"
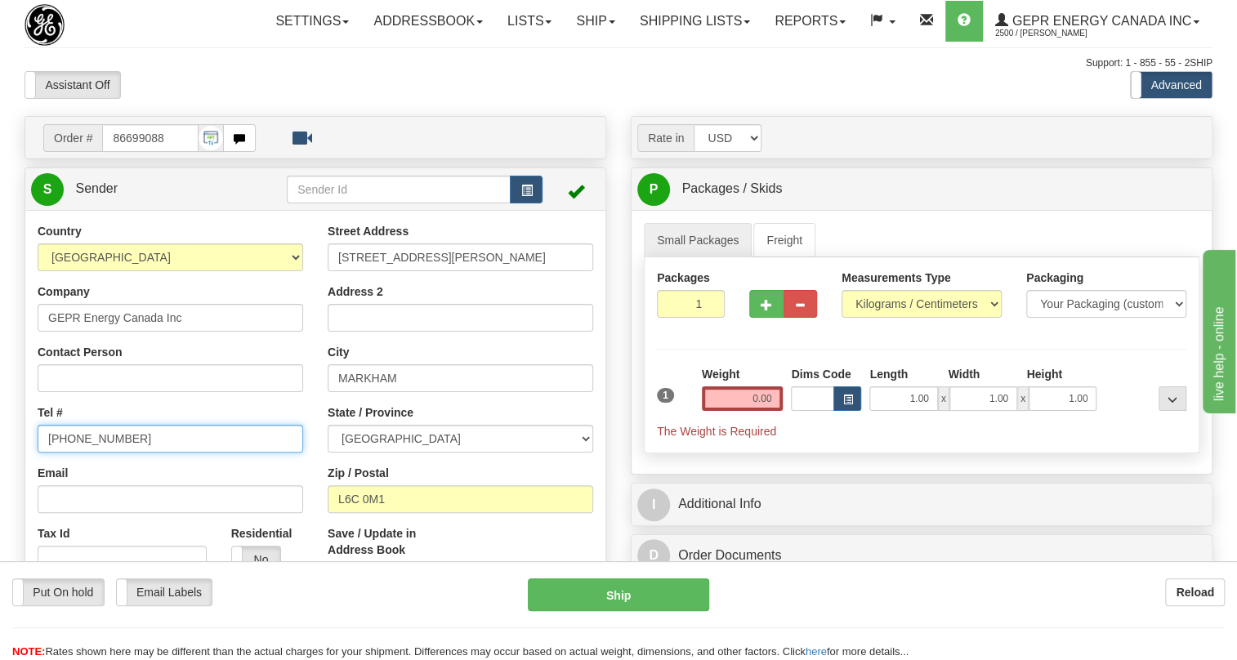
type input "[PHONE_NUMBER]"
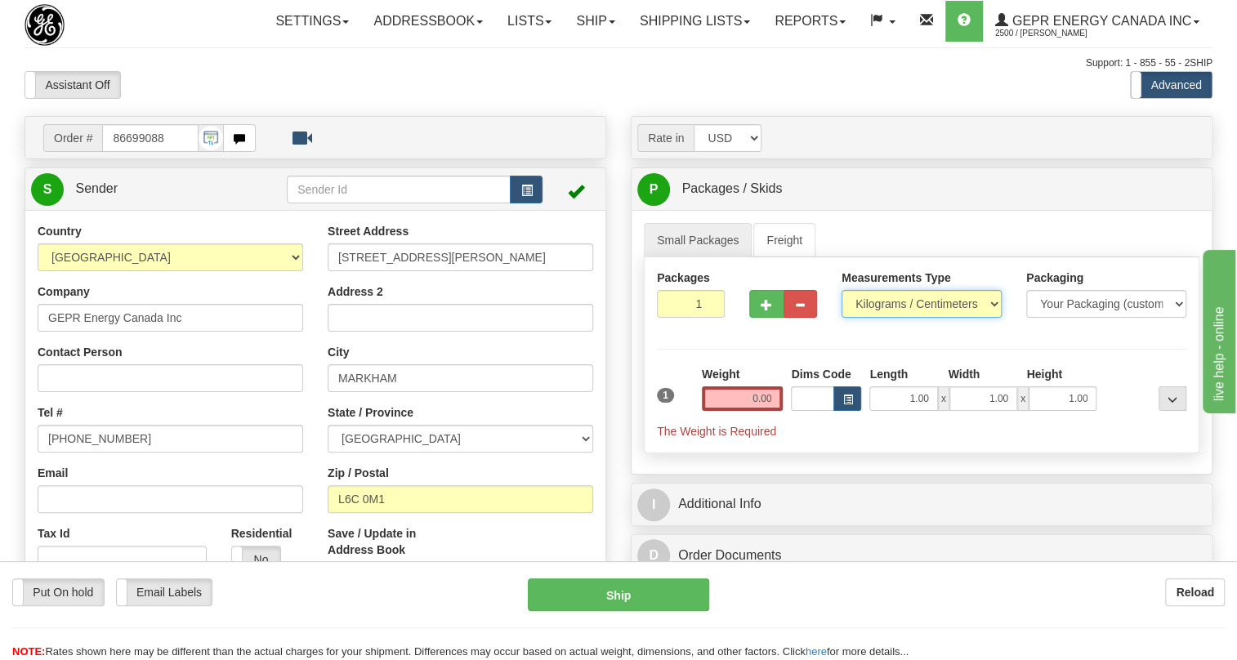
click at [868, 318] on select "Pounds / Inches Kilograms / Centimeters" at bounding box center [921, 304] width 160 height 28
select select "0"
click at [841, 318] on select "Pounds / Inches Kilograms / Centimeters" at bounding box center [921, 304] width 160 height 28
click at [743, 411] on input "0.00" at bounding box center [743, 398] width 82 height 25
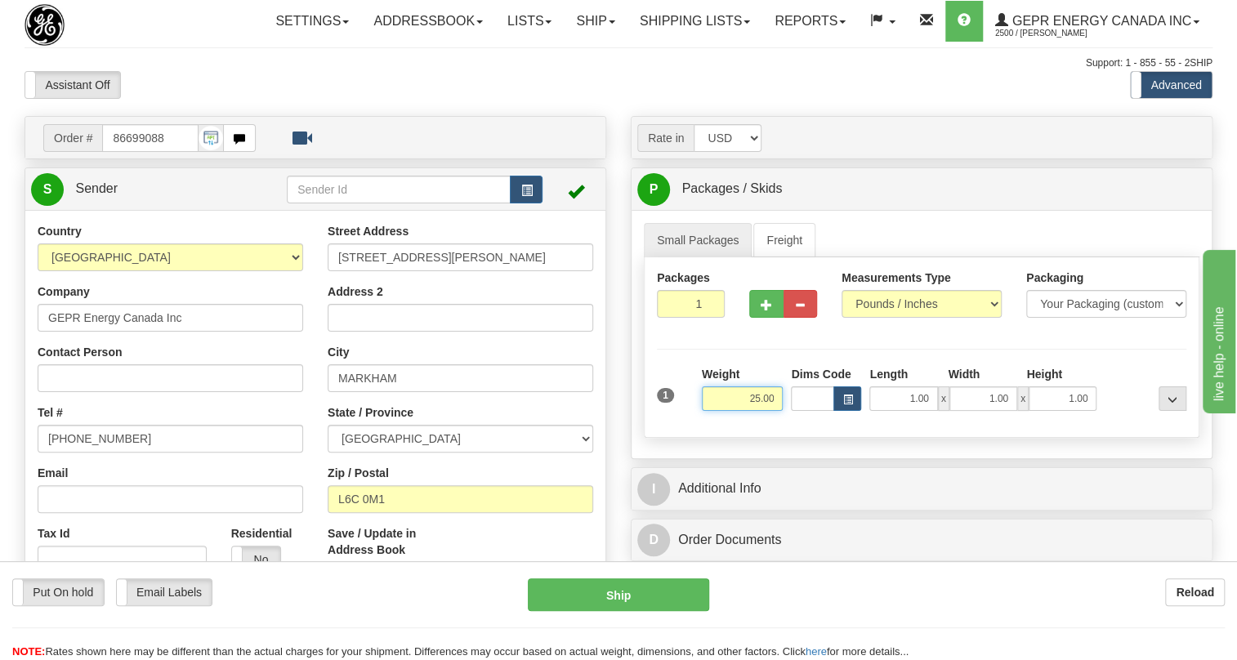
type input "25.00"
click at [104, 195] on span "Sender" at bounding box center [96, 188] width 42 height 14
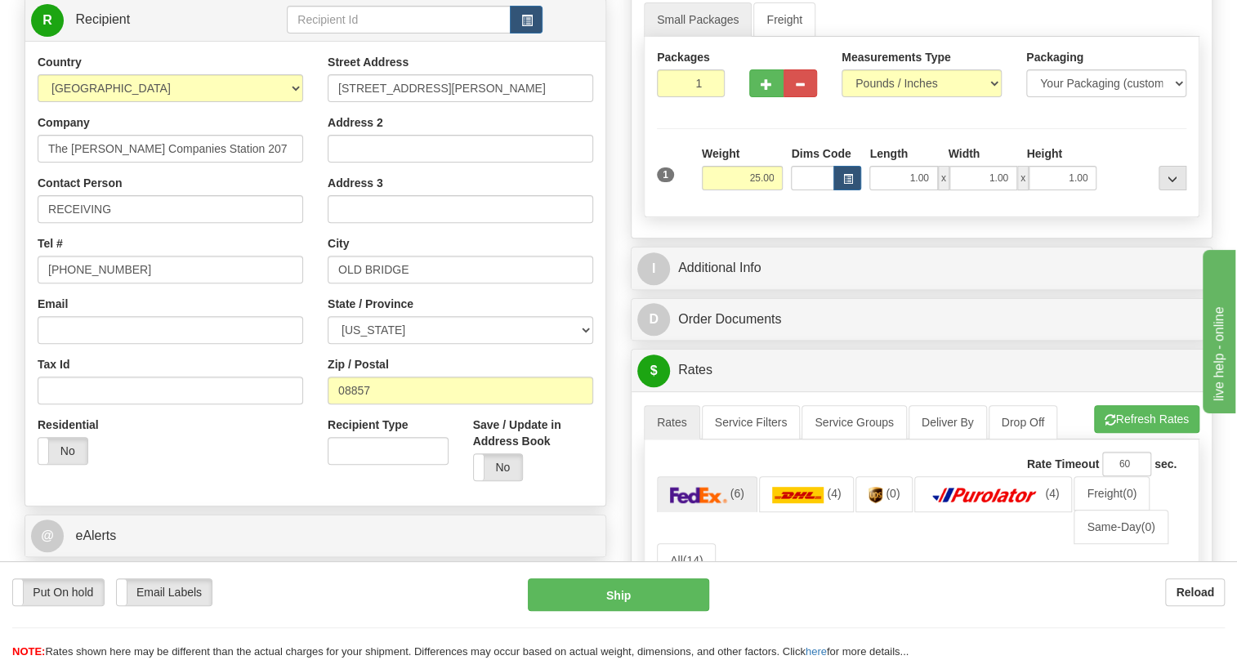
scroll to position [222, 0]
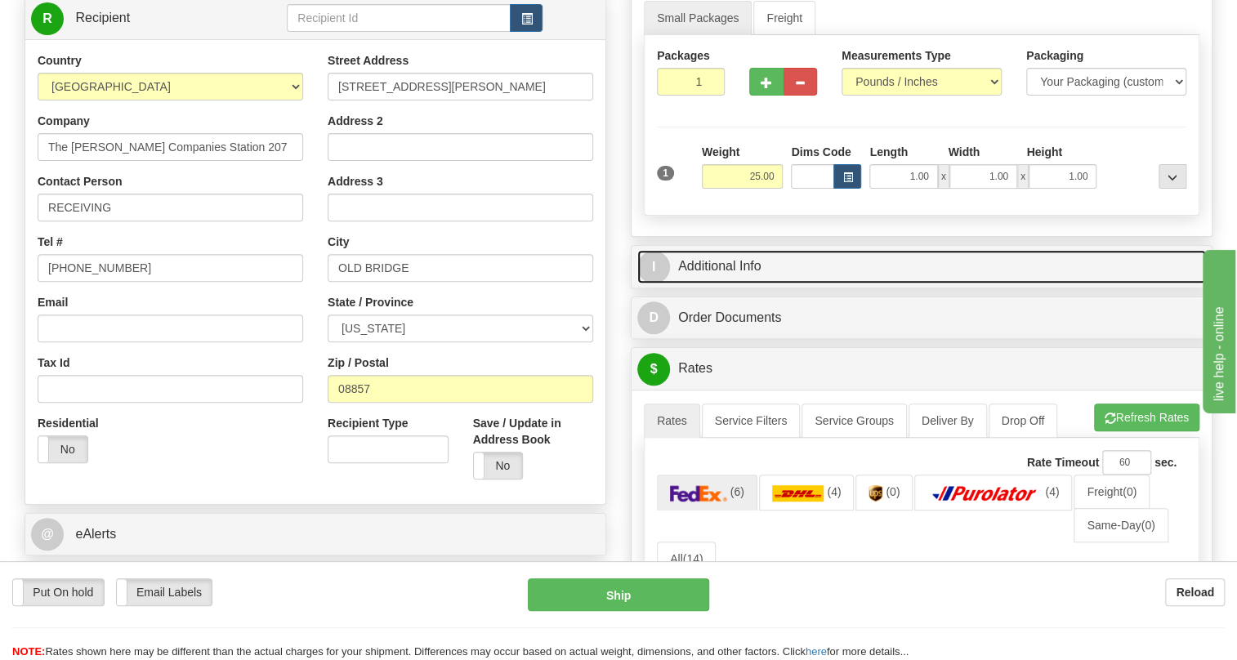
click at [737, 283] on link "I Additional Info" at bounding box center [921, 266] width 569 height 33
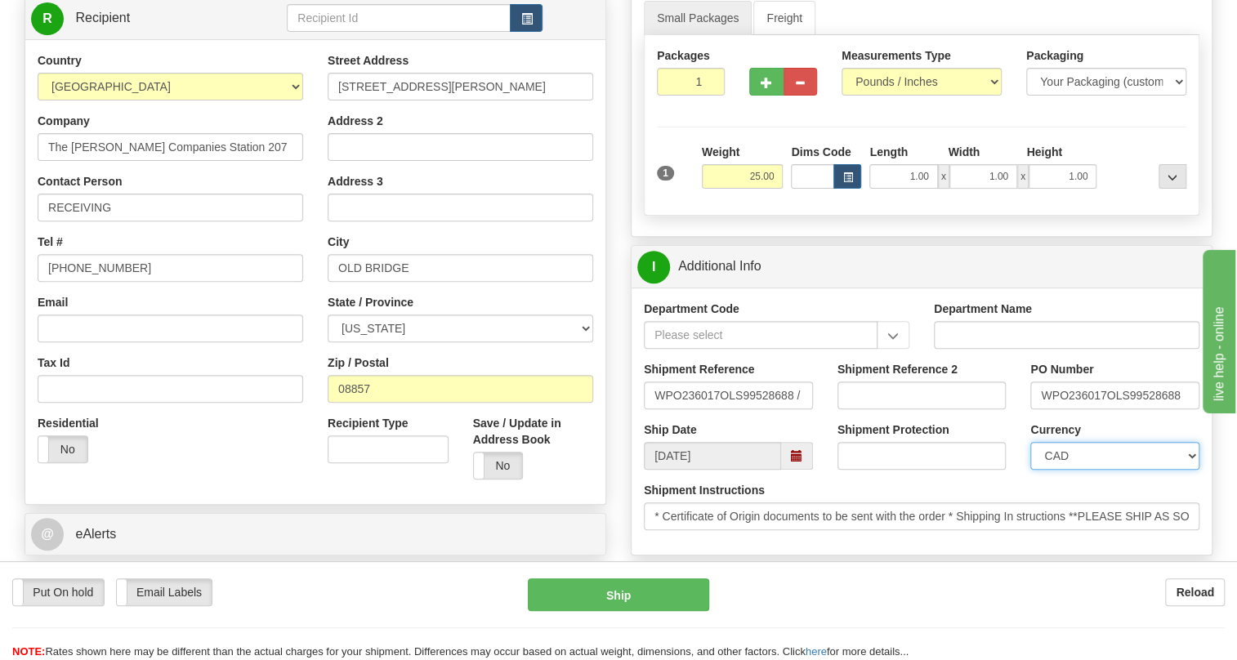
click at [1094, 470] on select "CAD USD EUR ZAR [PERSON_NAME] ARN AUD AUS AWG BBD BFR BGN BHD BMD BND BRC BRL C…" at bounding box center [1114, 456] width 169 height 28
select select "1"
click at [1030, 470] on select "CAD USD EUR ZAR [PERSON_NAME] ARN AUD AUS AWG BBD BFR BGN BHD BMD BND BRC BRL C…" at bounding box center [1114, 456] width 169 height 28
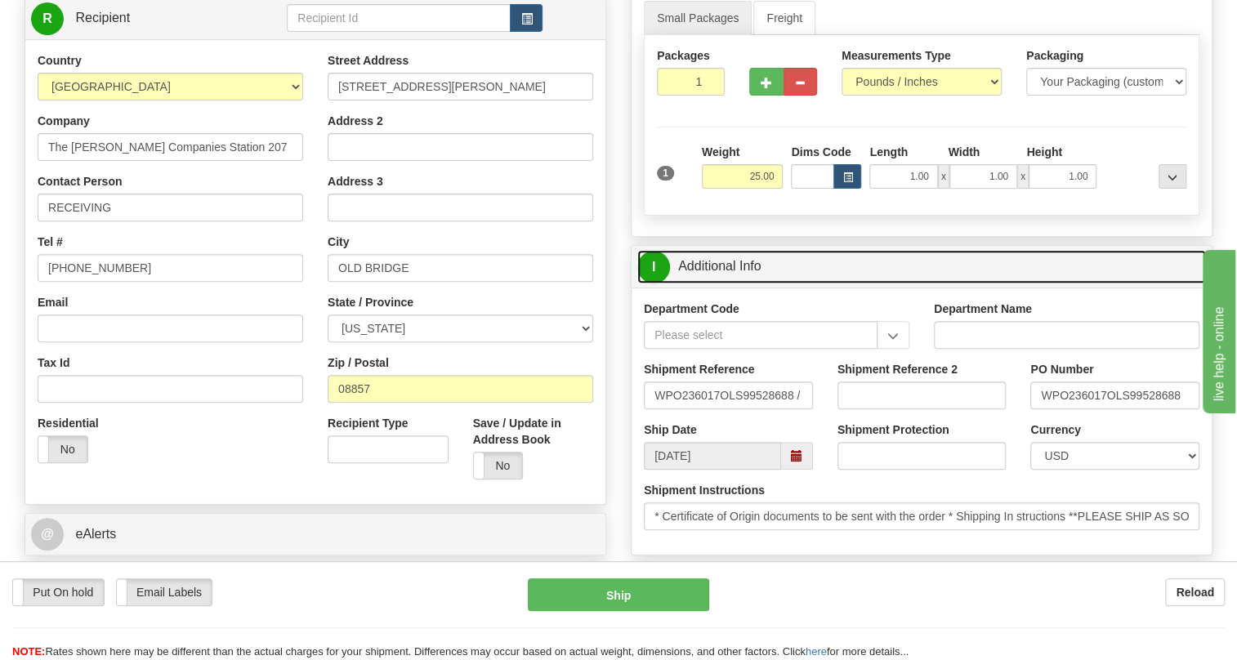
click at [733, 283] on link "I Additional Info" at bounding box center [921, 266] width 569 height 33
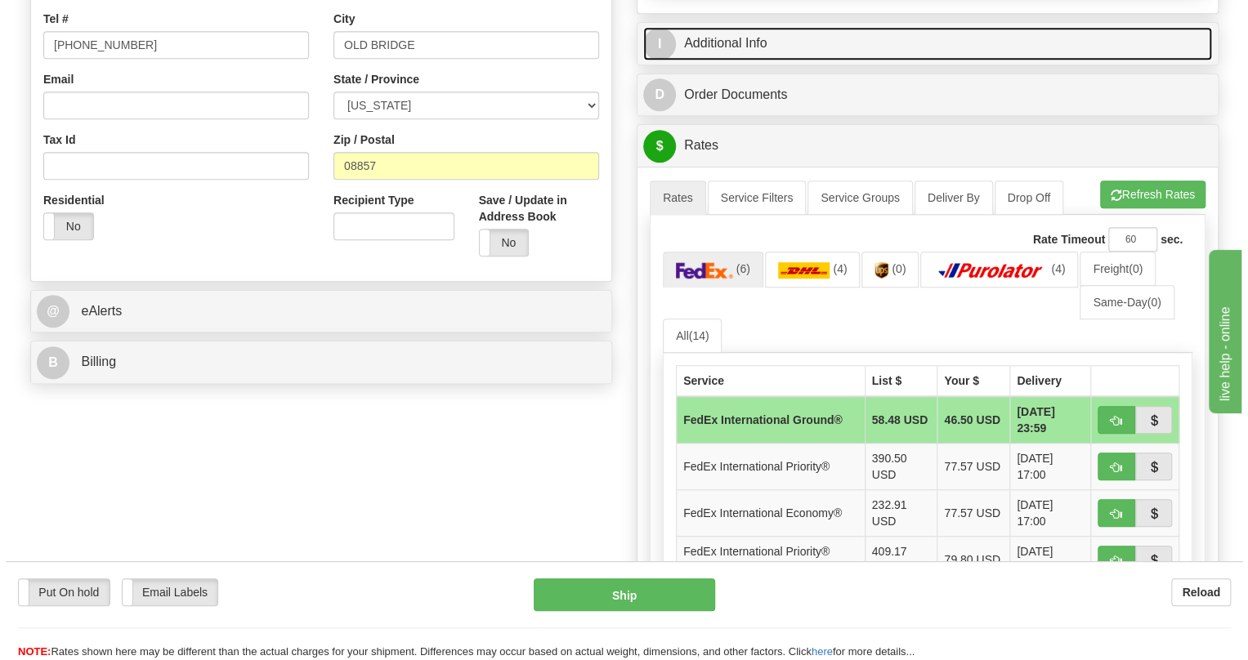
scroll to position [520, 0]
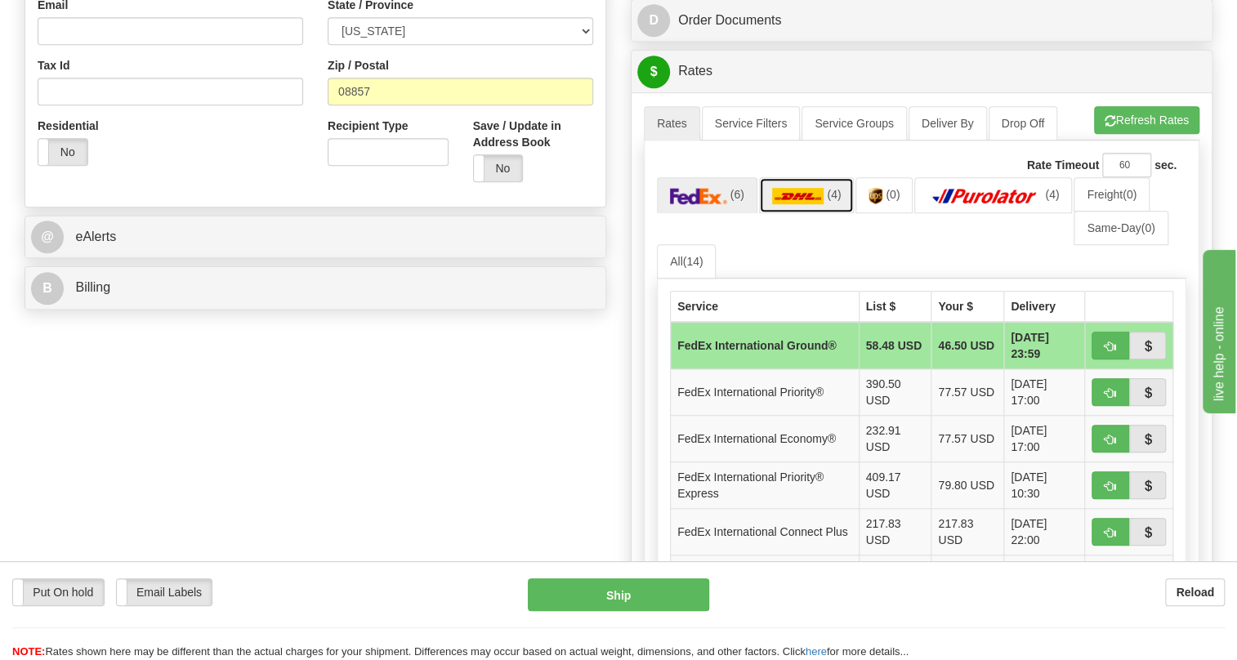
click at [810, 204] on img at bounding box center [798, 196] width 52 height 16
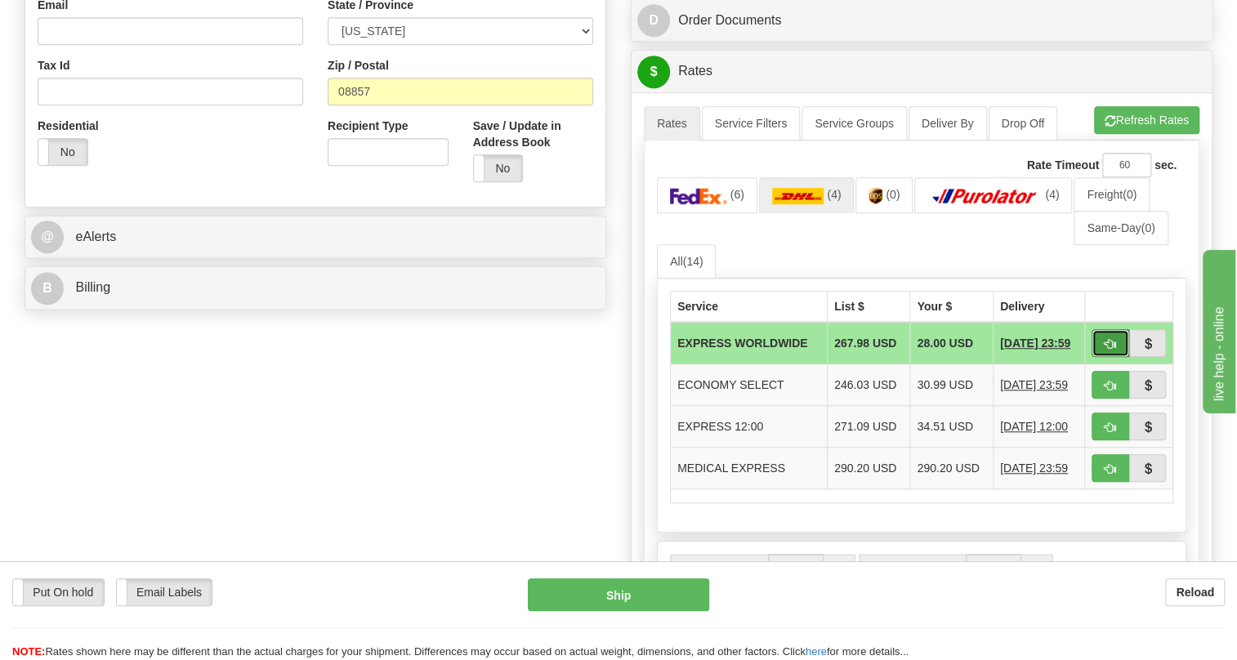
click at [1110, 350] on span "button" at bounding box center [1110, 344] width 11 height 11
type input "P"
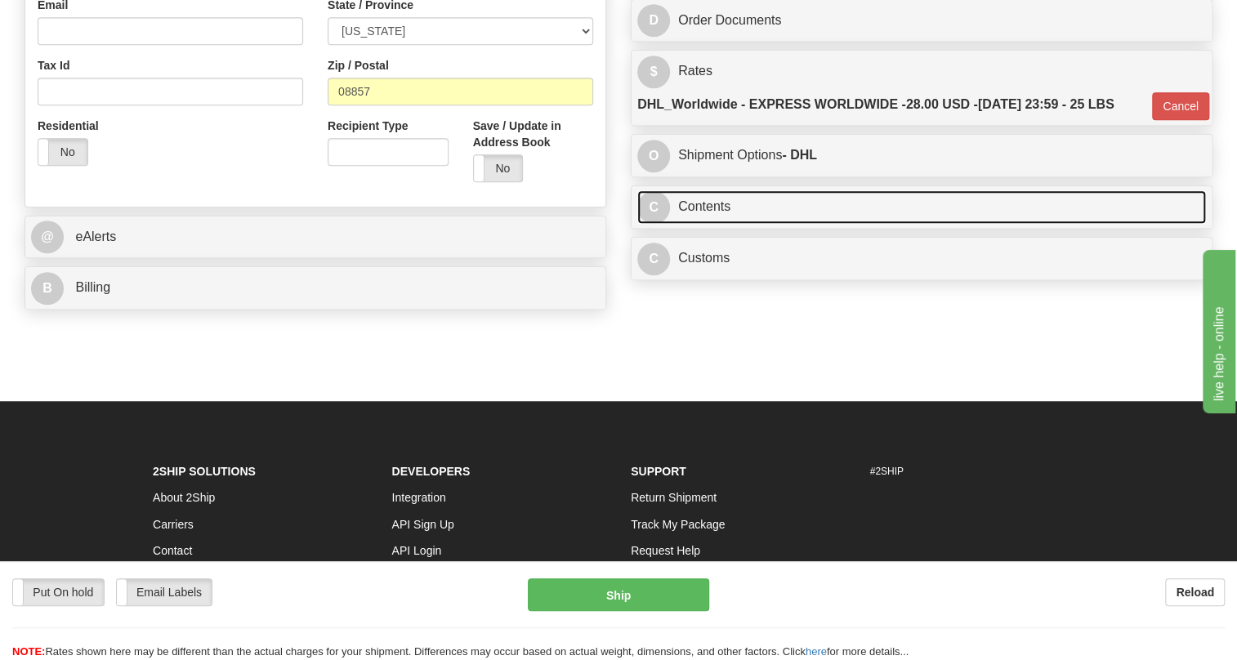
click at [711, 224] on link "C Contents" at bounding box center [921, 206] width 569 height 33
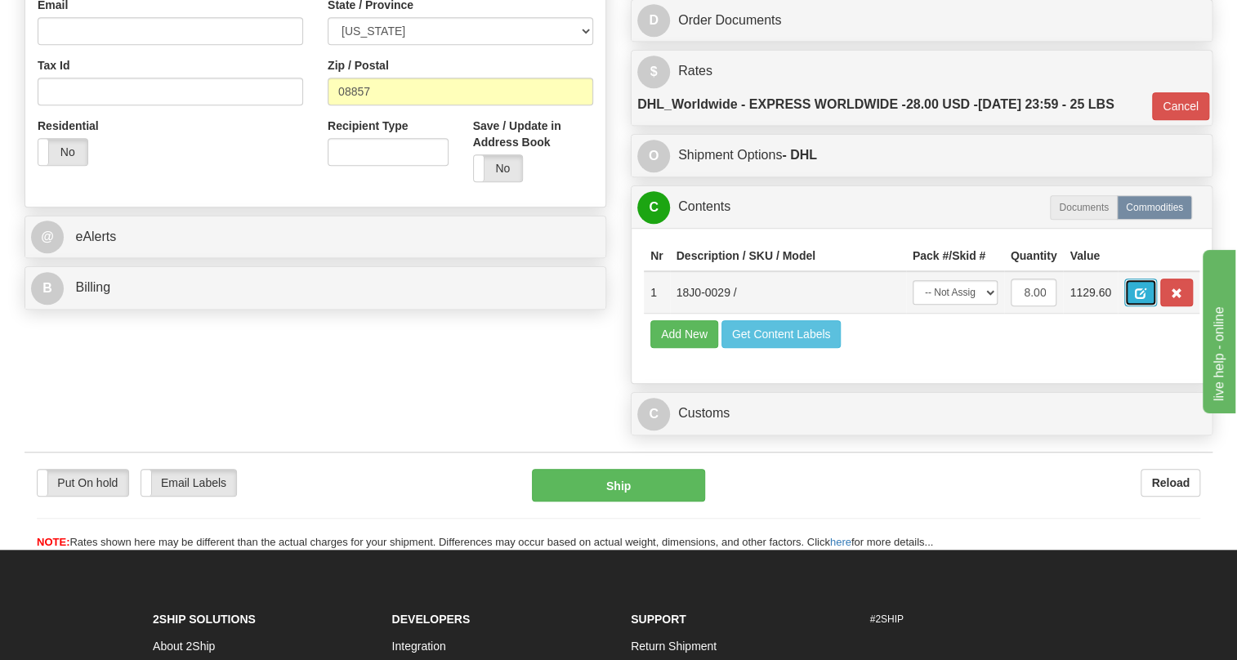
click at [1136, 299] on span "button" at bounding box center [1140, 293] width 11 height 11
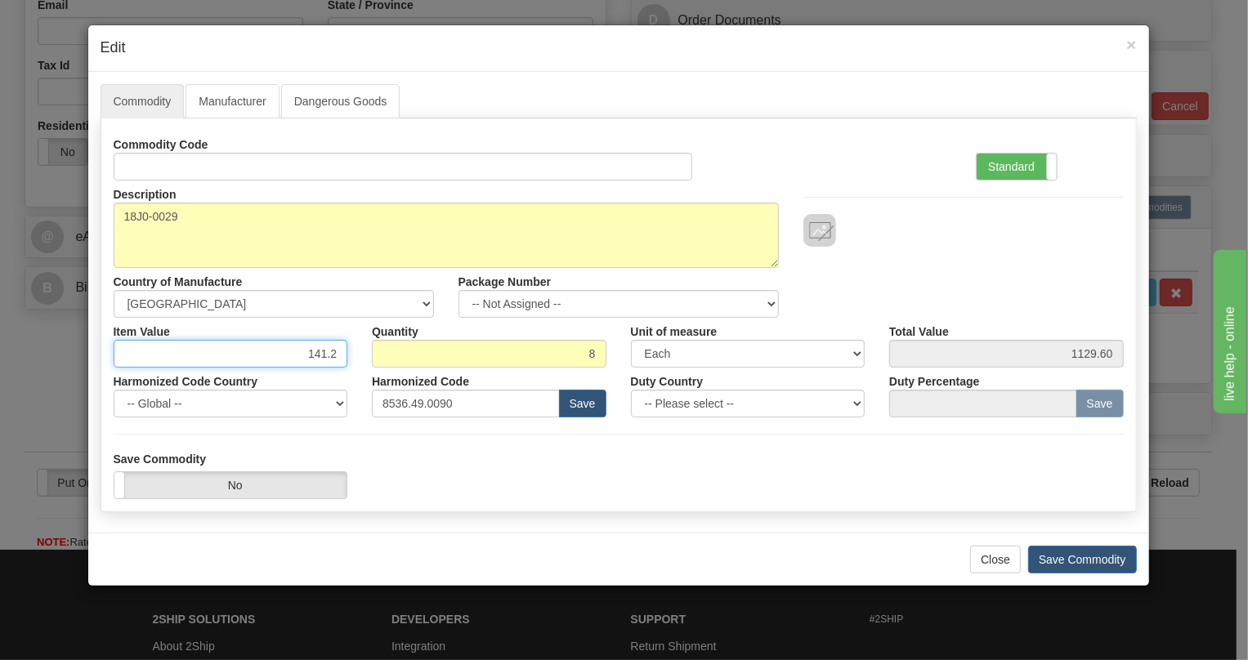
drag, startPoint x: 341, startPoint y: 350, endPoint x: 310, endPoint y: 358, distance: 32.1
click at [310, 358] on input "141.2" at bounding box center [231, 354] width 234 height 28
type input "78.95"
type input "631.60"
click at [360, 372] on div "Harmonized Code 8536.49.0090 Save" at bounding box center [488, 393] width 259 height 50
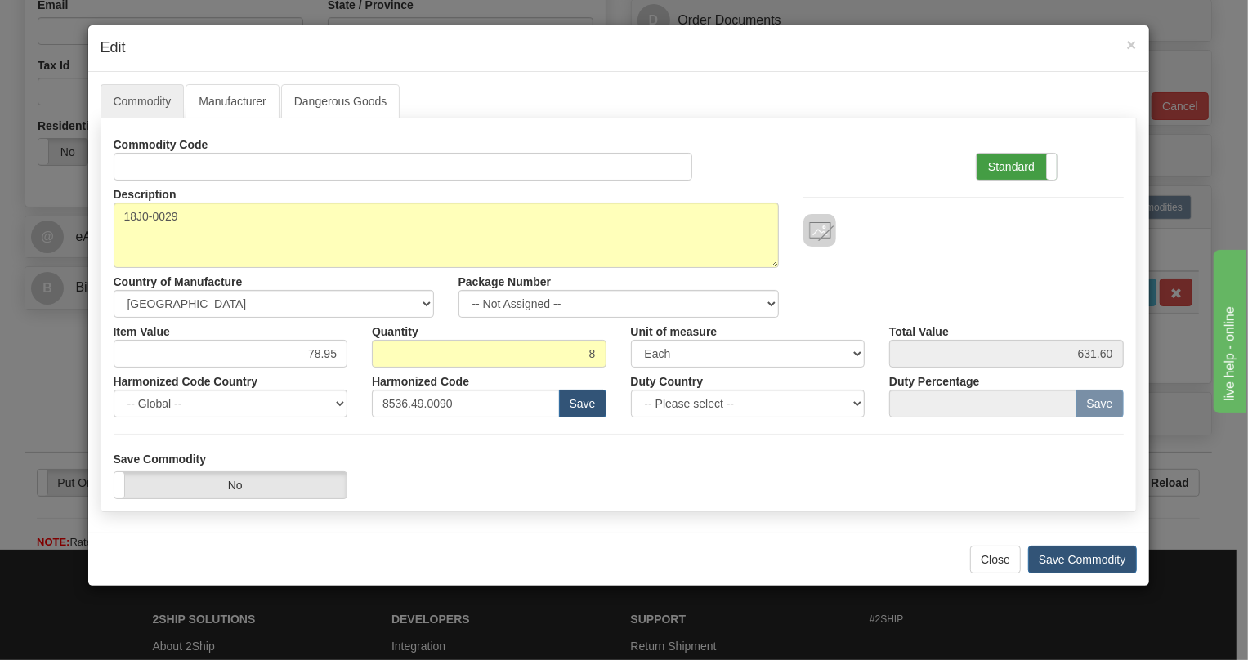
click at [1000, 168] on label "Standard" at bounding box center [1016, 167] width 80 height 26
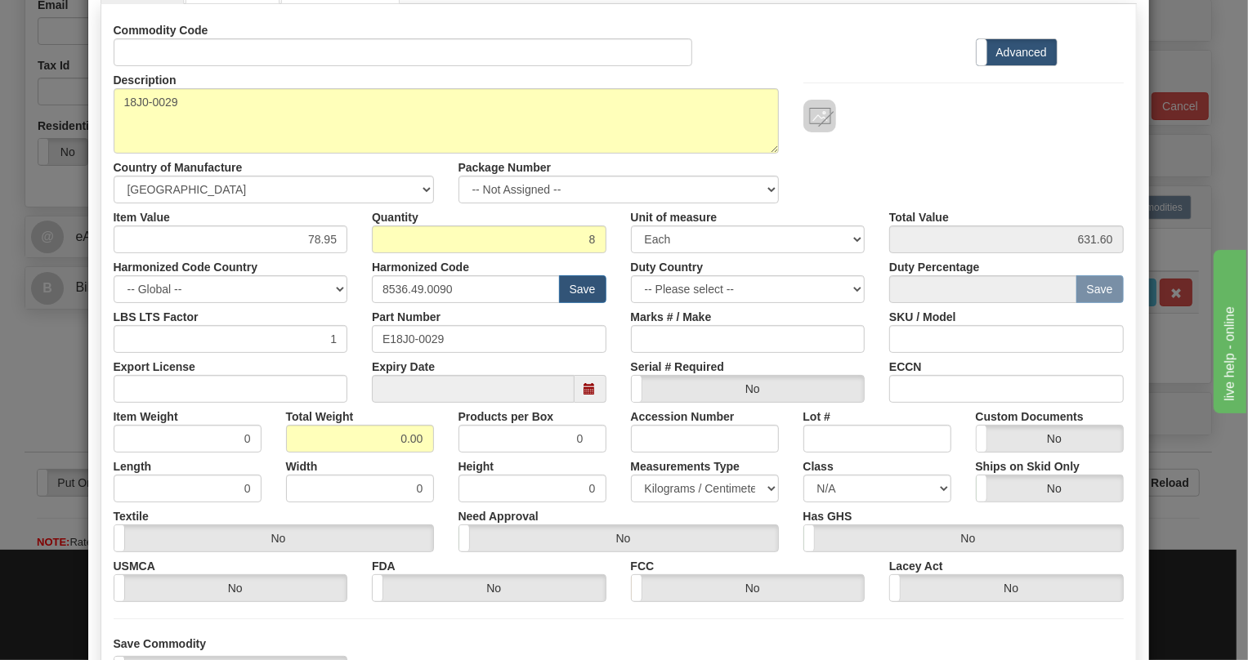
scroll to position [148, 0]
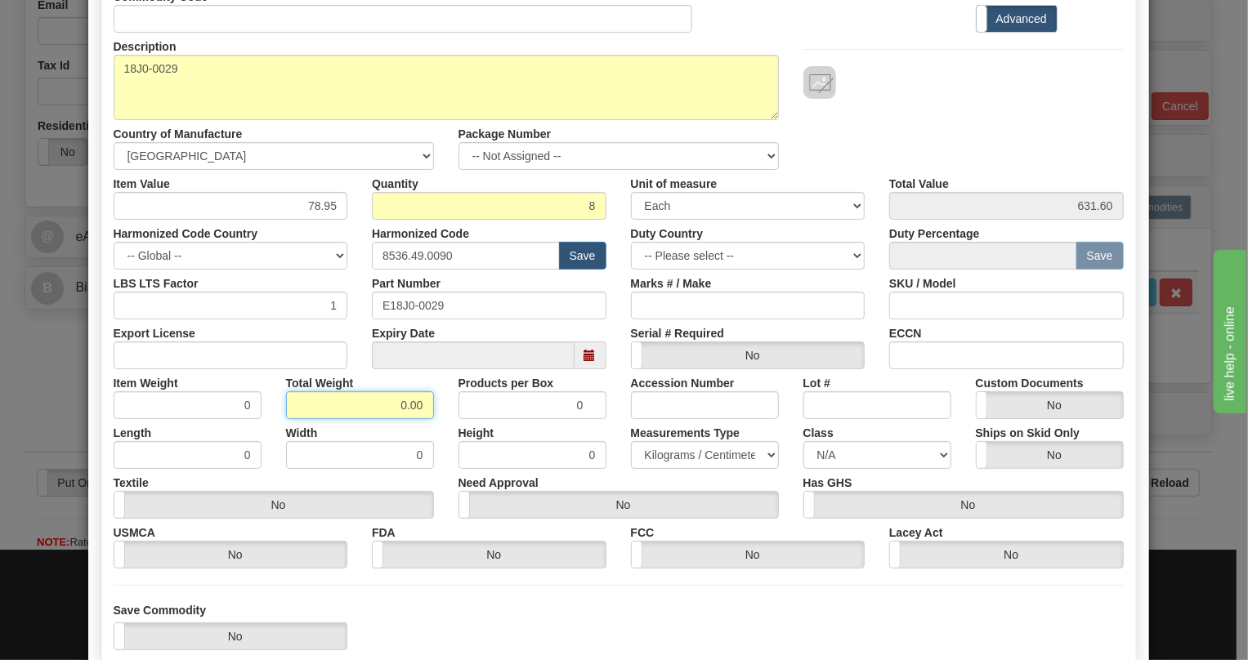
click at [383, 402] on input "0.00" at bounding box center [360, 405] width 148 height 28
type input "1.00"
type input "0.1250"
click at [686, 456] on select "Pounds / Inches Kilograms / Centimeters" at bounding box center [705, 455] width 148 height 28
select select "0"
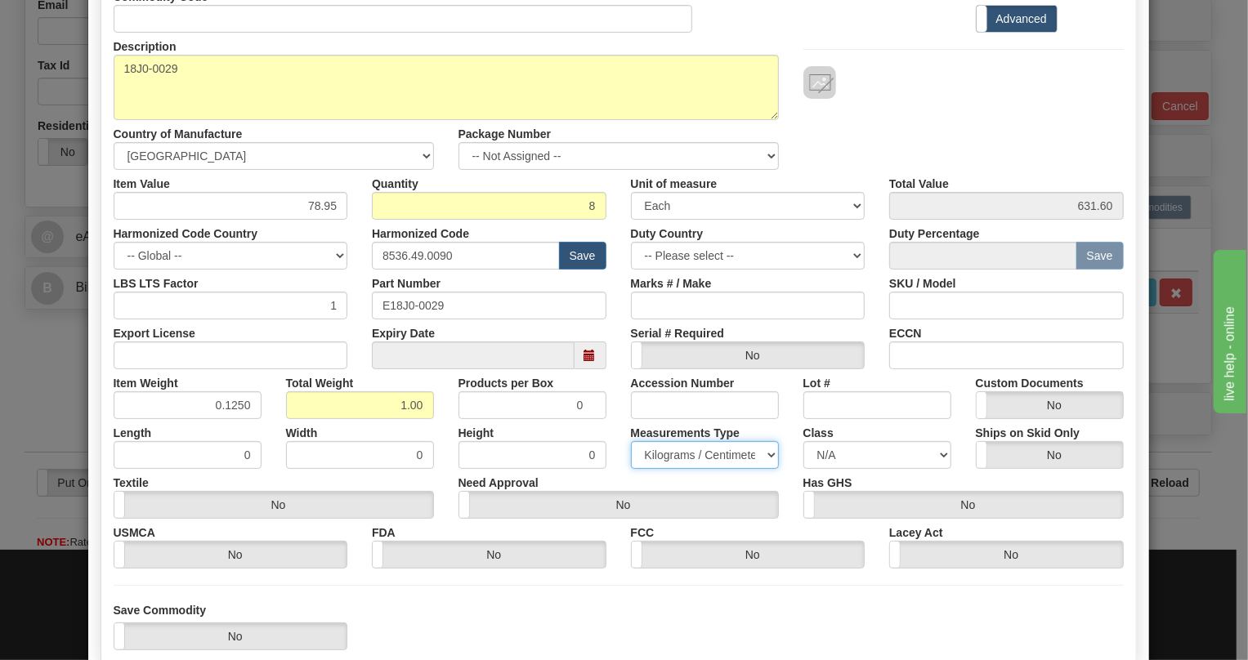
click at [631, 441] on select "Pounds / Inches Kilograms / Centimeters" at bounding box center [705, 455] width 148 height 28
click at [618, 422] on div "Measurements Type Pounds / Inches Kilograms / Centimeters" at bounding box center [704, 444] width 172 height 50
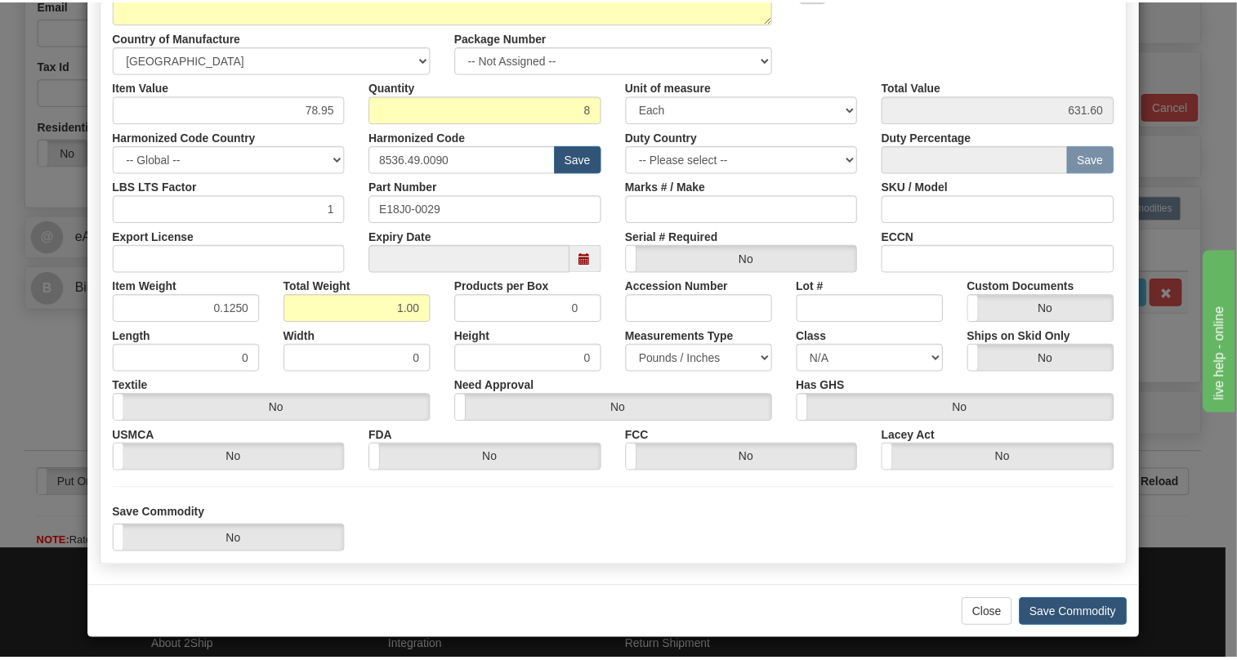
scroll to position [248, 0]
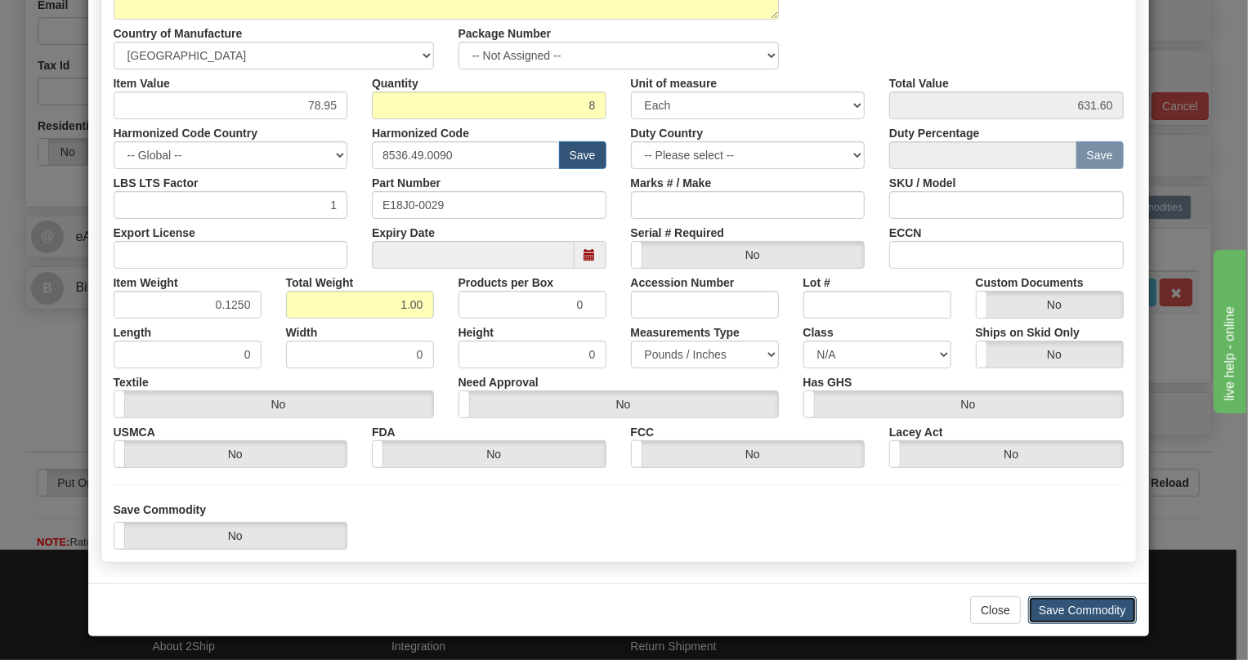
click at [1070, 613] on button "Save Commodity" at bounding box center [1082, 610] width 109 height 28
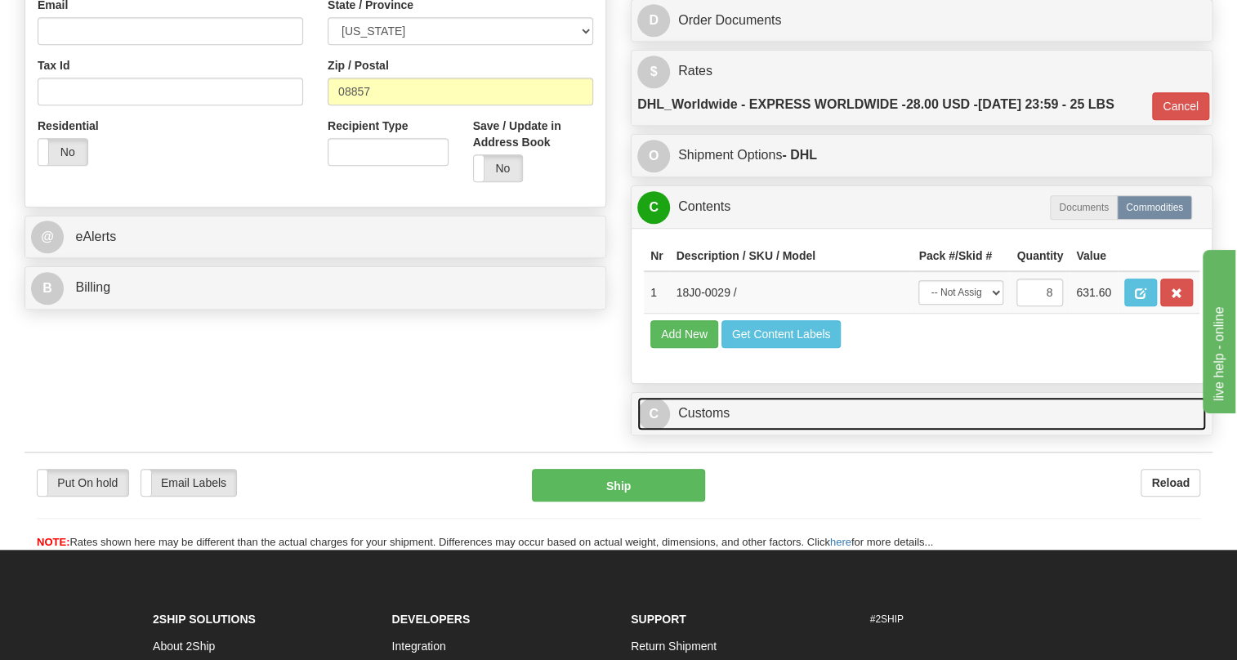
click at [711, 431] on link "C Customs" at bounding box center [921, 413] width 569 height 33
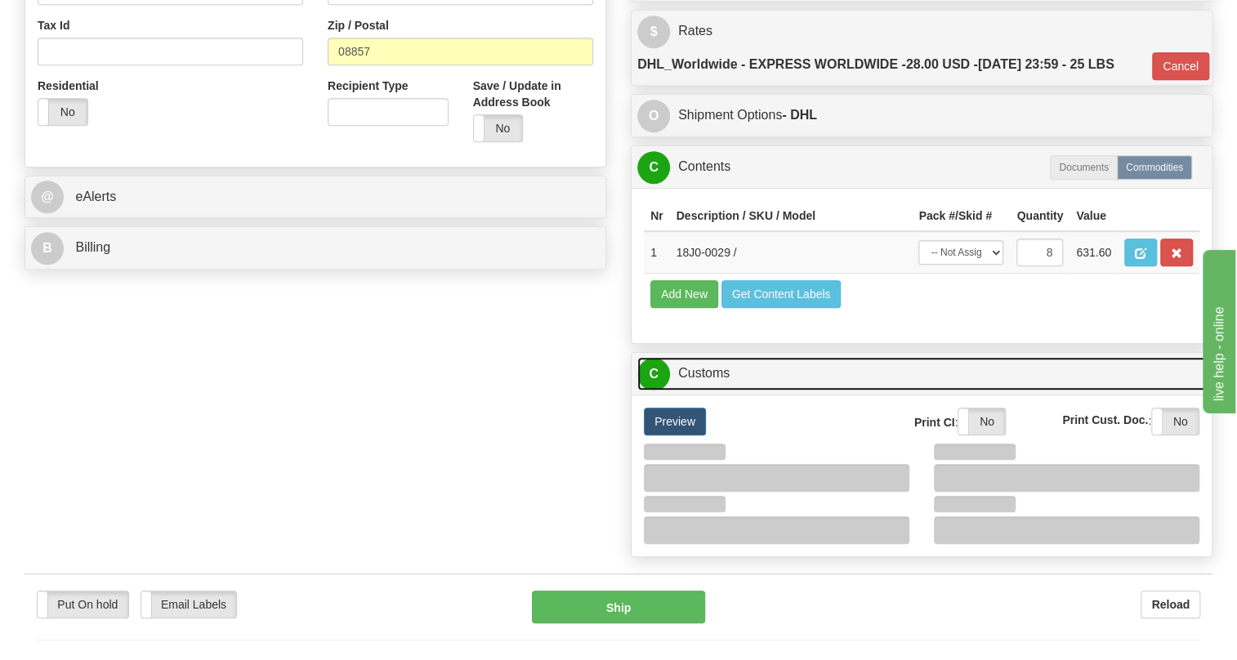
scroll to position [594, 0]
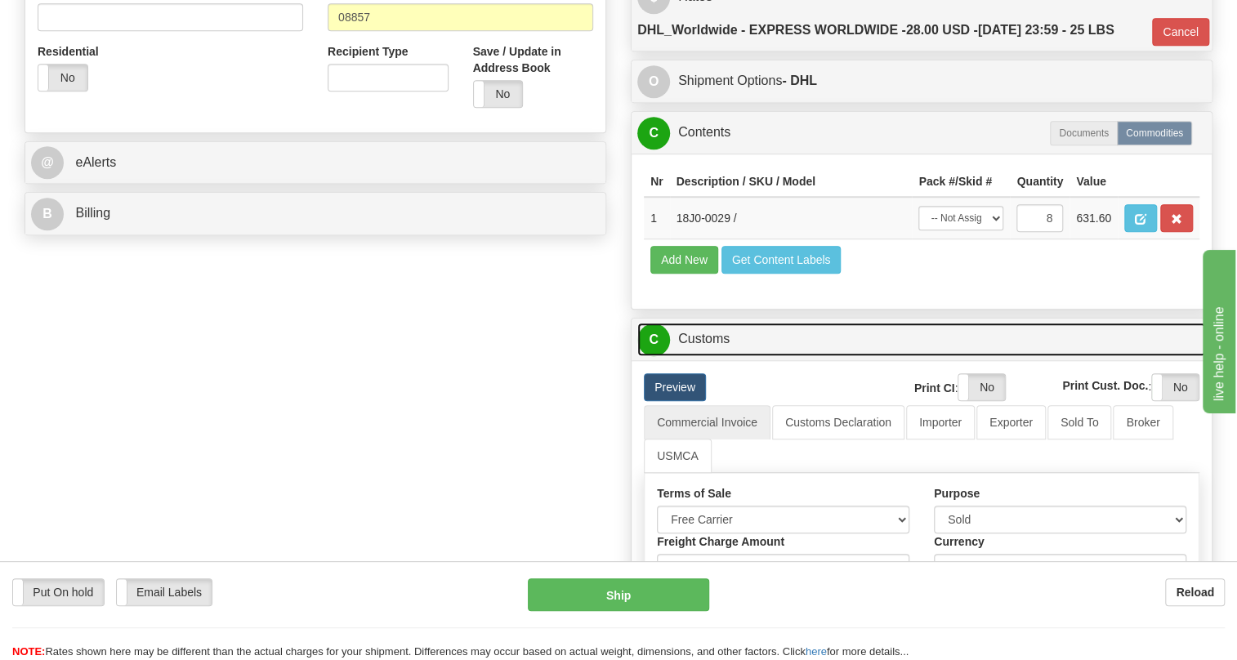
click at [713, 356] on link "C Customs" at bounding box center [921, 339] width 569 height 33
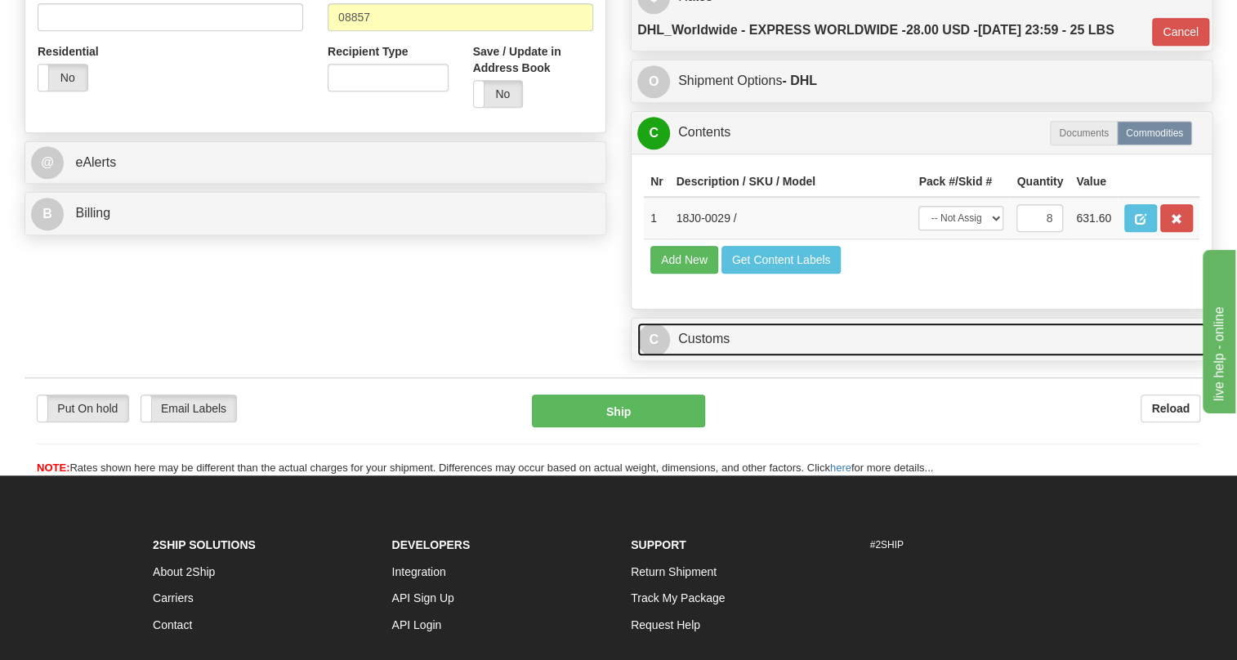
scroll to position [520, 0]
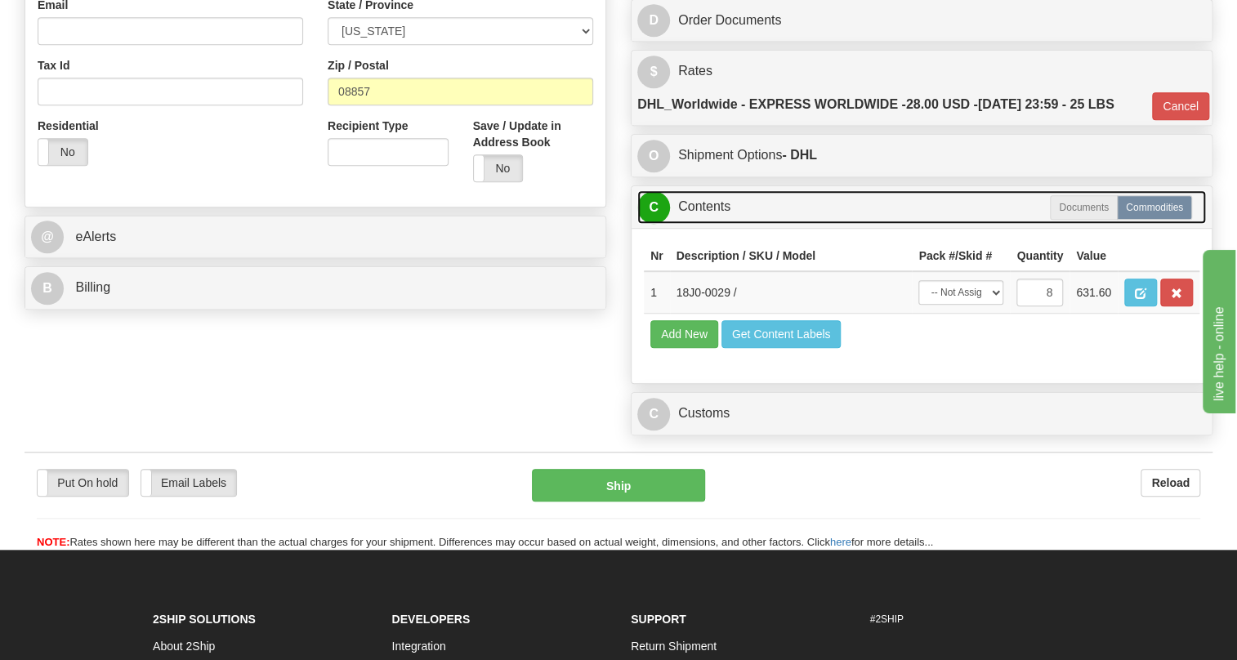
click at [716, 224] on link "C Contents" at bounding box center [921, 206] width 569 height 33
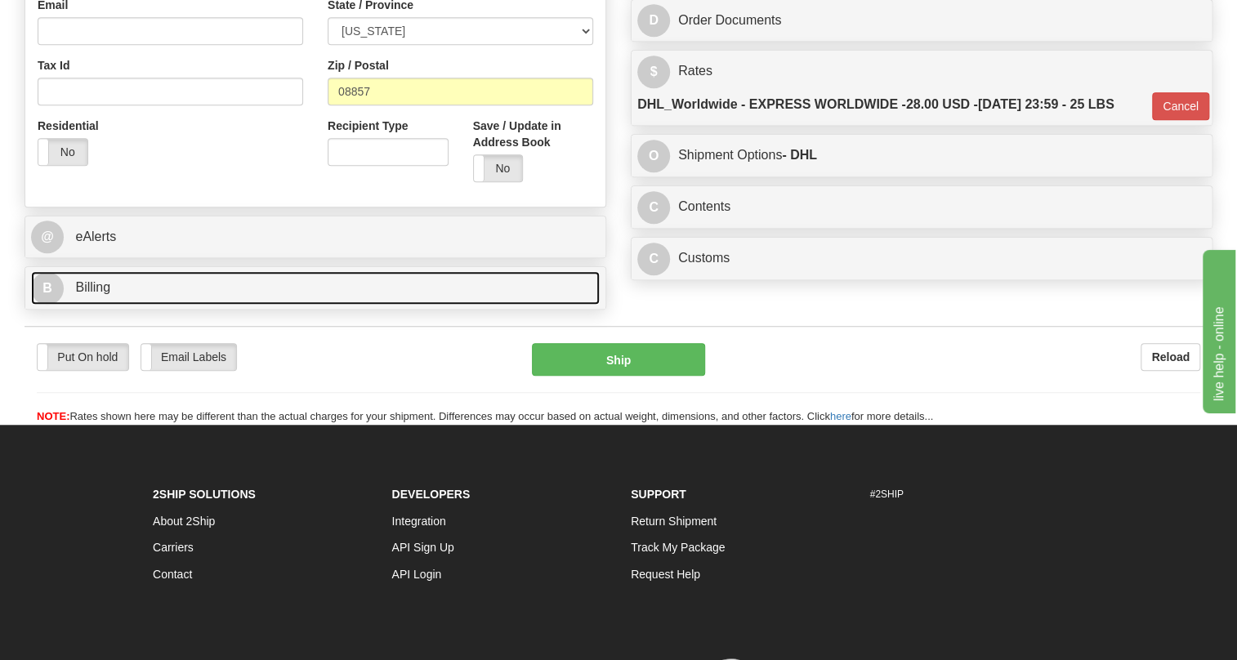
click at [96, 294] on span "Billing" at bounding box center [92, 287] width 35 height 14
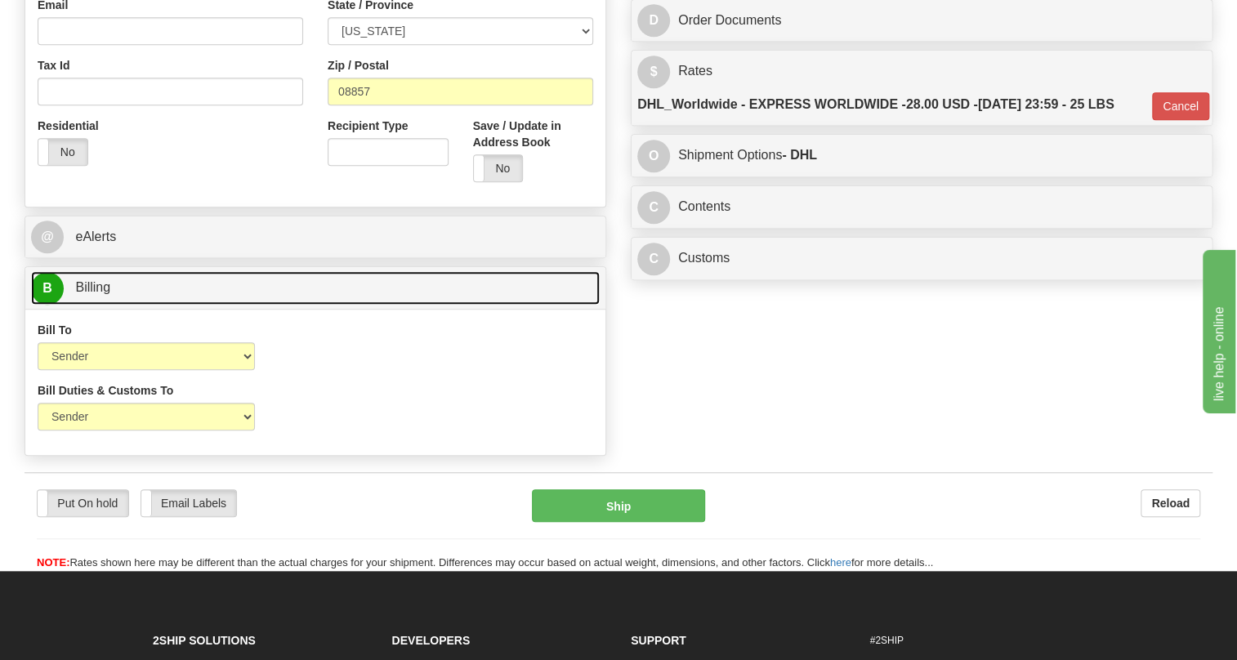
click at [96, 294] on span "Billing" at bounding box center [92, 287] width 35 height 14
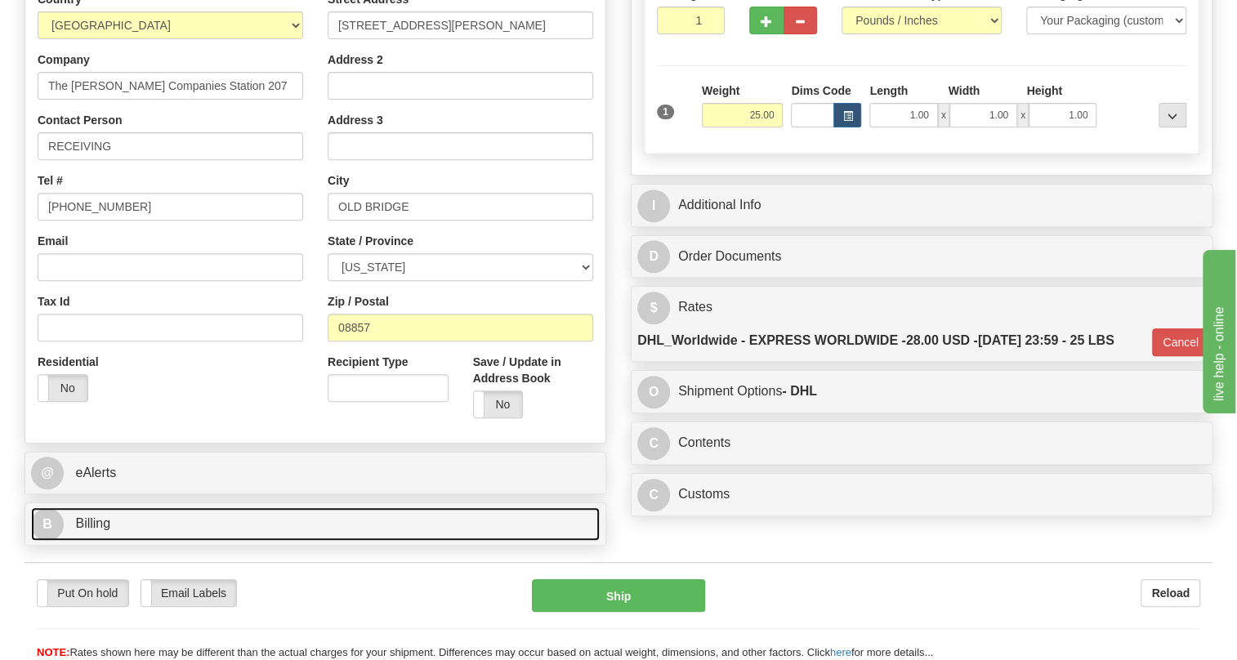
scroll to position [222, 0]
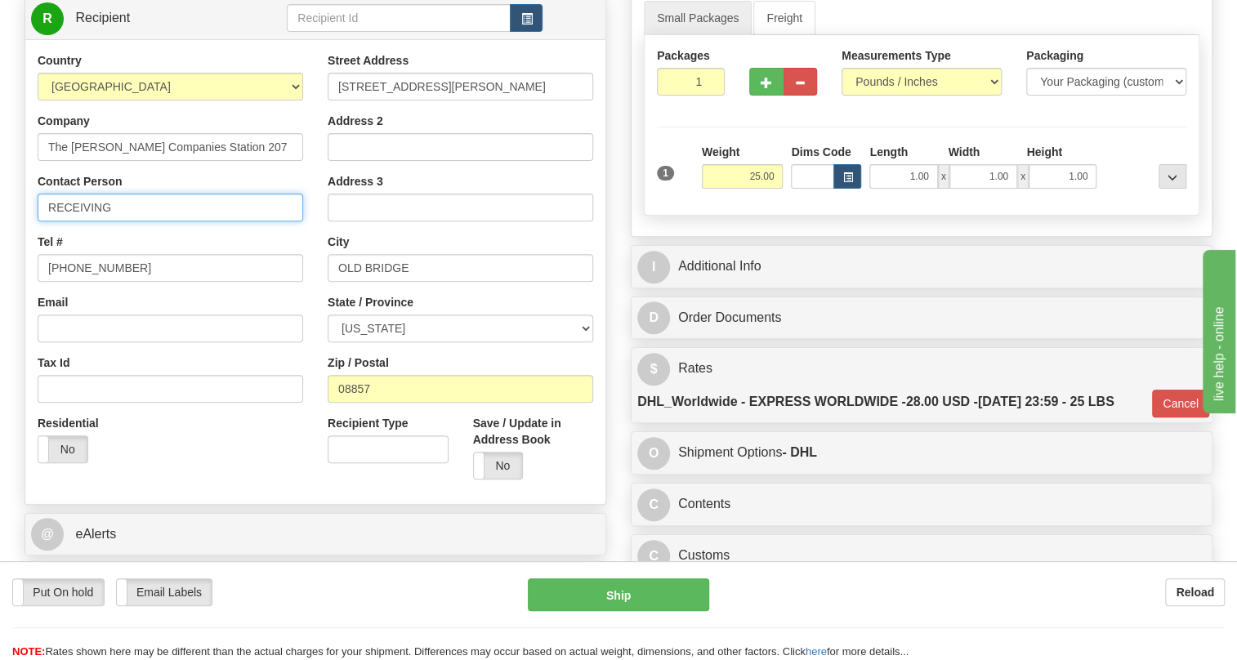
click at [129, 221] on input "RECEIVING" at bounding box center [171, 208] width 266 height 28
paste input "Tyler Chabalie"
type input "RECEIVING / Tyler Chabalie"
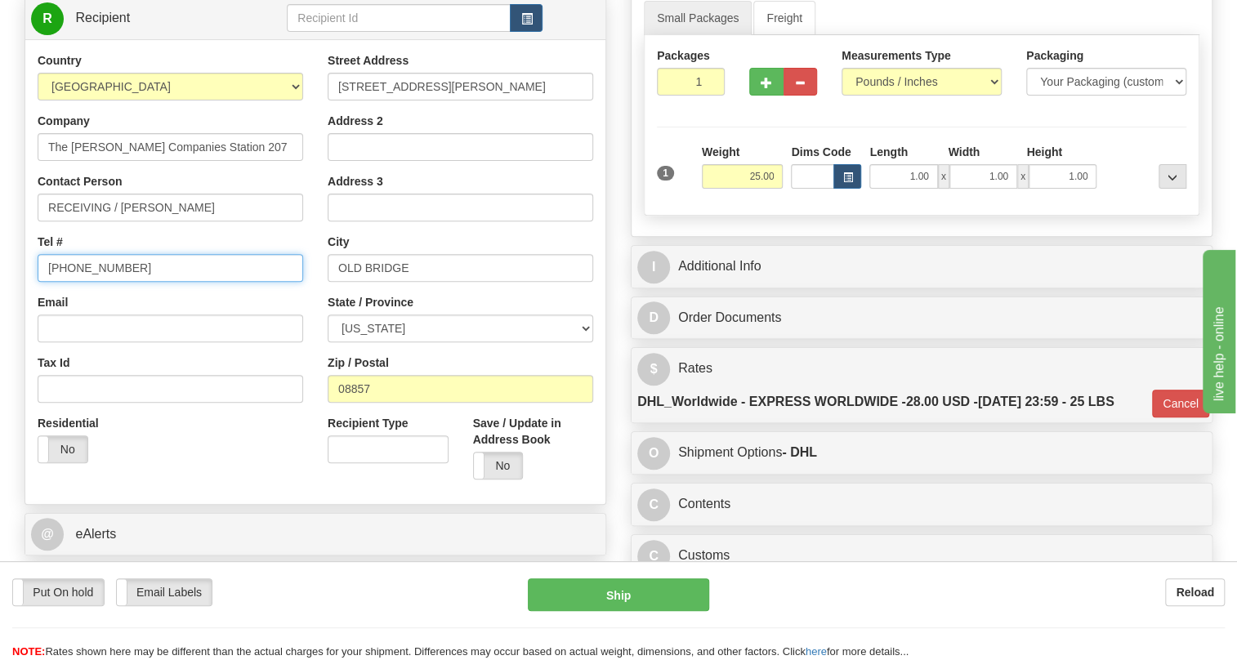
click at [97, 282] on input "(779)7960565" at bounding box center [171, 268] width 266 height 28
paste input "412-508-2889"
type input "412-508-2889"
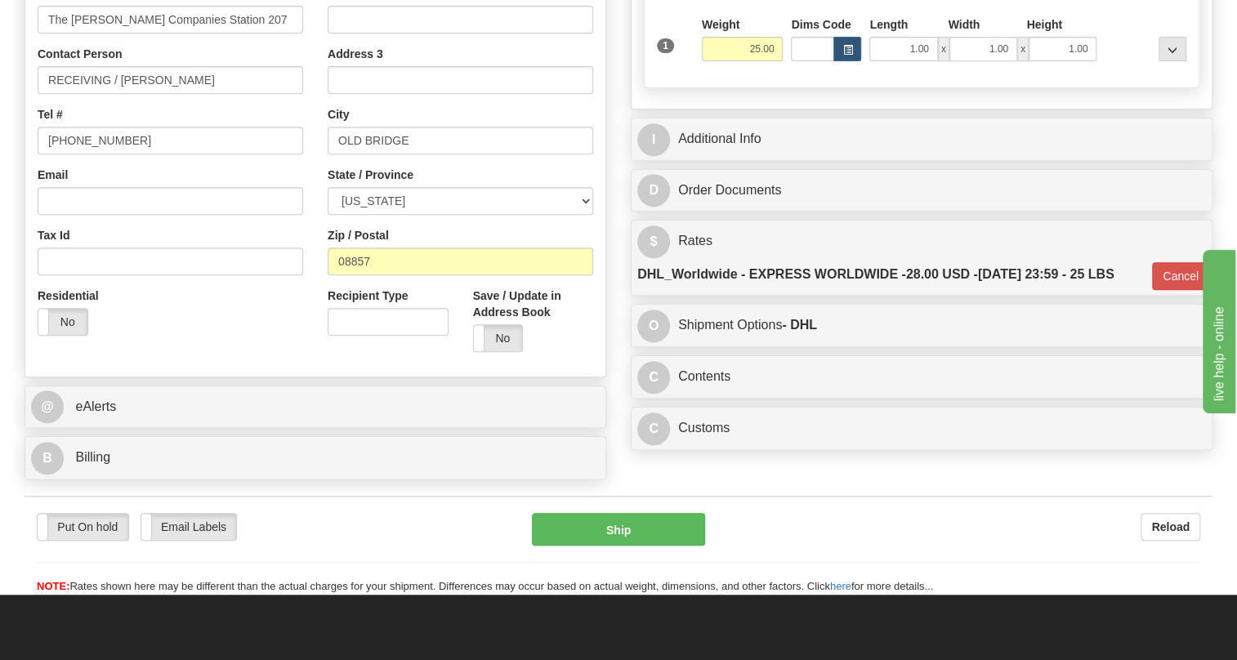
scroll to position [371, 0]
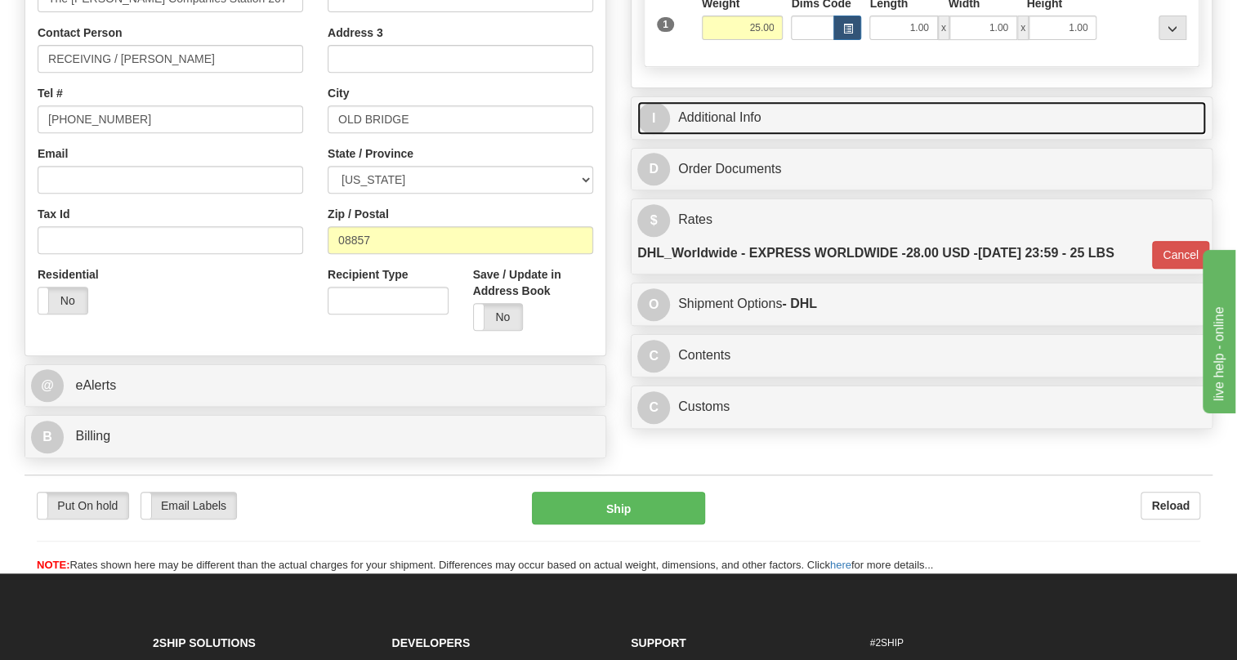
drag, startPoint x: 730, startPoint y: 154, endPoint x: 837, endPoint y: 217, distance: 124.1
click at [730, 135] on link "I Additional Info" at bounding box center [921, 117] width 569 height 33
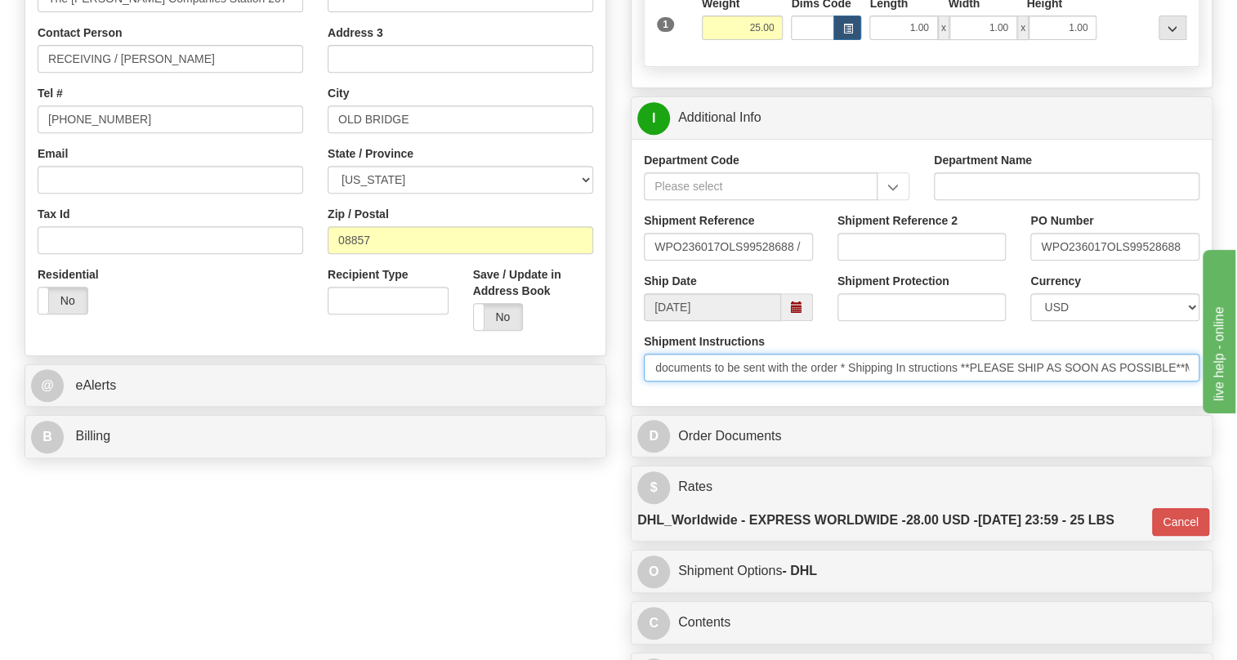
scroll to position [0, 0]
drag, startPoint x: 1149, startPoint y: 410, endPoint x: 632, endPoint y: 427, distance: 516.6
click at [632, 394] on div "Shipment Instructions * Certificate of Origin documents to be sent with the ord…" at bounding box center [922, 363] width 580 height 60
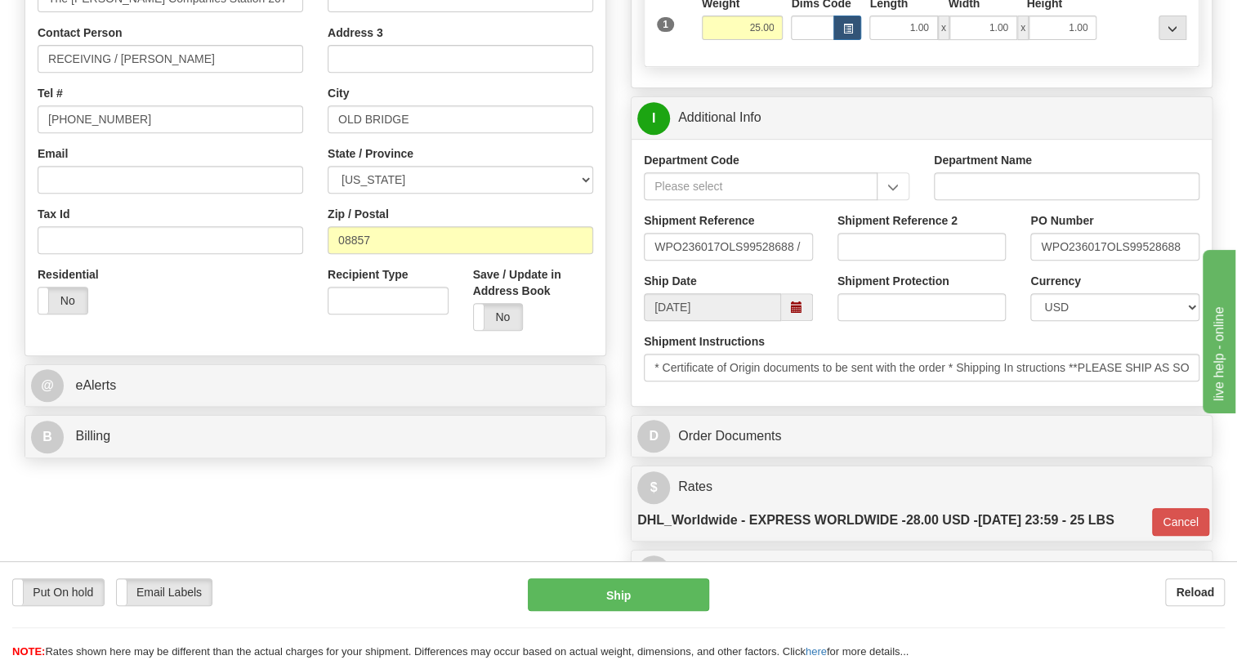
click at [673, 394] on div "Shipment Instructions * Certificate of Origin documents to be sent with the ord…" at bounding box center [922, 363] width 580 height 60
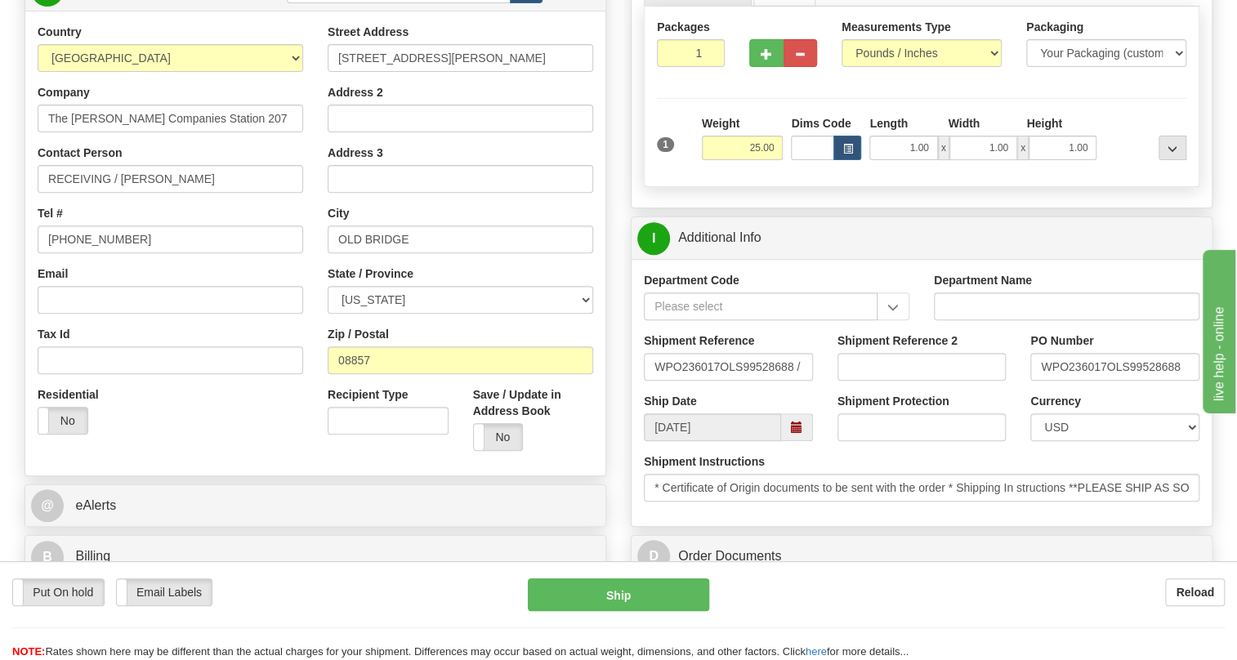
scroll to position [297, 0]
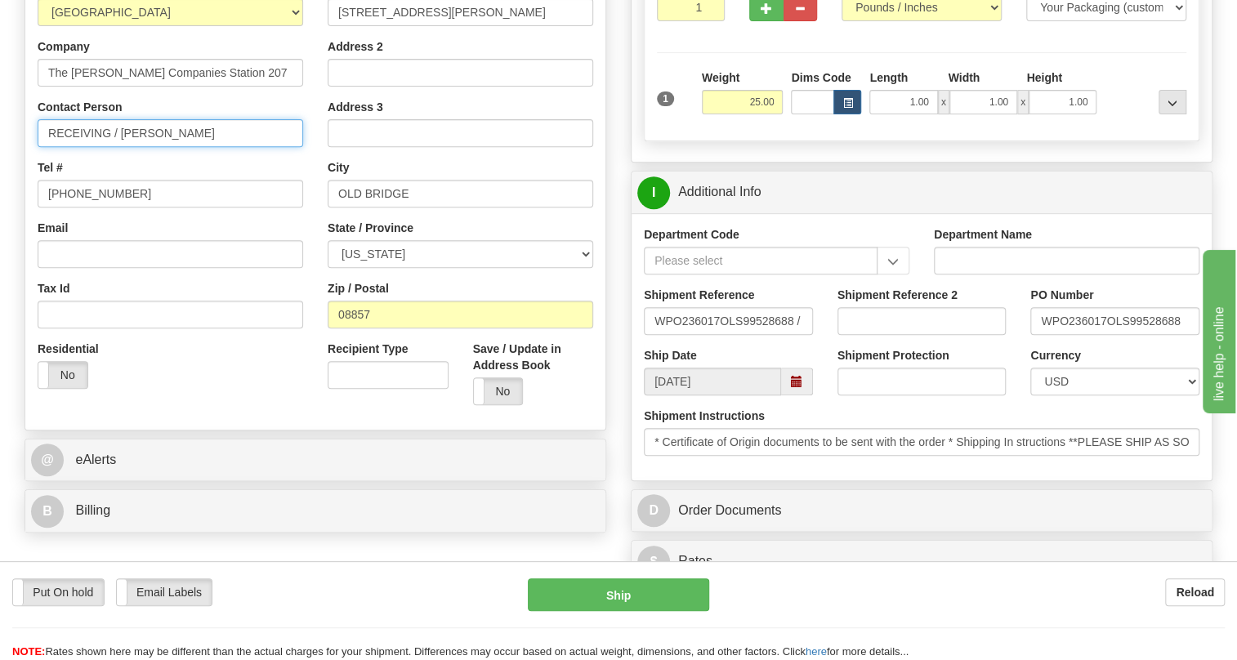
click at [83, 147] on input "RECEIVING / Tyler Chabalie" at bounding box center [171, 133] width 266 height 28
paste input "ATTN: TRAVIS TYER"
type input "ATTN: TRAVIS TYER / Tyler Chabalie"
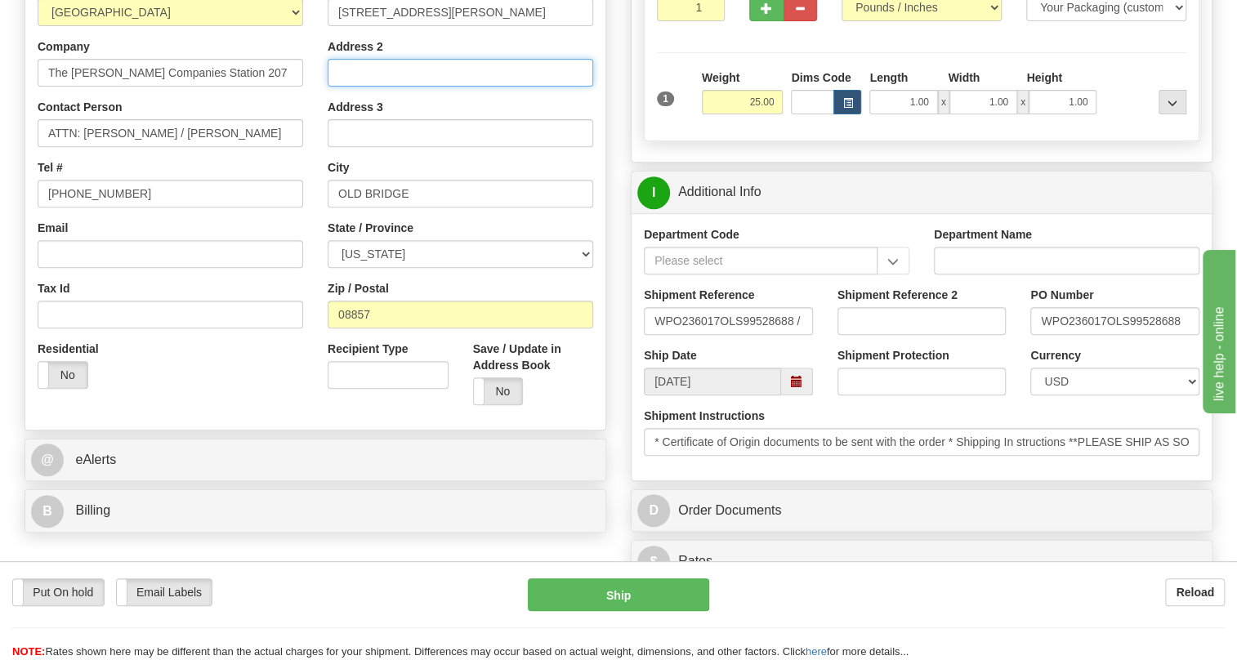
click at [337, 87] on input "Address 2" at bounding box center [461, 73] width 266 height 28
paste input "PO# WPO236017"
click at [395, 87] on input "PO# WPO236017" at bounding box center [461, 73] width 266 height 28
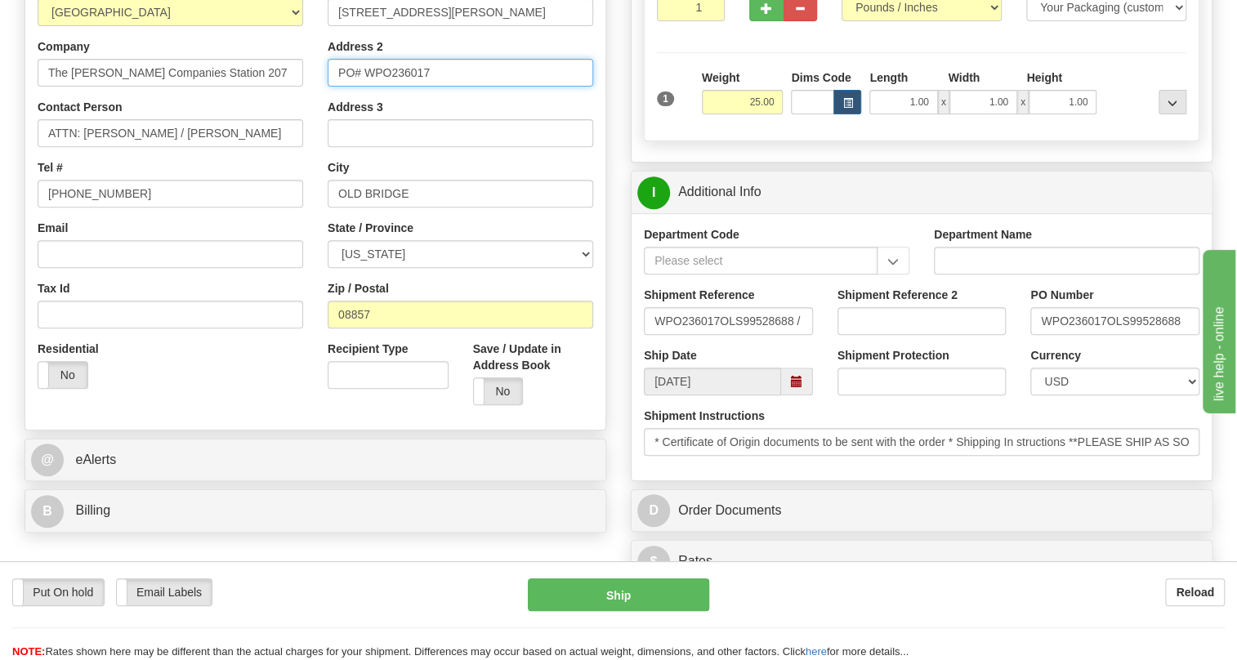
paste input "WILLIAMS STATION 20"
click at [491, 87] on input "WILLIAMS STATION 207" at bounding box center [461, 73] width 266 height 28
click at [452, 87] on input "WILLIAMS STATION 207" at bounding box center [461, 73] width 266 height 28
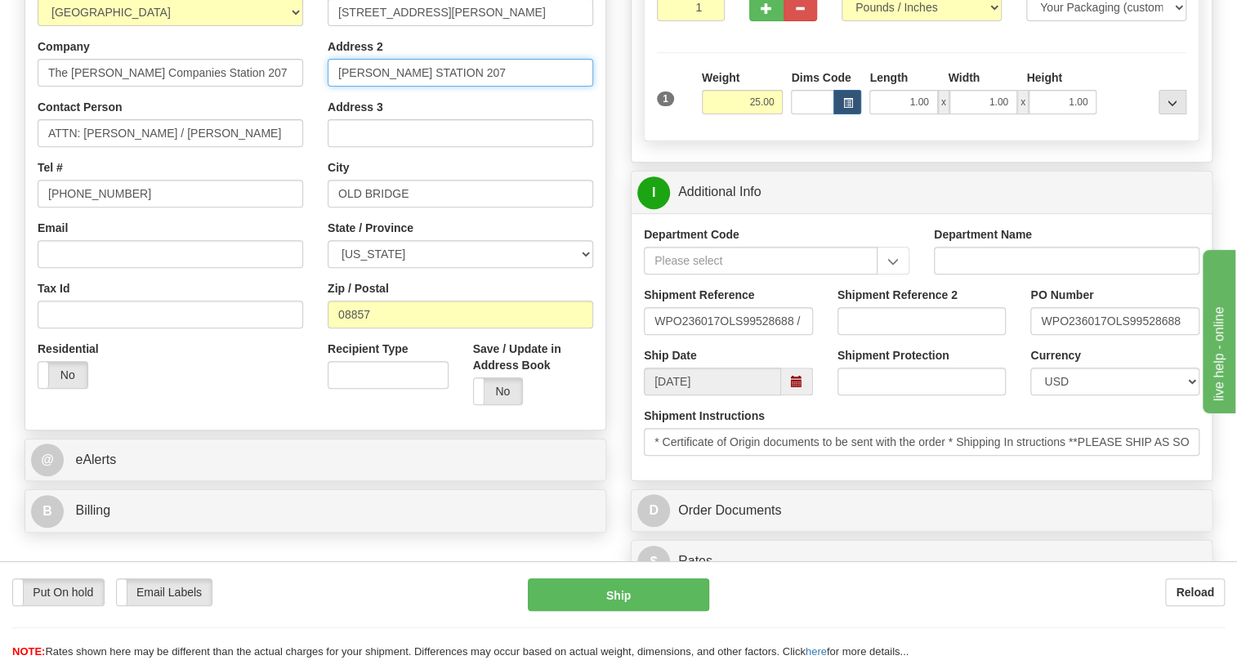
paste input "PO# WPO23601"
type input "PO# WPO236017"
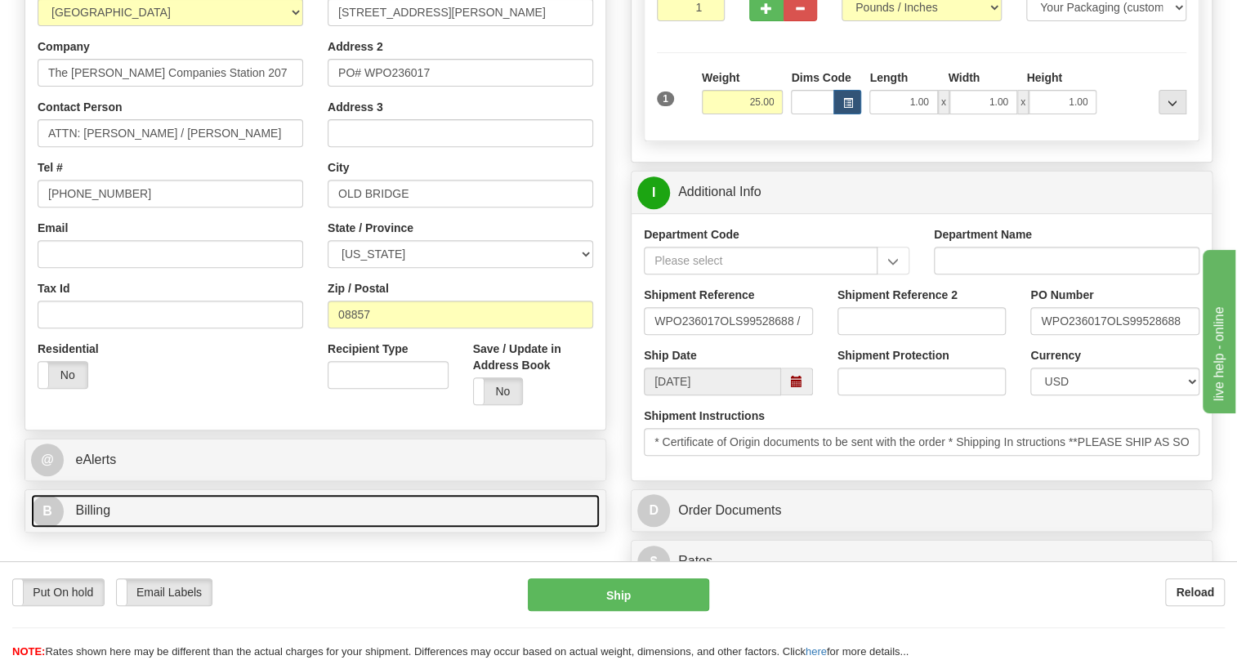
drag, startPoint x: 101, startPoint y: 550, endPoint x: 368, endPoint y: 486, distance: 273.9
click at [101, 517] on span "Billing" at bounding box center [92, 510] width 35 height 14
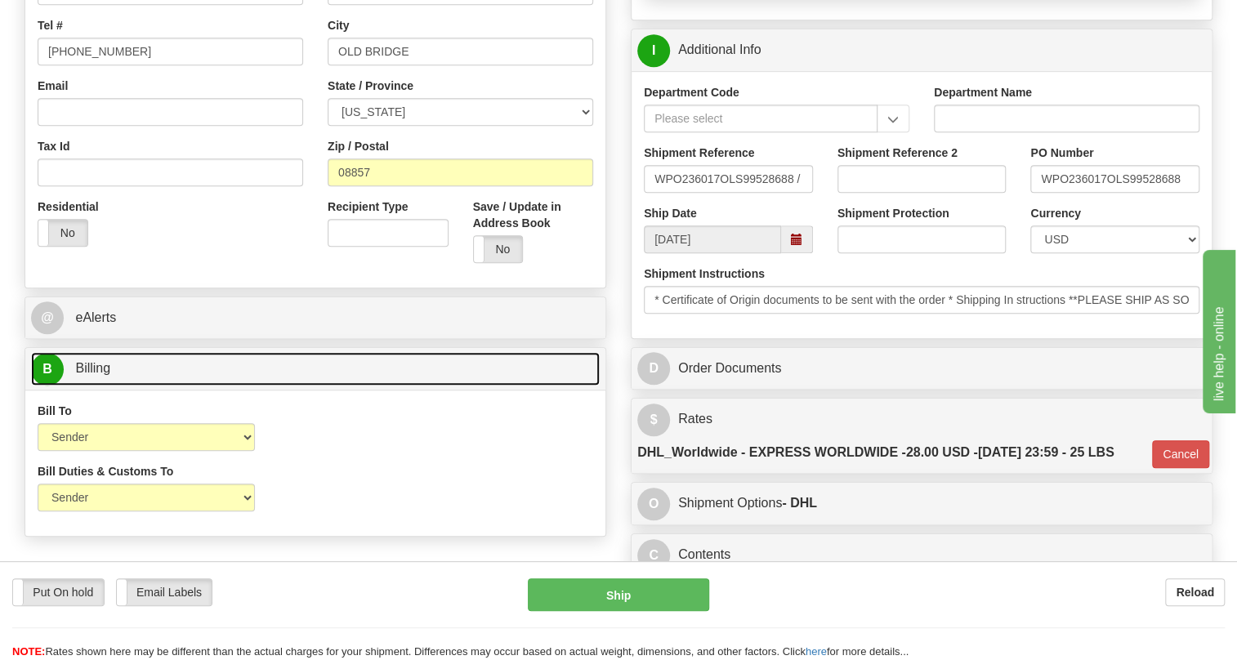
scroll to position [520, 0]
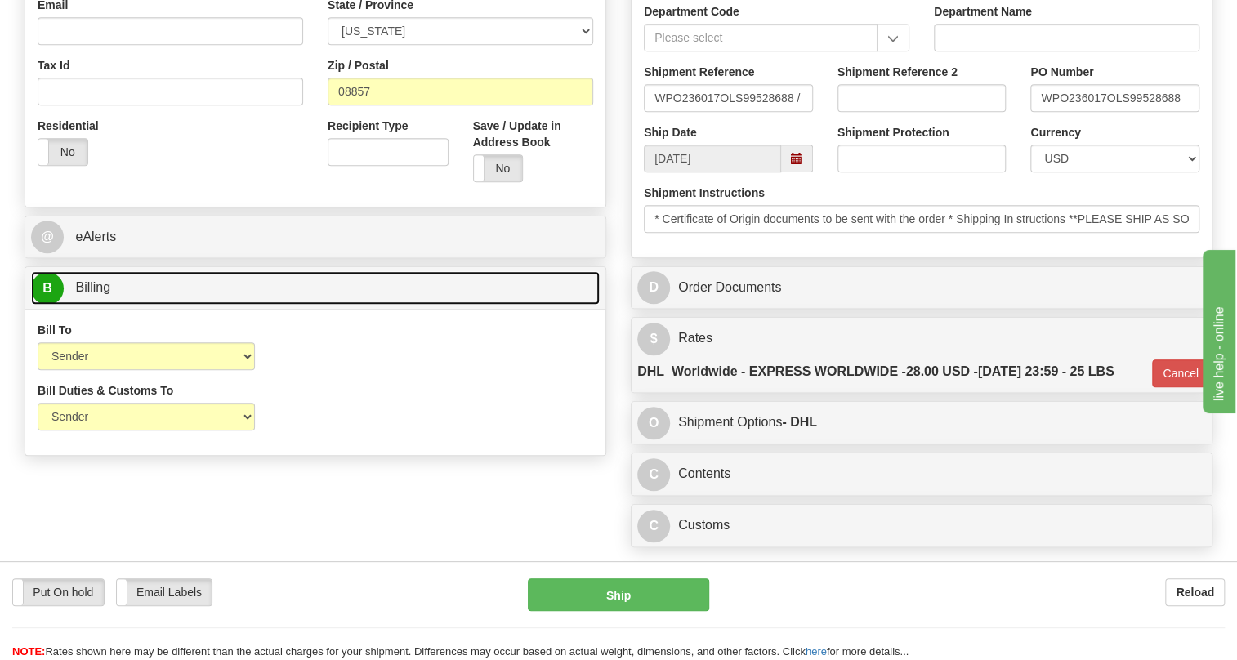
click at [105, 294] on span "Billing" at bounding box center [92, 287] width 35 height 14
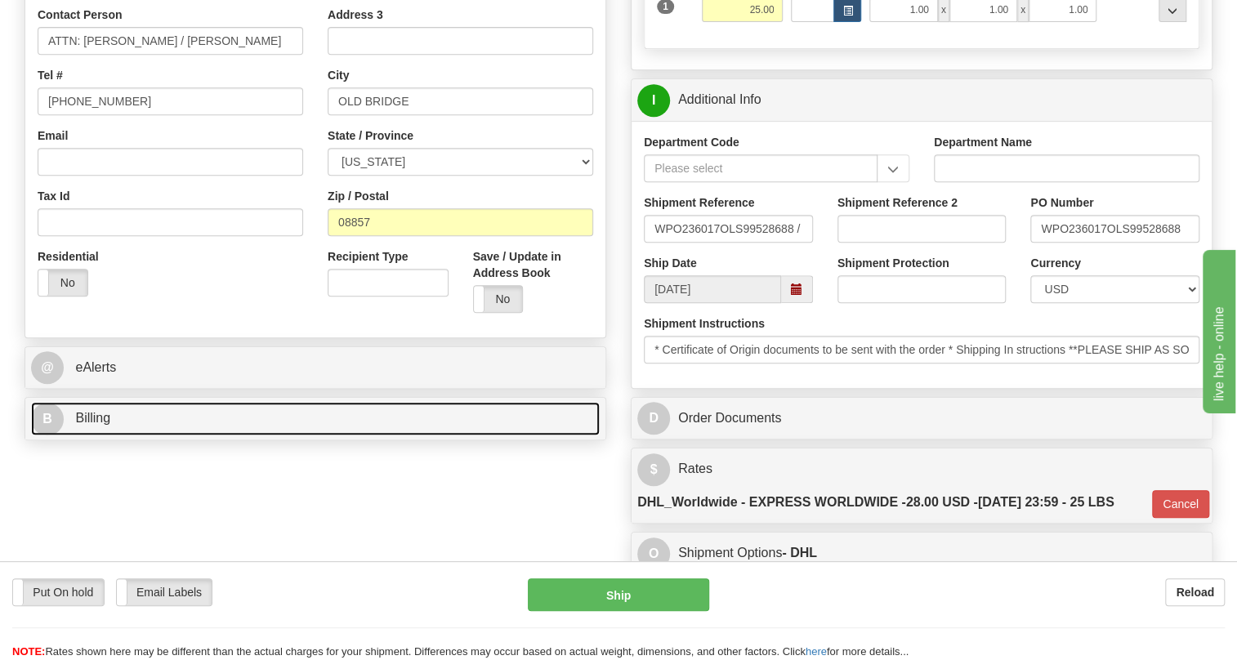
scroll to position [371, 0]
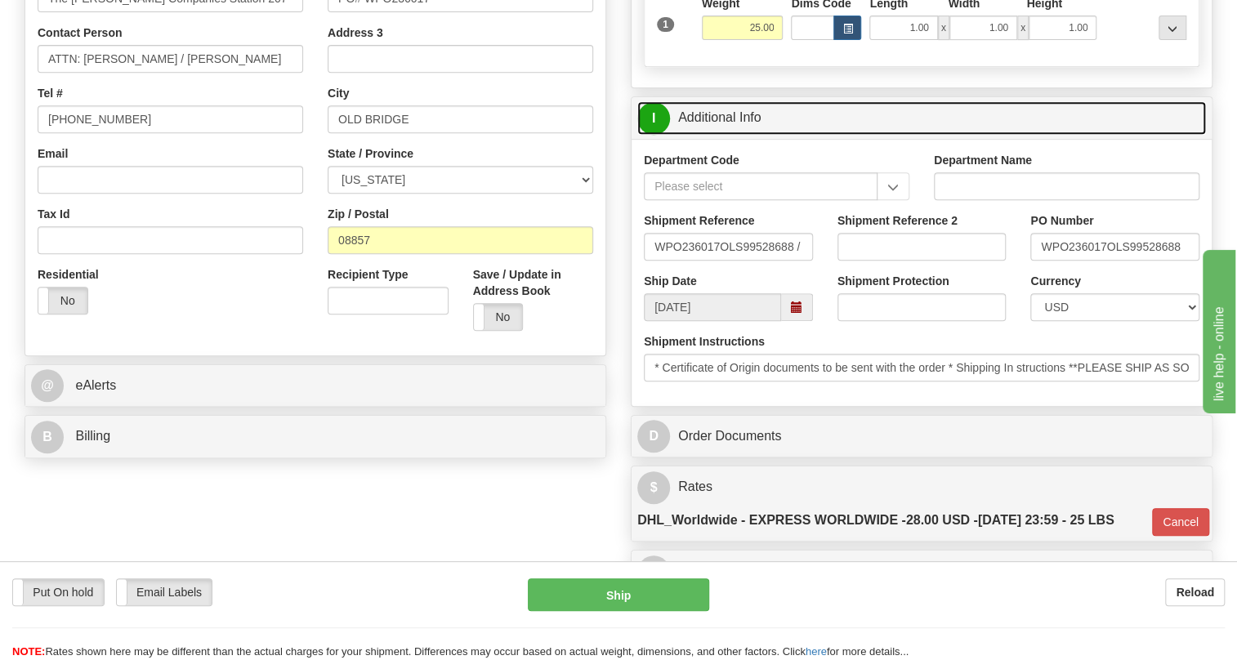
click at [733, 135] on link "I Additional Info" at bounding box center [921, 117] width 569 height 33
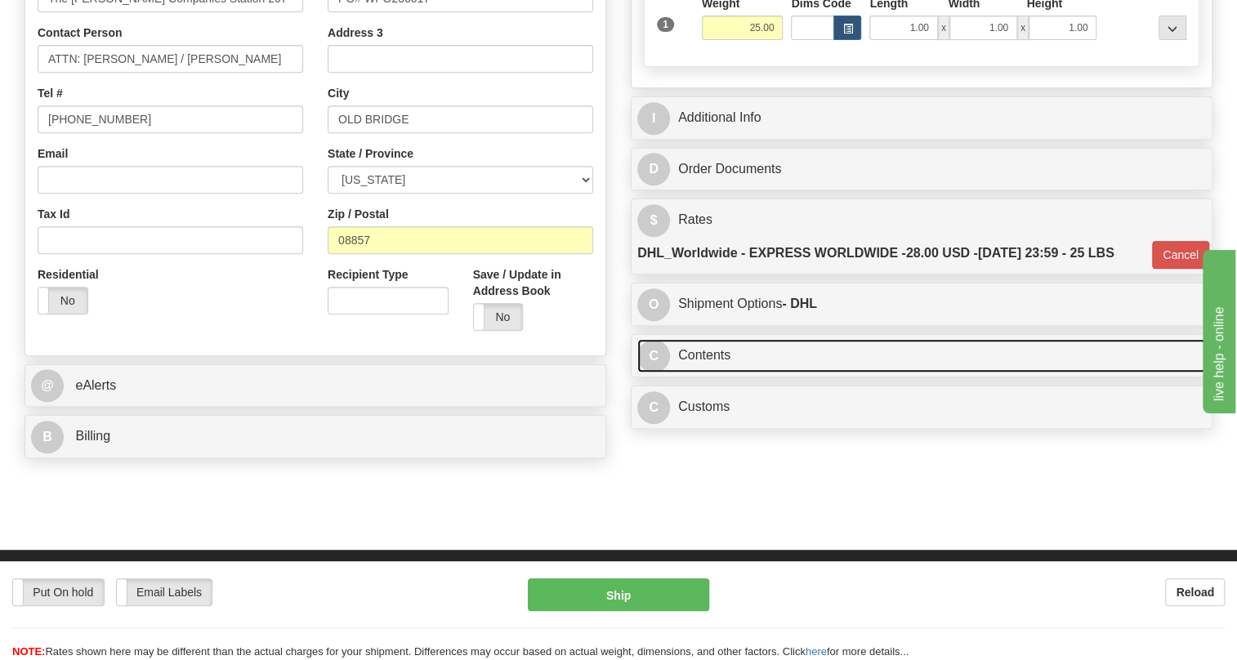
click at [717, 373] on link "C Contents" at bounding box center [921, 355] width 569 height 33
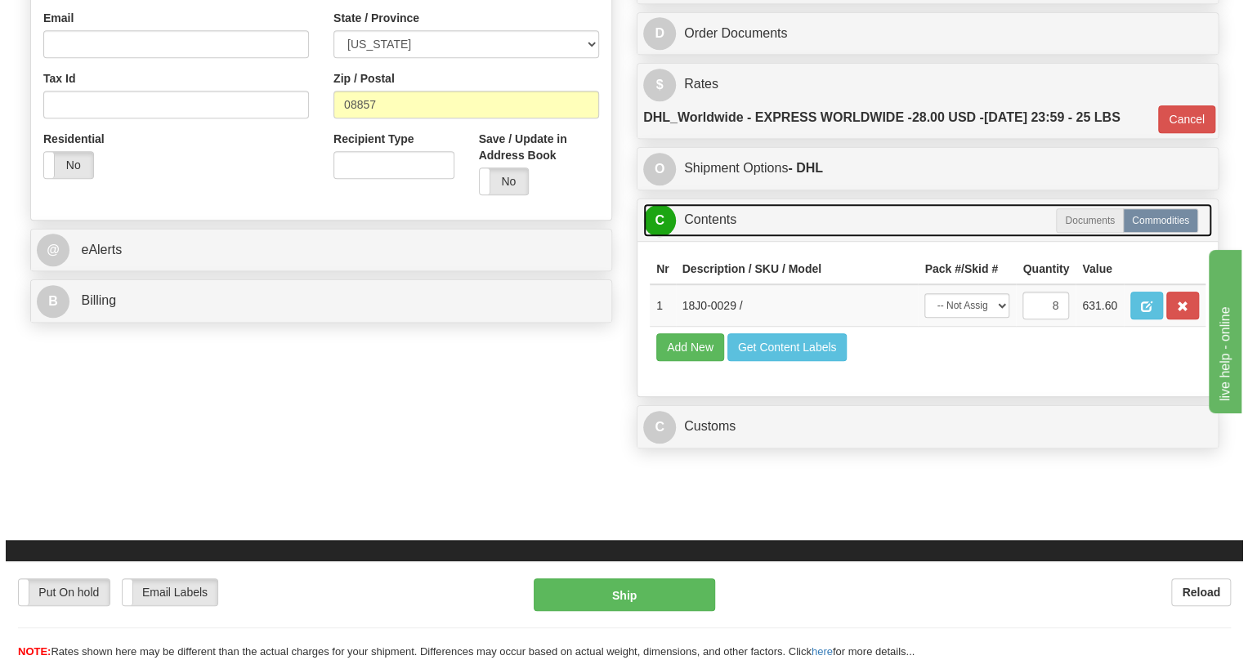
scroll to position [520, 0]
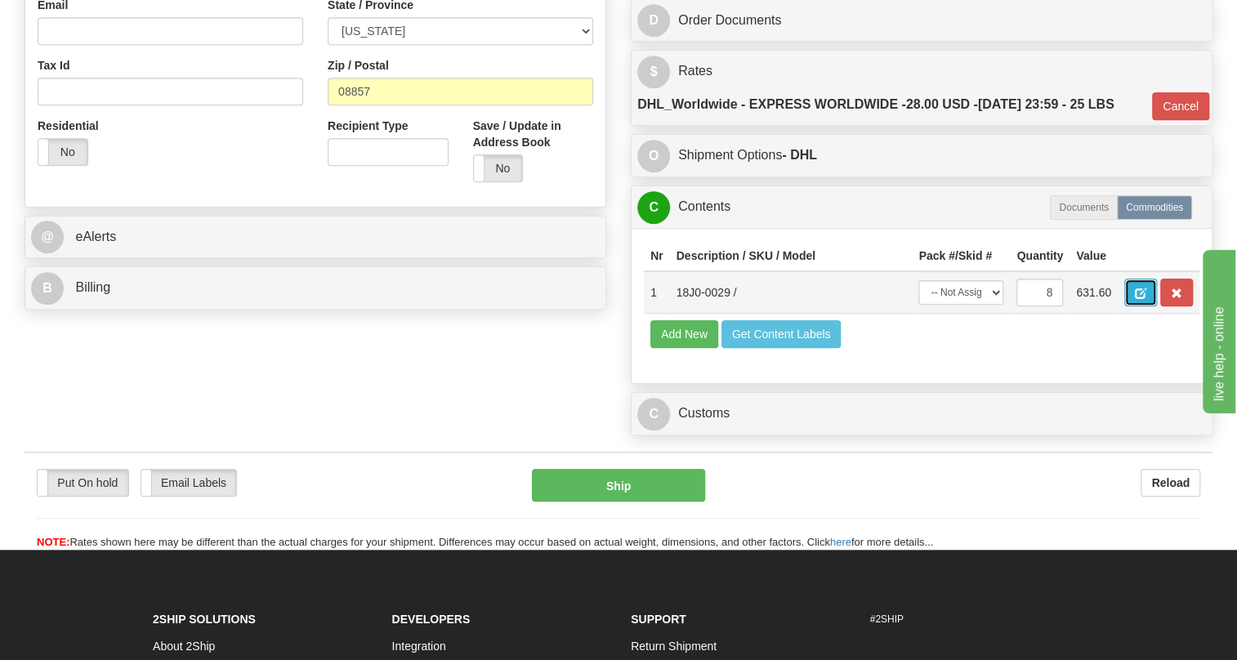
click at [1139, 299] on span "button" at bounding box center [1140, 293] width 11 height 11
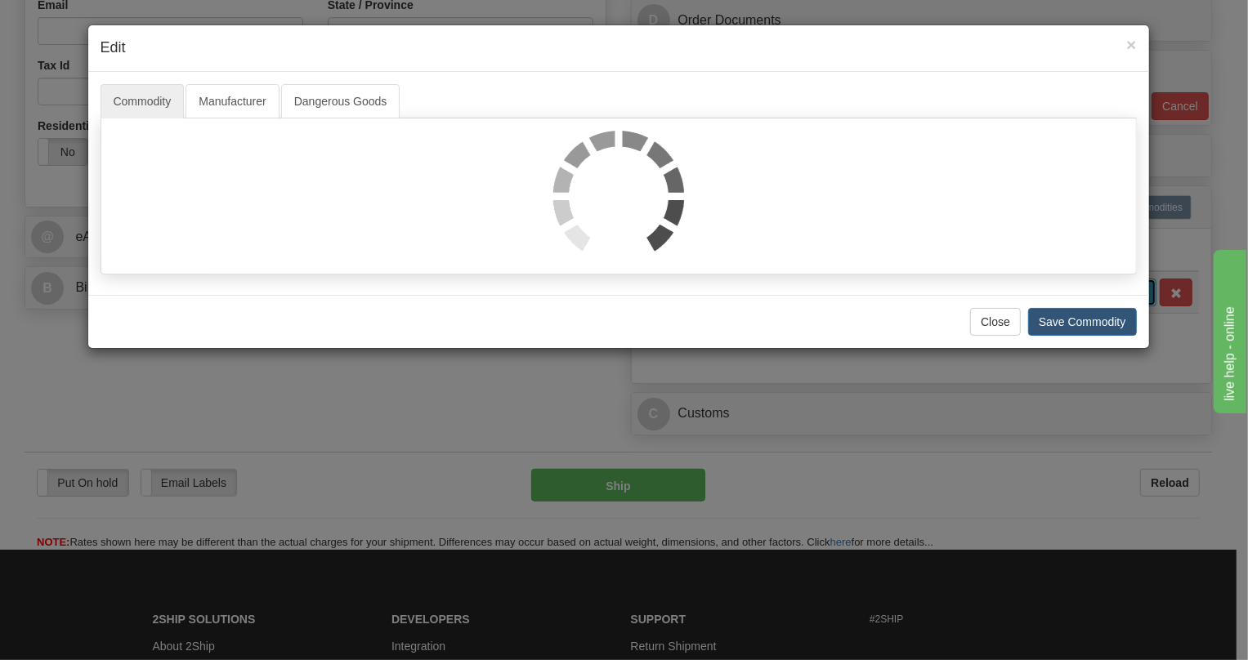
scroll to position [0, 0]
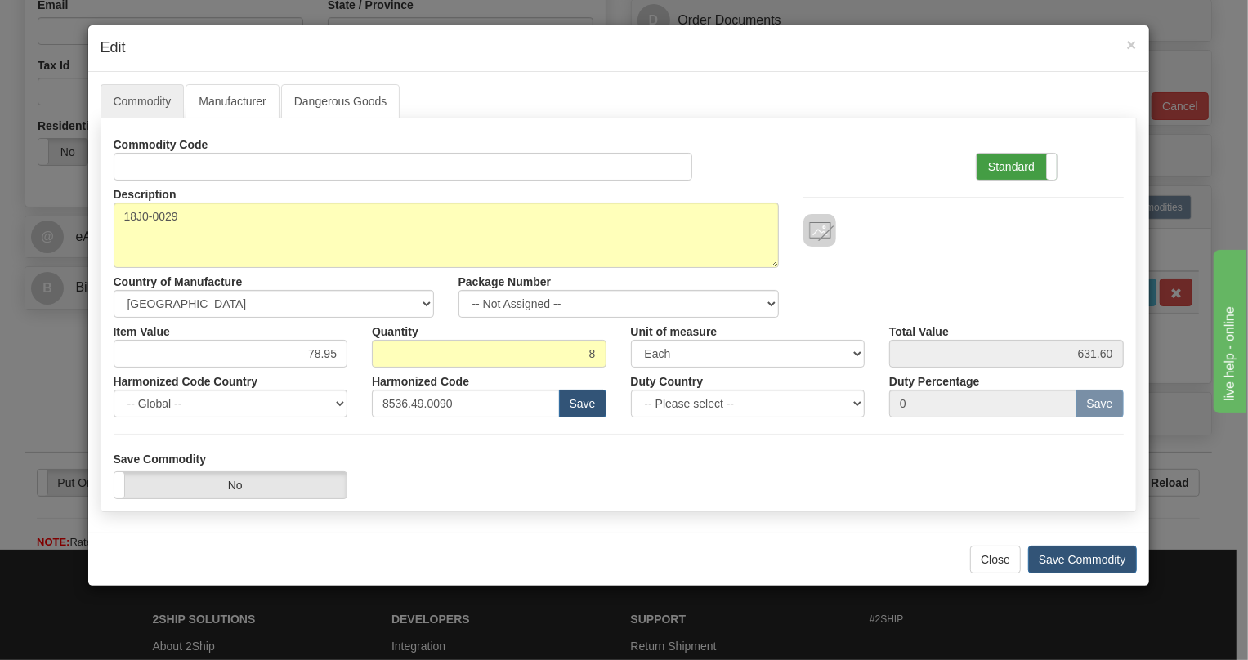
click at [1003, 171] on label "Standard" at bounding box center [1016, 167] width 80 height 26
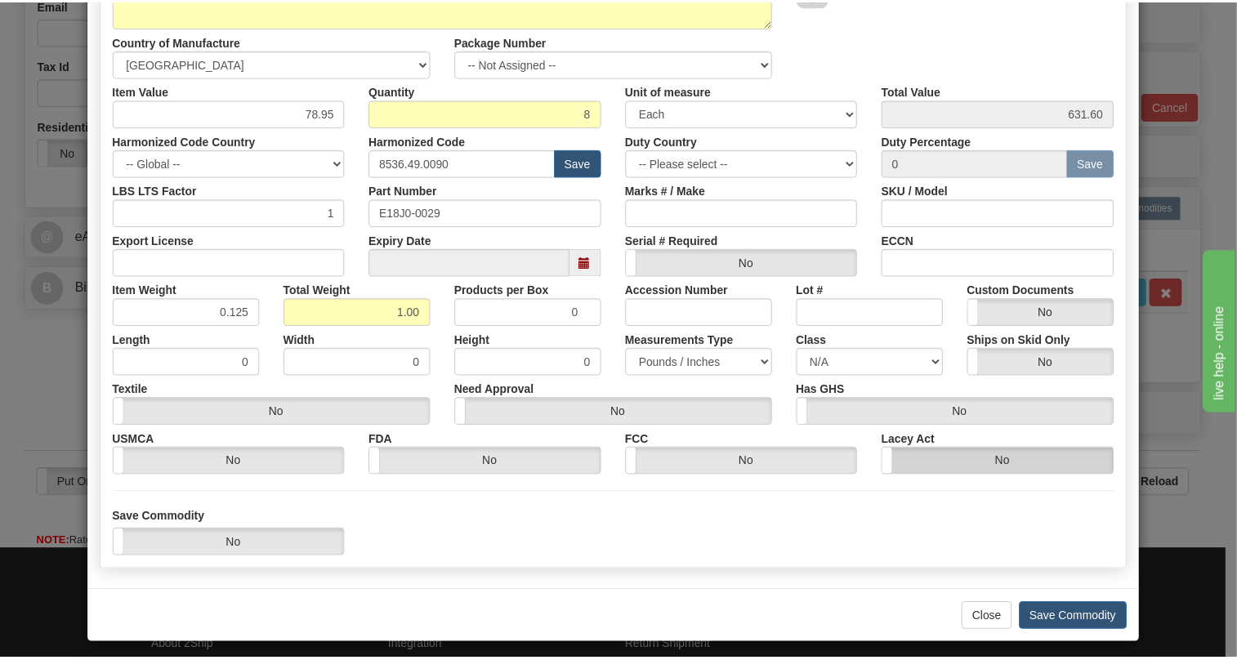
scroll to position [248, 0]
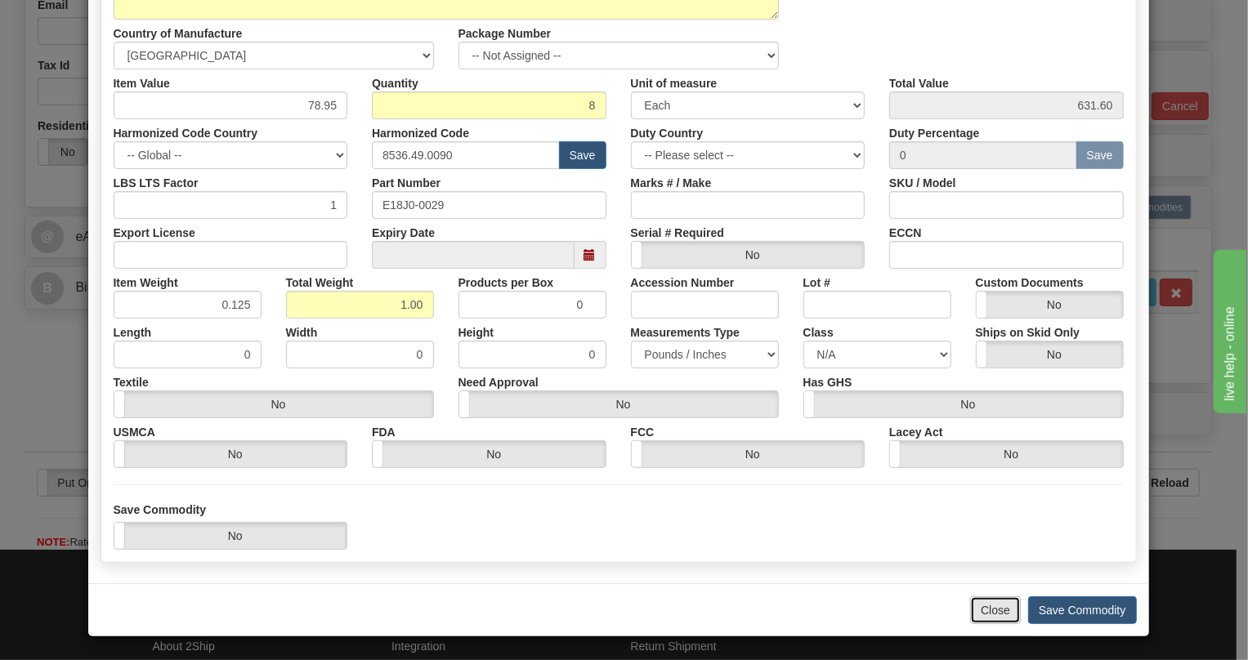
click at [993, 608] on button "Close" at bounding box center [995, 610] width 51 height 28
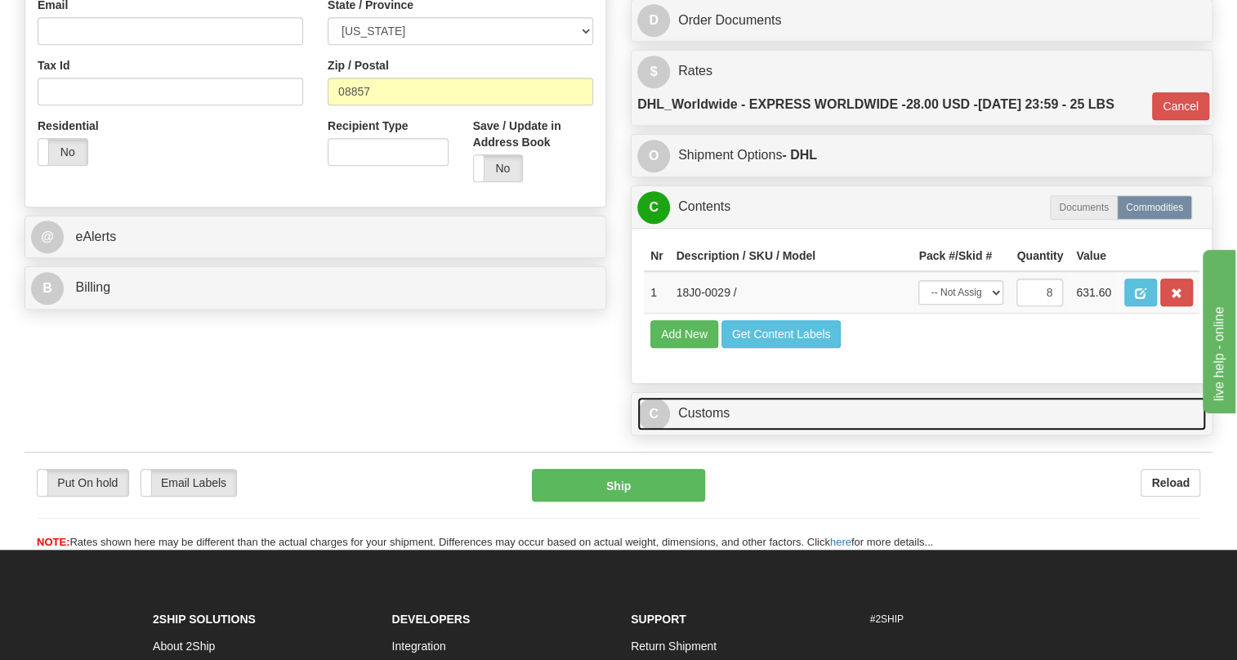
click at [709, 431] on link "C Customs" at bounding box center [921, 413] width 569 height 33
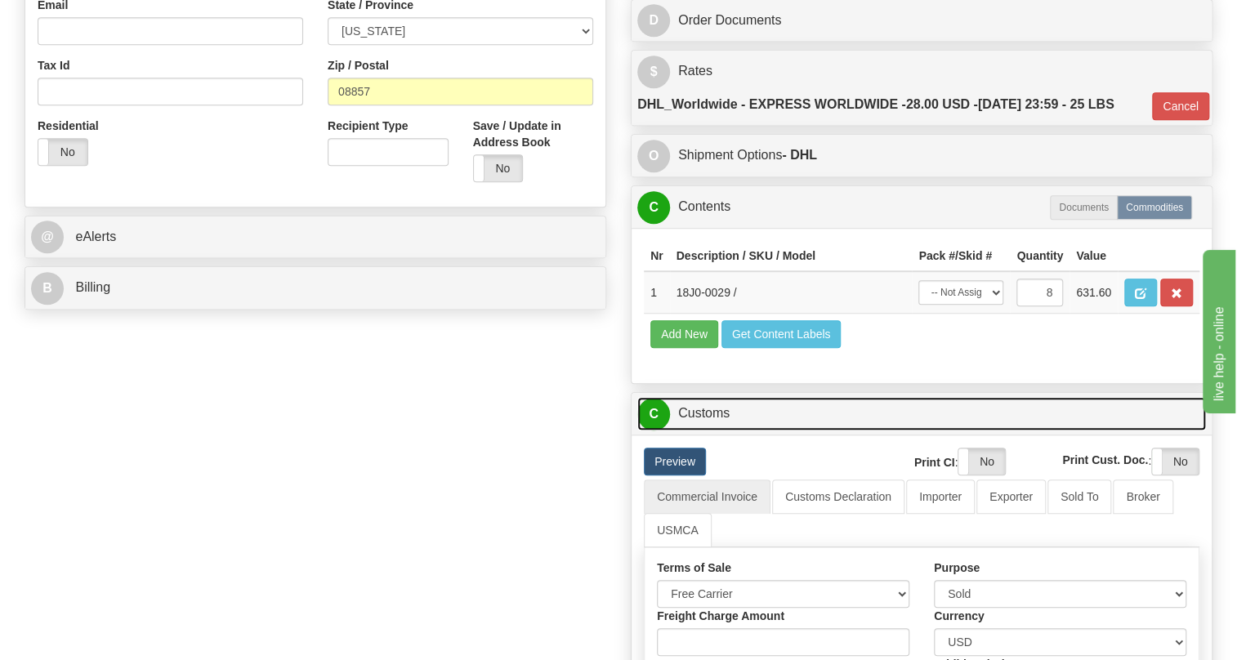
click at [709, 431] on link "C Customs" at bounding box center [921, 413] width 569 height 33
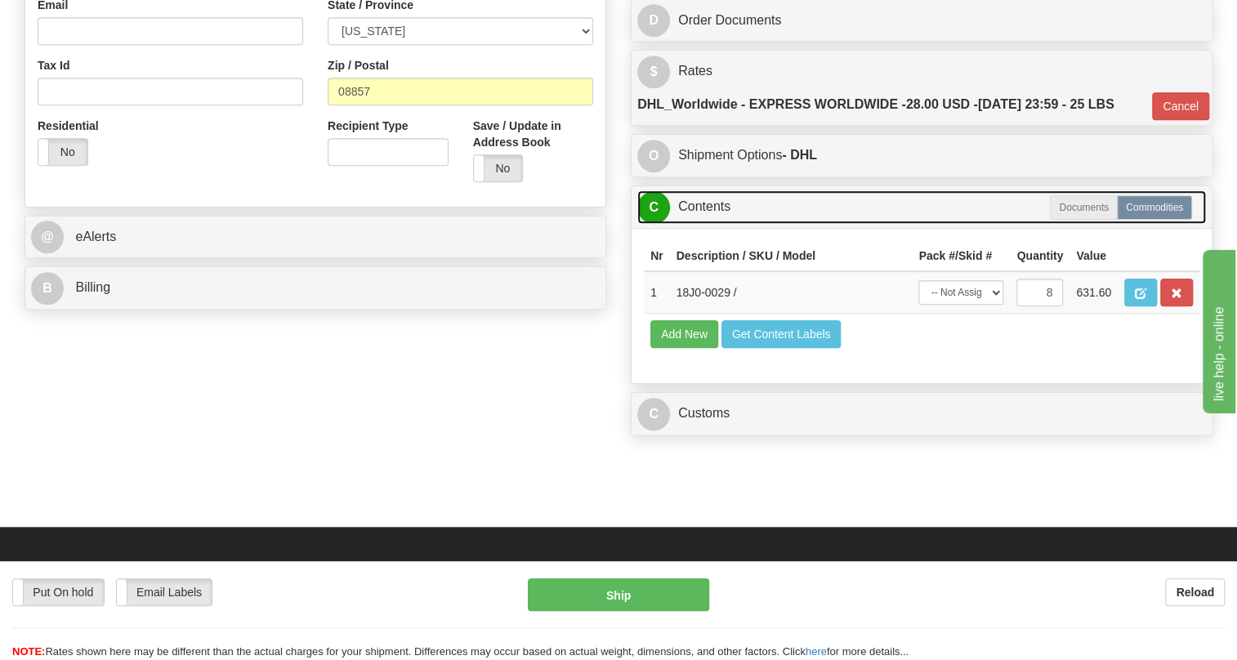
click at [710, 224] on link "C Contents" at bounding box center [921, 206] width 569 height 33
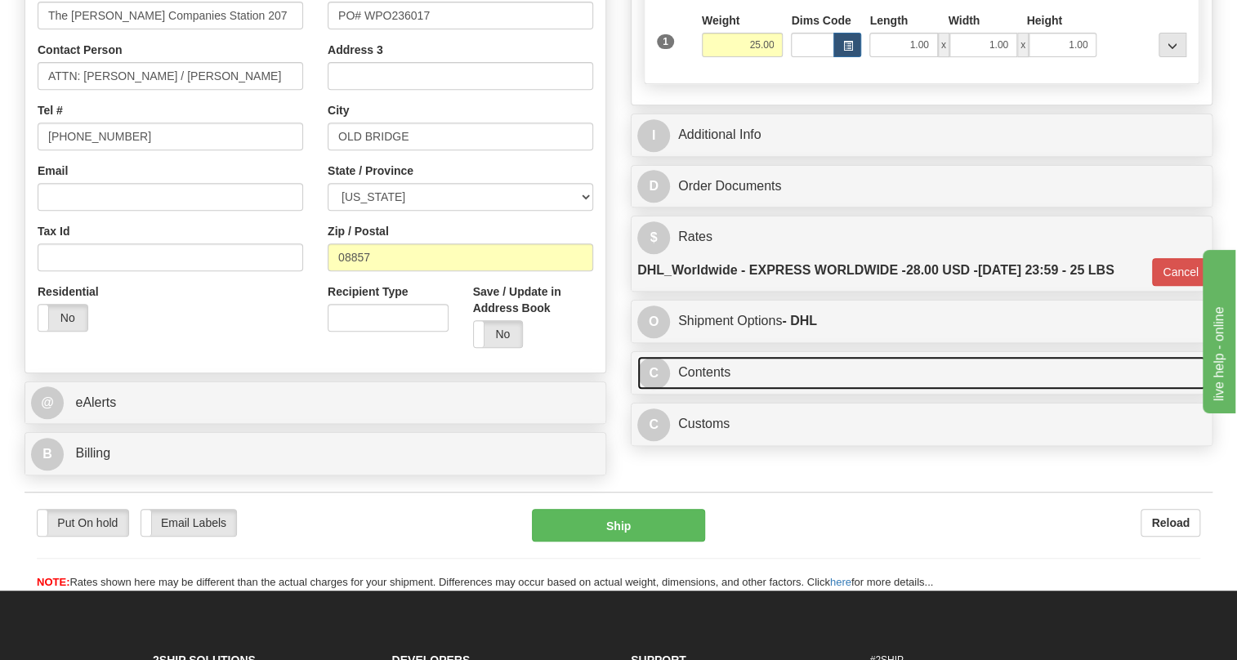
scroll to position [297, 0]
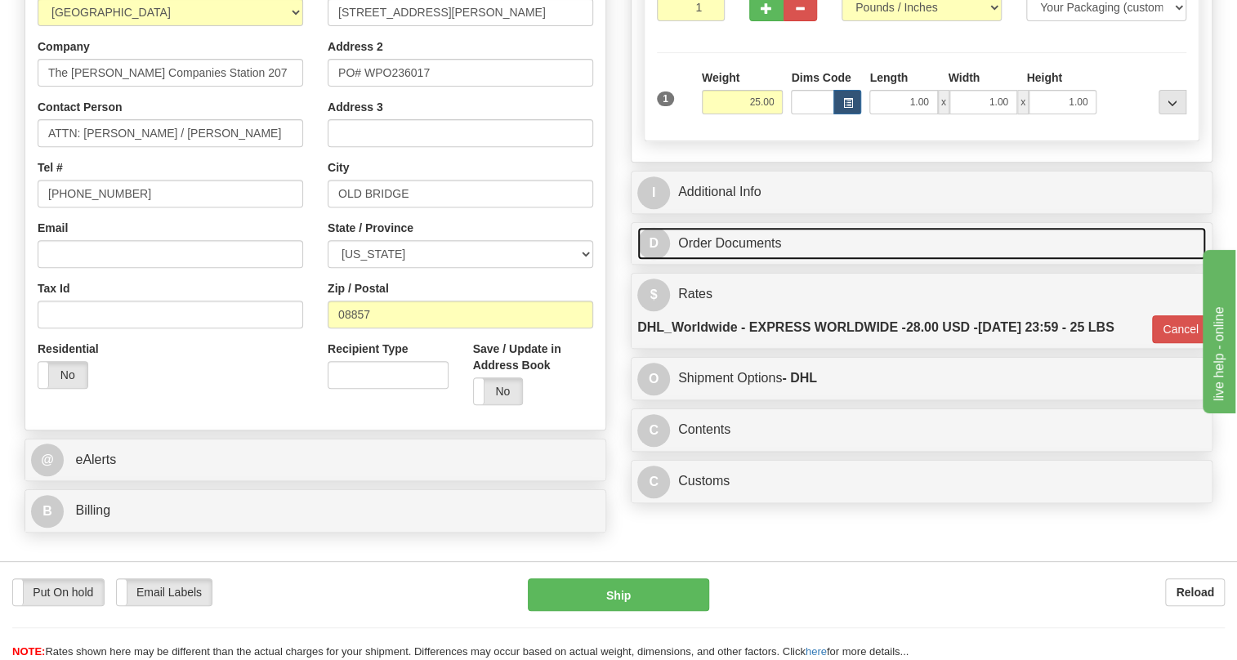
click at [722, 261] on link "D Order Documents" at bounding box center [921, 243] width 569 height 33
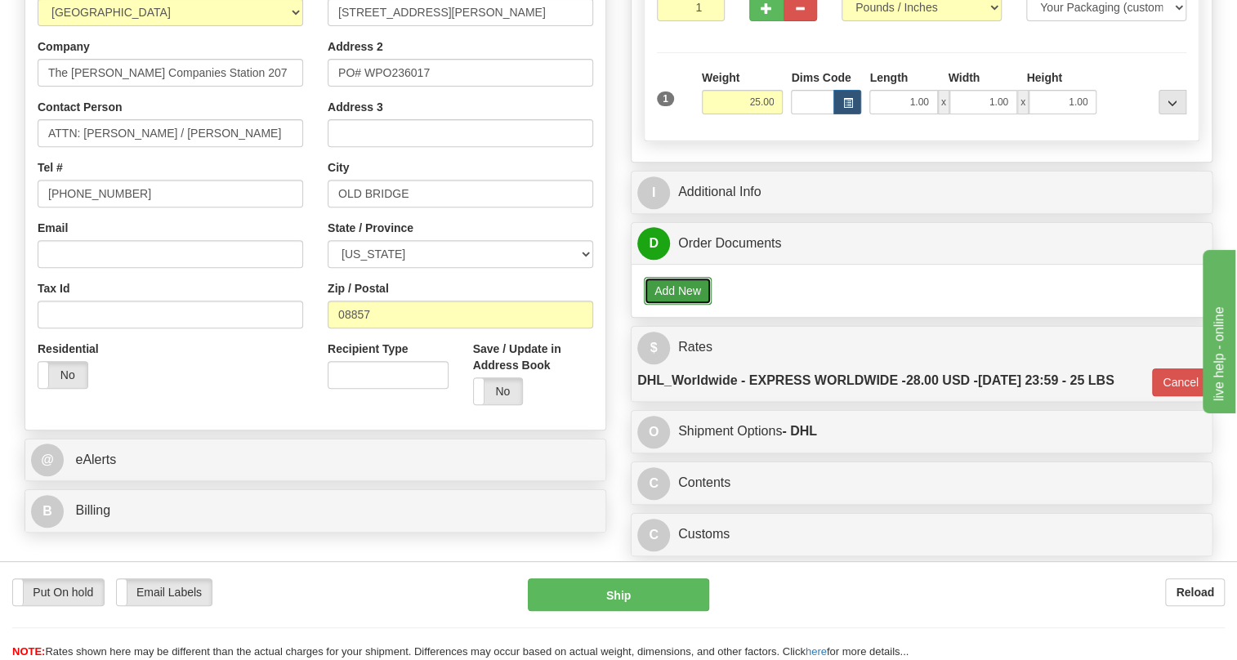
click at [680, 305] on button "Add New" at bounding box center [678, 291] width 68 height 28
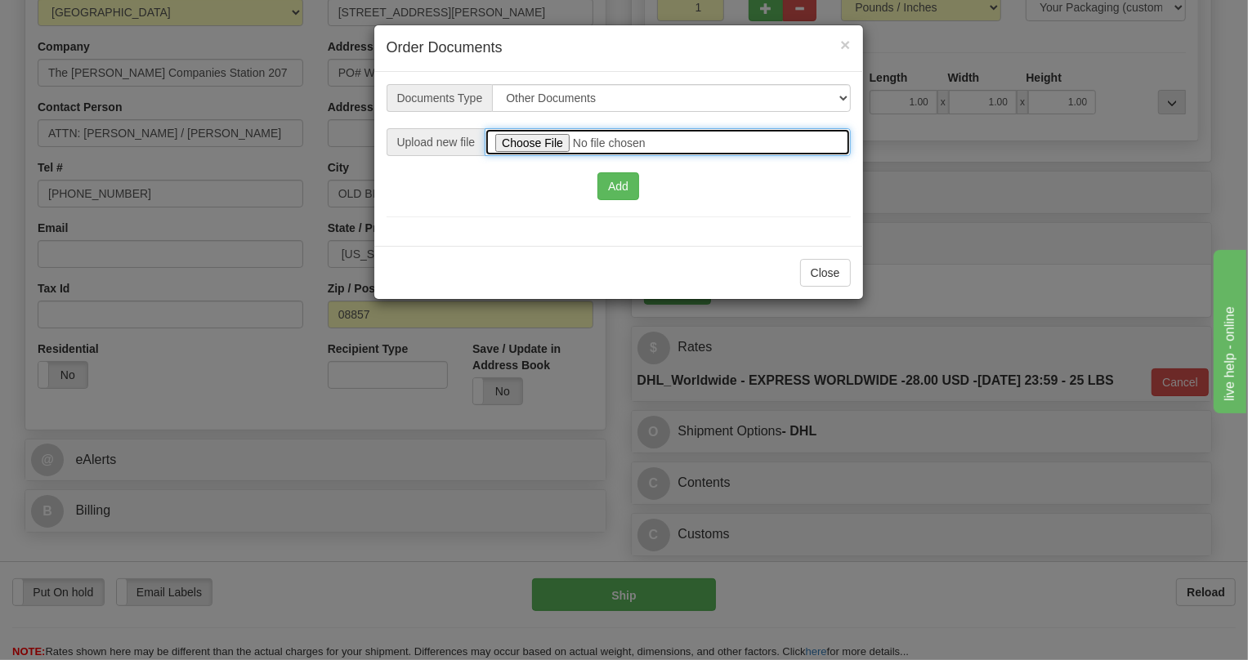
click at [538, 139] on input "file" at bounding box center [666, 142] width 365 height 28
type input "C:\fakepath\2025_USMCA_GE Grid Solutions LLC_2025I1-1-1411-USMCA-1 (1).pdf"
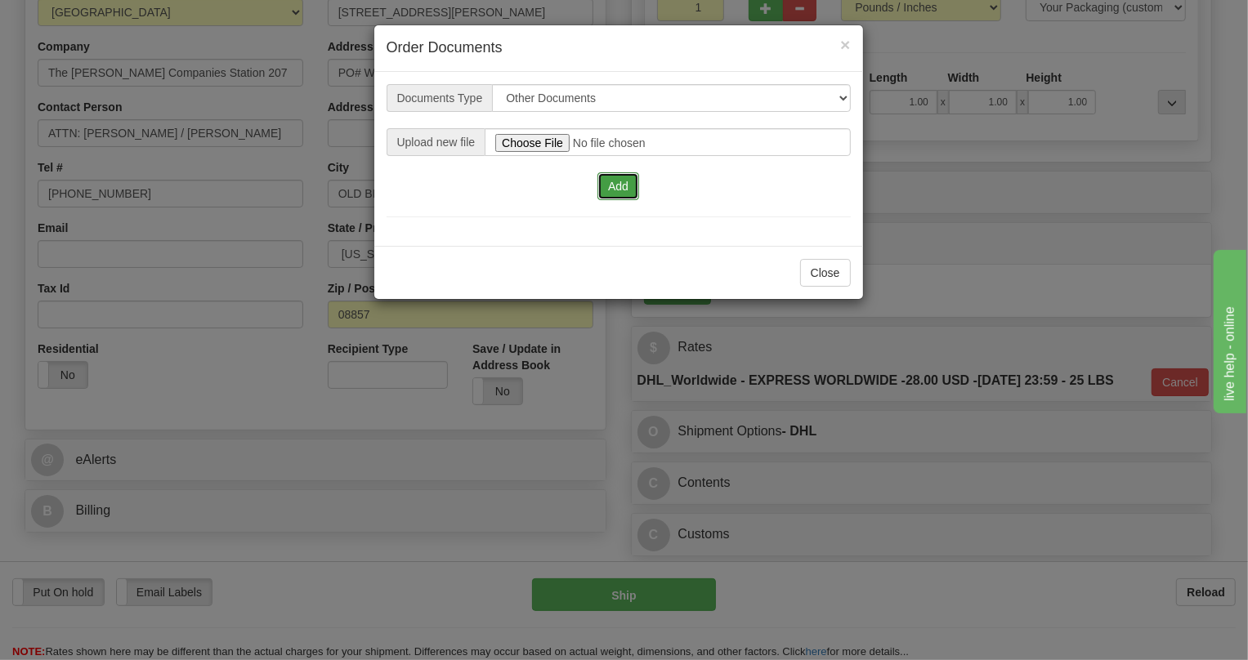
click at [623, 187] on button "Add" at bounding box center [618, 186] width 42 height 28
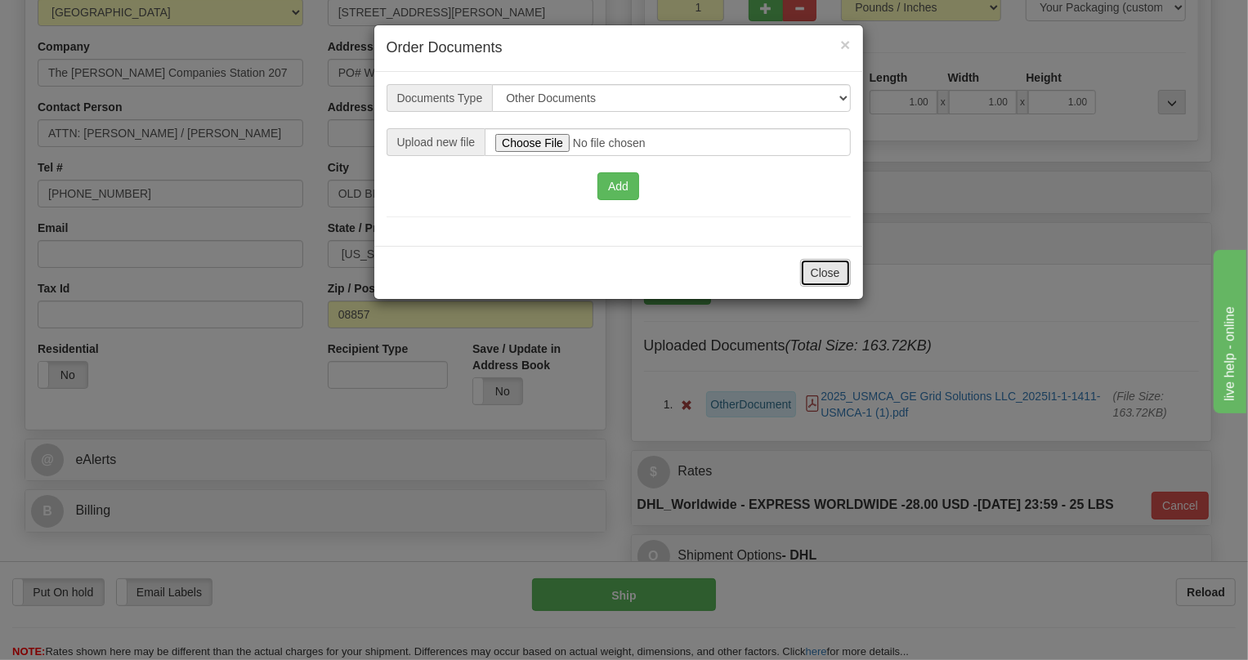
click at [828, 271] on button "Close" at bounding box center [825, 273] width 51 height 28
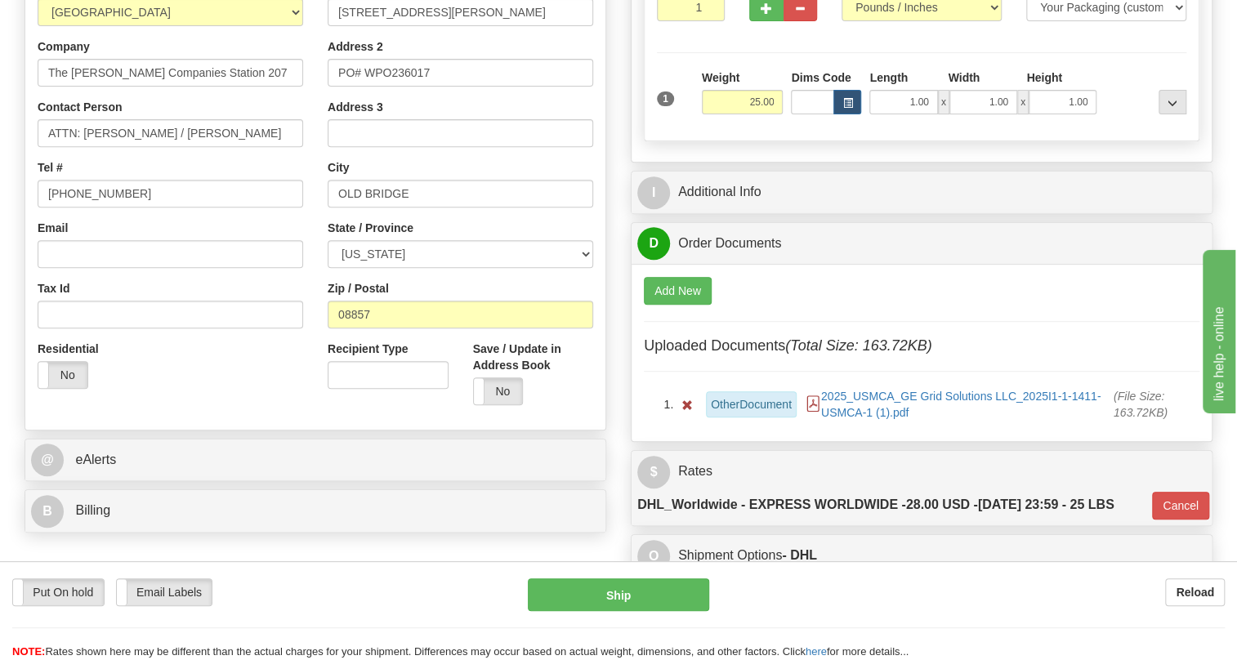
scroll to position [371, 0]
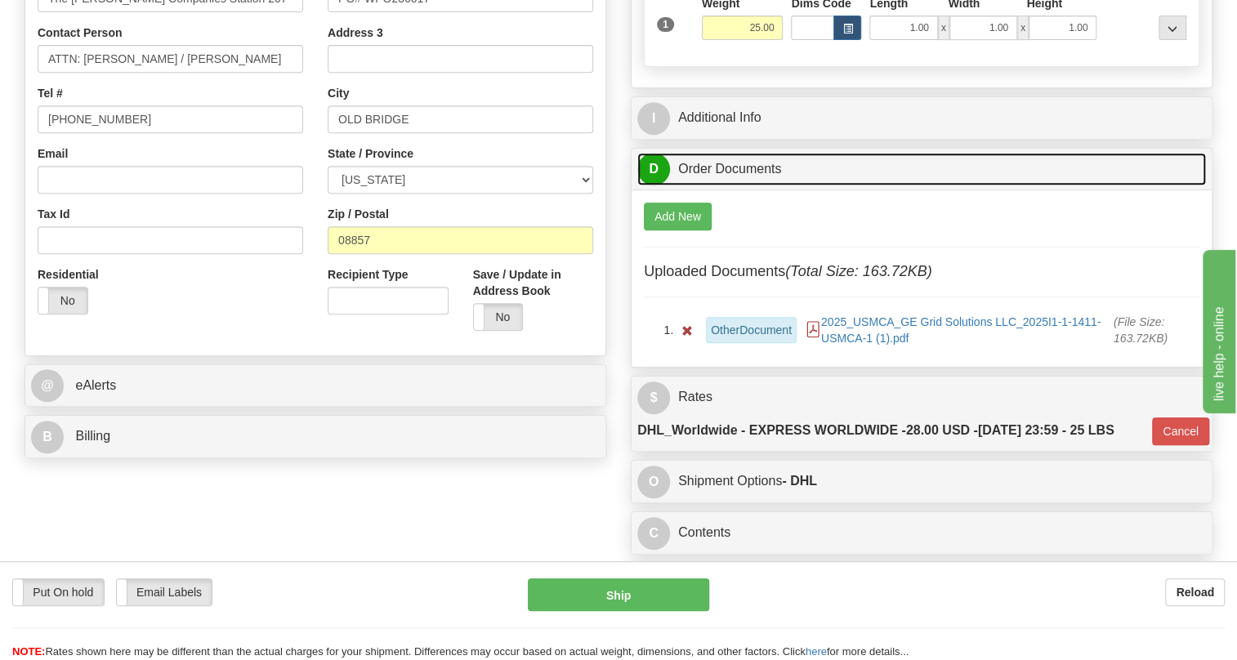
click at [722, 186] on link "D Order Documents" at bounding box center [921, 169] width 569 height 33
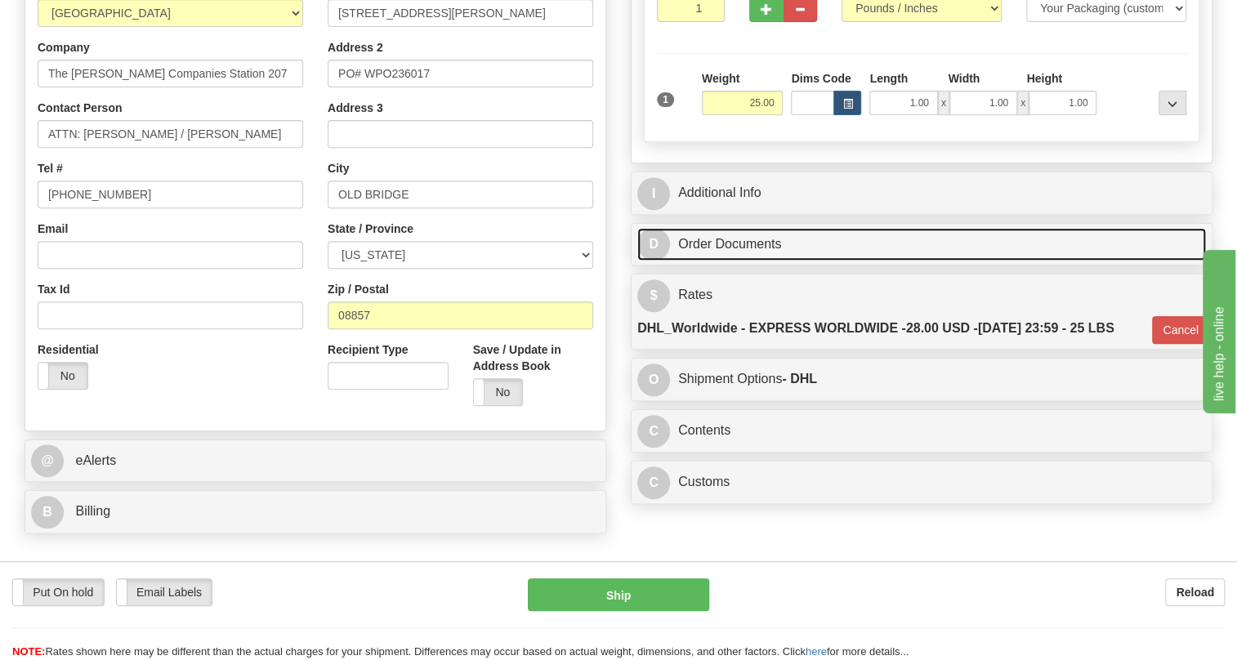
scroll to position [297, 0]
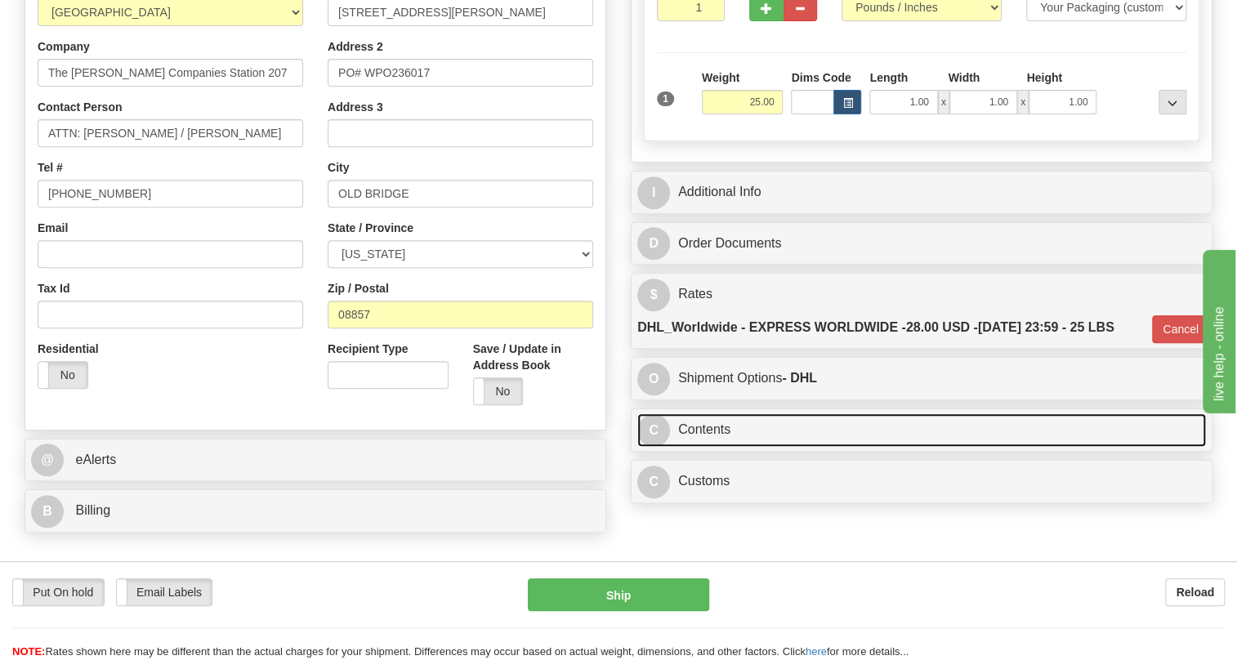
click at [708, 447] on link "C Contents" at bounding box center [921, 429] width 569 height 33
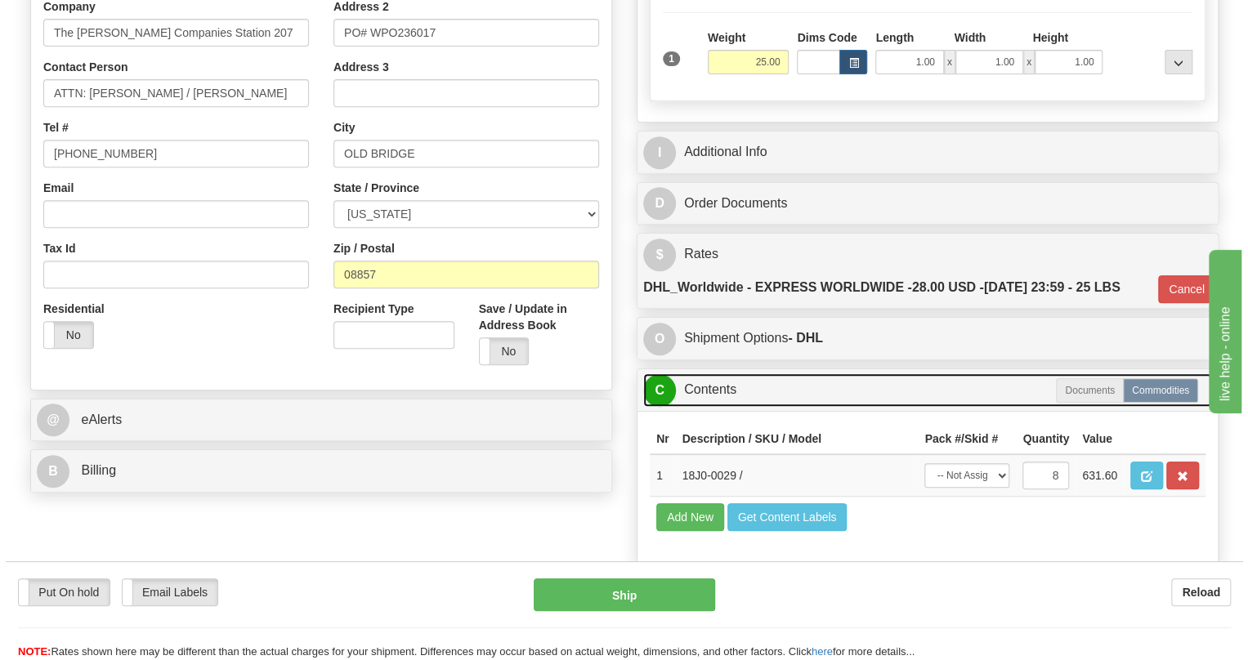
scroll to position [371, 0]
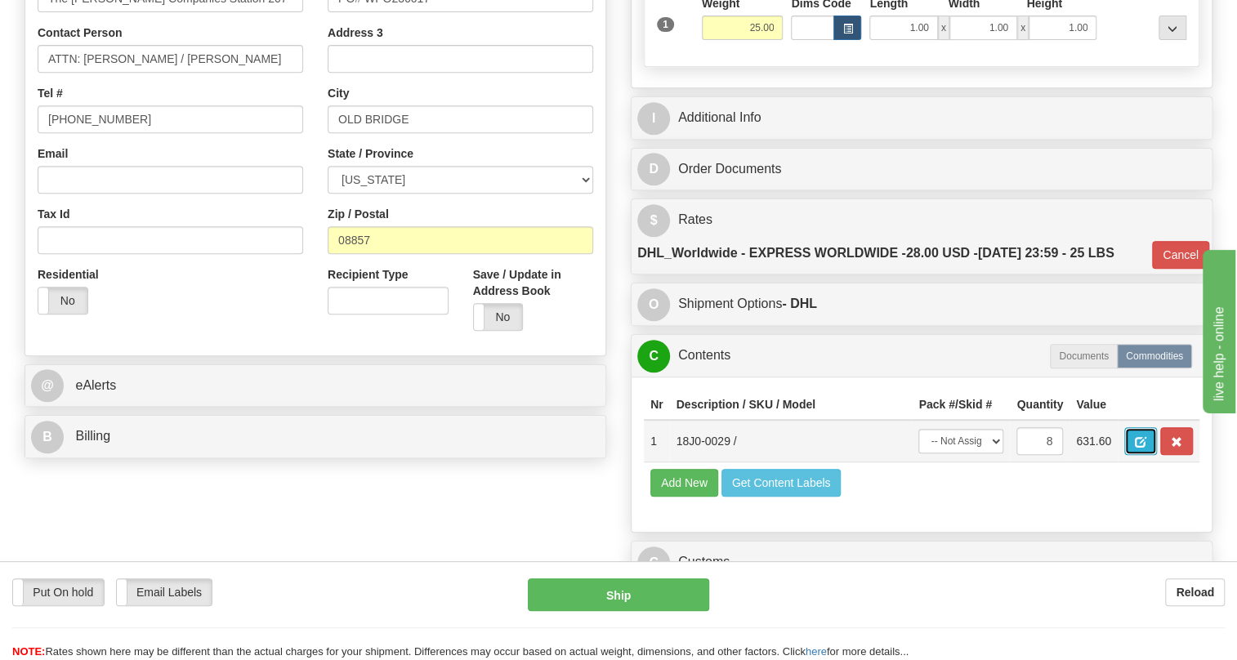
click at [1143, 448] on span "button" at bounding box center [1140, 442] width 11 height 11
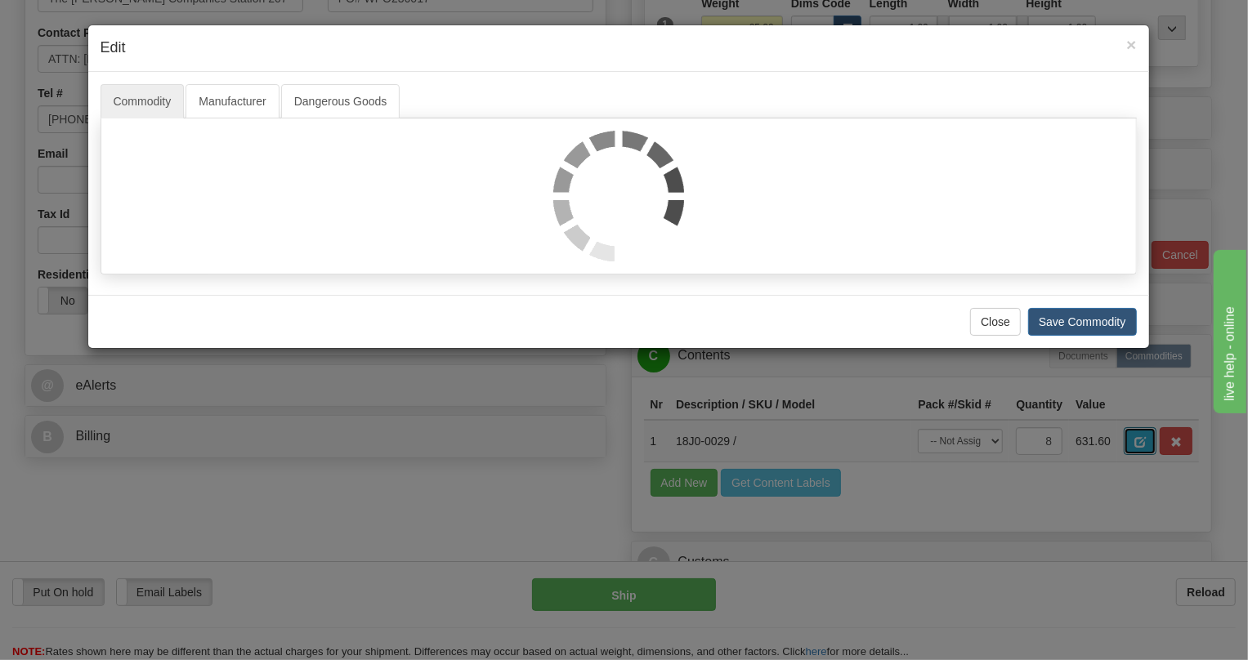
scroll to position [0, 0]
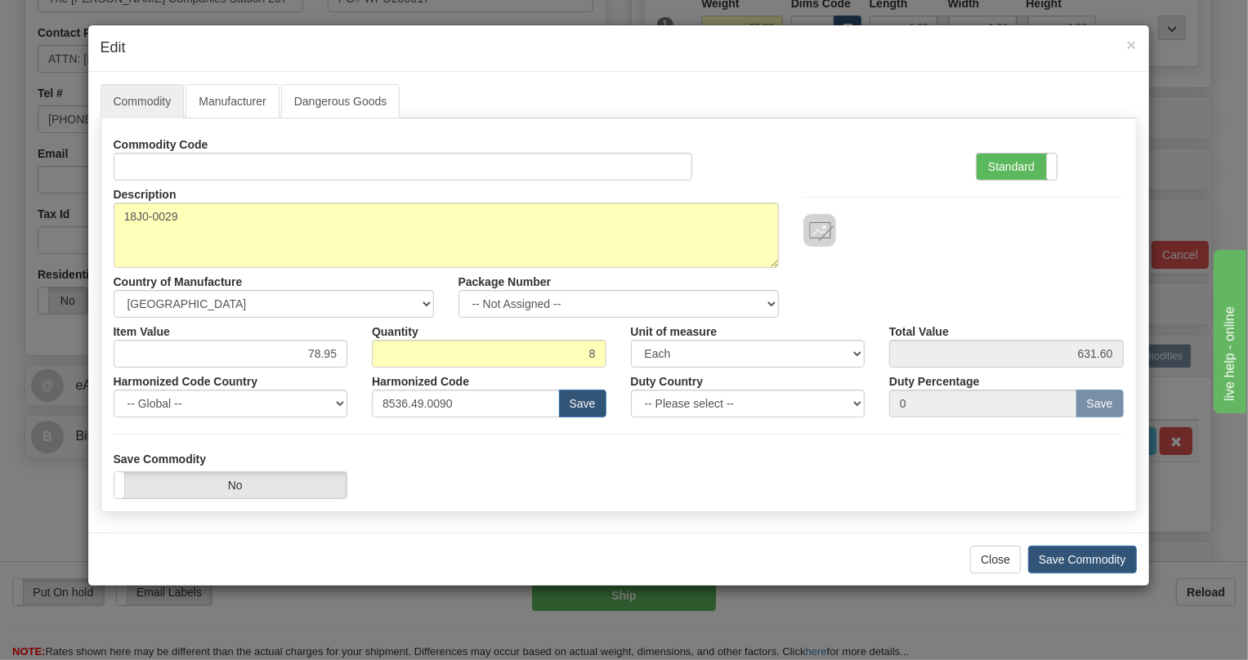
drag, startPoint x: 1002, startPoint y: 159, endPoint x: 618, endPoint y: 139, distance: 385.3
click at [1002, 159] on label "Standard" at bounding box center [1016, 167] width 80 height 26
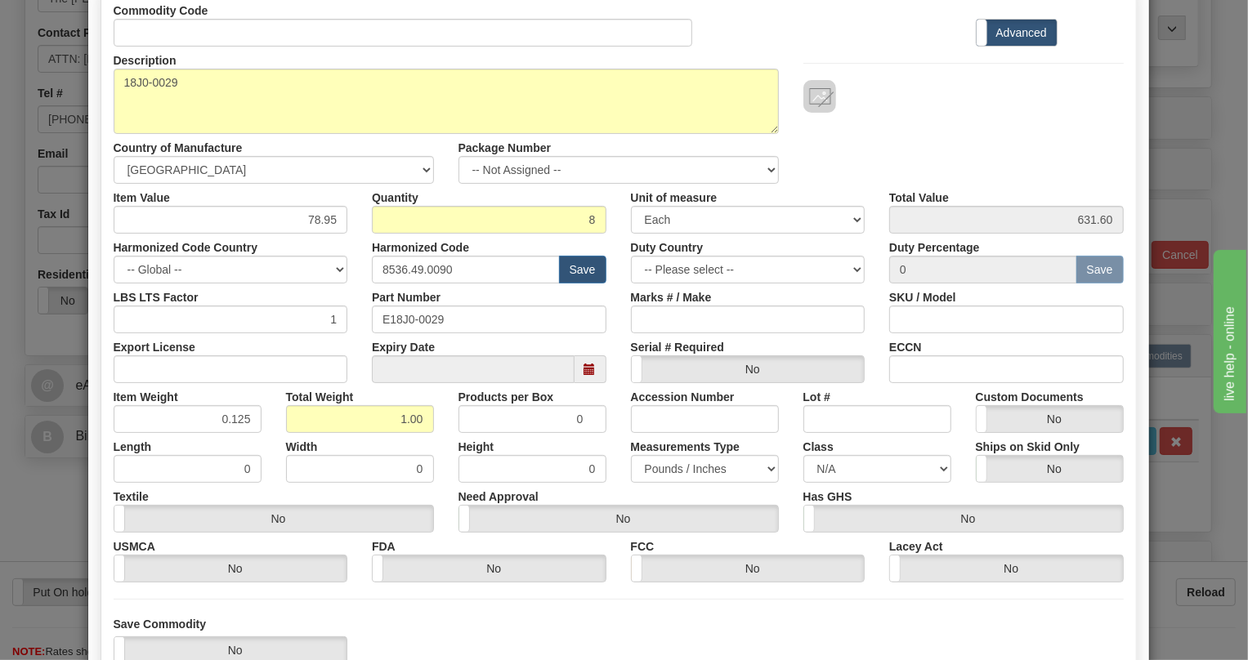
scroll to position [148, 0]
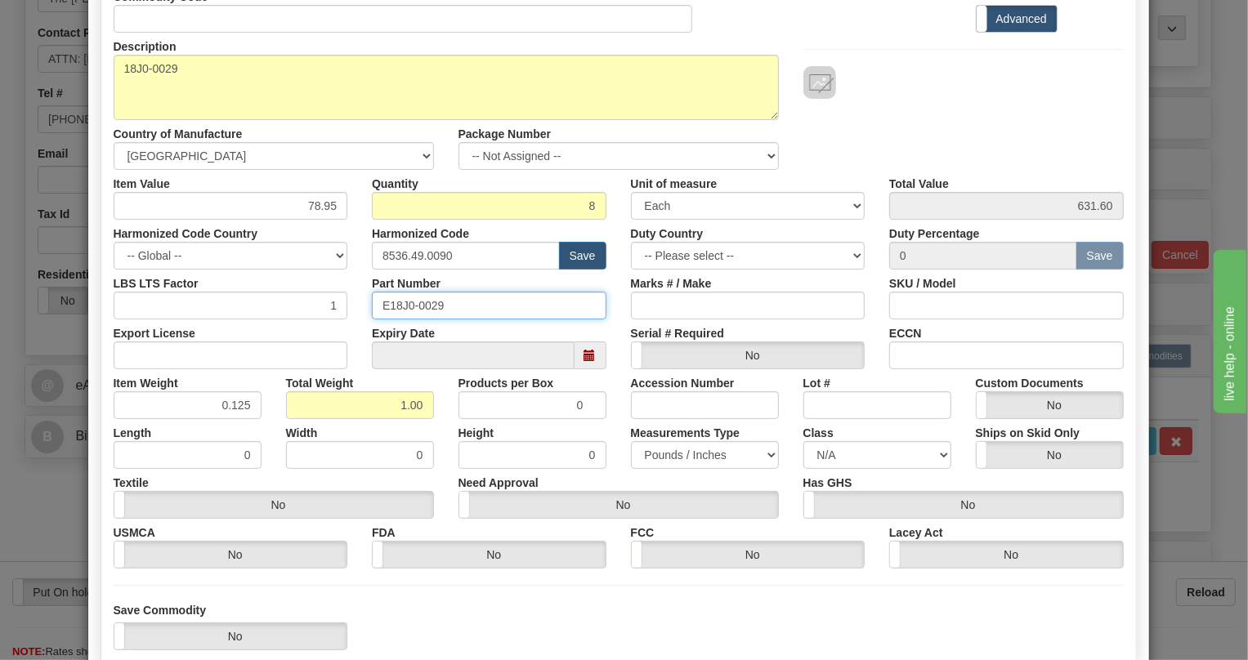
click at [427, 301] on input "E18J0-0029" at bounding box center [489, 306] width 234 height 28
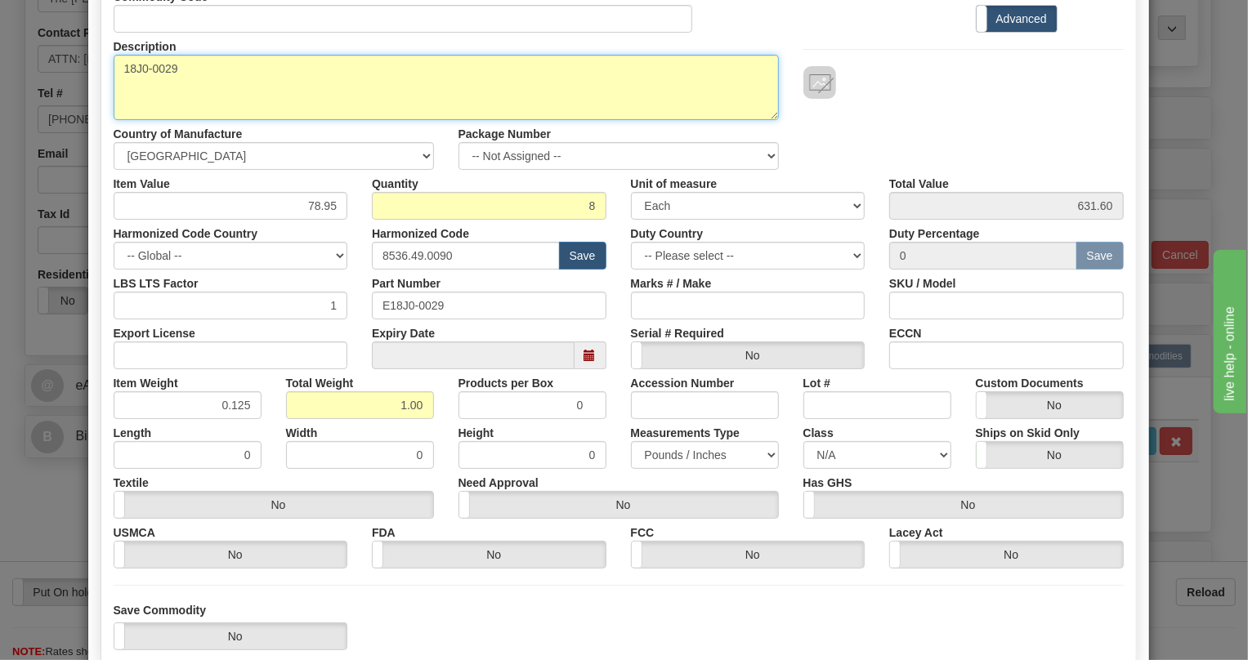
click at [158, 66] on textarea "18J0-0029" at bounding box center [446, 87] width 665 height 65
click at [159, 67] on textarea "18J0-0029" at bounding box center [446, 87] width 665 height 65
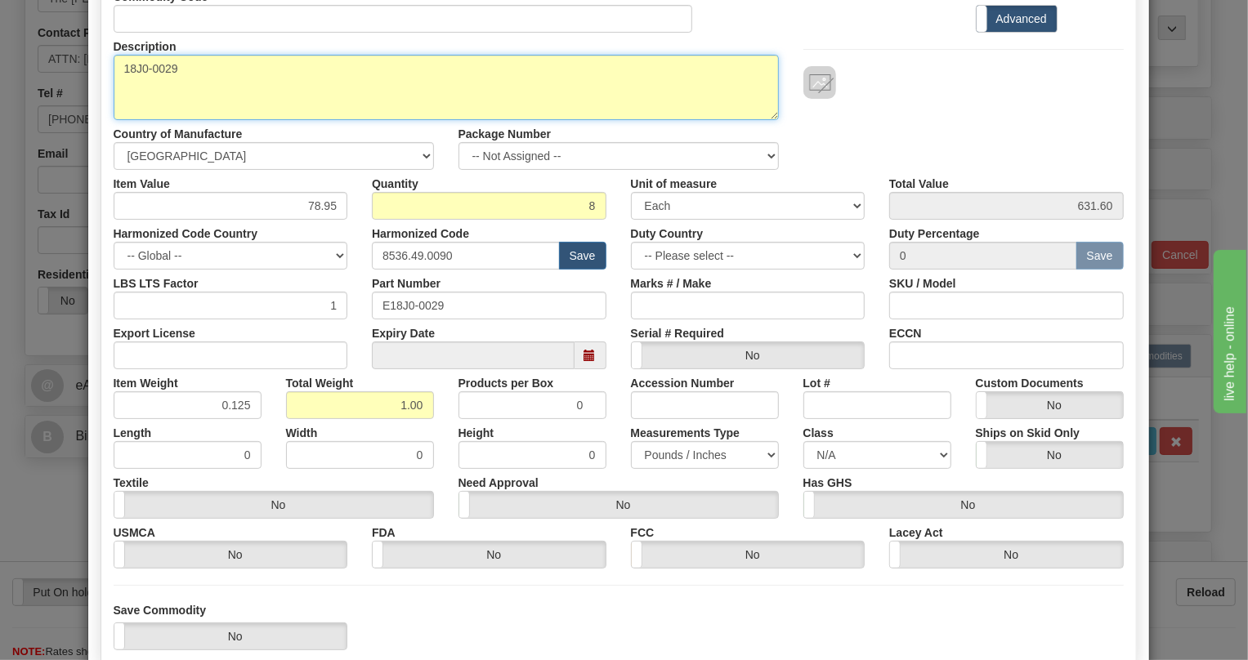
paste textarea "8-SERIES 3 COLLaR KIT"
type textarea "8-SERIES 3 COLLaR KIT"
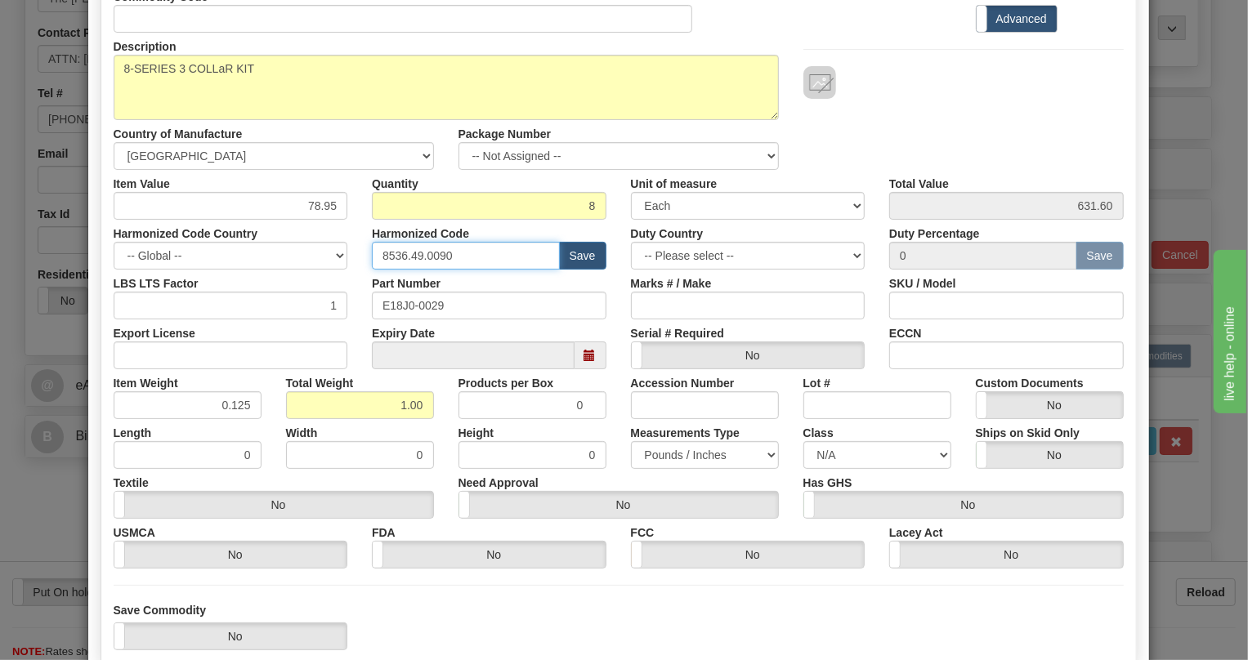
click at [425, 253] on input "8536.49.0090" at bounding box center [466, 256] width 188 height 28
paste input "8.90.818"
type input "8538.90.8180"
click at [607, 289] on div "Part Number E18J0-0029" at bounding box center [488, 295] width 259 height 50
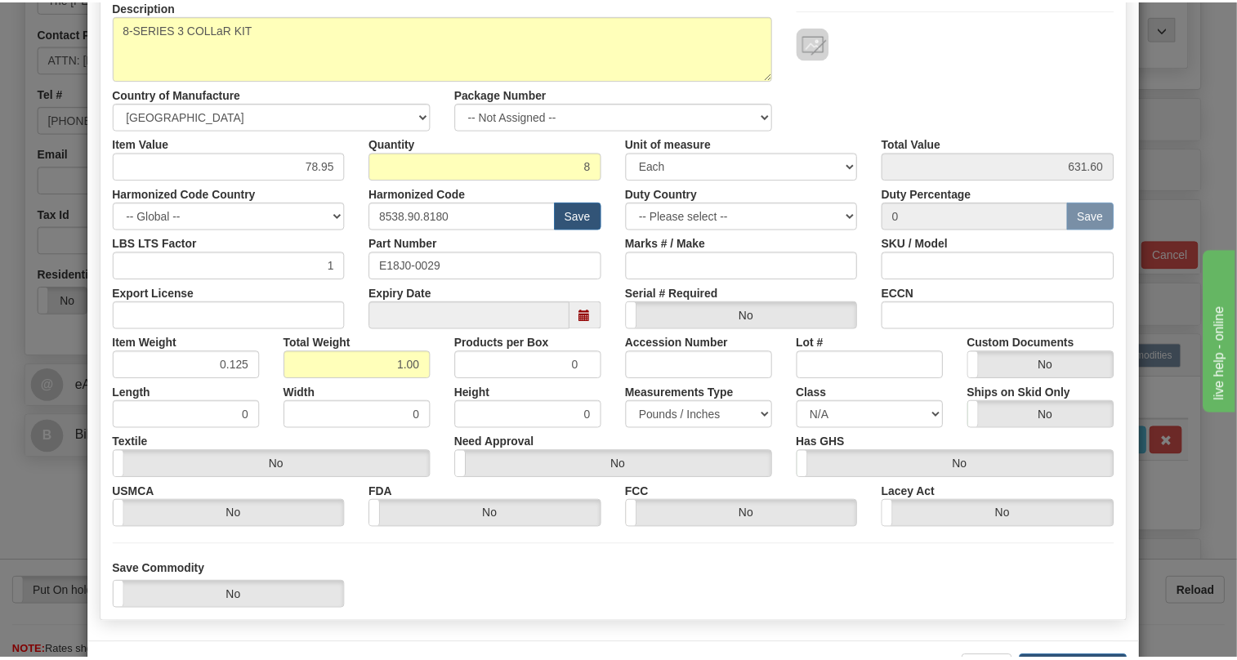
scroll to position [222, 0]
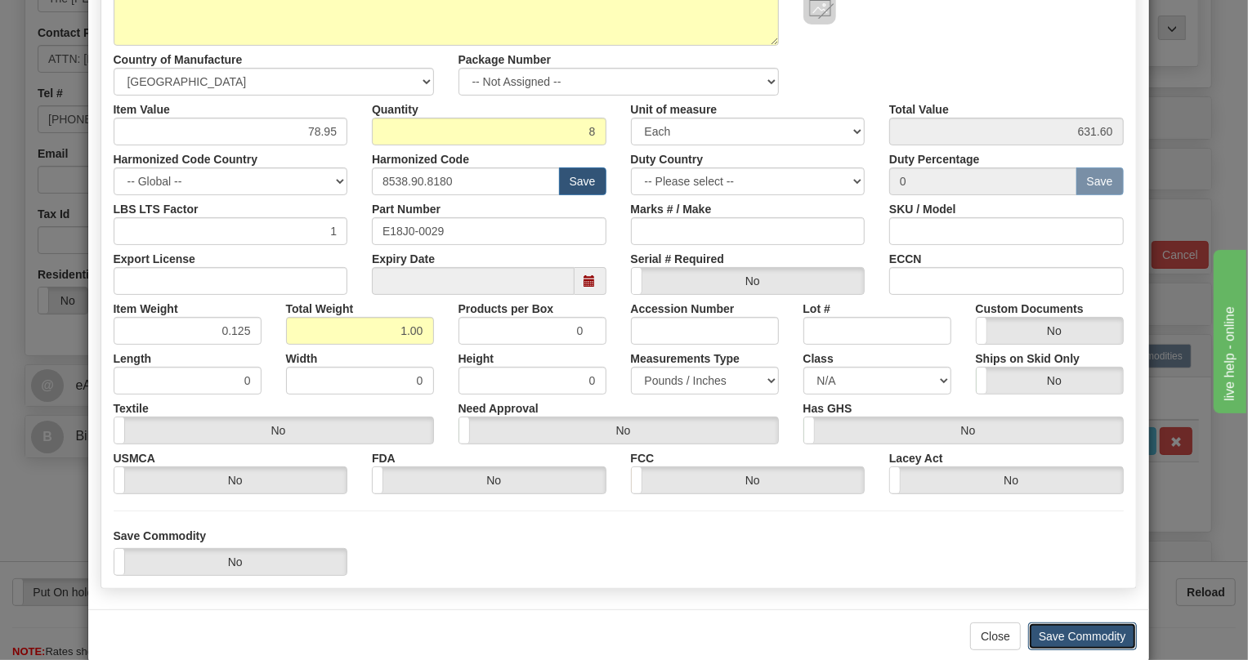
click at [1080, 636] on button "Save Commodity" at bounding box center [1082, 637] width 109 height 28
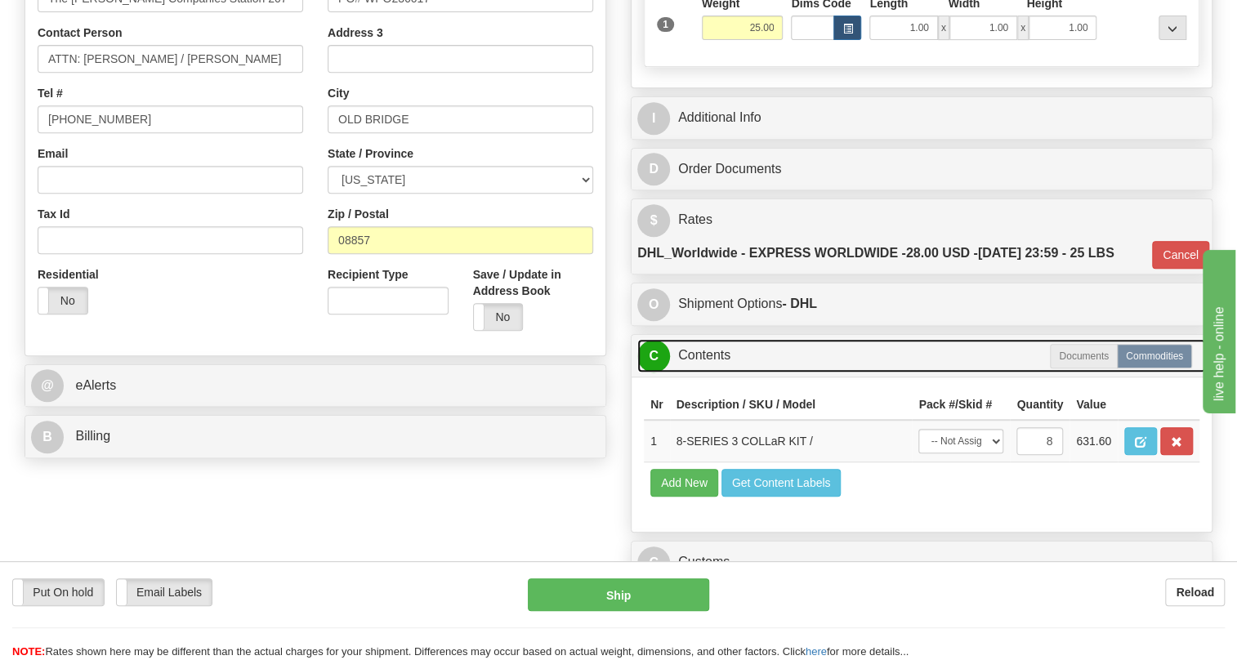
click at [707, 373] on link "C Contents" at bounding box center [921, 355] width 569 height 33
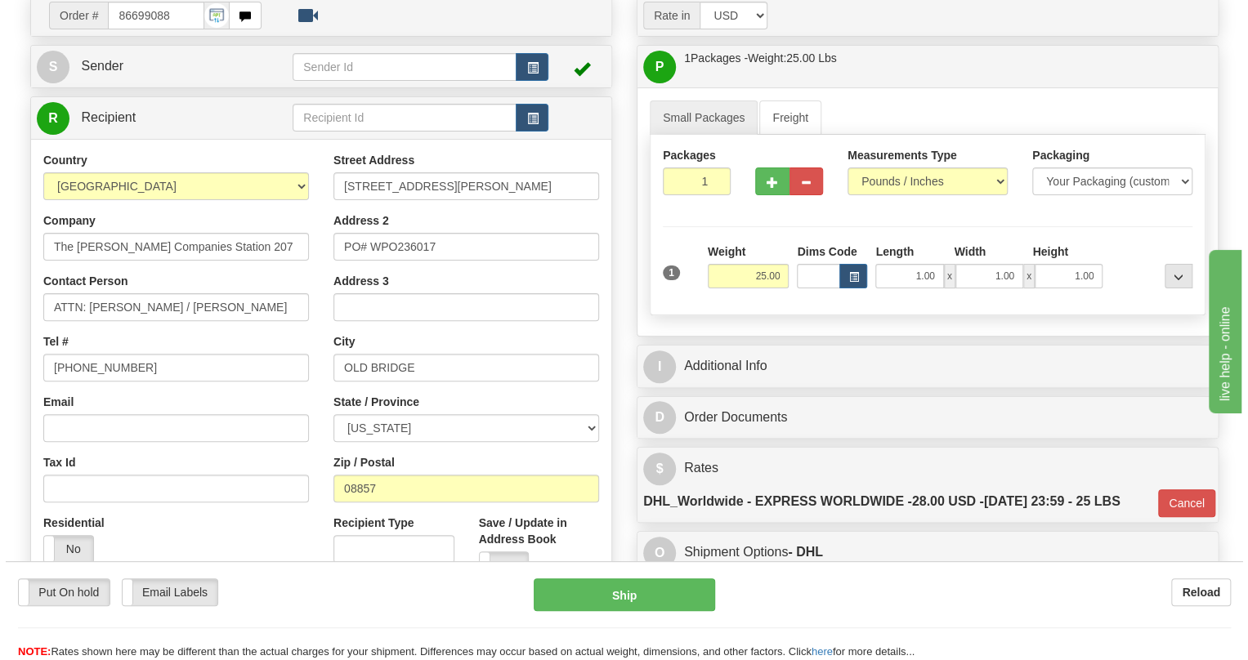
scroll to position [148, 0]
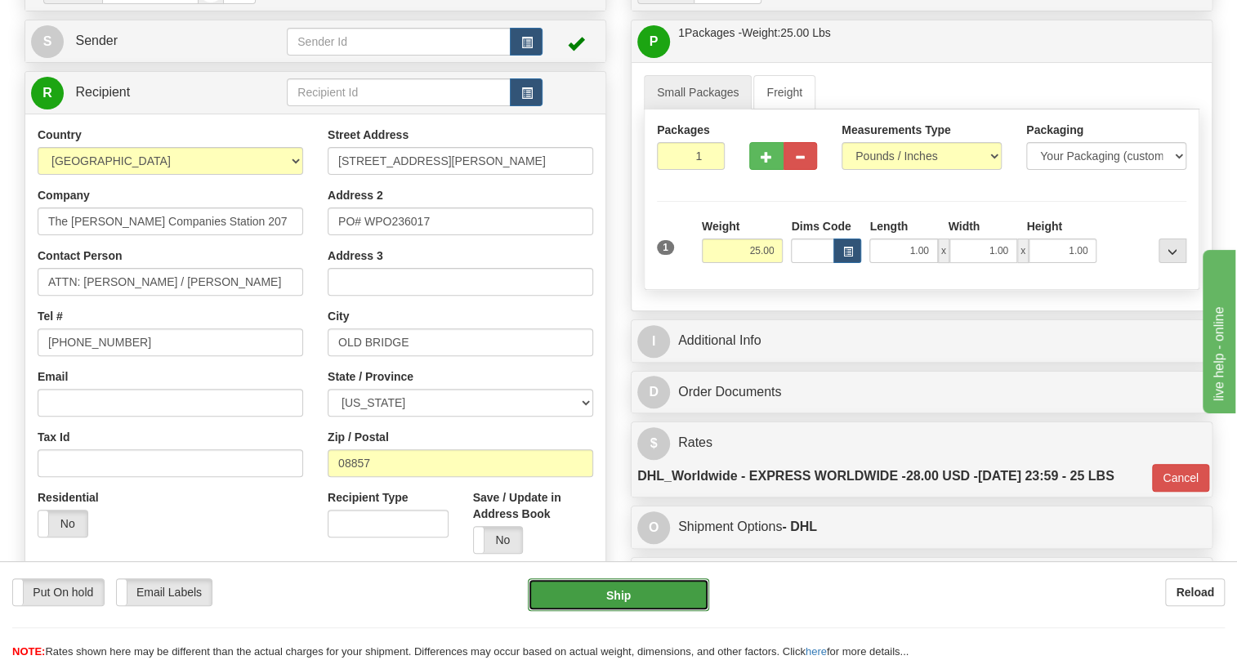
click at [621, 593] on button "Ship" at bounding box center [618, 594] width 181 height 33
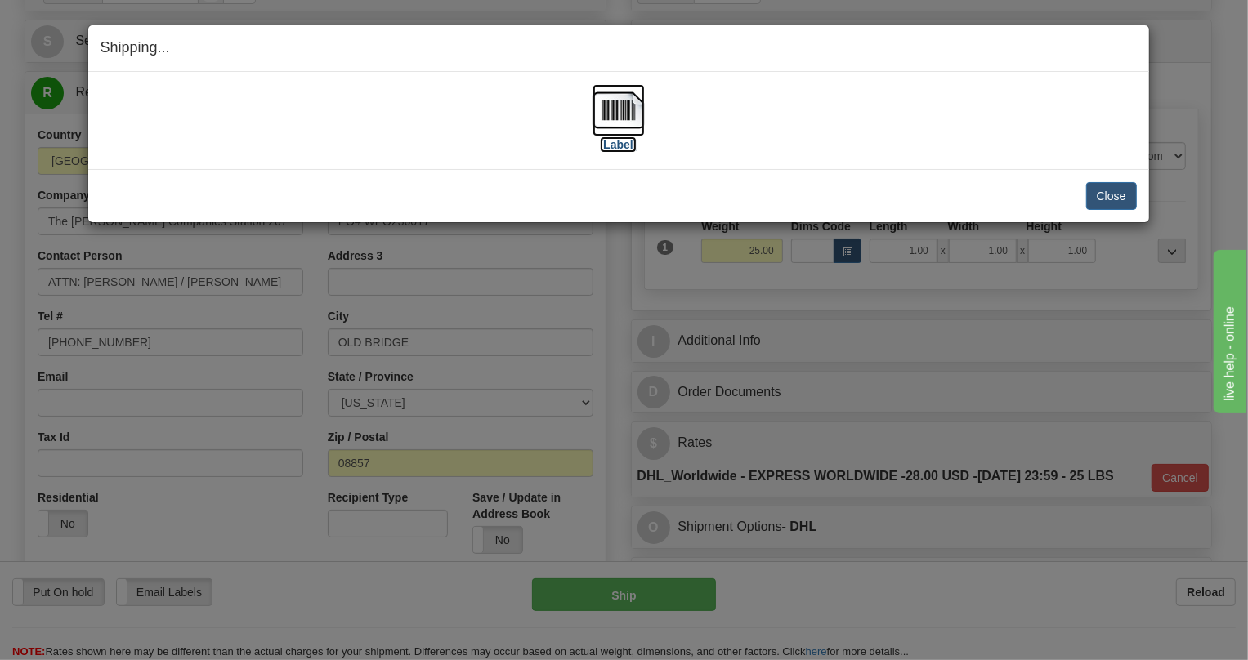
click at [613, 107] on img at bounding box center [618, 110] width 52 height 52
click at [1109, 199] on button "Close" at bounding box center [1111, 196] width 51 height 28
